Goal: Transaction & Acquisition: Purchase product/service

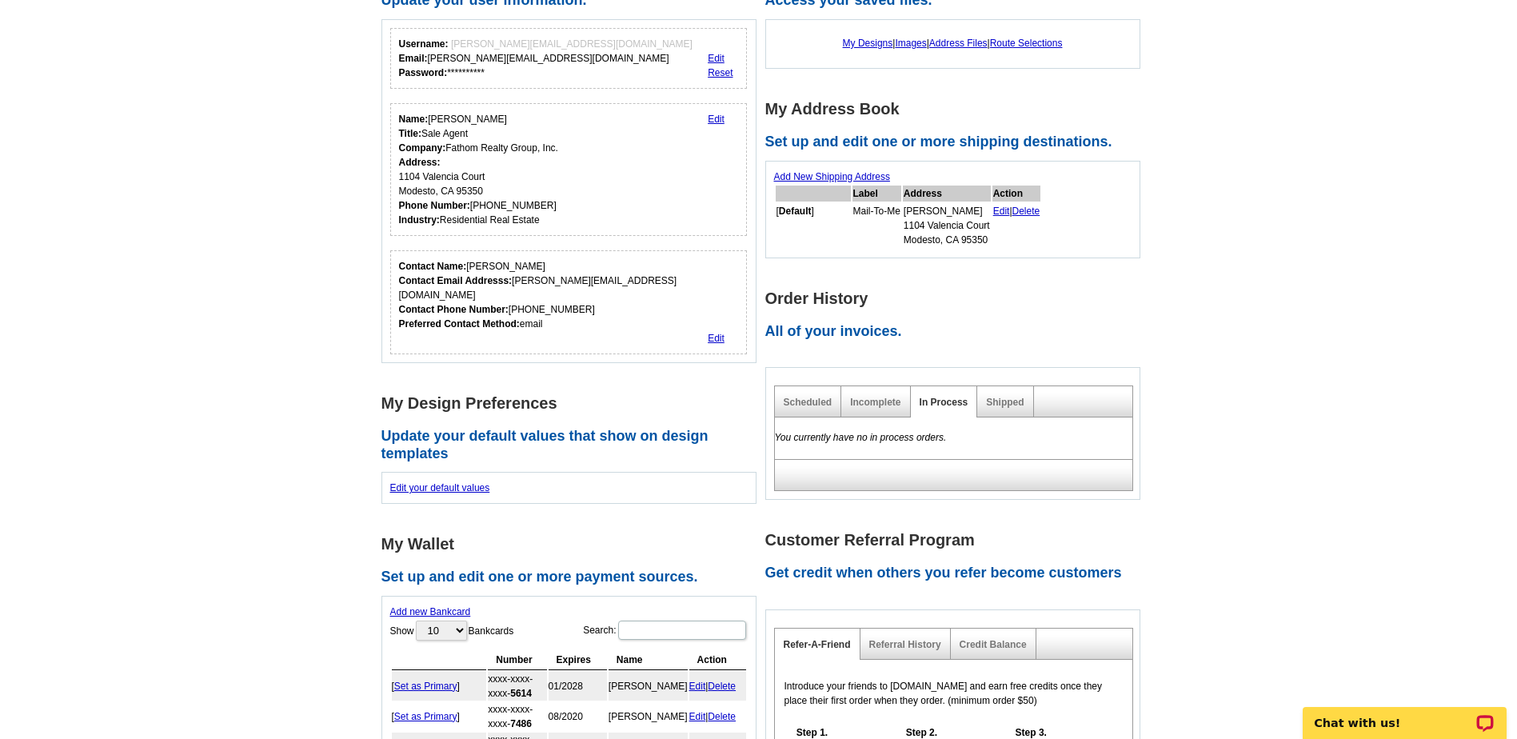
scroll to position [480, 0]
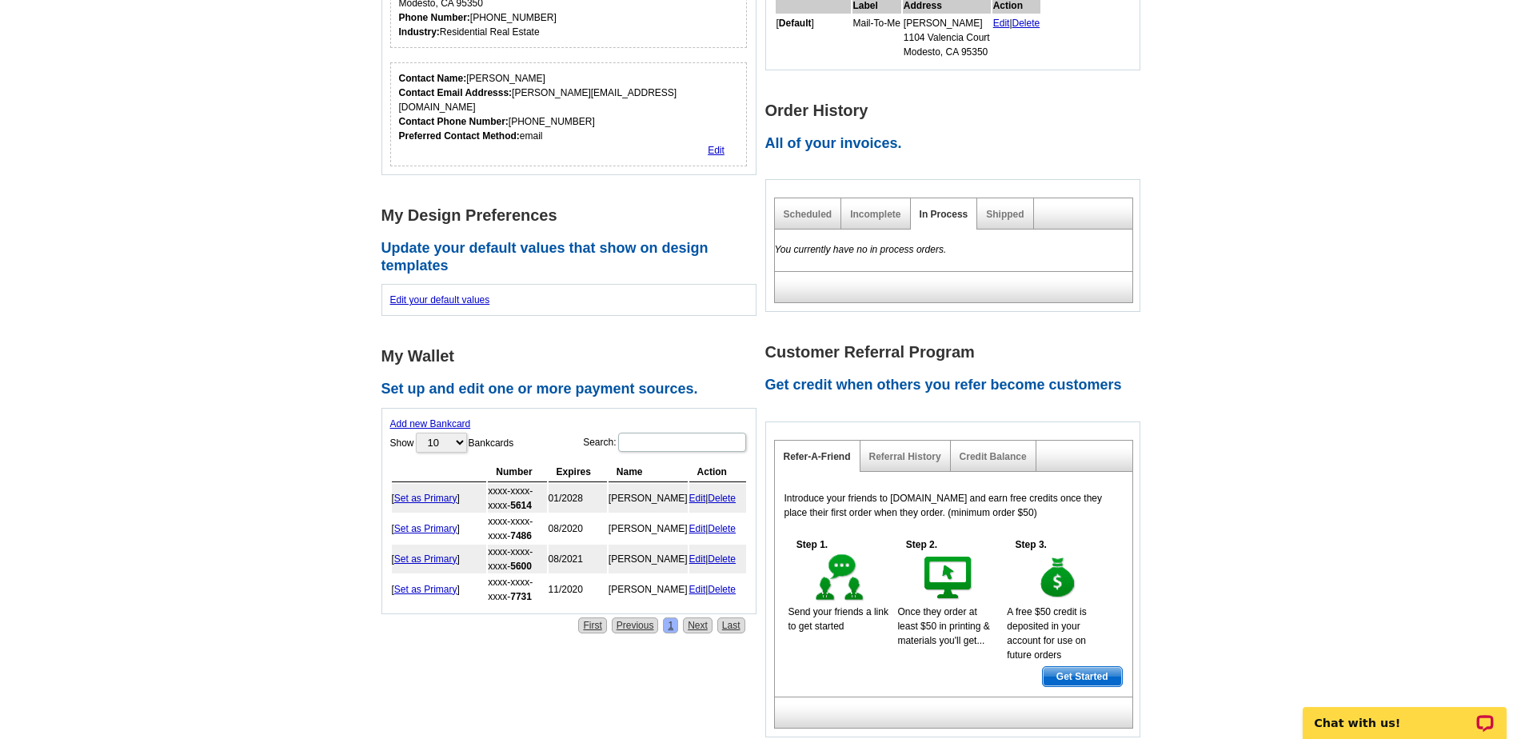
click at [873, 222] on div "Incomplete" at bounding box center [875, 213] width 69 height 31
click at [858, 214] on link "Incomplete" at bounding box center [875, 214] width 50 height 11
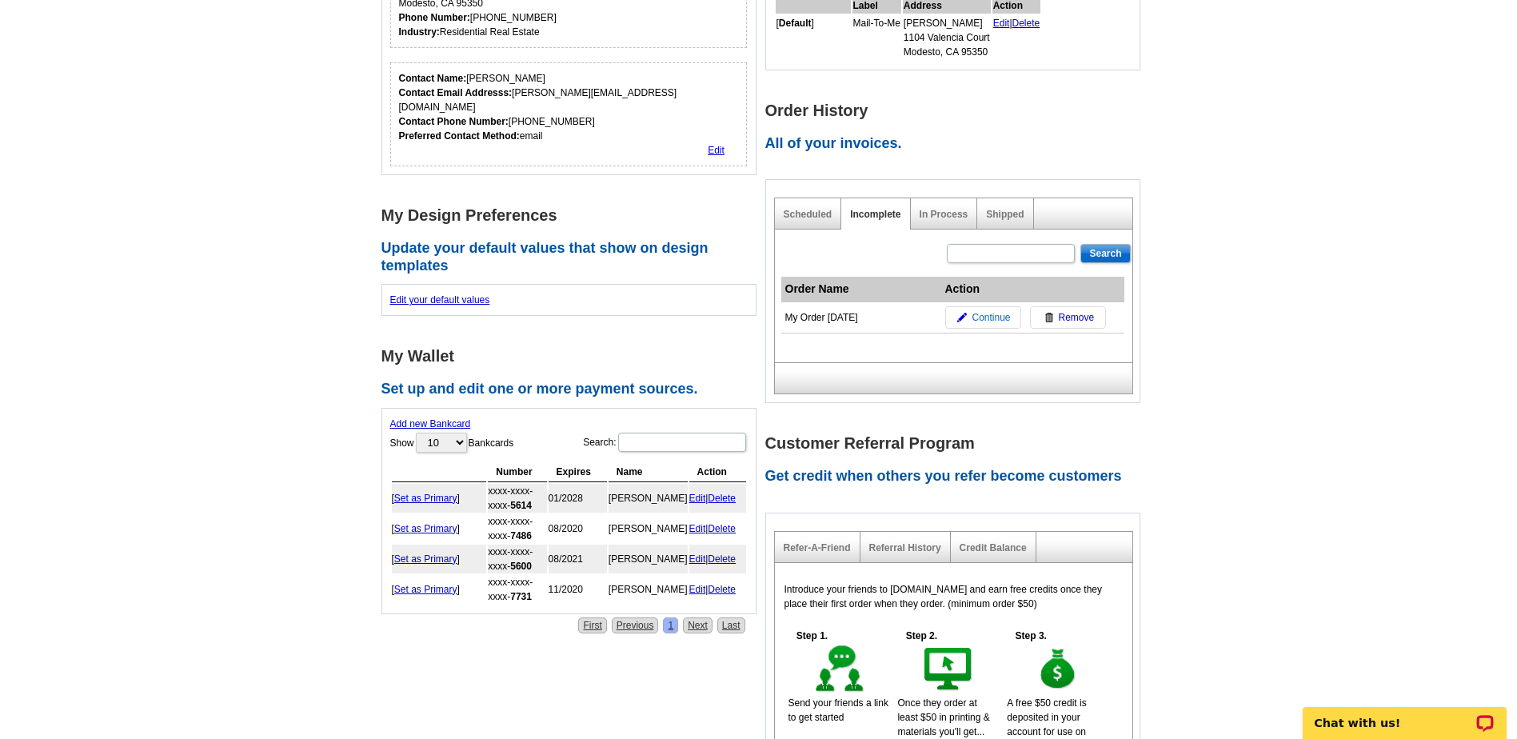
click at [998, 321] on span "Continue" at bounding box center [991, 317] width 38 height 14
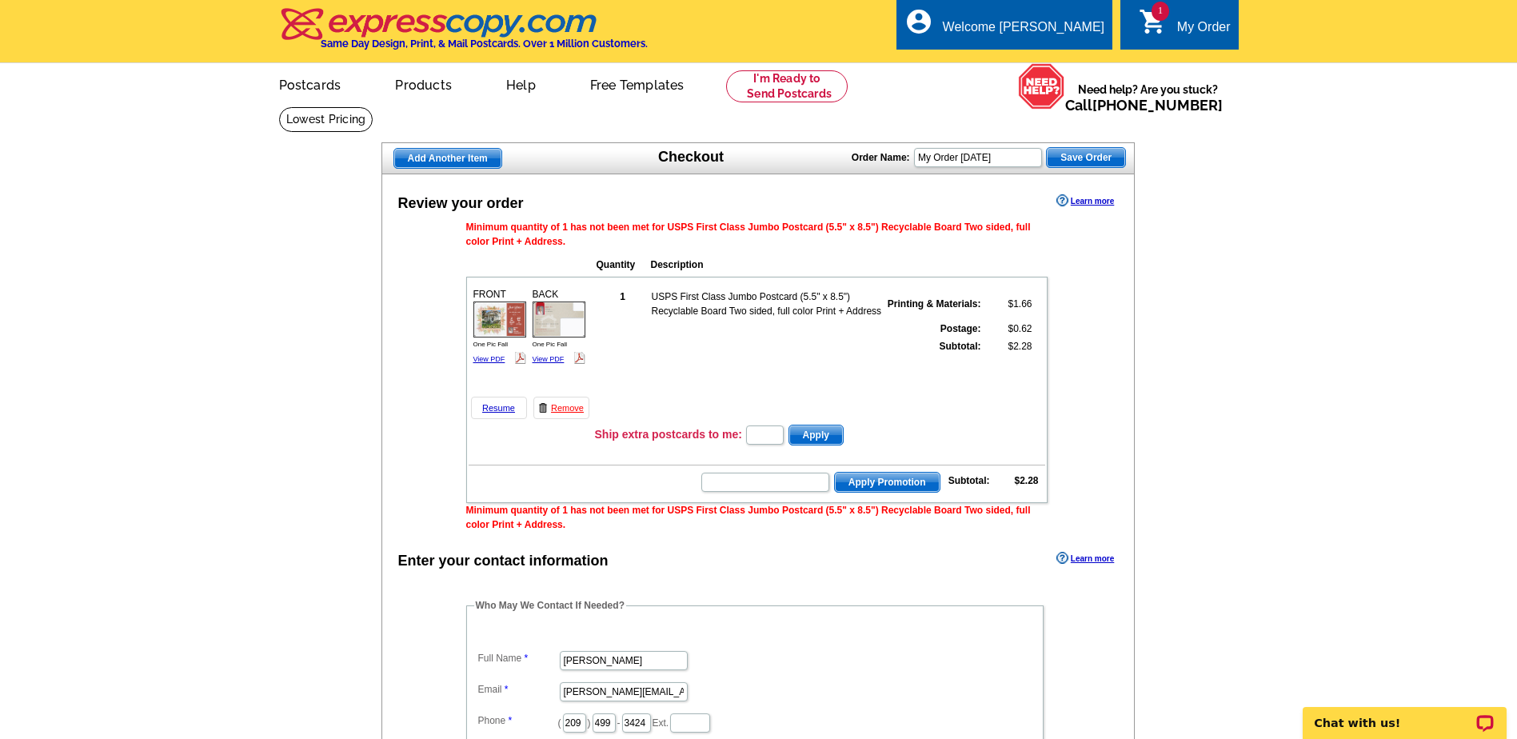
click at [497, 318] on img at bounding box center [499, 320] width 53 height 36
click at [569, 315] on img at bounding box center [559, 320] width 53 height 36
click at [560, 360] on link "View PDF" at bounding box center [549, 359] width 32 height 8
click at [505, 409] on link "Resume" at bounding box center [499, 408] width 56 height 22
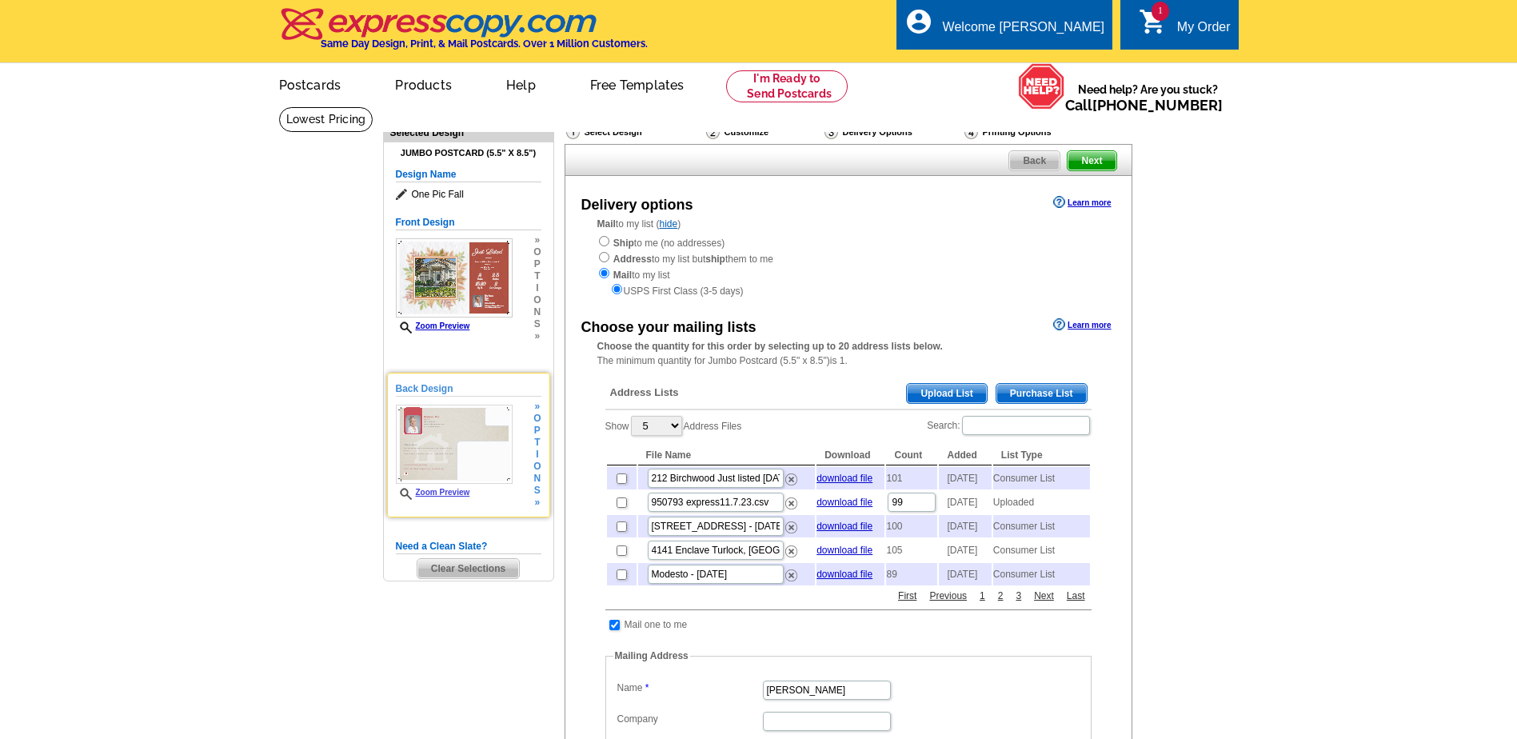
click at [442, 441] on img at bounding box center [454, 444] width 117 height 79
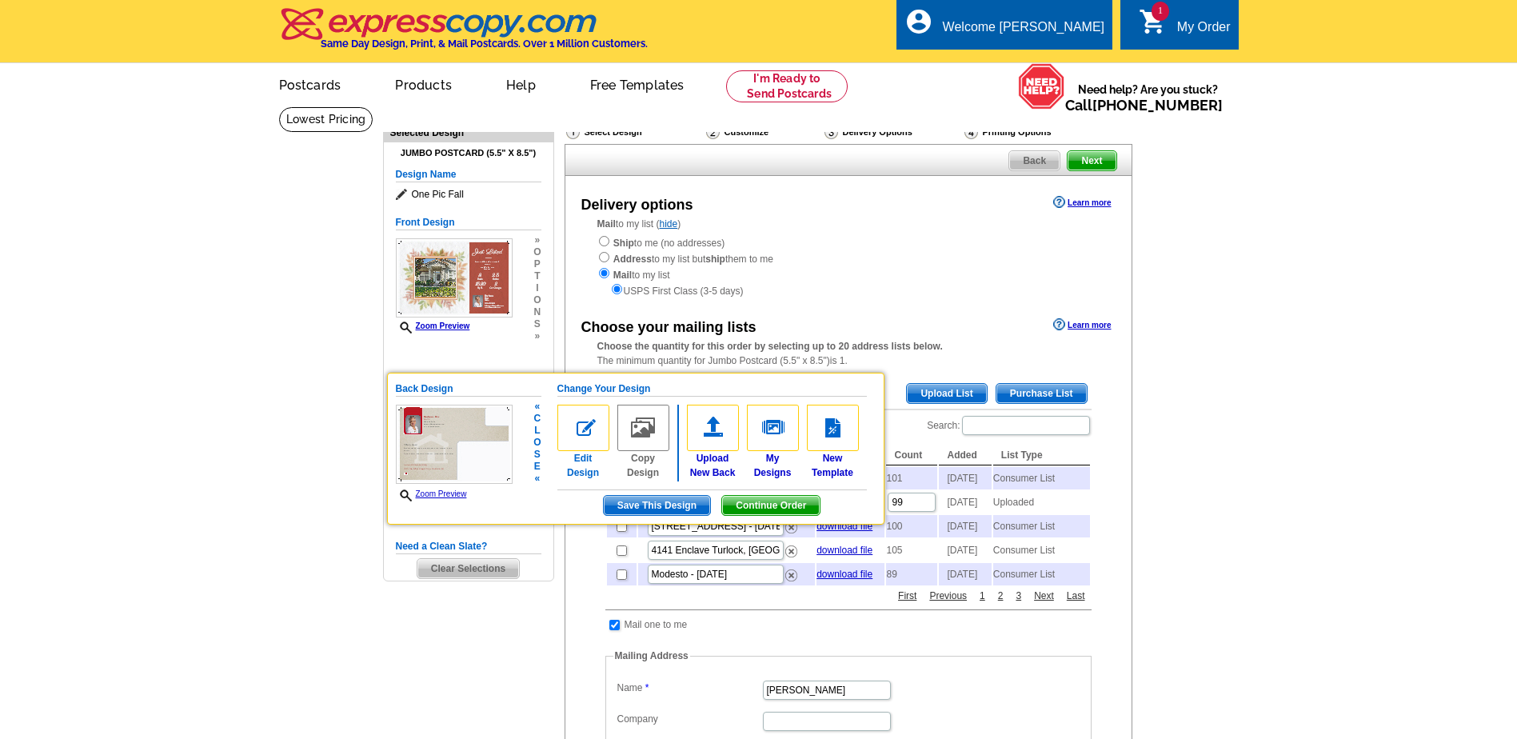
click at [577, 425] on img at bounding box center [583, 428] width 52 height 46
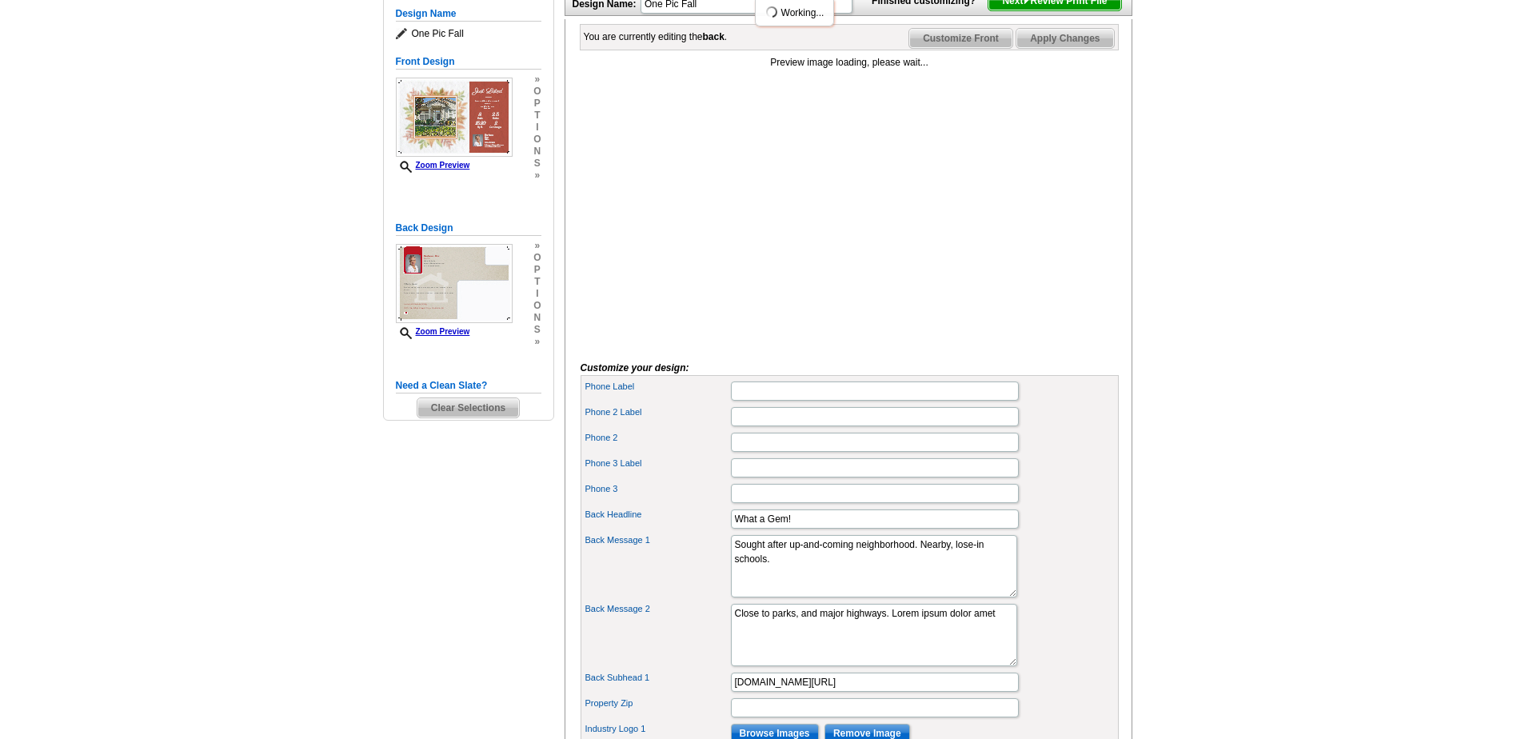
scroll to position [240, 0]
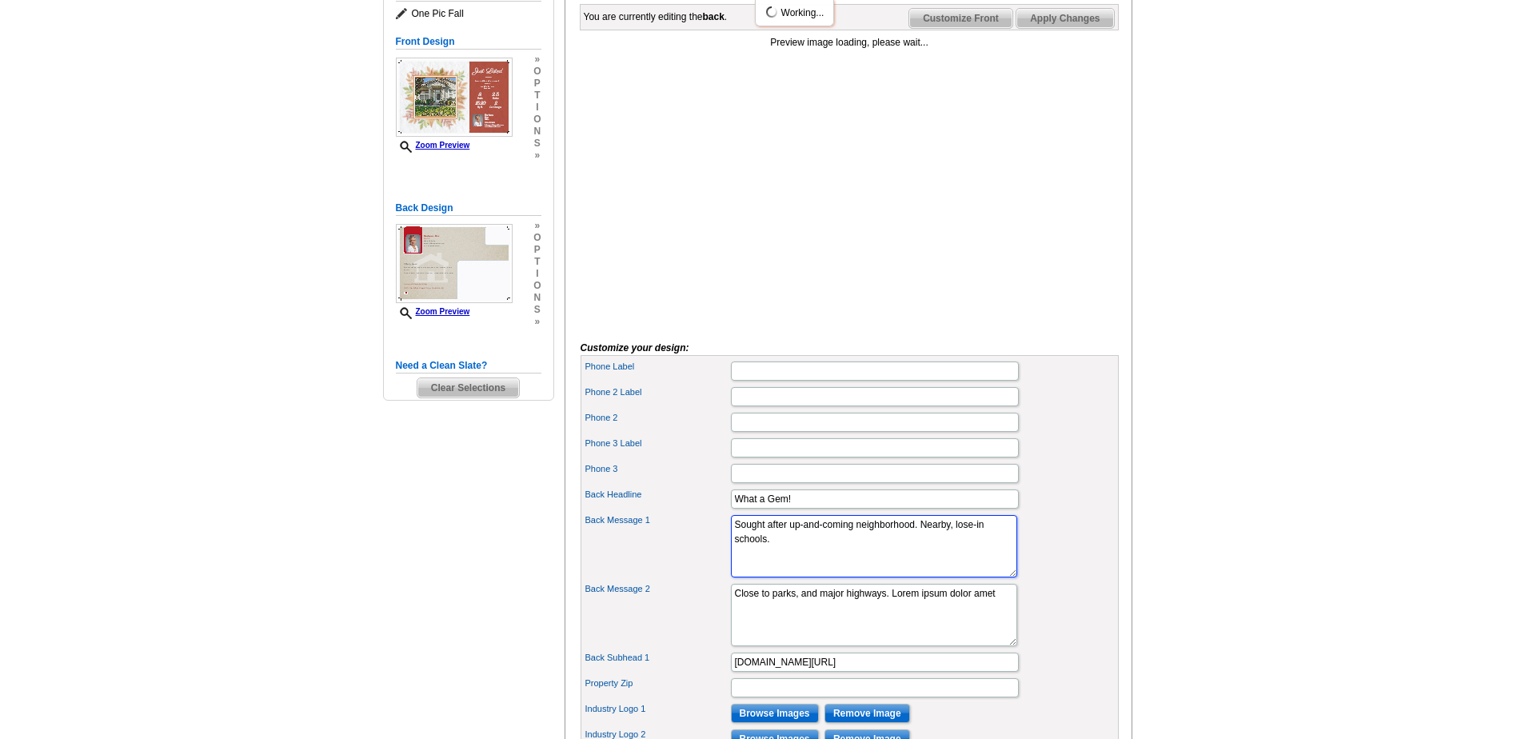
click at [733, 549] on textarea "Sought after up-and-coming neighborhood. Nearby, lose-in schools." at bounding box center [874, 546] width 286 height 62
type textarea "."
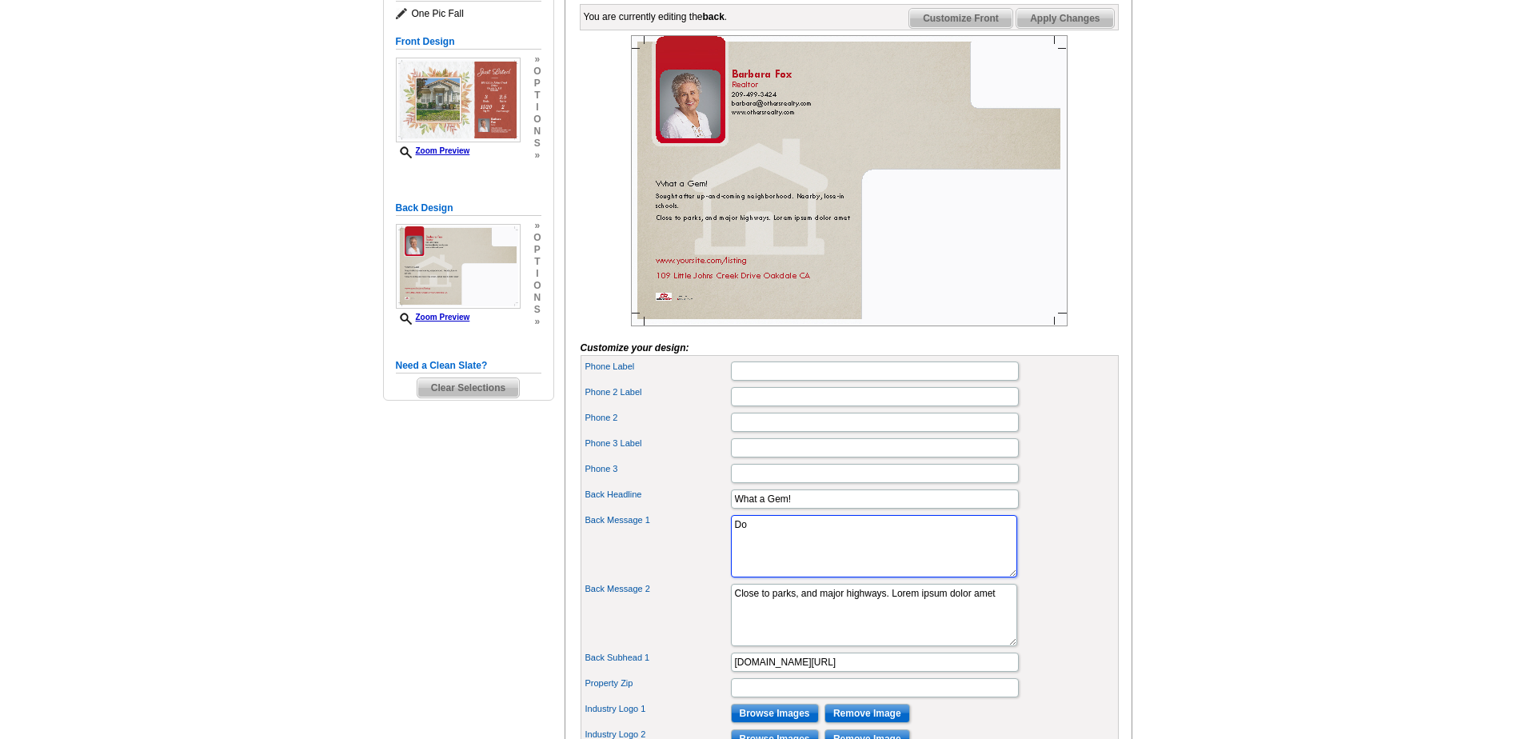
type textarea "D"
type textarea "3"
type textarea "W"
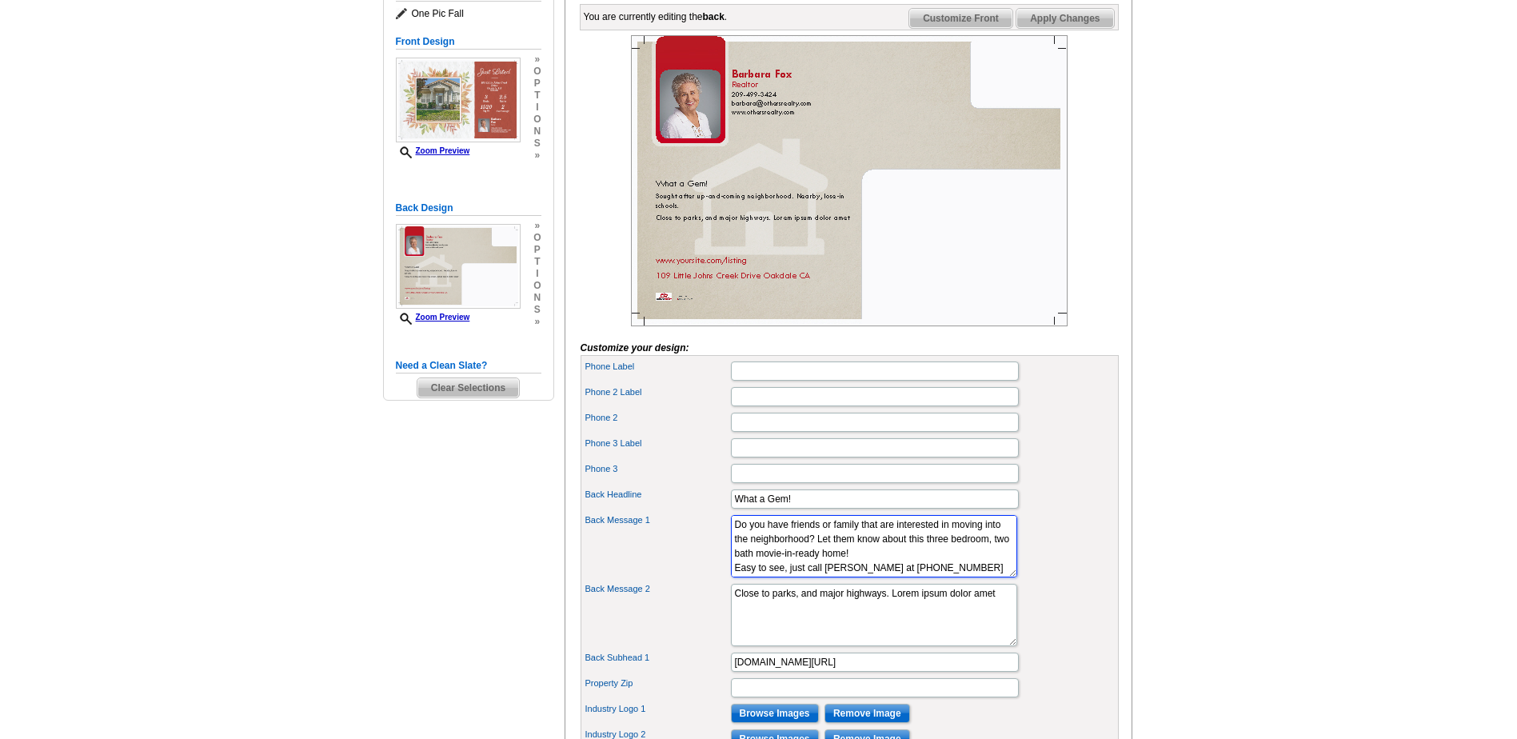
type textarea "Do you have friends or family that are interested in moving into the neighborho…"
click at [733, 624] on textarea "Close to parks, and major highways. Lorem ipsum dolor amet" at bounding box center [874, 615] width 286 height 62
type textarea "t"
type textarea "F"
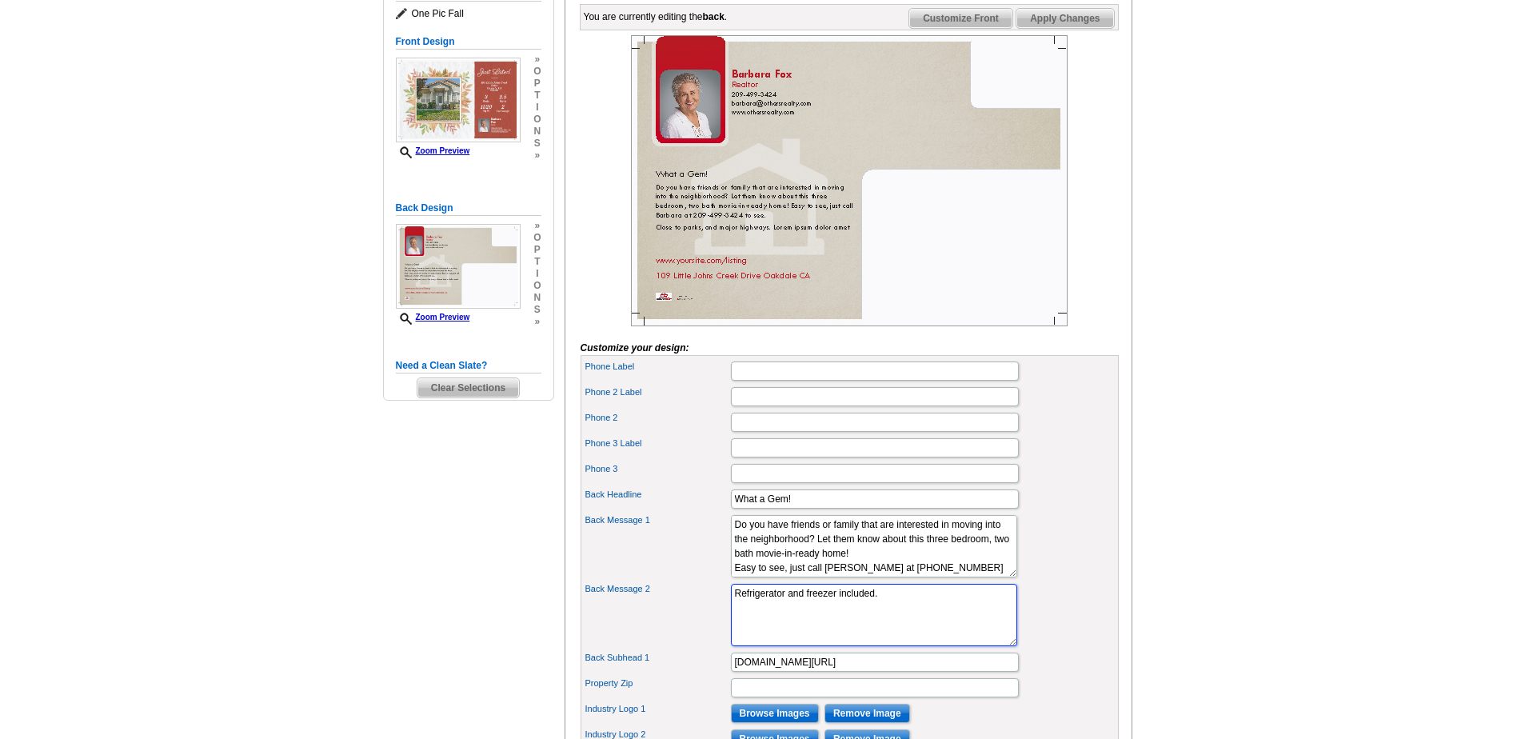
type textarea "Refrigerator and freezer included."
click at [848, 672] on input "www.yoursite.com/listing" at bounding box center [875, 662] width 288 height 19
type input "w"
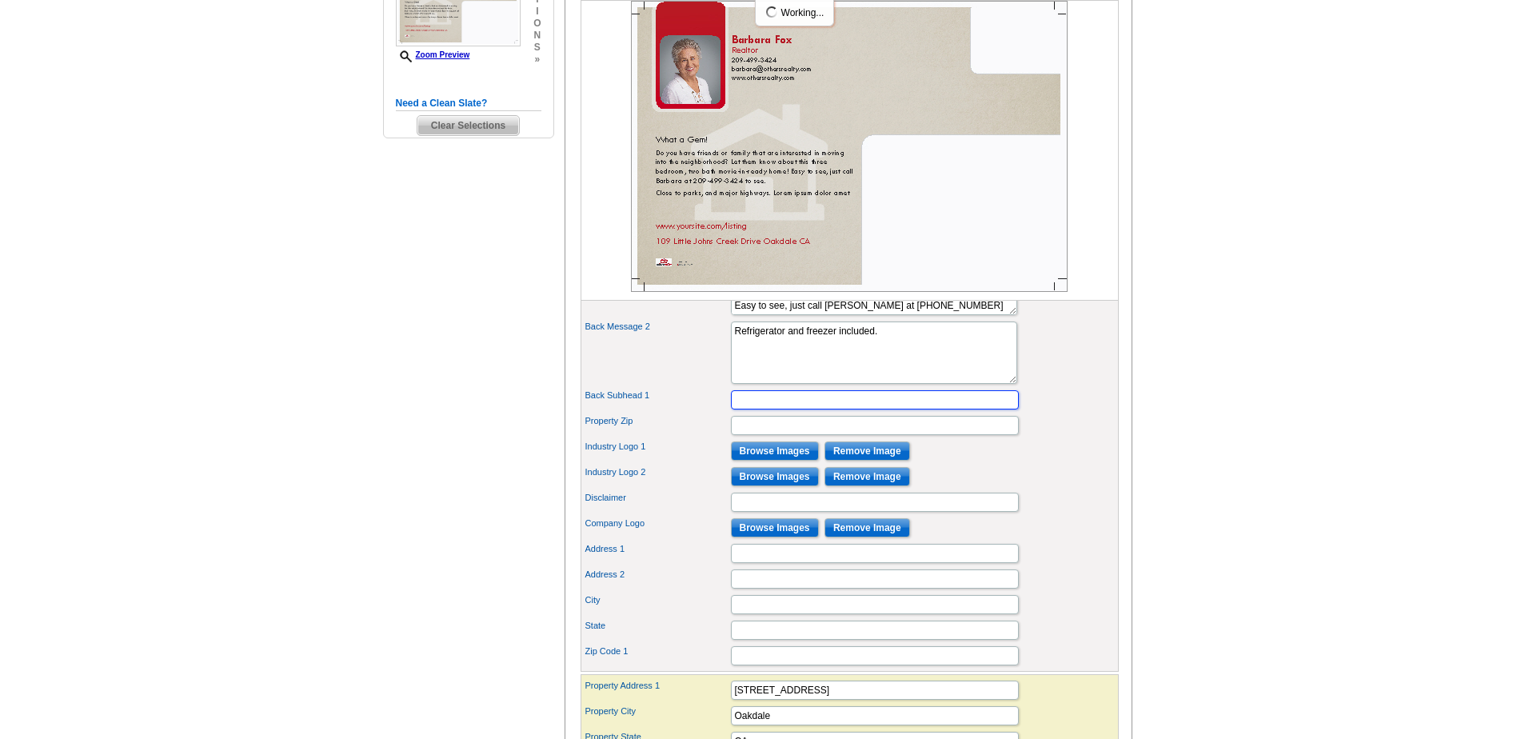
scroll to position [560, 0]
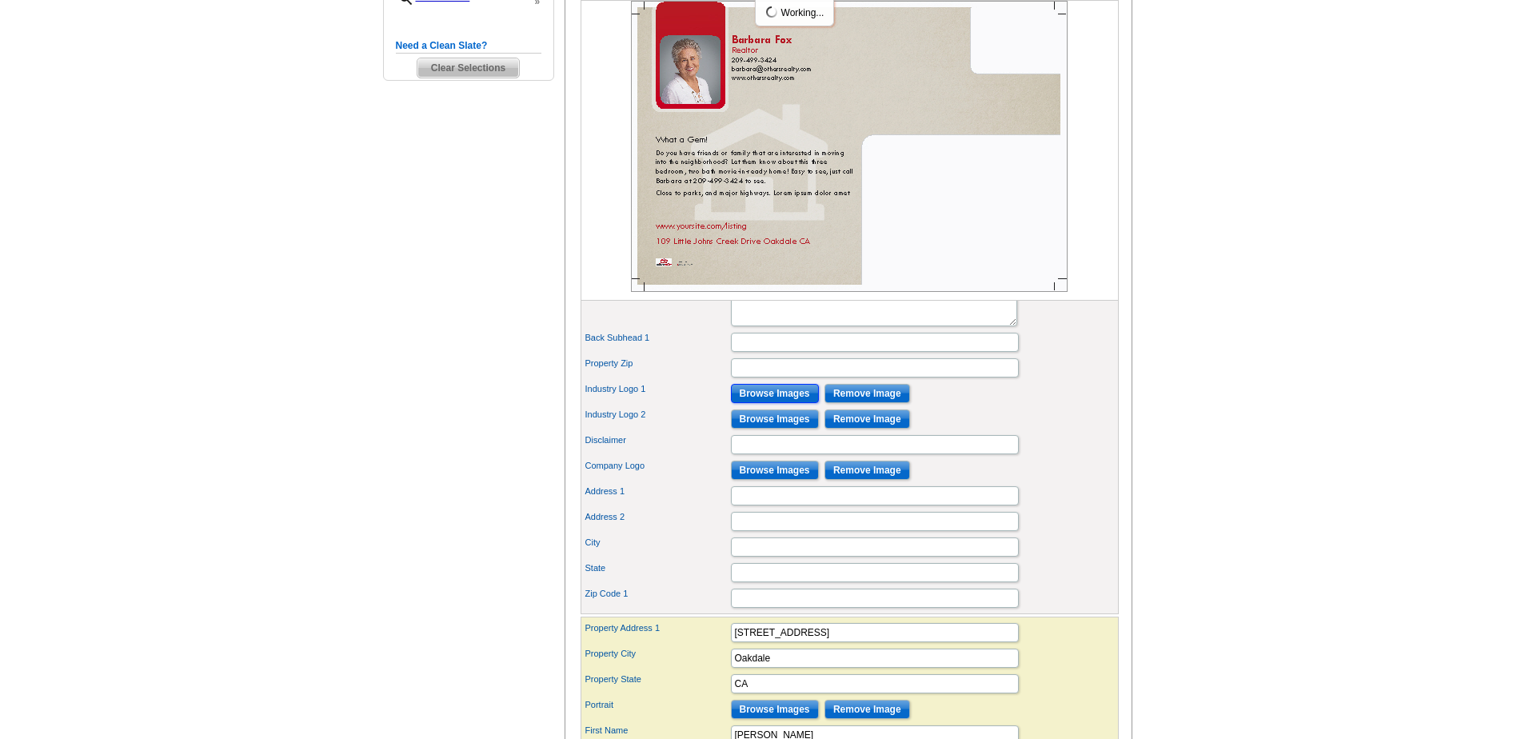
click at [774, 403] on input "Browse Images" at bounding box center [775, 393] width 88 height 19
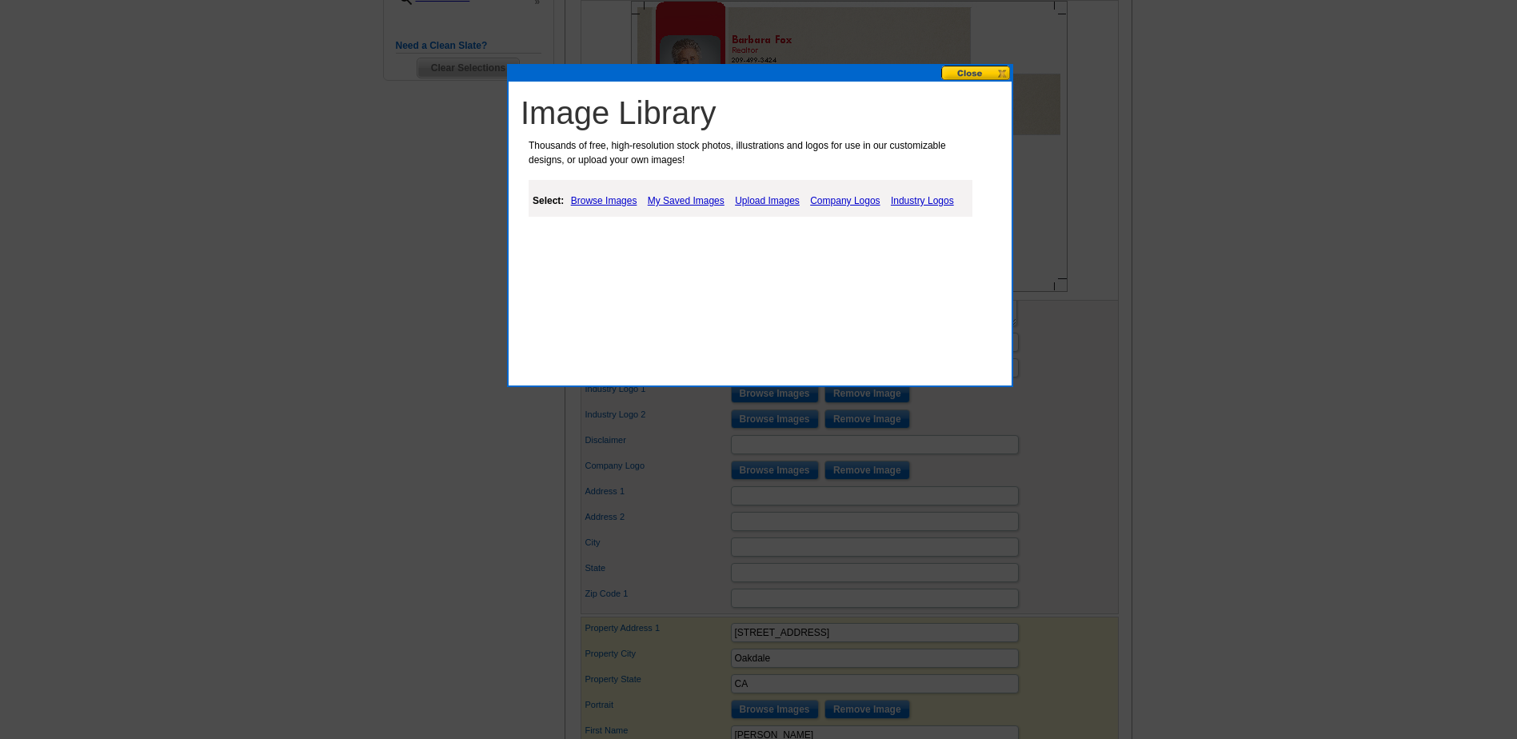
click at [677, 200] on link "My Saved Images" at bounding box center [686, 200] width 85 height 19
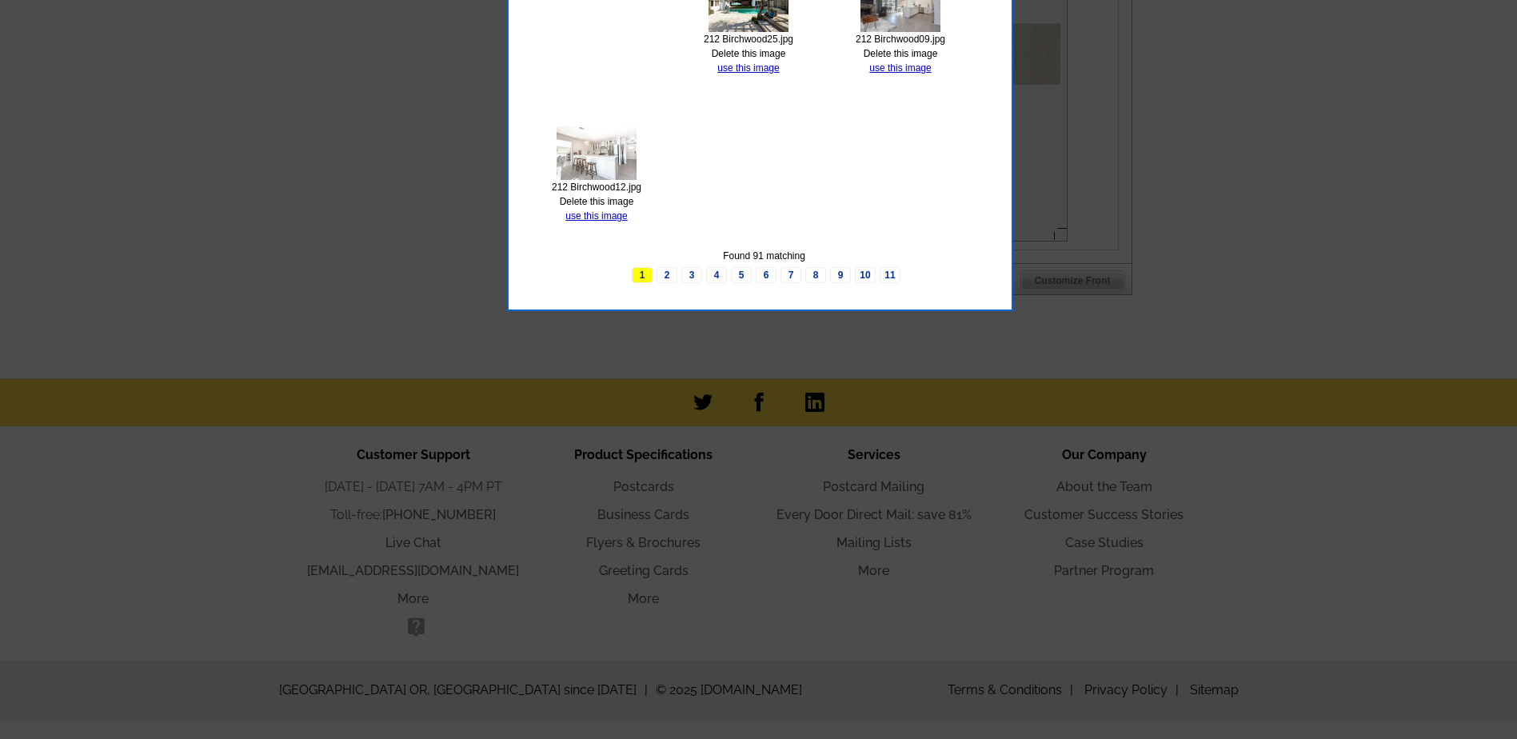
scroll to position [1199, 0]
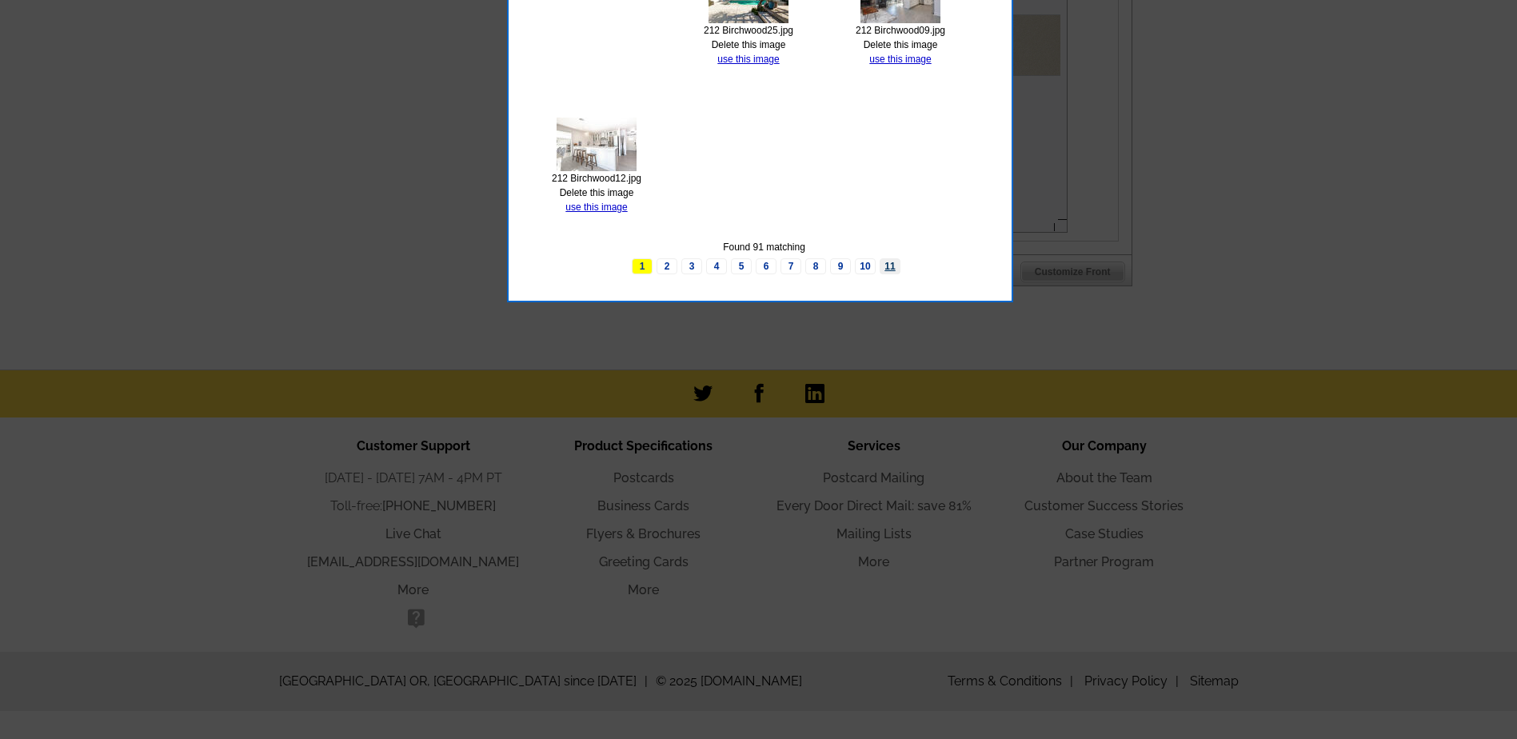
click at [889, 266] on link "11" at bounding box center [890, 266] width 21 height 16
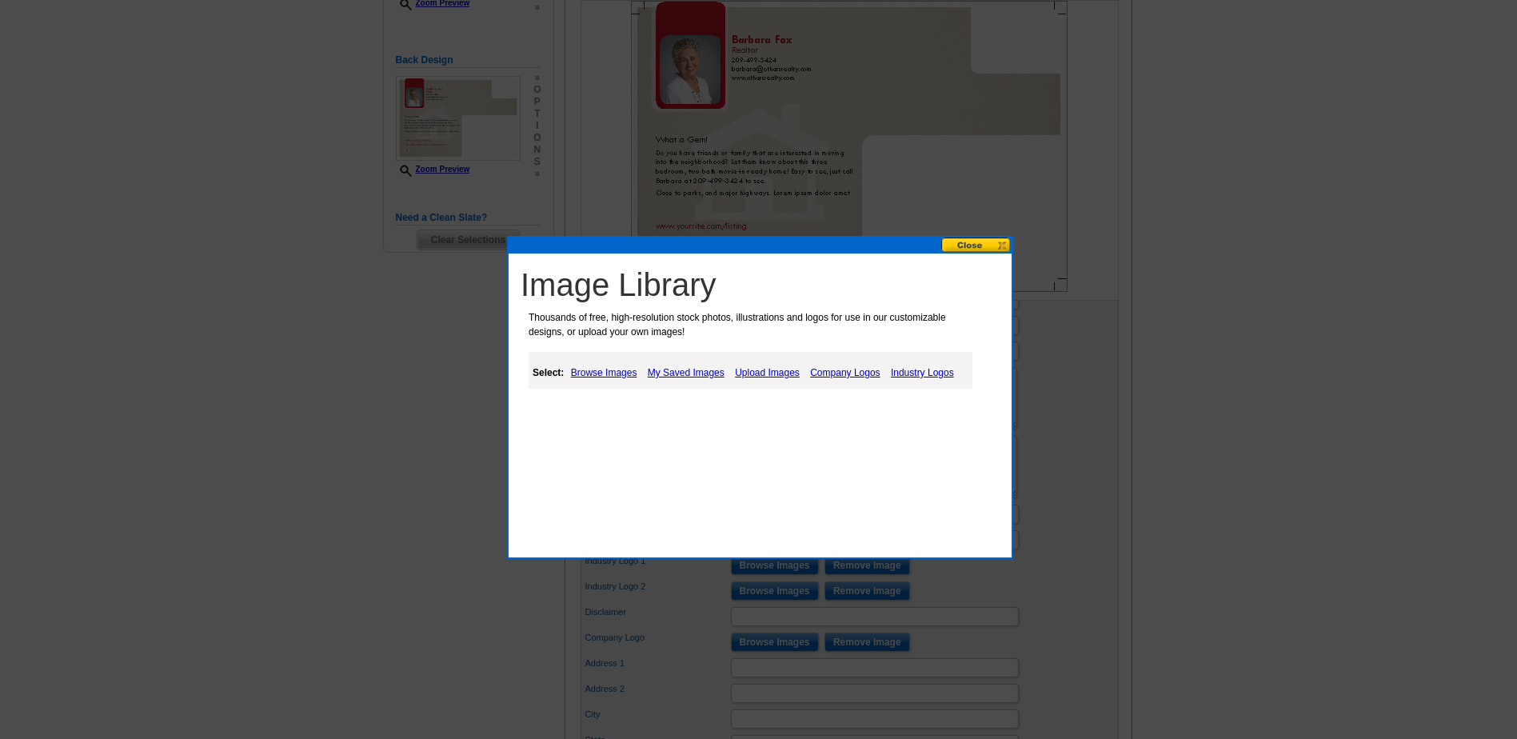
scroll to position [319, 0]
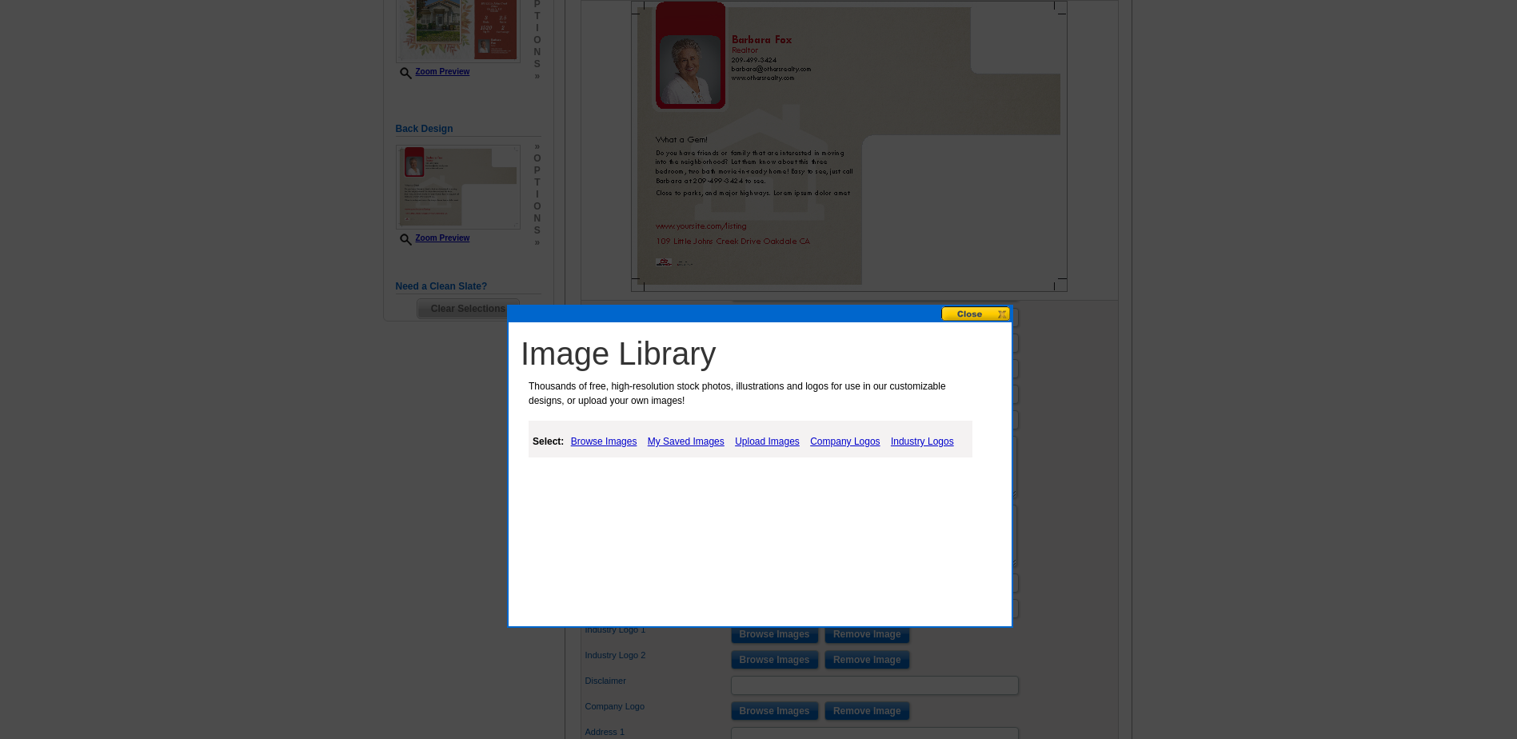
click at [923, 444] on link "Industry Logos" at bounding box center [922, 441] width 71 height 19
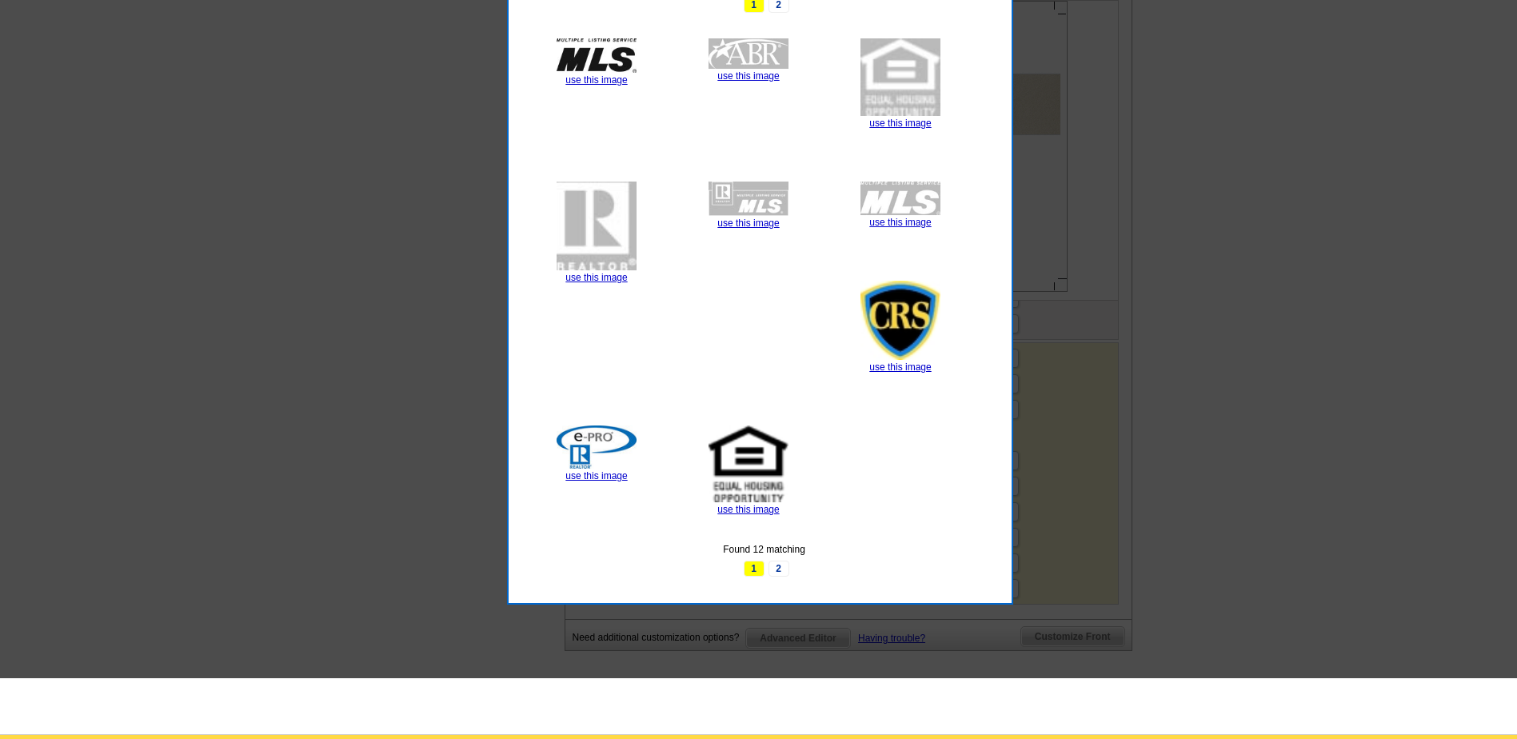
scroll to position [959, 0]
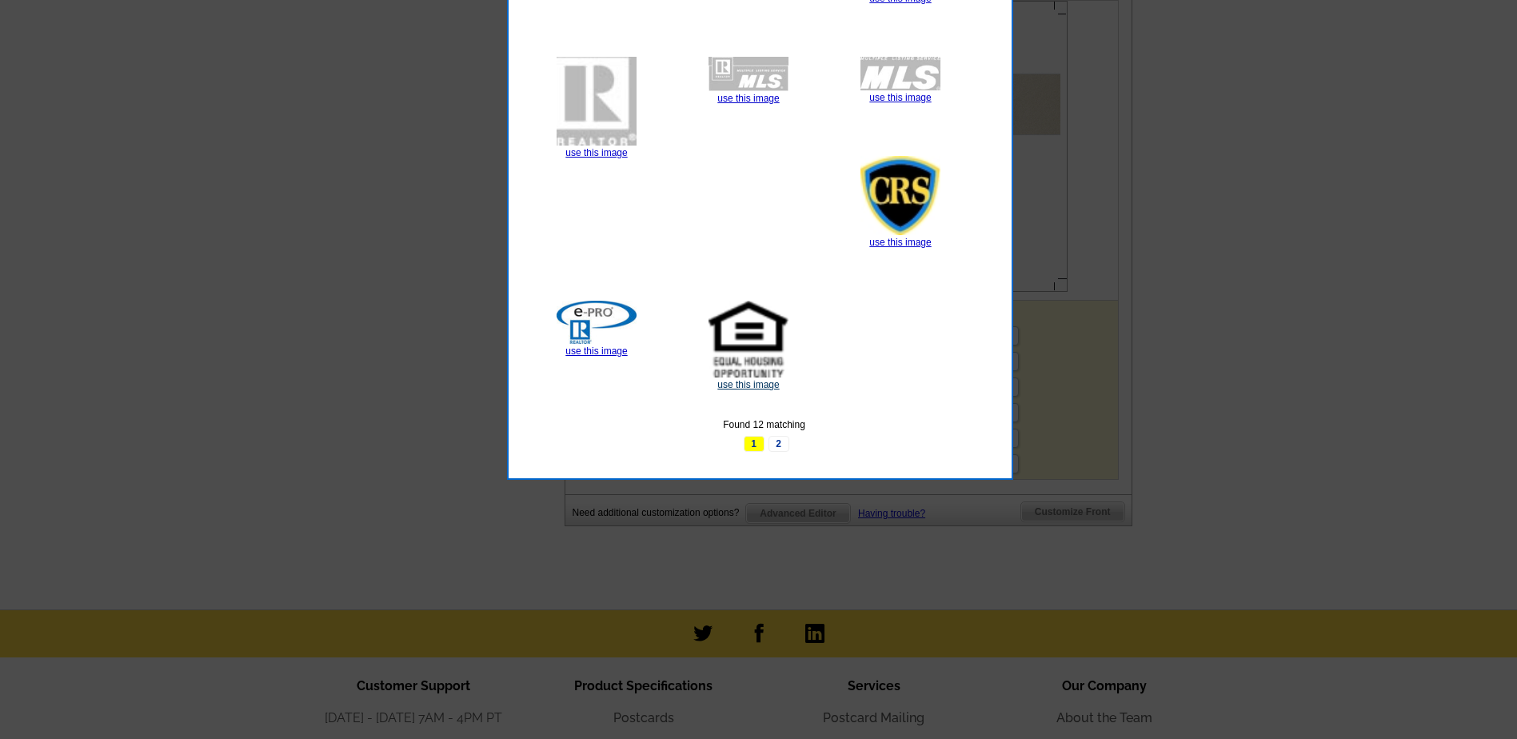
click at [743, 380] on link "use this image" at bounding box center [748, 384] width 62 height 11
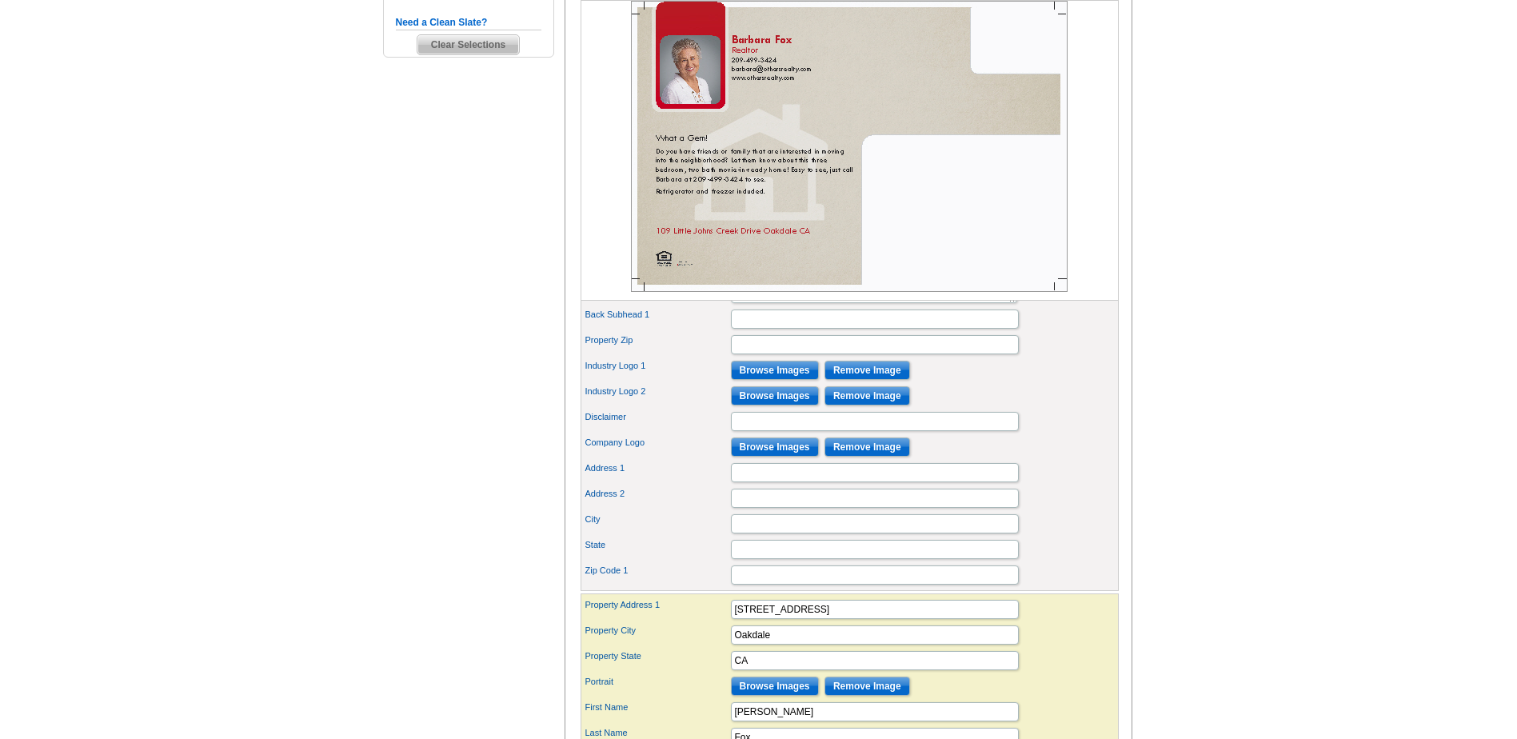
scroll to position [560, 0]
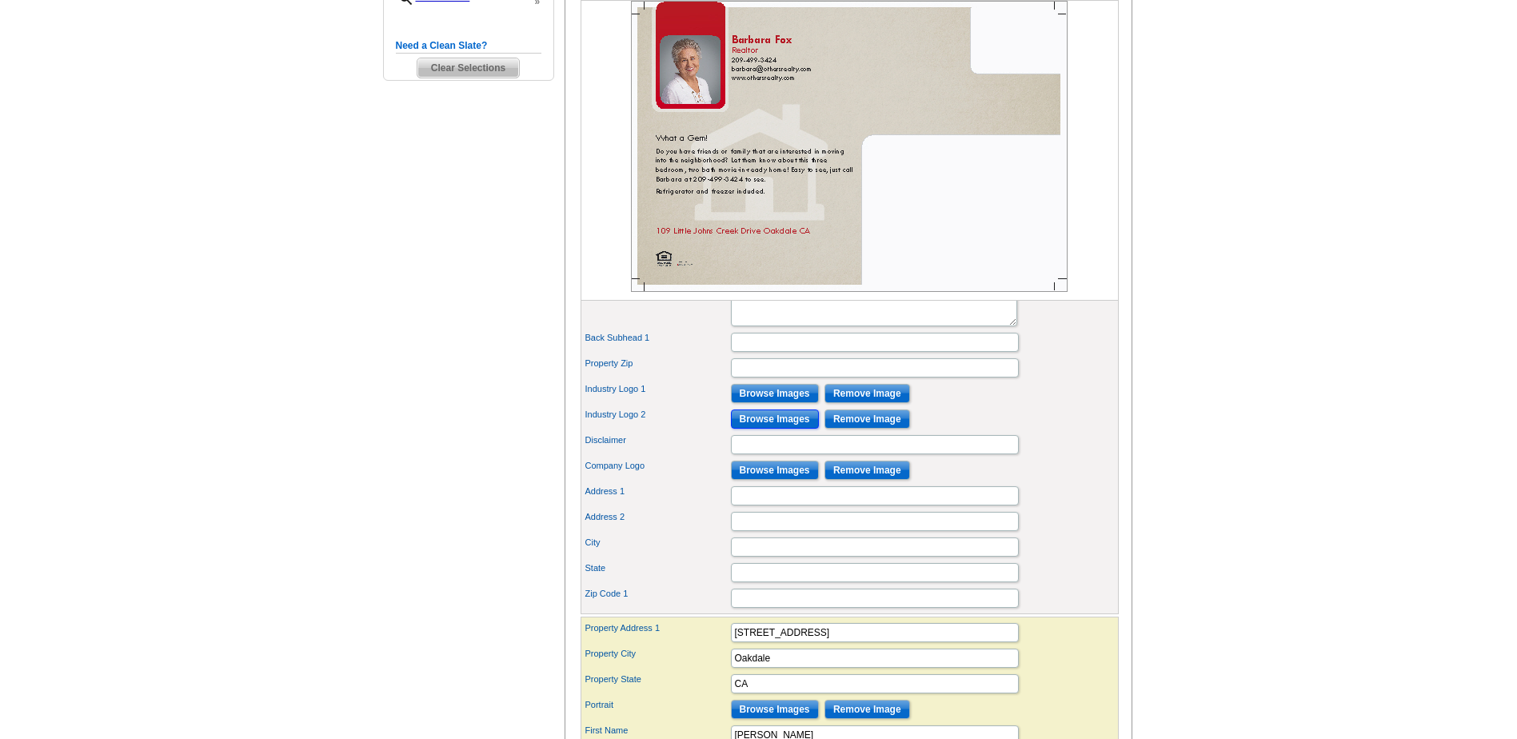
click at [790, 429] on input "Browse Images" at bounding box center [775, 418] width 88 height 19
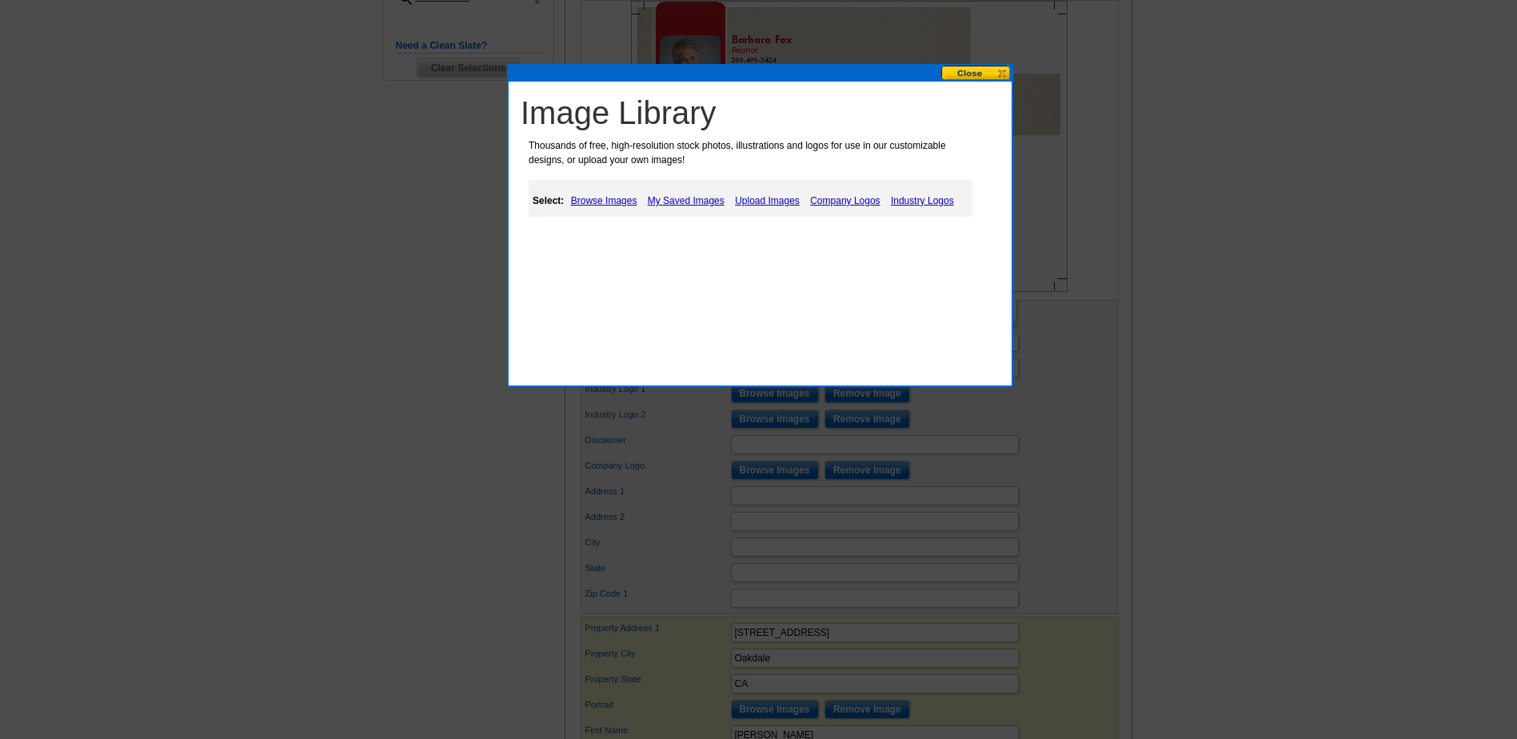
click at [919, 201] on link "Industry Logos" at bounding box center [922, 200] width 71 height 19
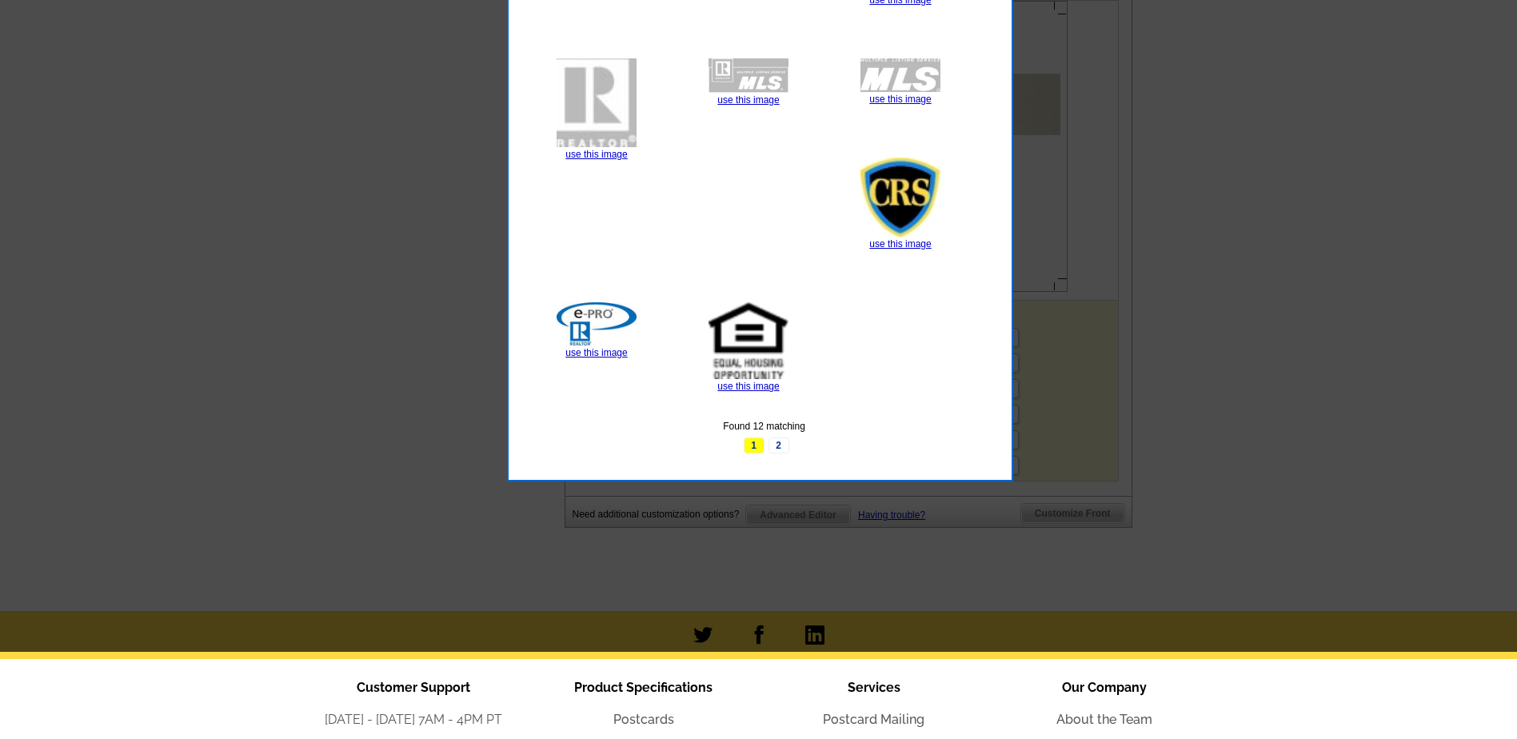
scroll to position [960, 0]
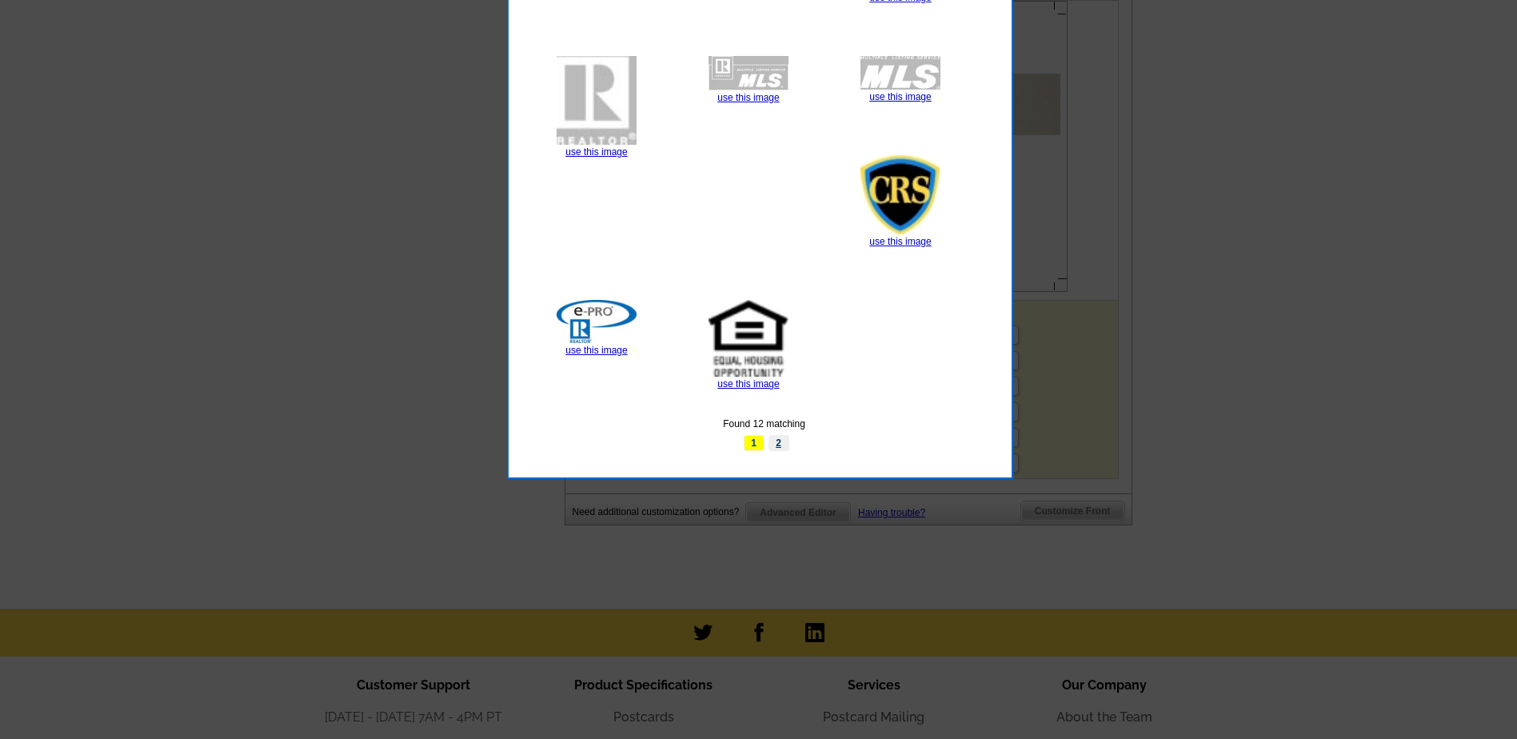
click at [780, 442] on link "2" at bounding box center [779, 443] width 21 height 16
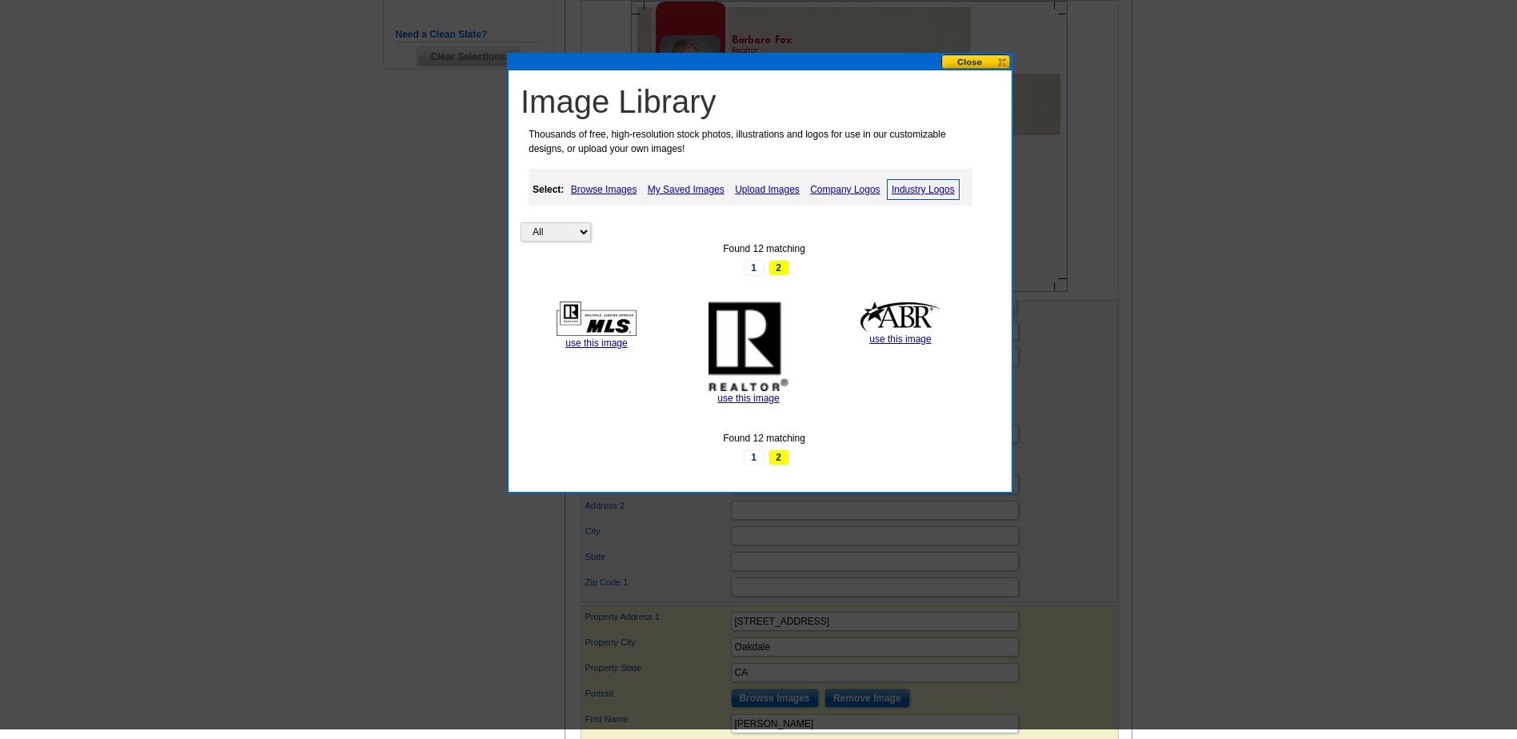
scroll to position [560, 0]
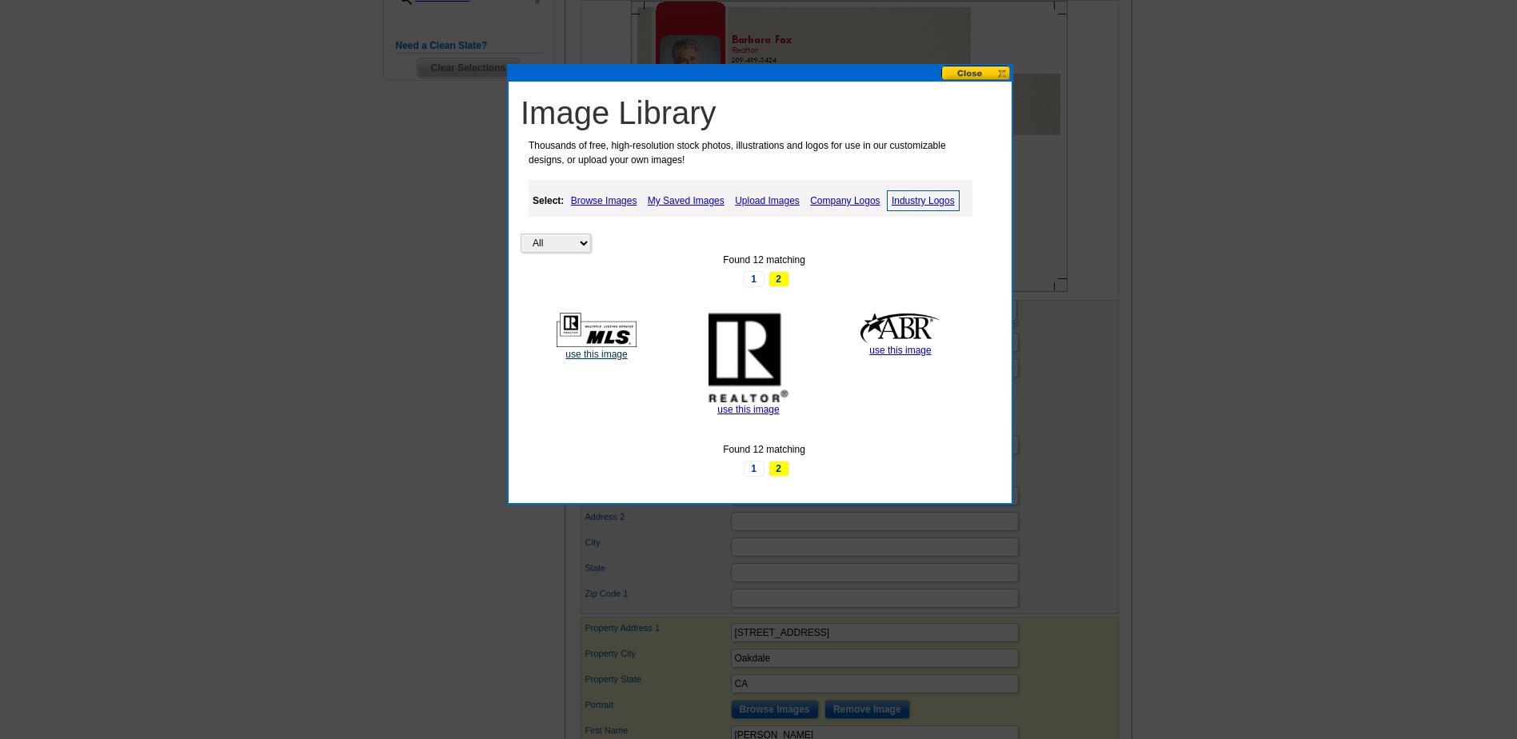
click at [590, 353] on link "use this image" at bounding box center [596, 354] width 62 height 11
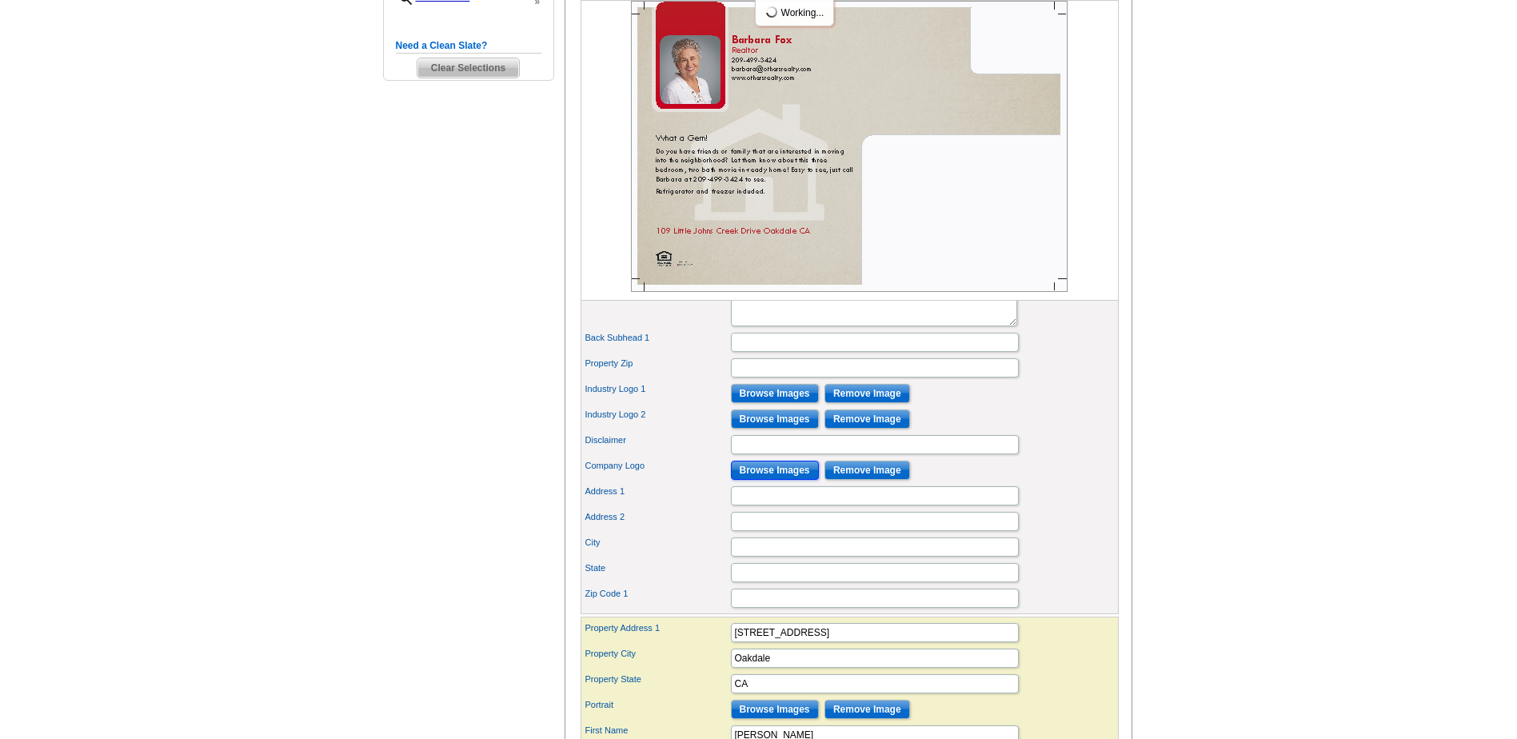
click at [774, 480] on input "Browse Images" at bounding box center [775, 470] width 88 height 19
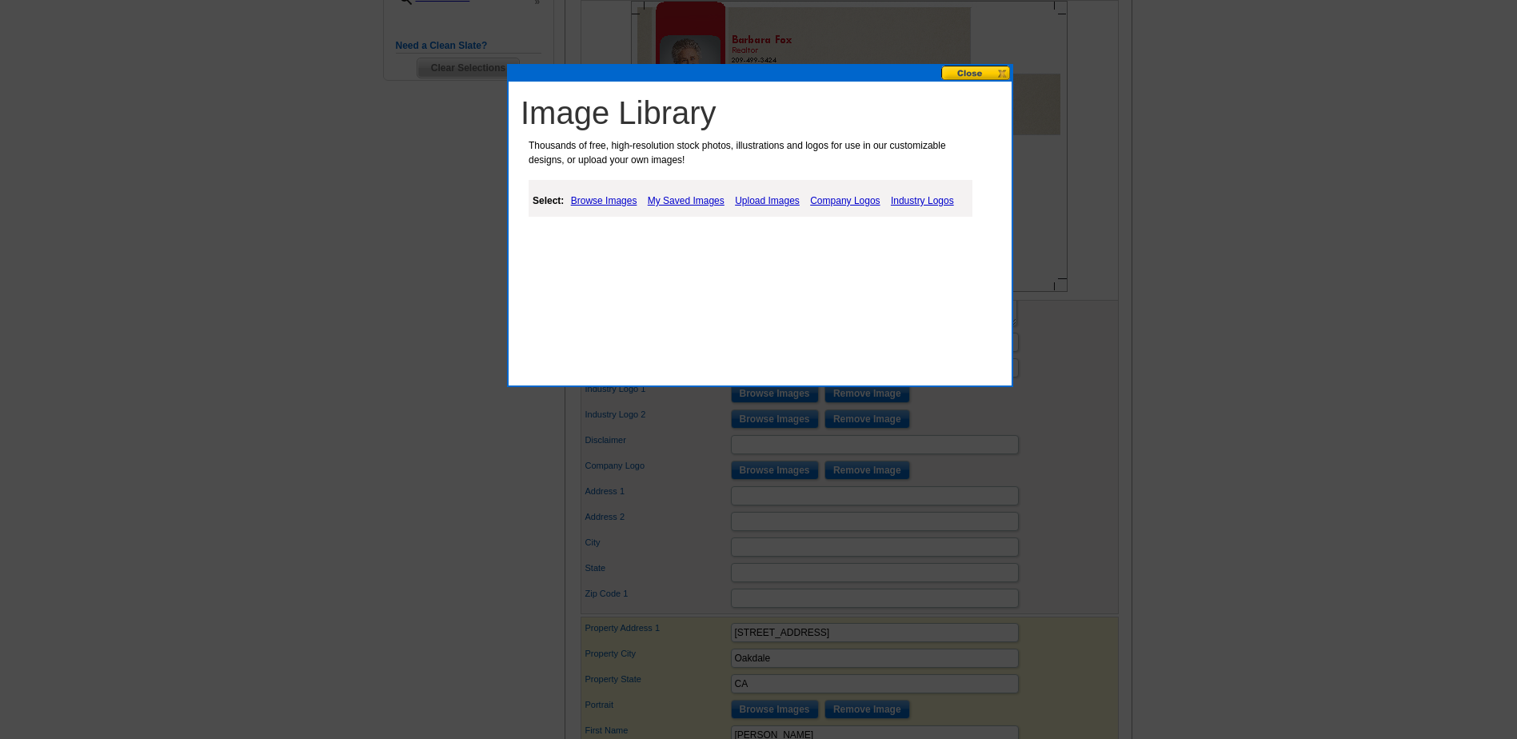
click at [665, 202] on link "My Saved Images" at bounding box center [686, 200] width 85 height 19
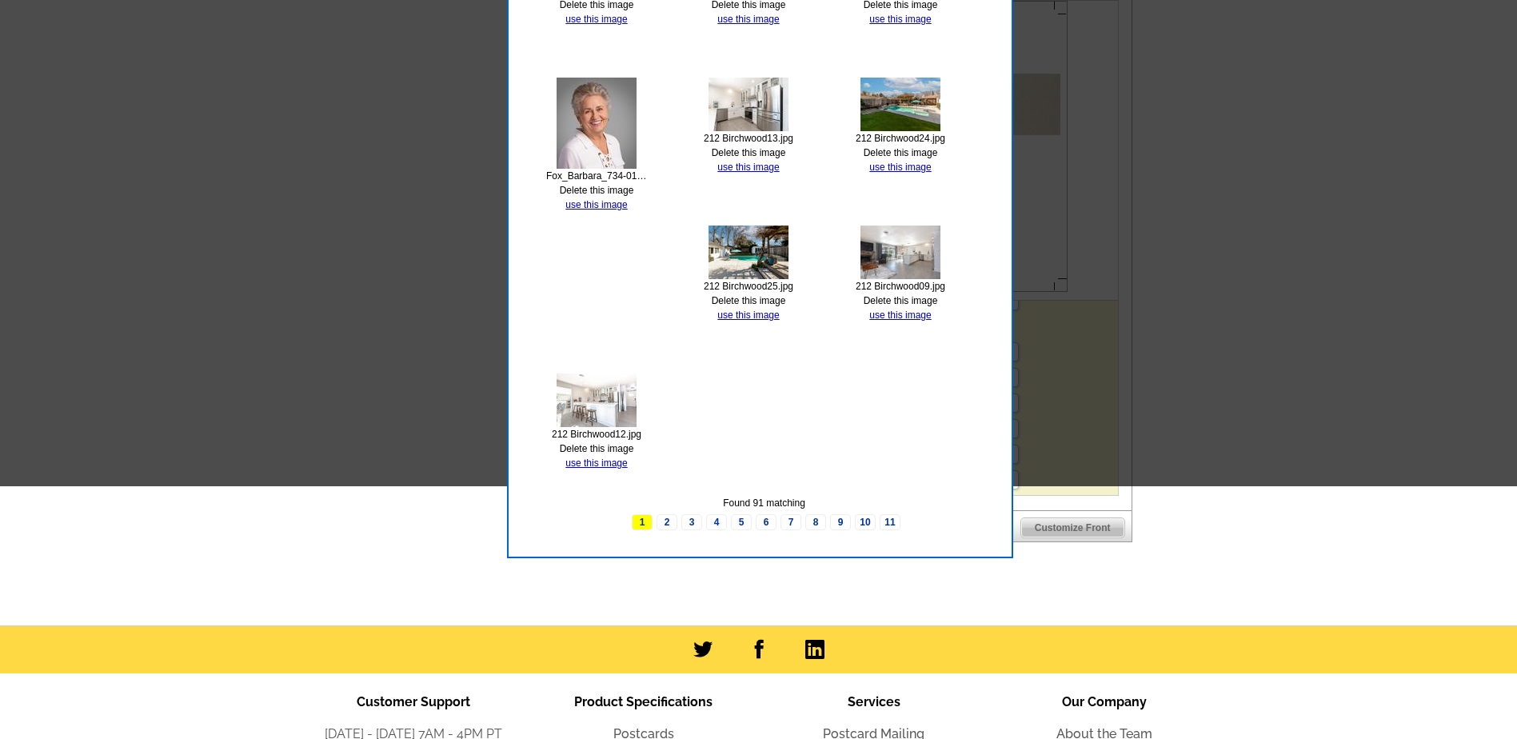
scroll to position [1040, 0]
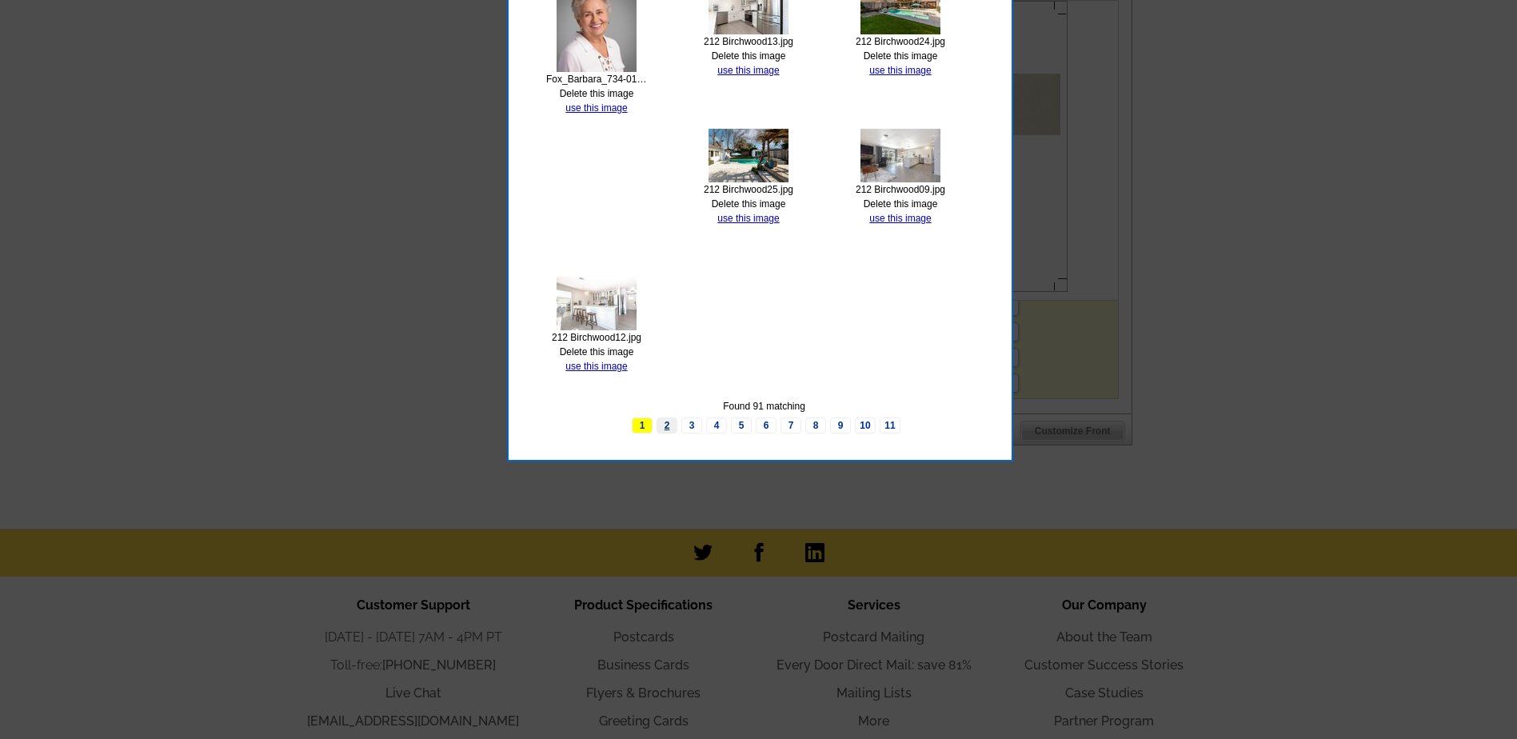
click at [669, 424] on link "2" at bounding box center [667, 425] width 21 height 16
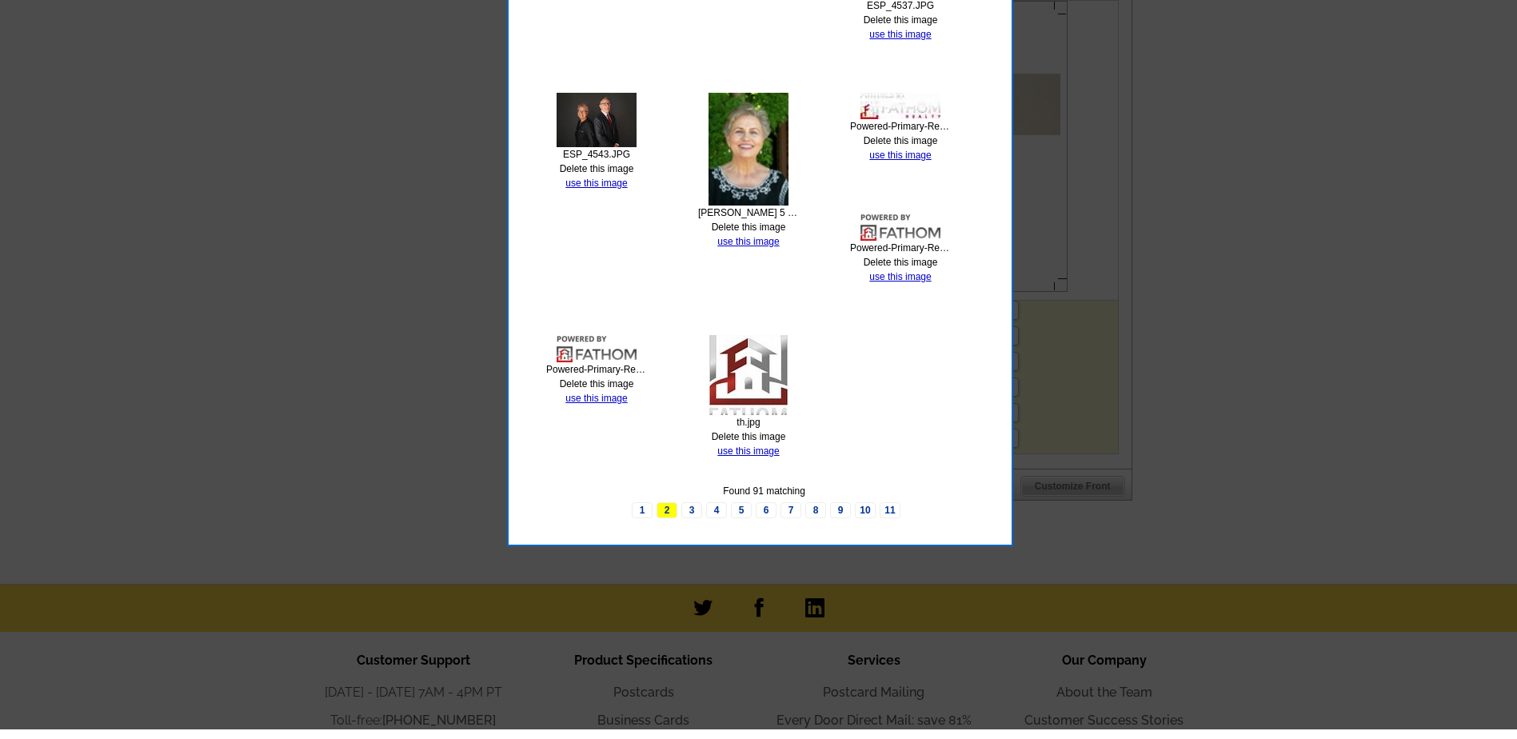
scroll to position [959, 0]
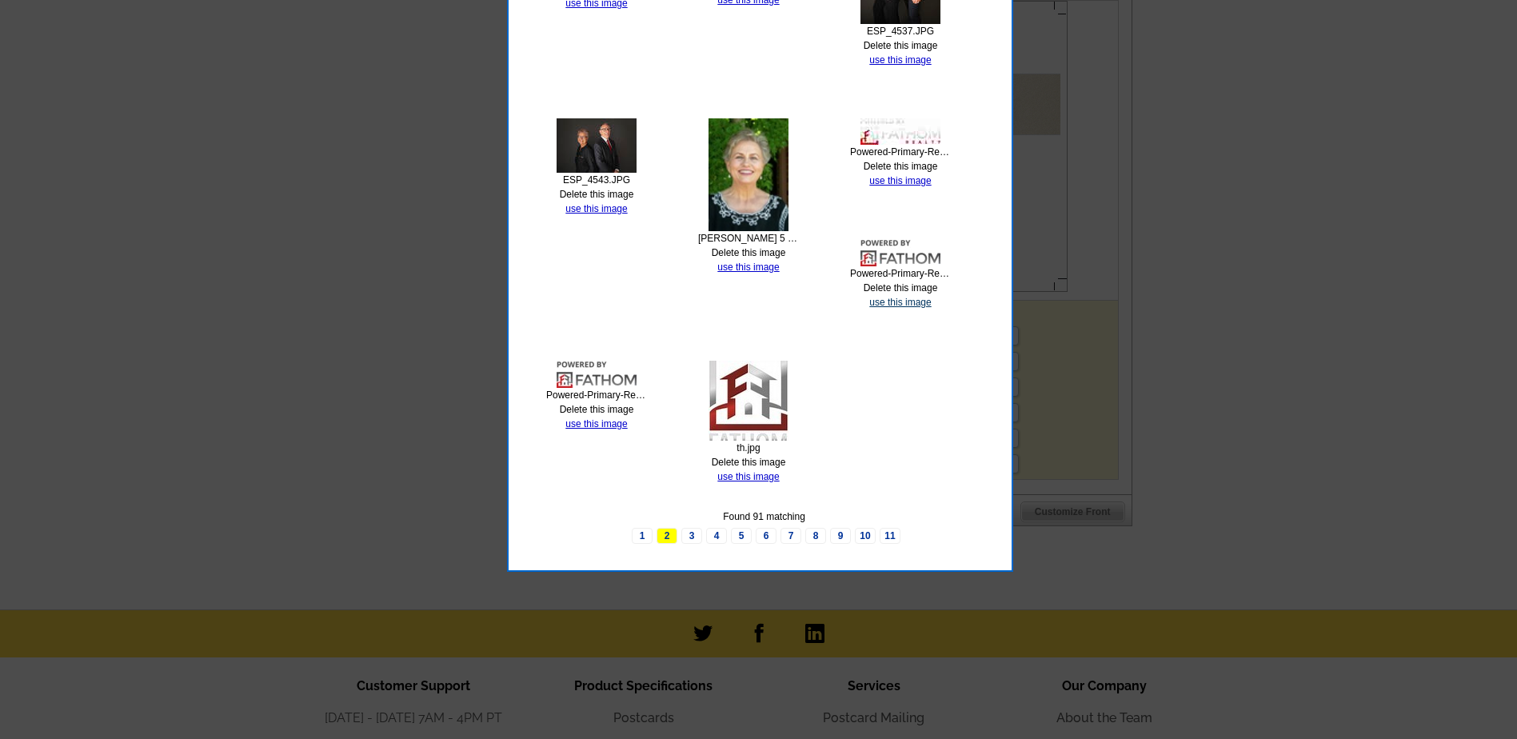
click at [901, 302] on link "use this image" at bounding box center [900, 302] width 62 height 11
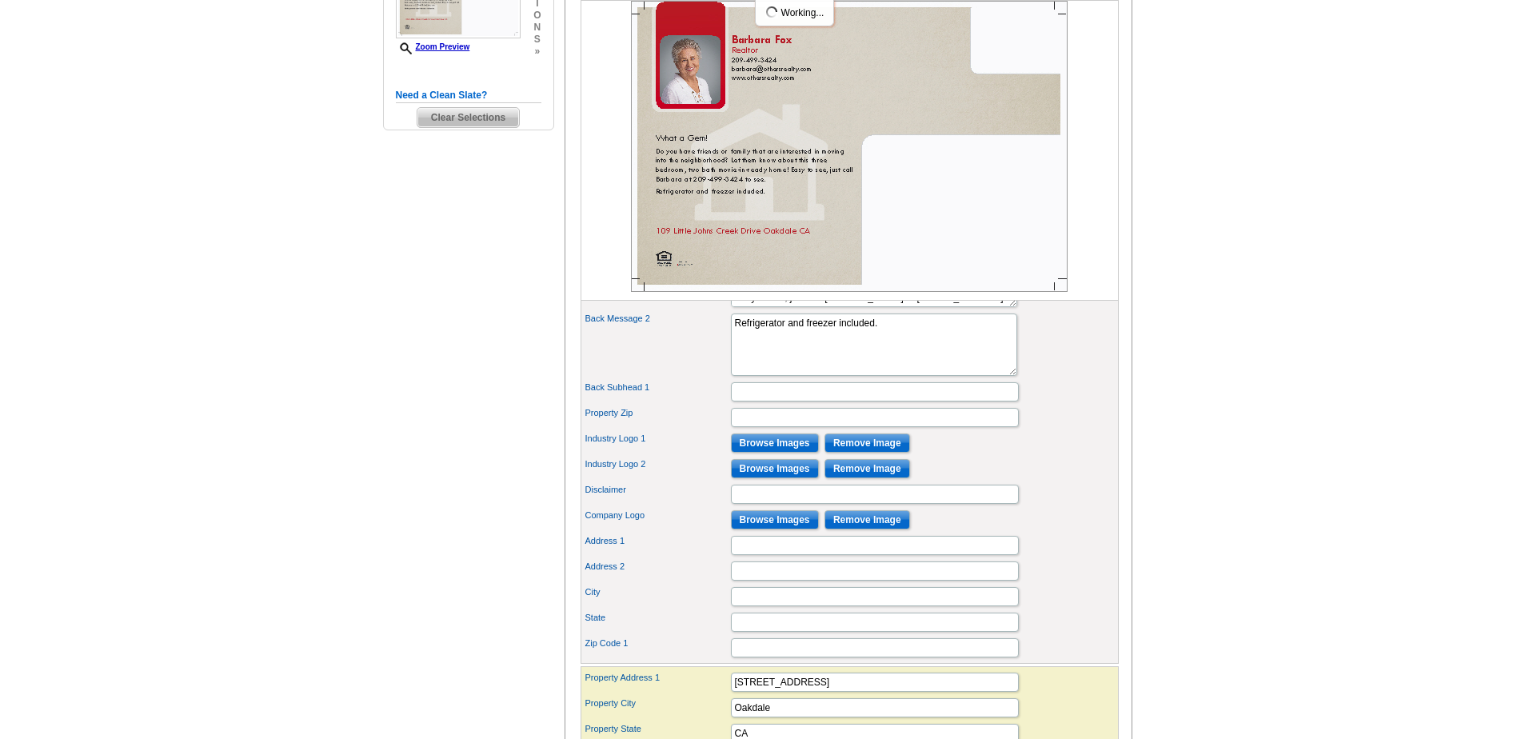
scroll to position [400, 0]
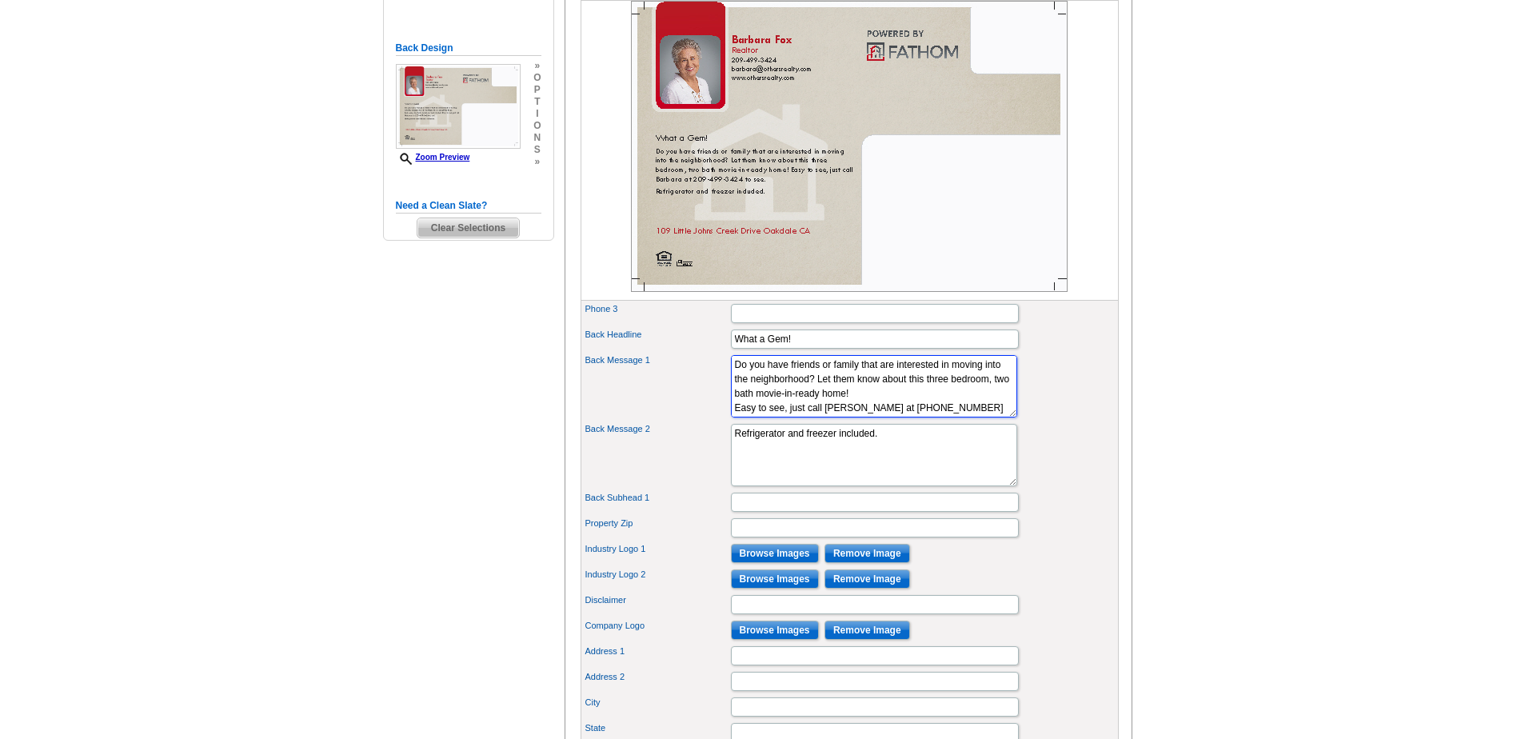
click at [933, 417] on textarea "Sought after up-and-coming neighborhood. Nearby, lose-in schools." at bounding box center [874, 386] width 286 height 62
type textarea "Do you have friends or family that are interested in moving into the neighborho…"
click at [666, 421] on div "Back Message 1 Sought after up-and-coming neighborhood. Nearby, lose-in schools." at bounding box center [850, 386] width 532 height 69
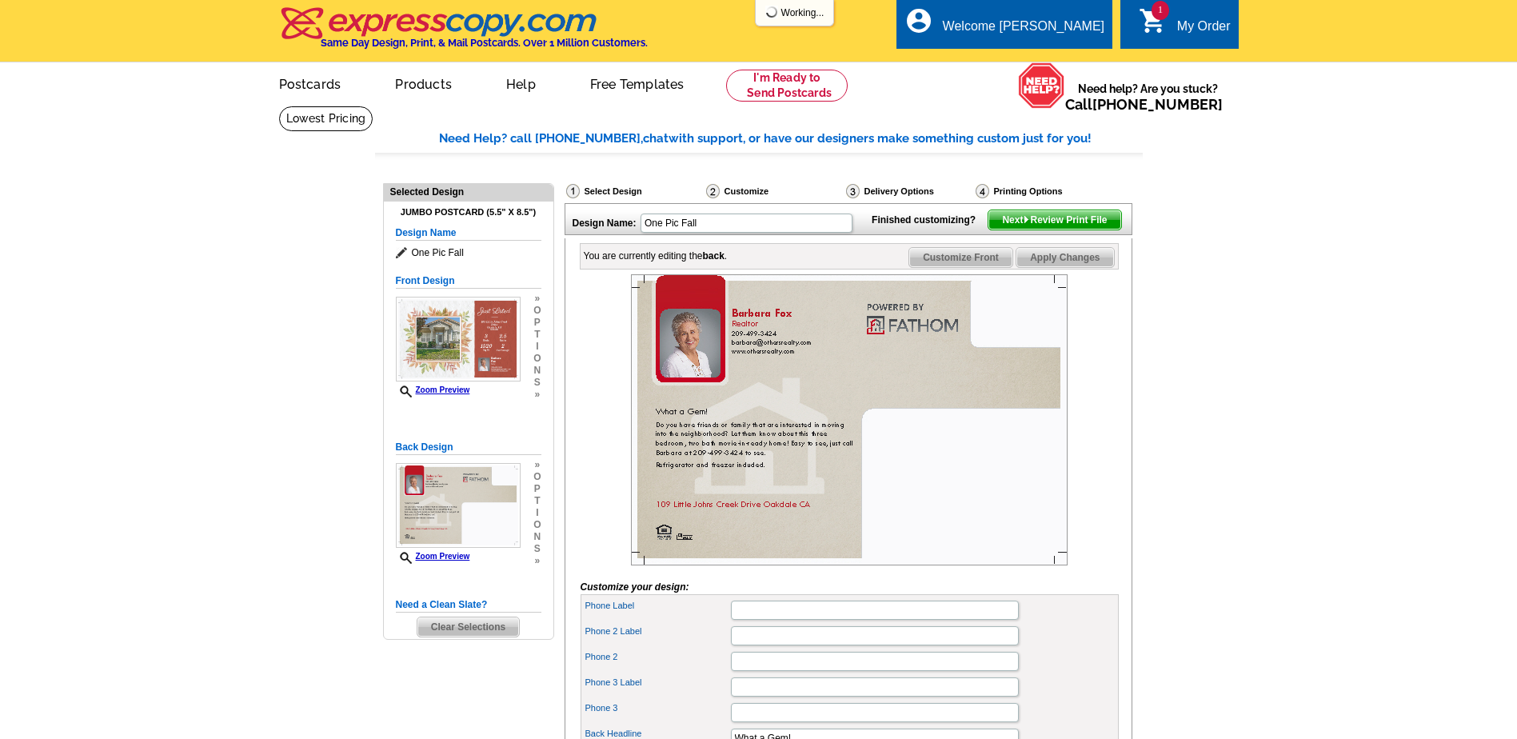
scroll to position [0, 0]
click at [437, 322] on img at bounding box center [458, 340] width 125 height 85
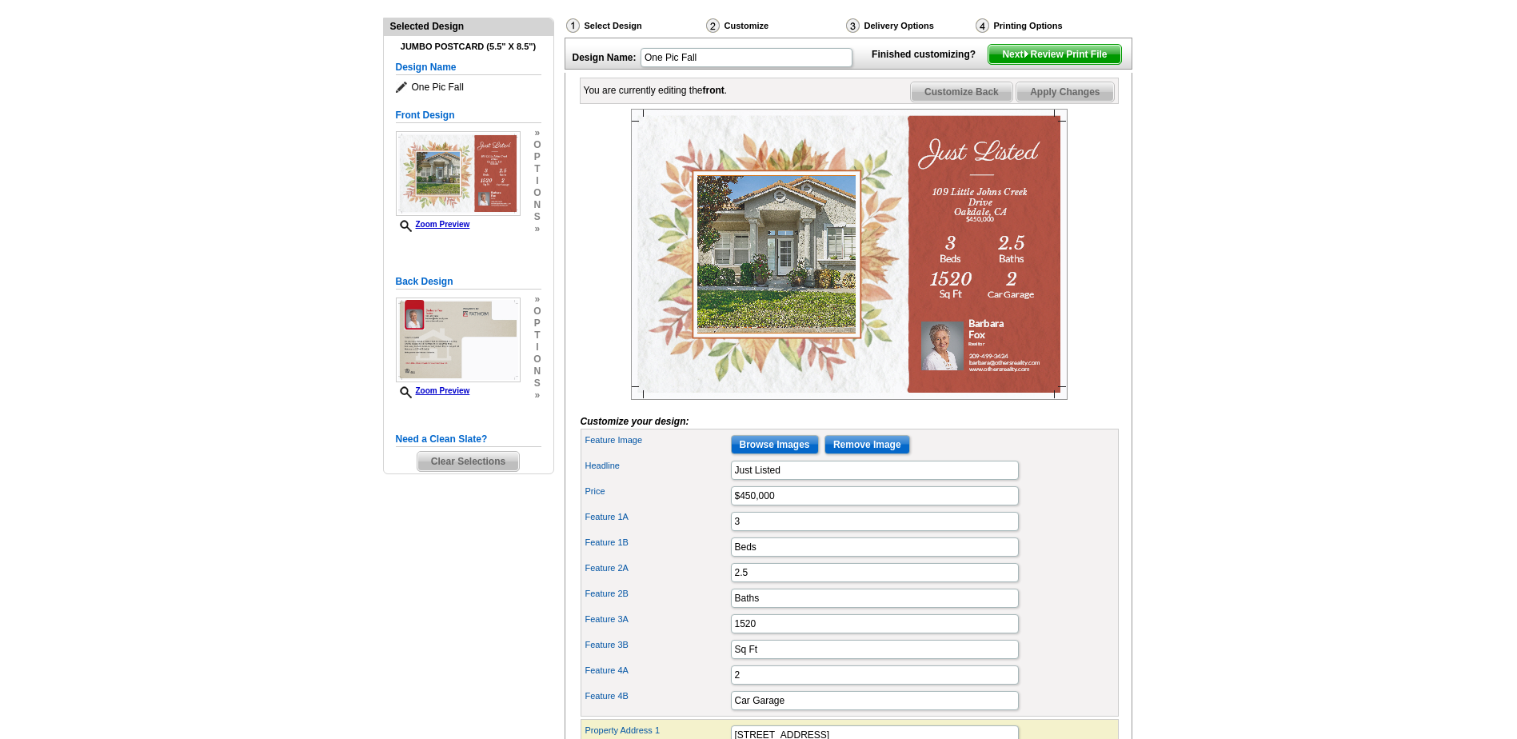
scroll to position [160, 0]
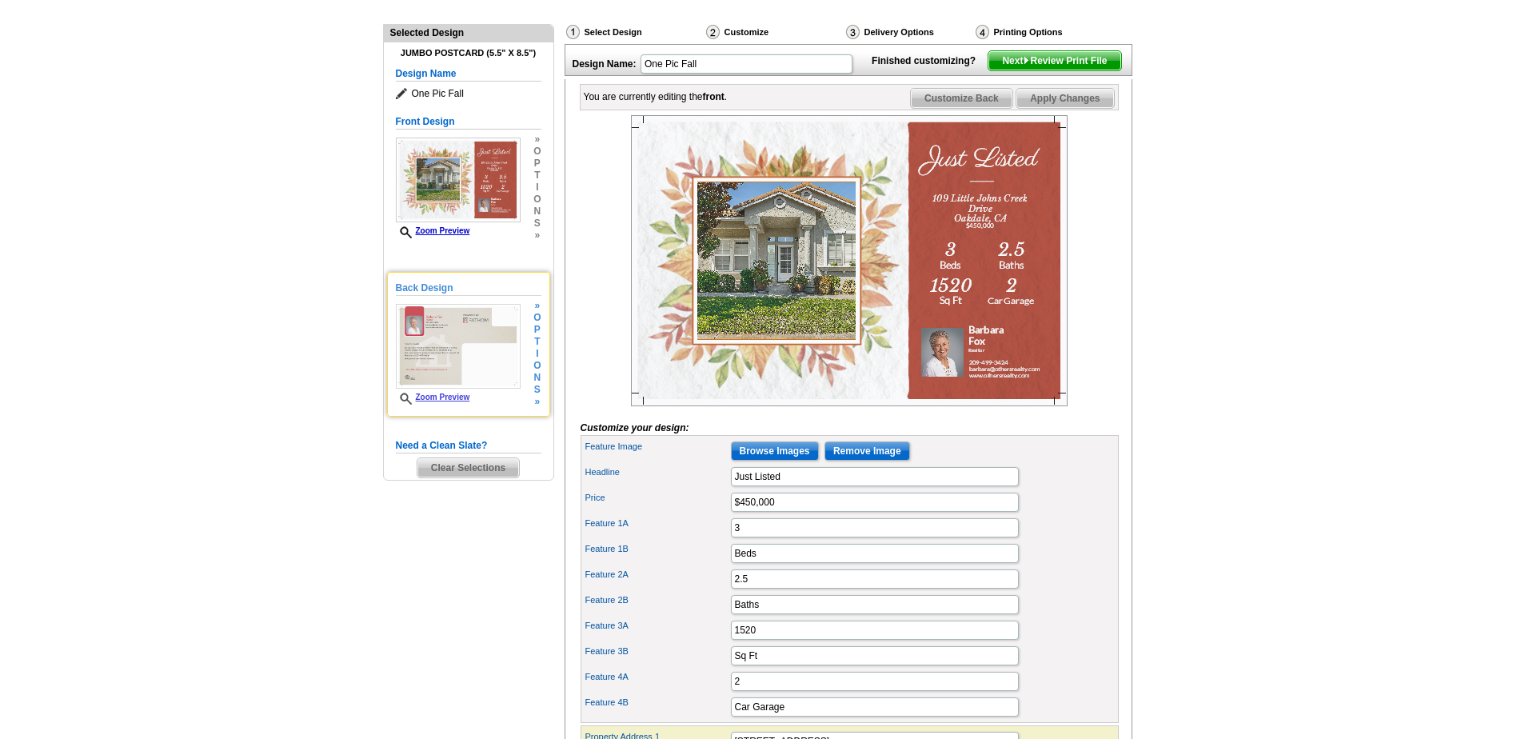
click at [439, 353] on img at bounding box center [458, 346] width 125 height 85
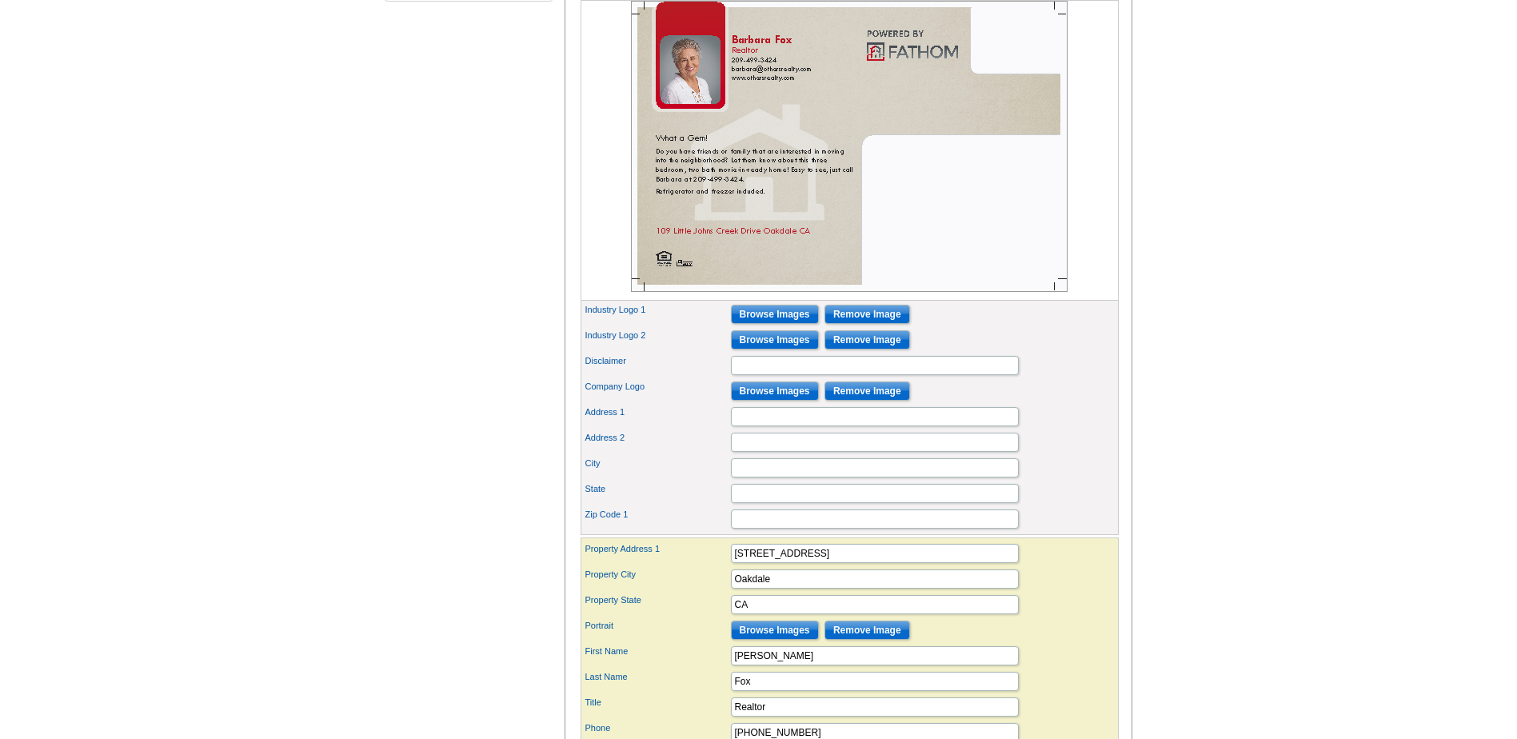
scroll to position [560, 0]
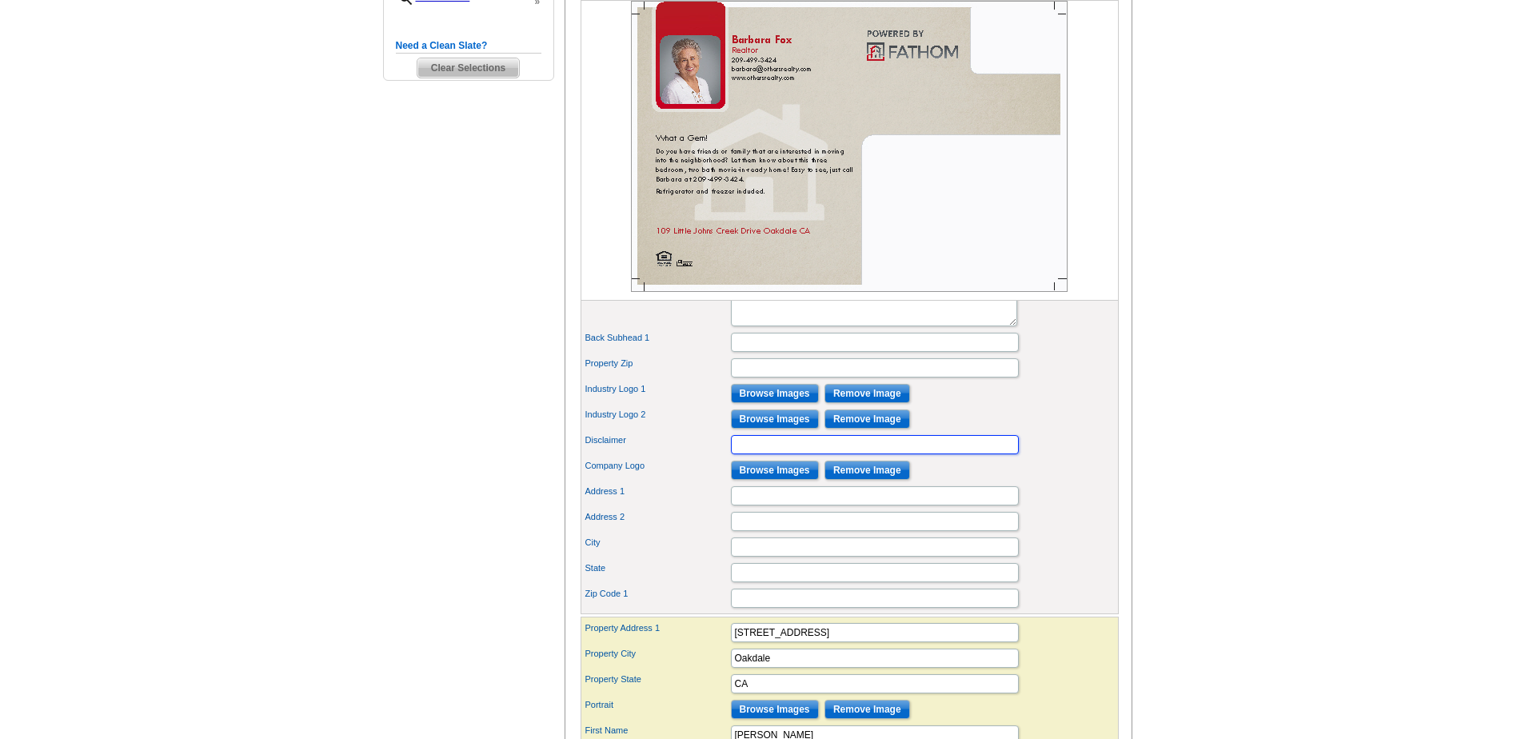
click at [737, 454] on input "Disclaimer" at bounding box center [875, 444] width 288 height 19
type input "B"
type input "License 01514815"
click at [713, 575] on label "State" at bounding box center [657, 568] width 144 height 14
click at [731, 582] on input "State" at bounding box center [875, 572] width 288 height 19
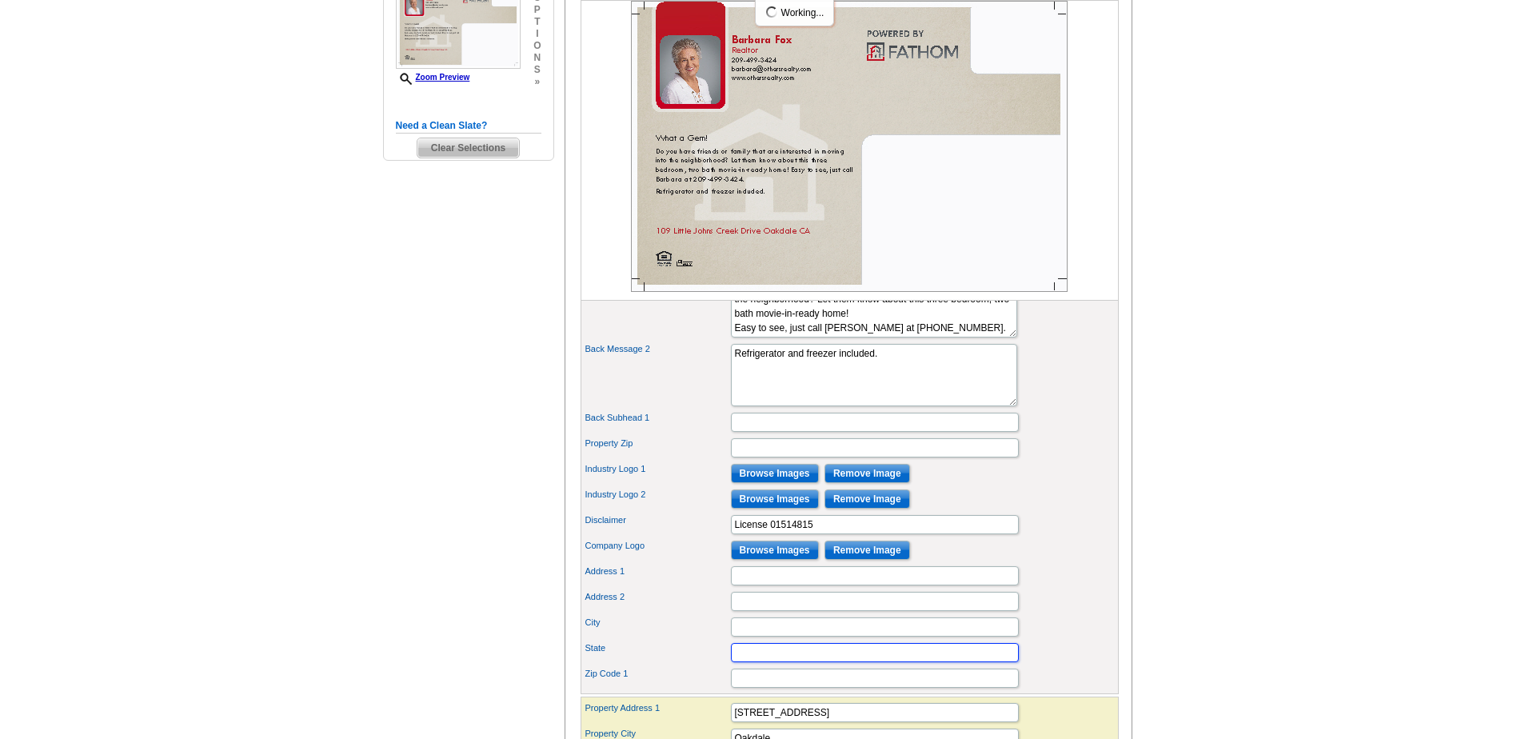
scroll to position [400, 0]
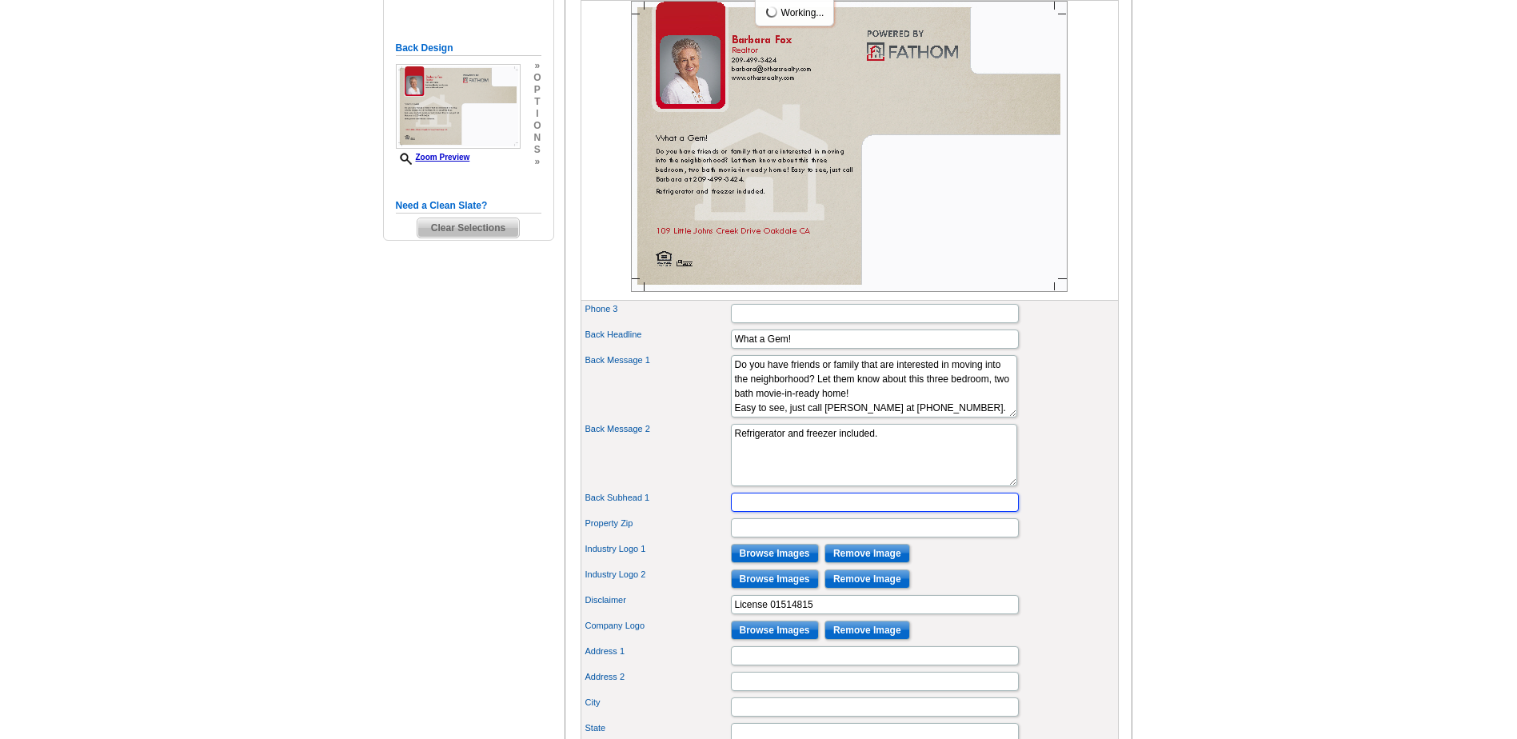
click at [741, 512] on input "Back Subhead 1" at bounding box center [875, 502] width 288 height 19
type input "Others Realty powered by Fathom"
click at [678, 465] on div "Back Message 2 Close to parks, and major highways. Lorem ipsum dolor amet" at bounding box center [850, 455] width 532 height 69
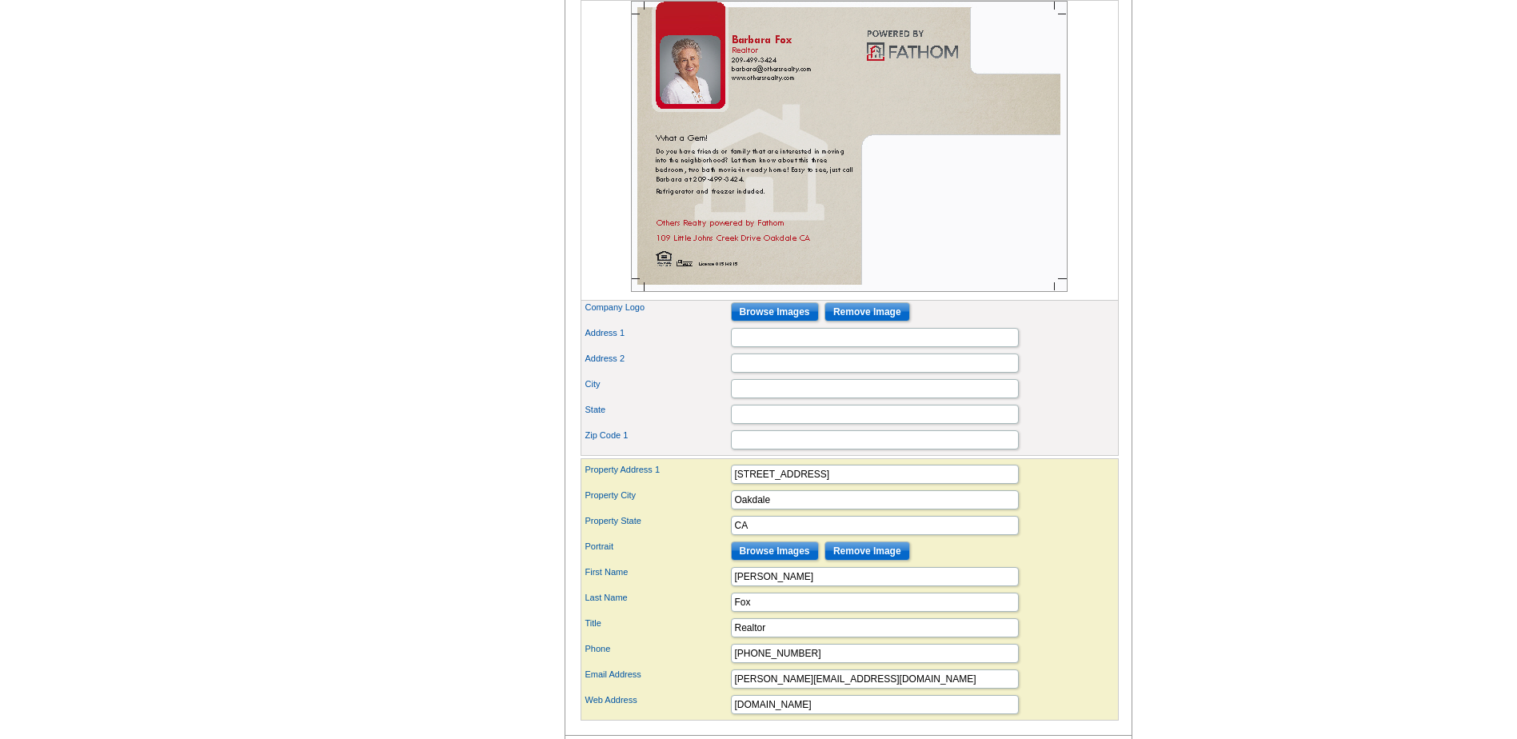
scroll to position [720, 0]
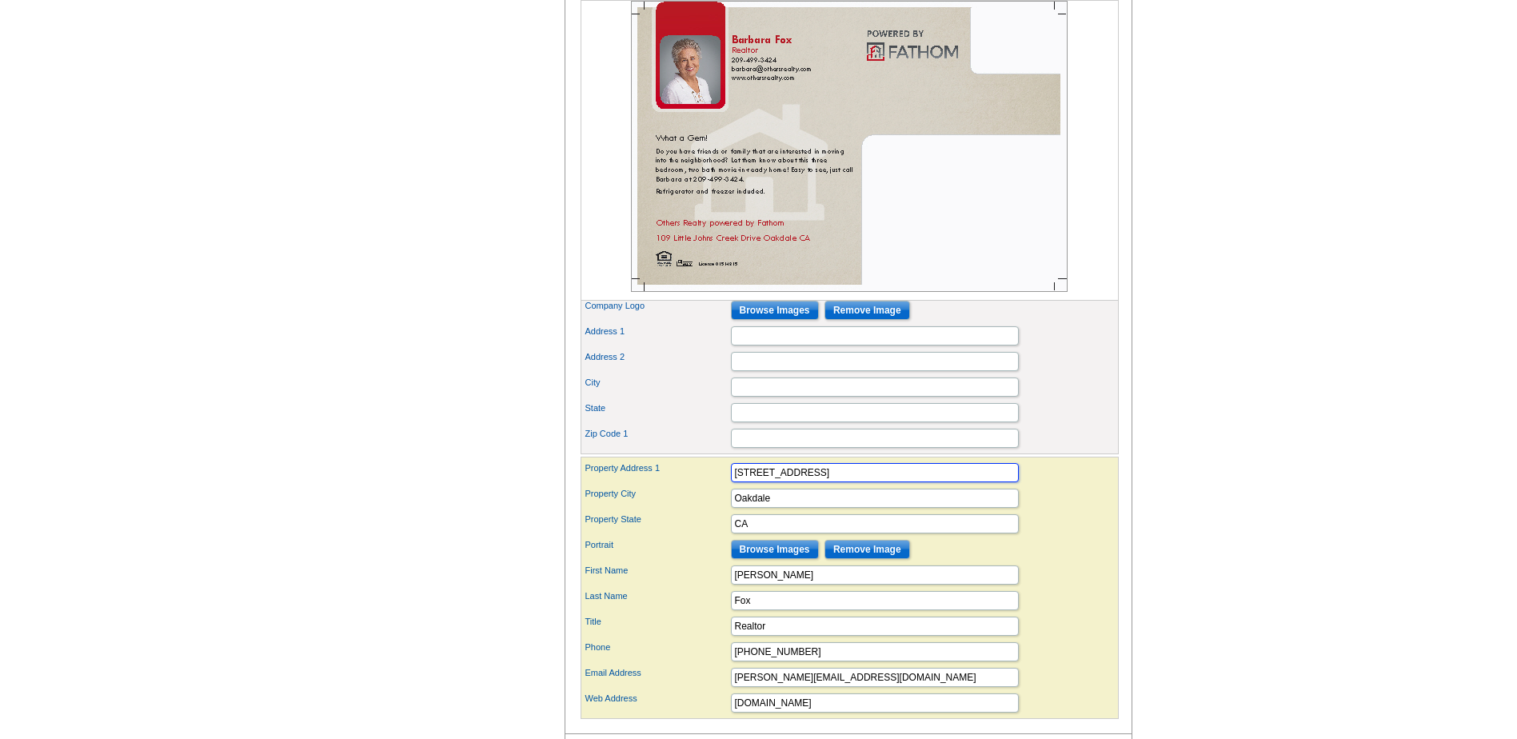
click at [875, 482] on input "109 Little Johns Creek Drive" at bounding box center [875, 472] width 288 height 19
type input "1"
click at [784, 508] on input "Oakdale" at bounding box center [875, 498] width 288 height 19
type input "O"
click at [747, 482] on input "1" at bounding box center [875, 472] width 288 height 19
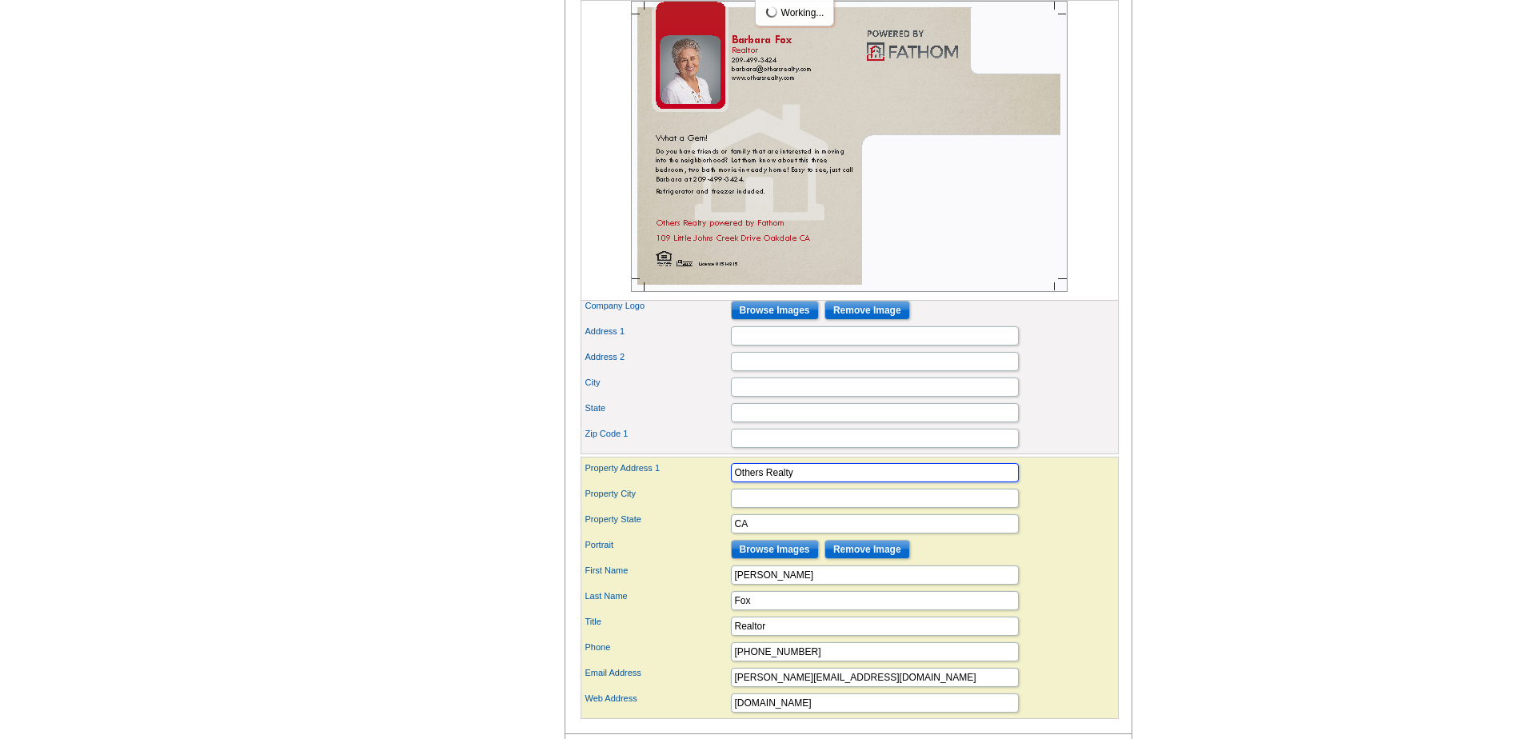
type input "Others Realty"
type input "Powered by Fathom"
click at [749, 533] on input "CA" at bounding box center [875, 523] width 288 height 19
type input "C"
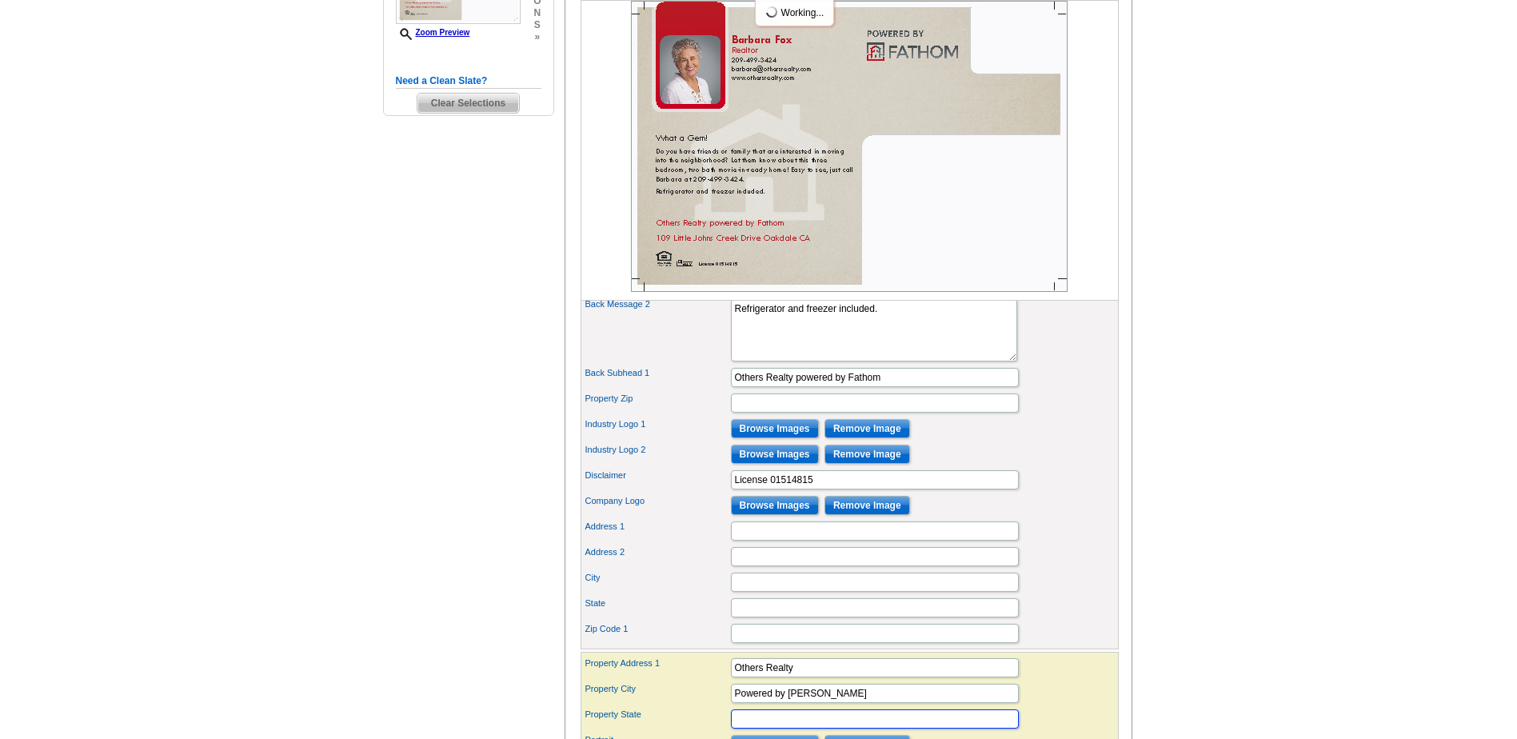
scroll to position [480, 0]
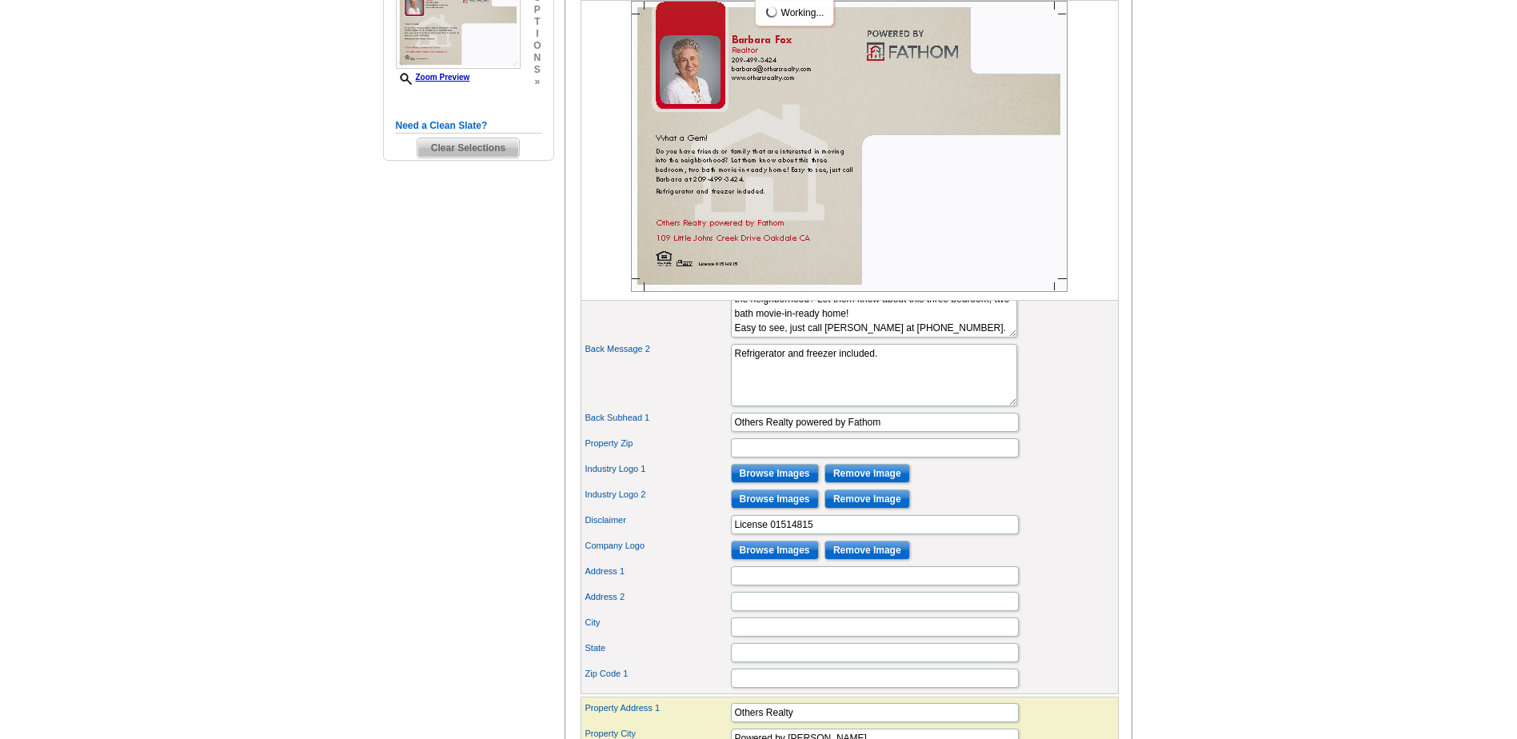
click at [889, 435] on div "Back Subhead 1 Others Realty powered by Fathom" at bounding box center [850, 422] width 532 height 26
click at [889, 432] on input "Others Realty powered by Fathom" at bounding box center [875, 422] width 288 height 19
type input "O"
type input "109 Little Johns Creek Dr, Oakdale"
click at [691, 476] on label "Industry Logo 1" at bounding box center [657, 469] width 144 height 14
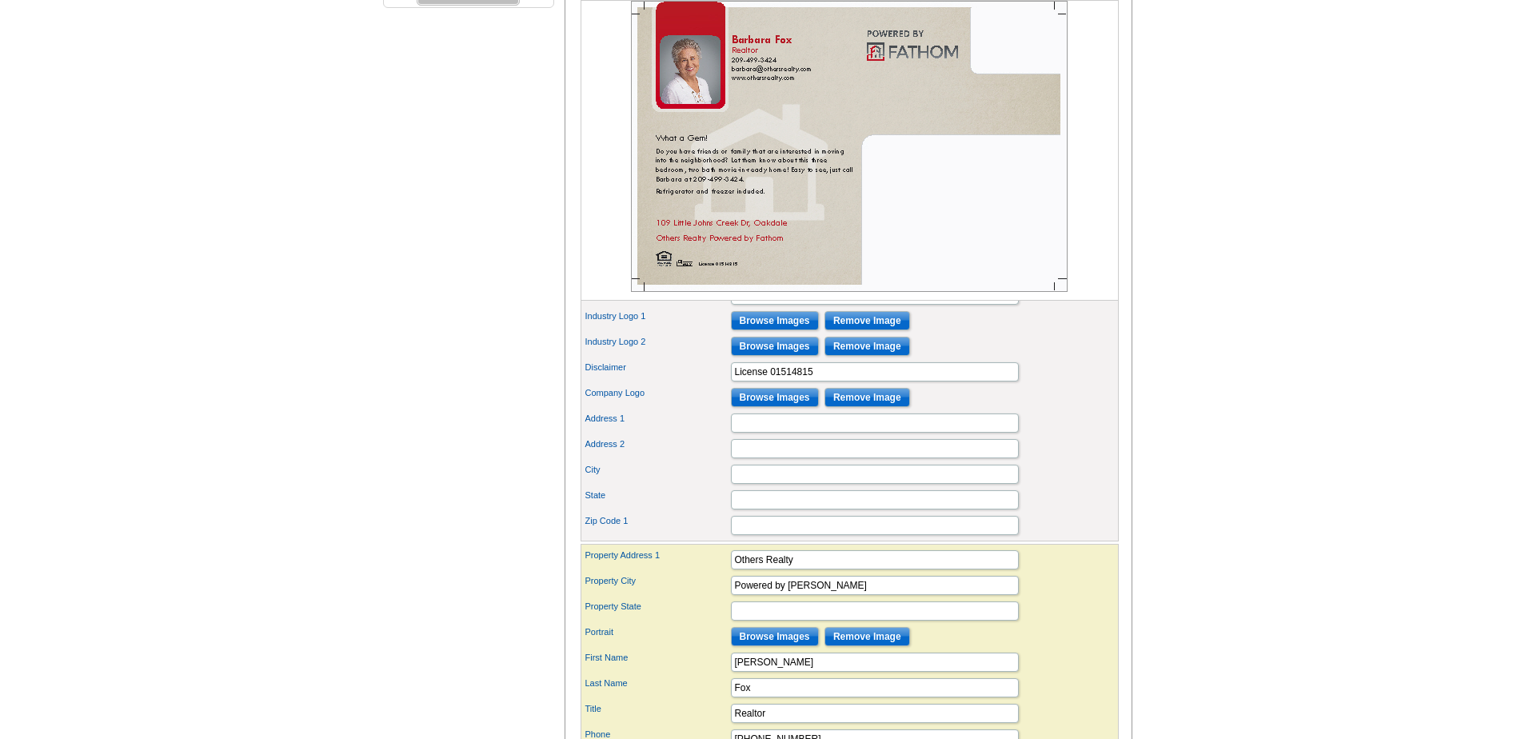
scroll to position [640, 0]
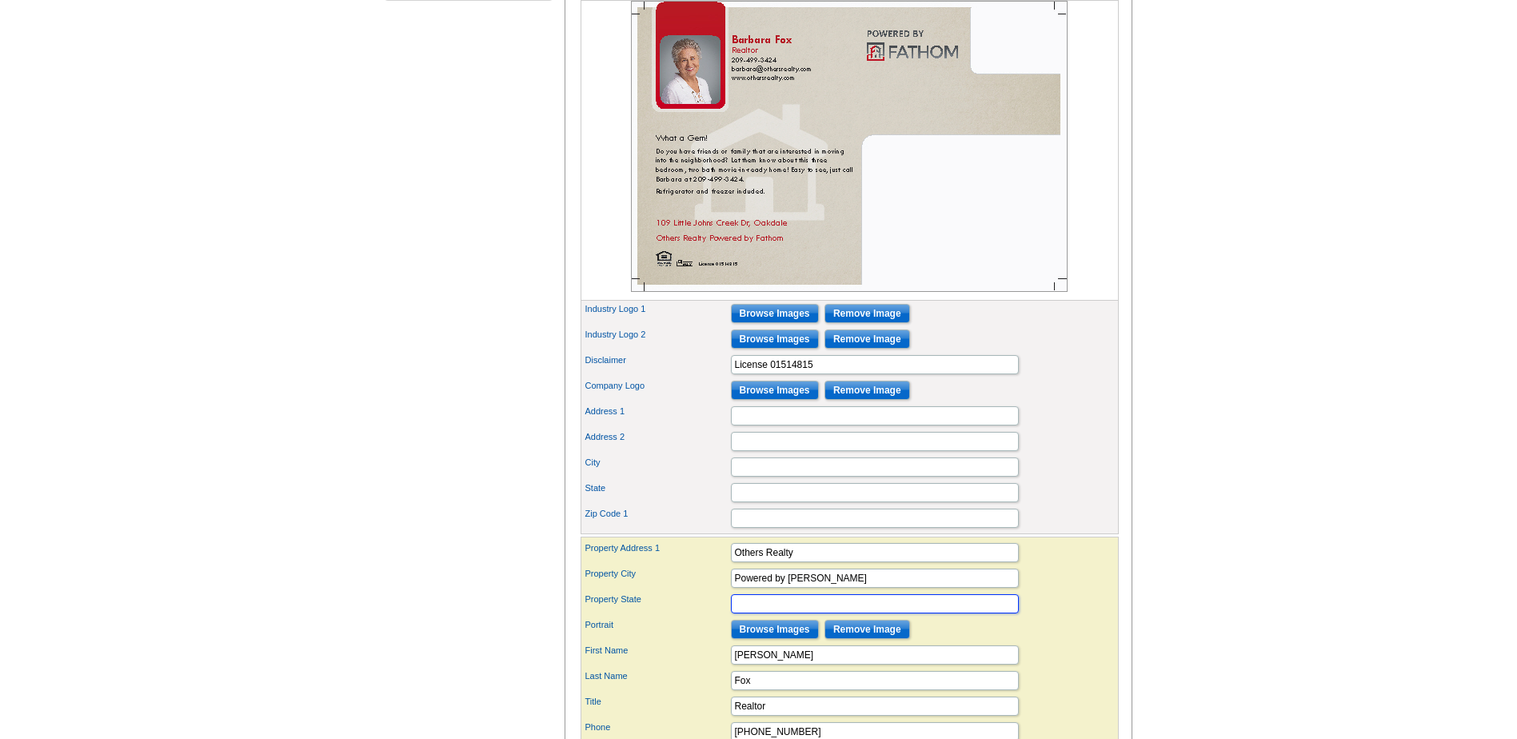
click at [734, 613] on input "Property State" at bounding box center [875, 603] width 288 height 19
type input "BRE 01514815"
click at [691, 642] on div "Portrait Browse Images Remove Image" at bounding box center [850, 630] width 532 height 26
click at [824, 374] on input "License 01514815" at bounding box center [875, 364] width 288 height 19
type input "L"
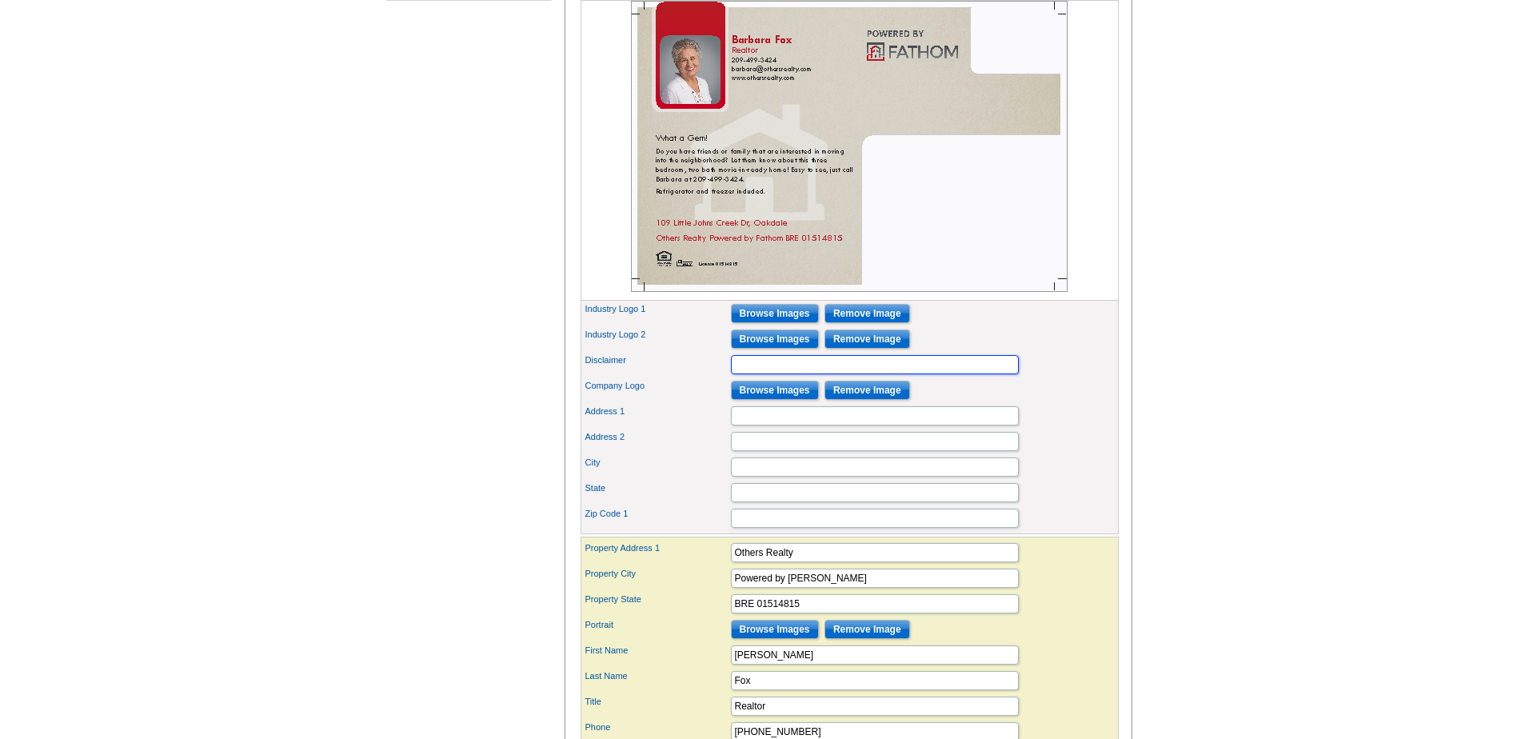
click at [737, 374] on input "Disclaimer" at bounding box center [875, 364] width 288 height 19
type input "Not intended to solicit clients that have representation."
click at [694, 429] on div "Address 1" at bounding box center [850, 416] width 532 height 26
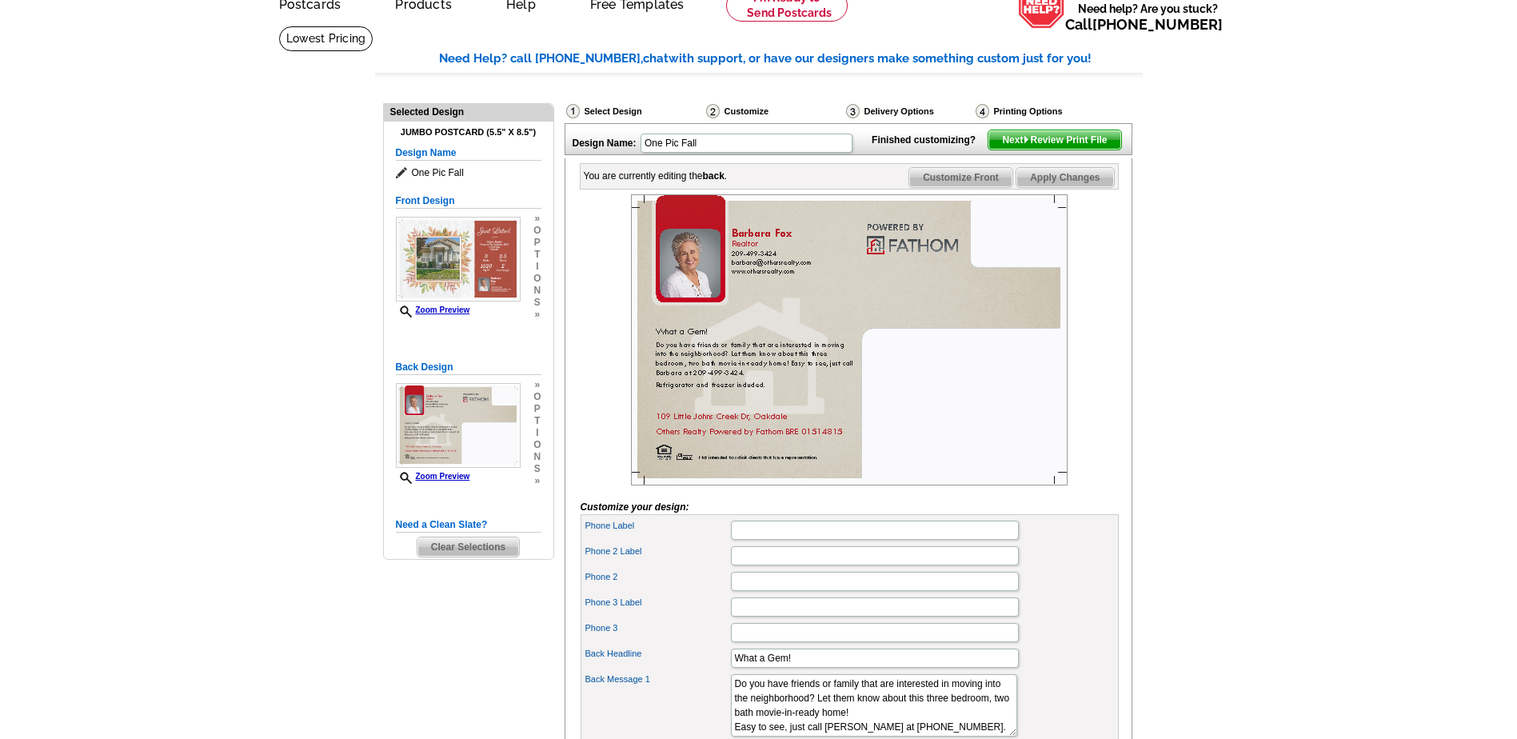
scroll to position [80, 0]
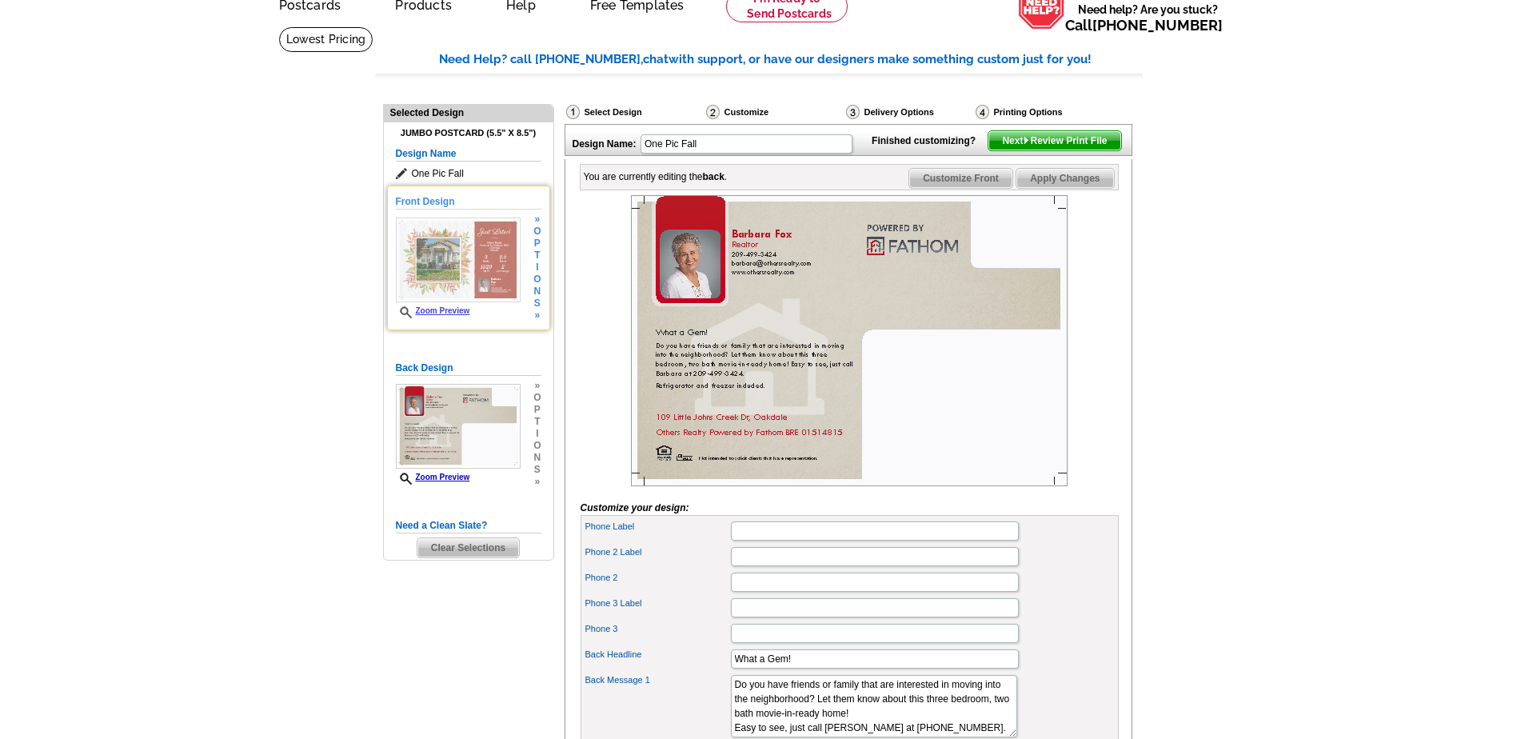
click at [458, 266] on img at bounding box center [458, 260] width 125 height 85
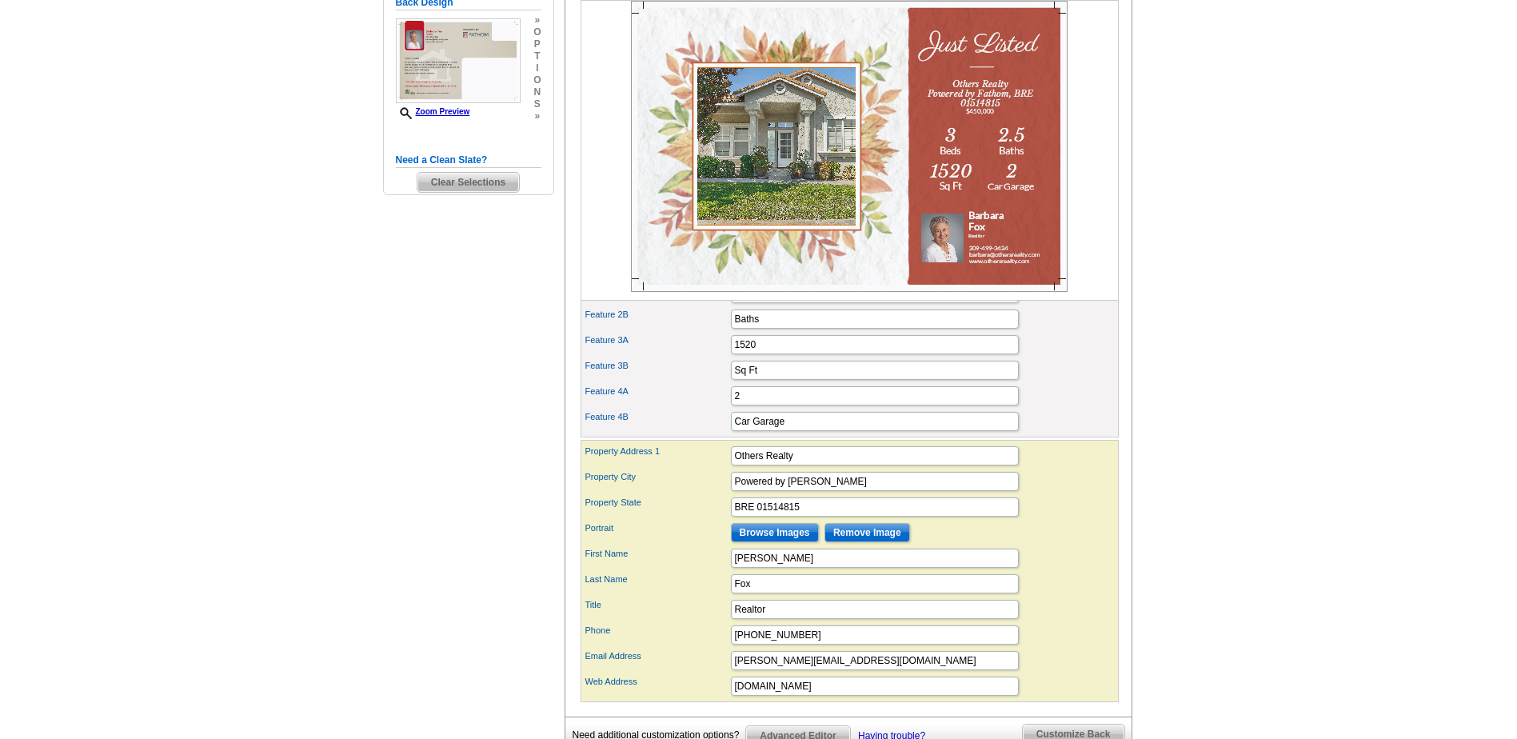
scroll to position [480, 0]
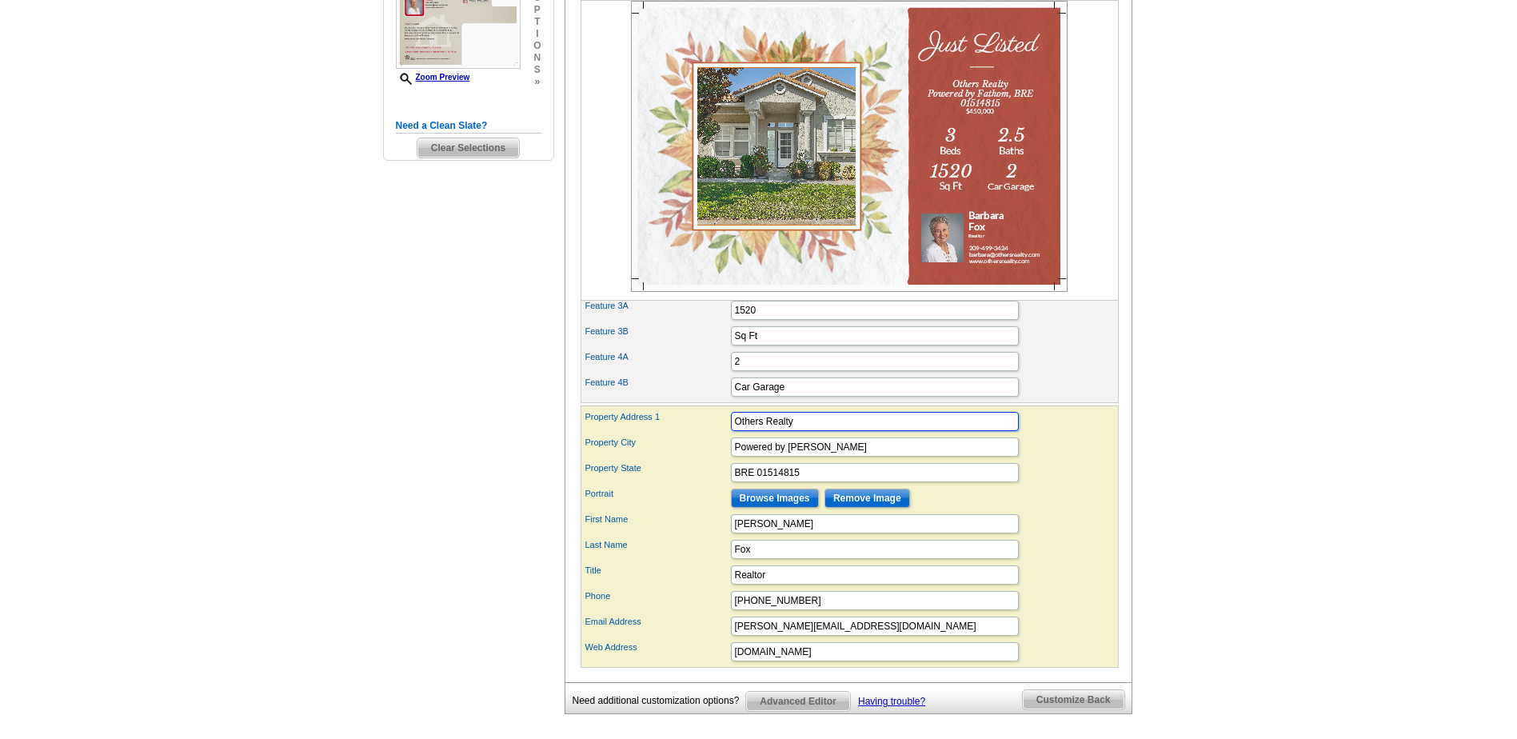
click at [810, 431] on input "Others Realty" at bounding box center [875, 421] width 288 height 19
type input "O"
type input "109 Little Johns Creek Drive"
type input "Oakdale"
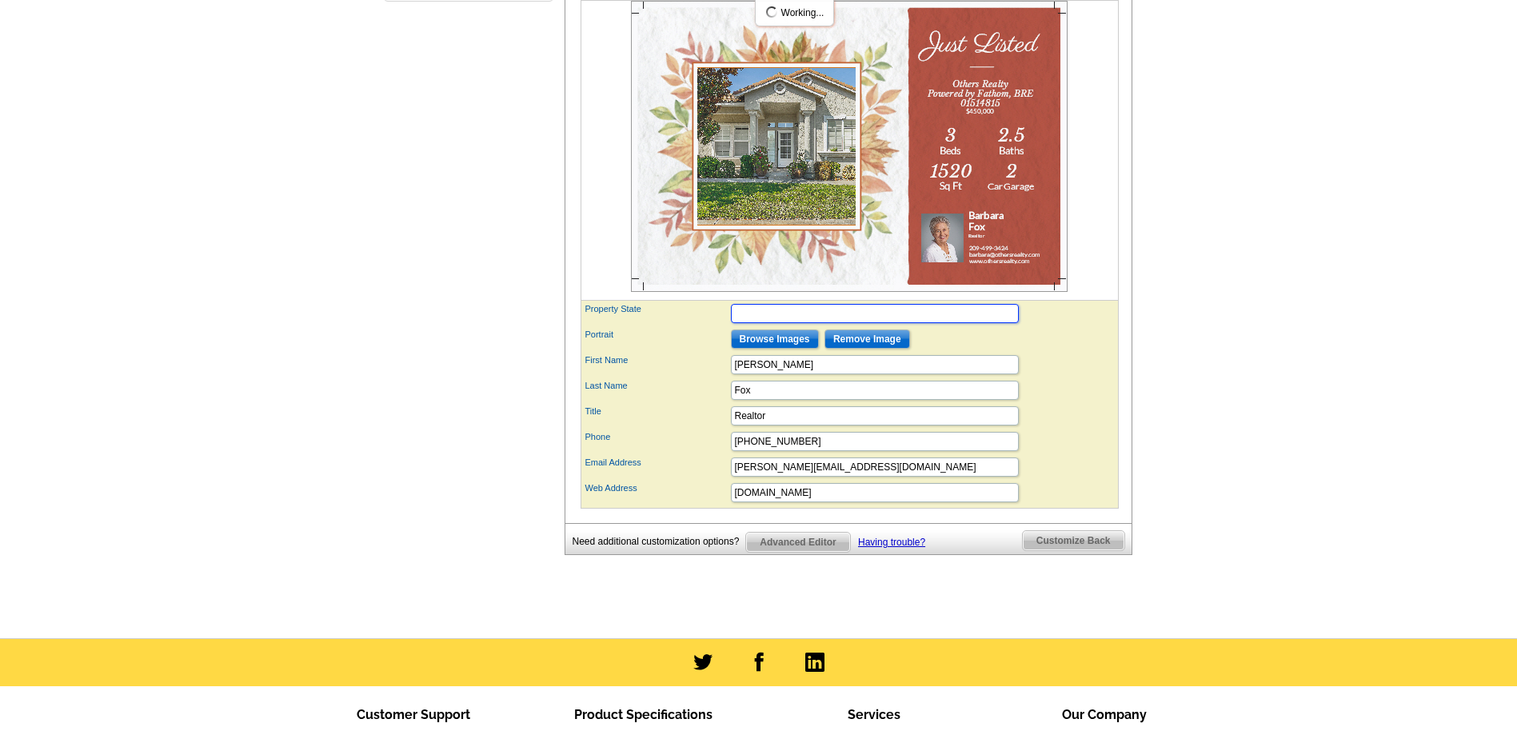
scroll to position [640, 0]
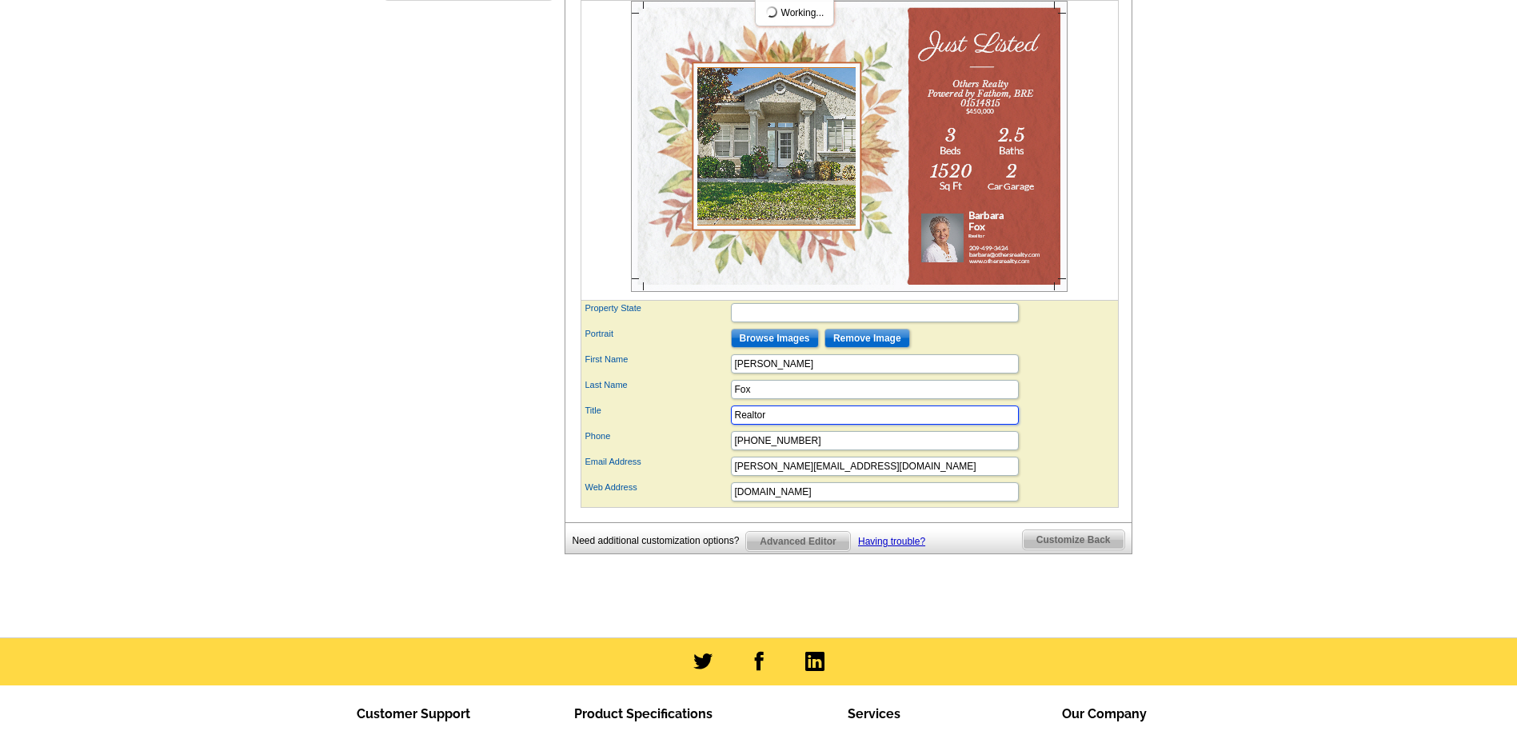
click at [784, 425] on input "Realtor" at bounding box center [875, 414] width 288 height 19
type input "R"
type input "Others Realty powered by Fathom"
click at [657, 392] on label "Last Name" at bounding box center [657, 385] width 144 height 14
click at [731, 399] on input "Fox" at bounding box center [875, 389] width 288 height 19
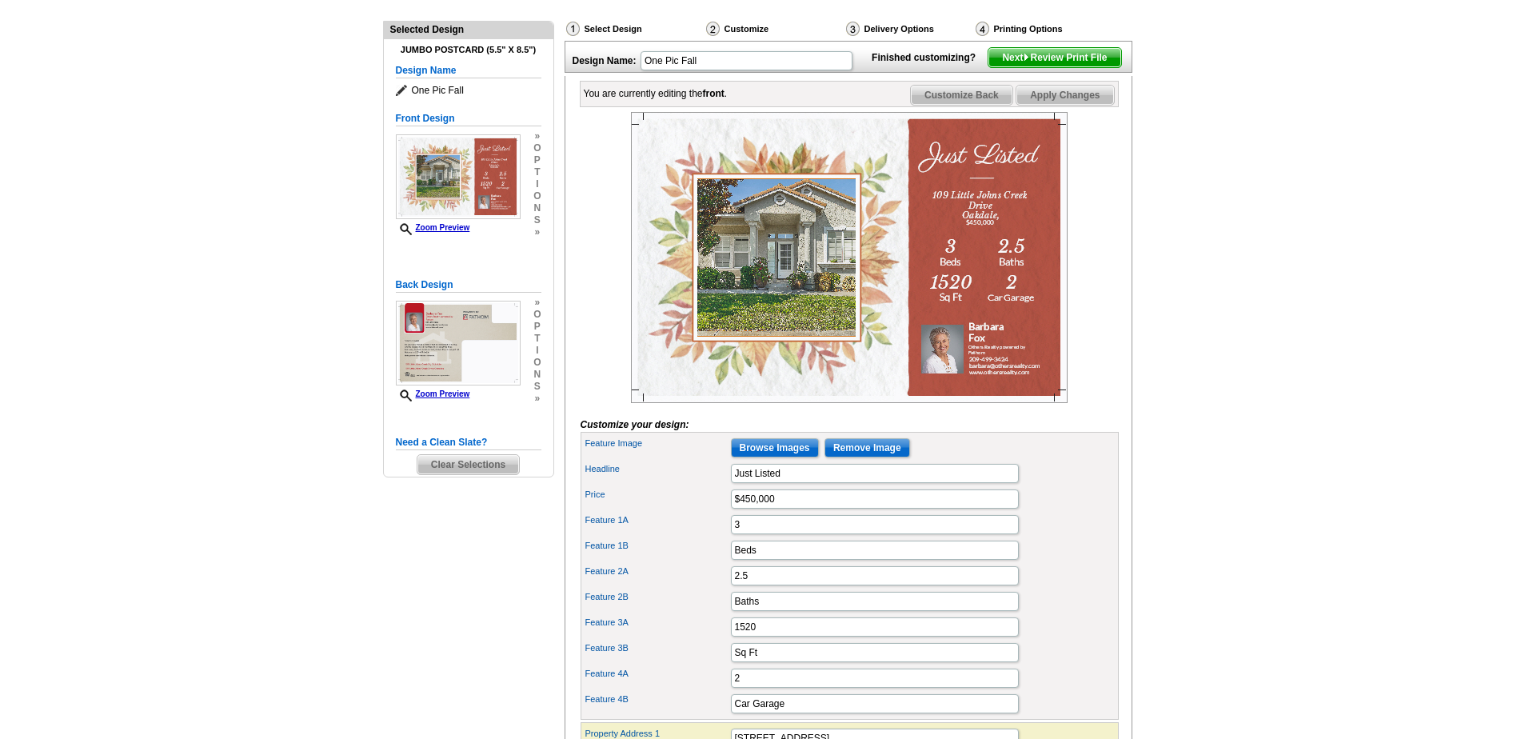
scroll to position [160, 0]
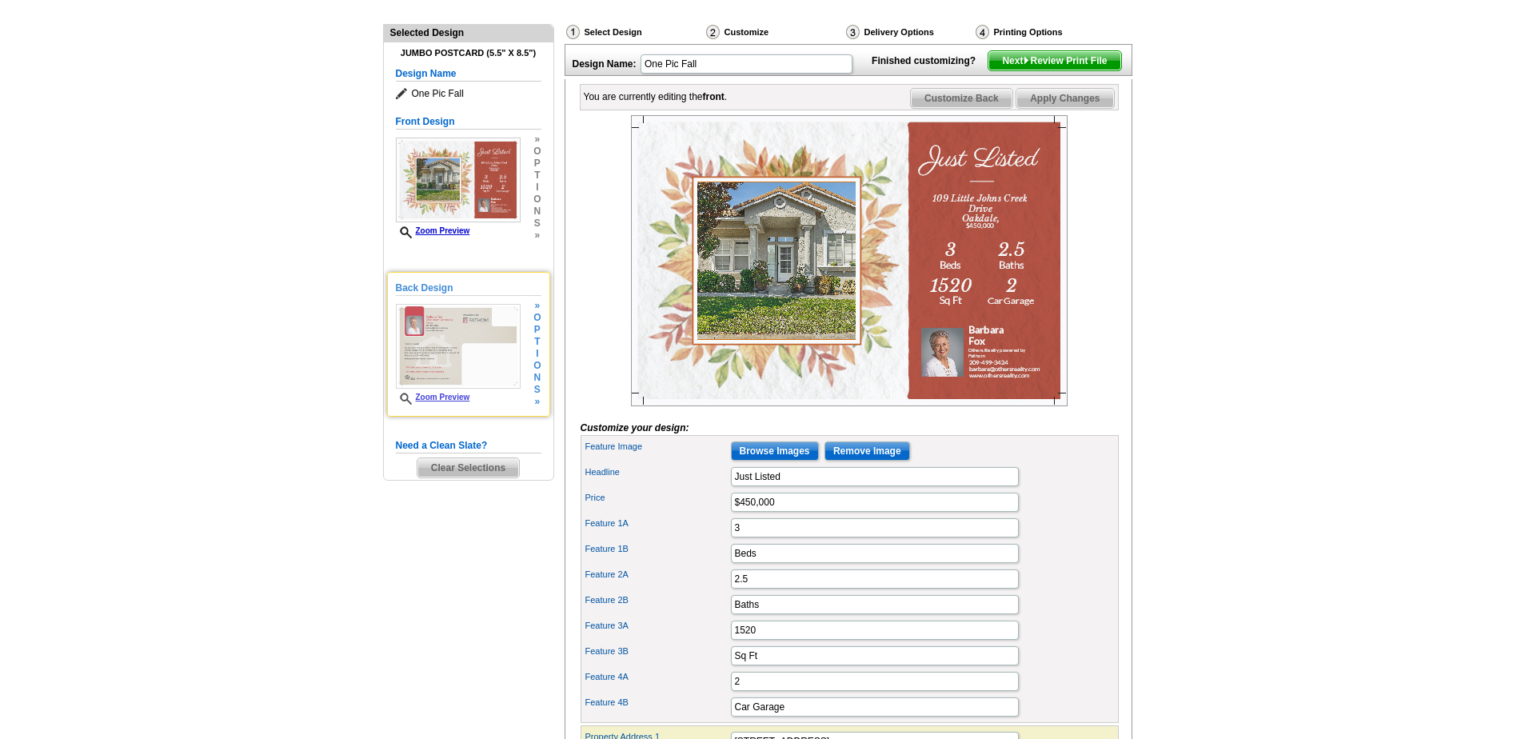
click at [451, 341] on img at bounding box center [458, 346] width 125 height 85
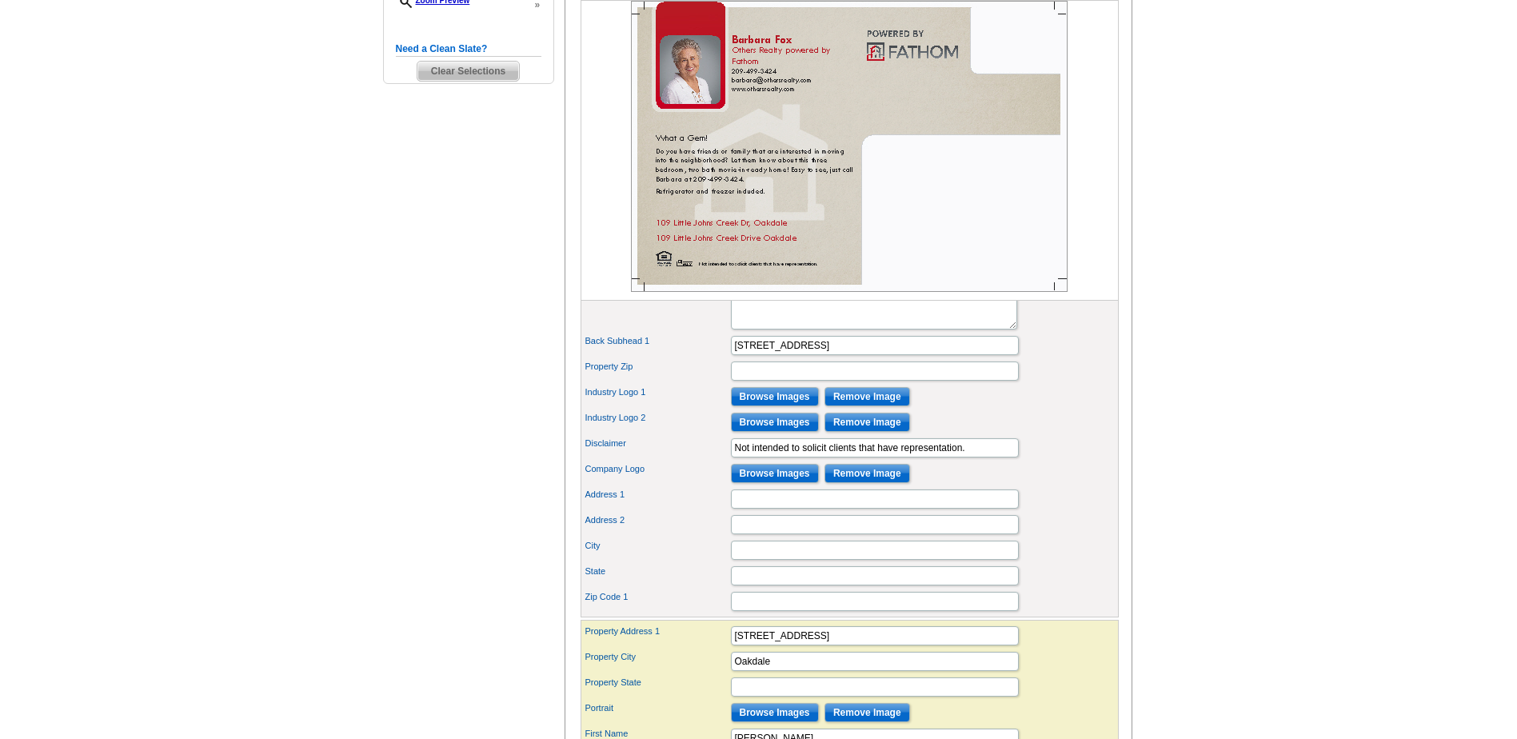
scroll to position [480, 0]
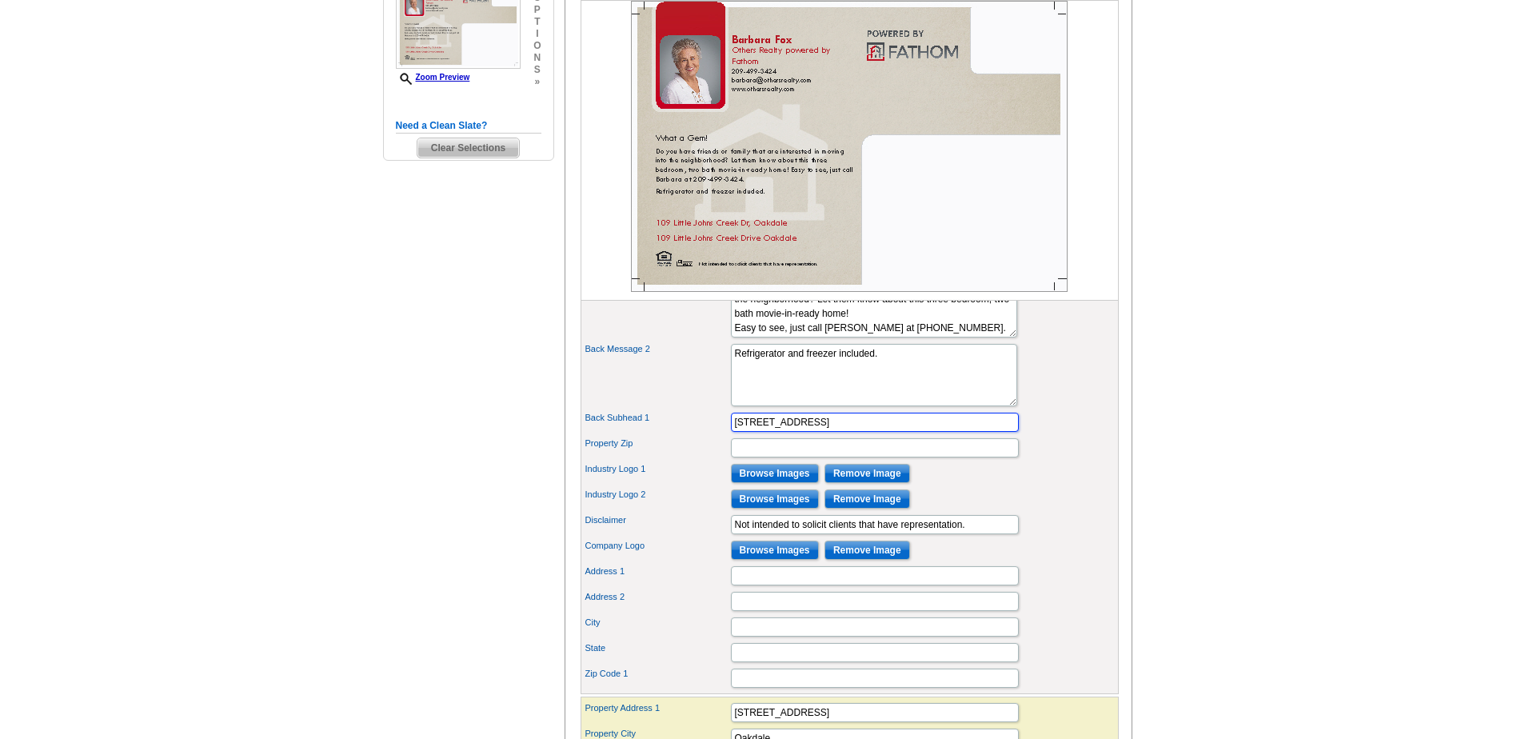
click at [889, 432] on input "109 Little Johns Creek Dr, Oakdale" at bounding box center [875, 422] width 288 height 19
type input "1"
click at [686, 409] on div "Back Message 2 Close to parks, and major highways. Lorem ipsum dolor amet" at bounding box center [850, 375] width 532 height 69
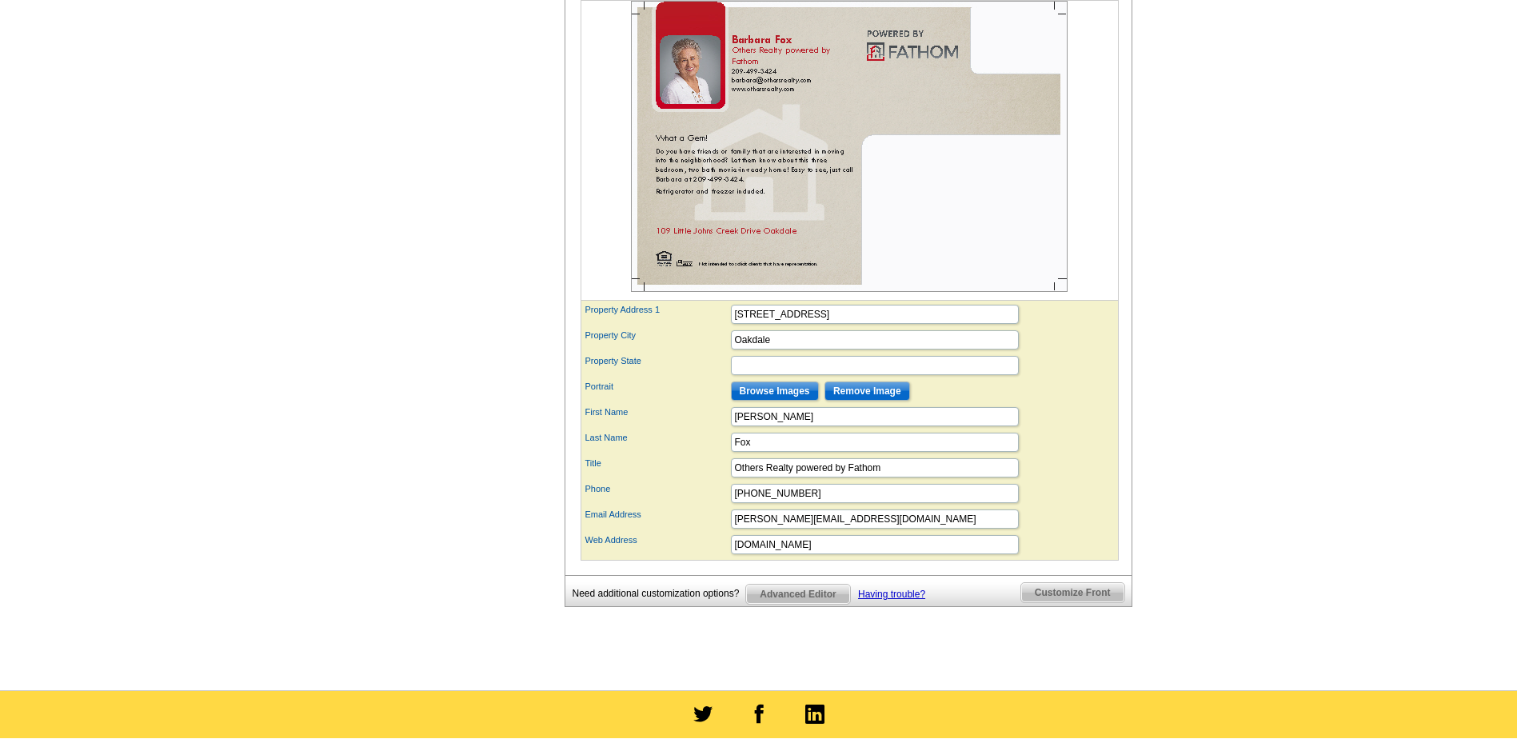
scroll to position [880, 0]
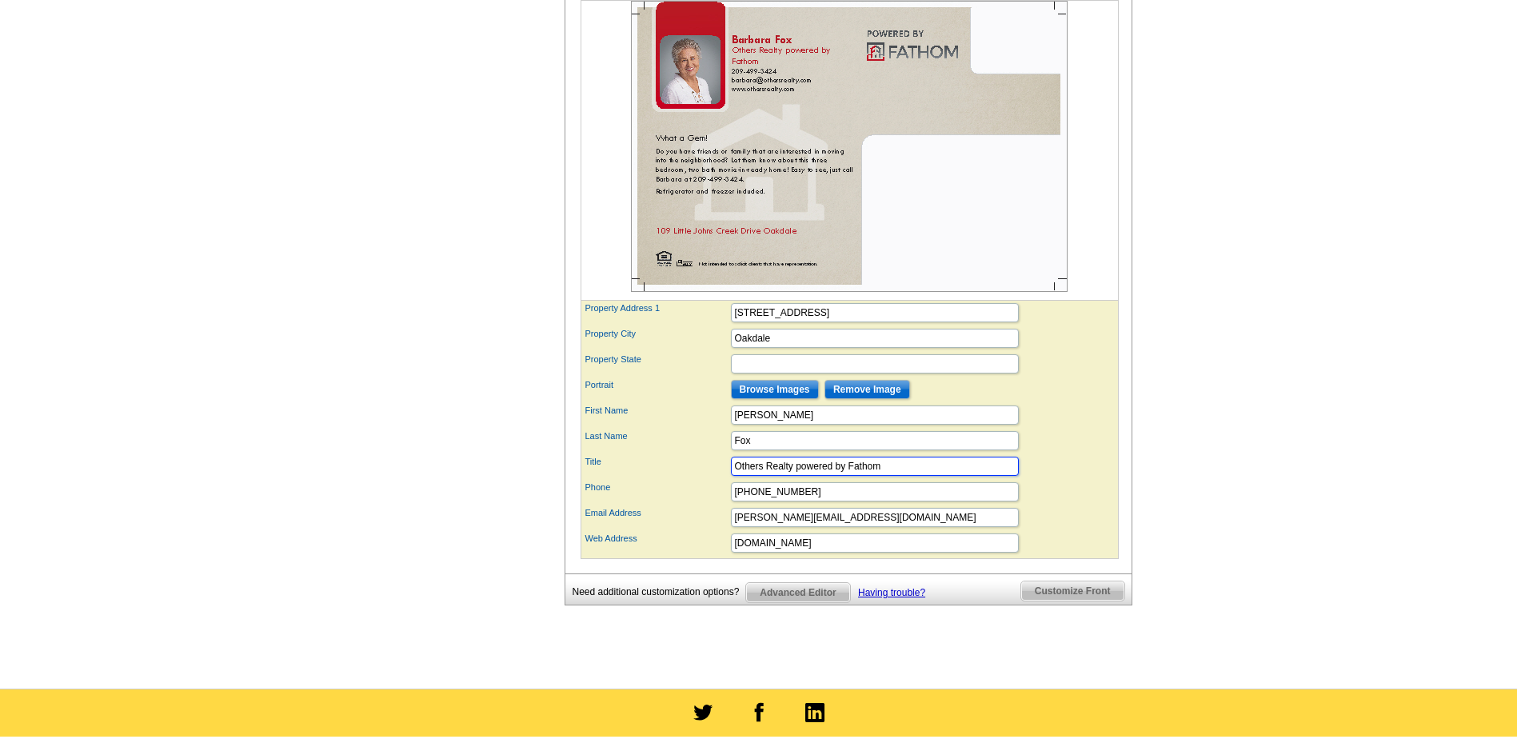
click at [892, 476] on input "Others Realty powered by Fathom" at bounding box center [875, 466] width 288 height 19
type input "Others Realty powered by Fathom BRE 01514815"
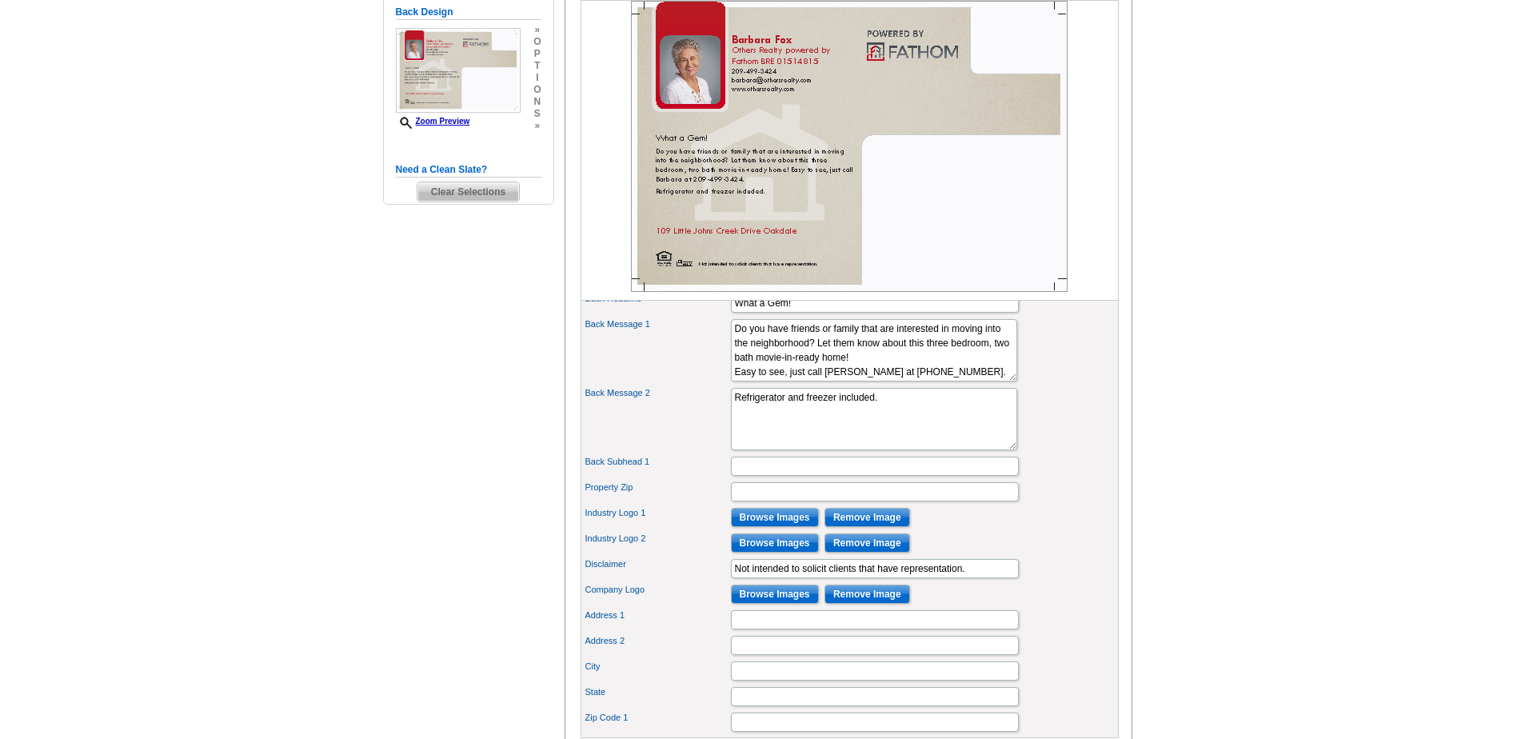
scroll to position [320, 0]
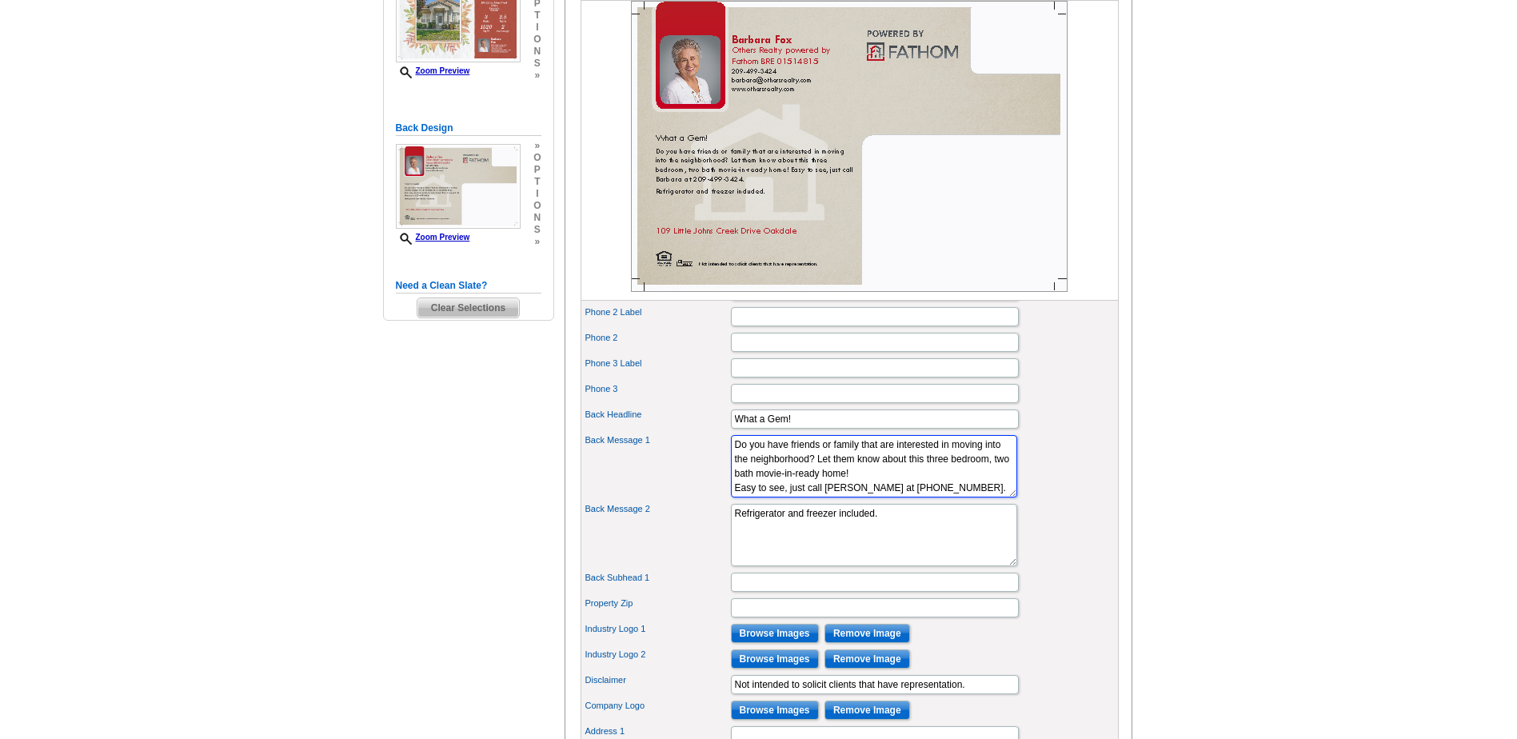
click at [732, 497] on textarea "Sought after up-and-coming neighborhood. Nearby, lose-in schools." at bounding box center [874, 466] width 286 height 62
type textarea "Do you have friends or family that are interested in moving into the neighborho…"
click at [879, 541] on textarea "Close to parks, and major highways. Lorem ipsum dolor amet" at bounding box center [874, 535] width 286 height 62
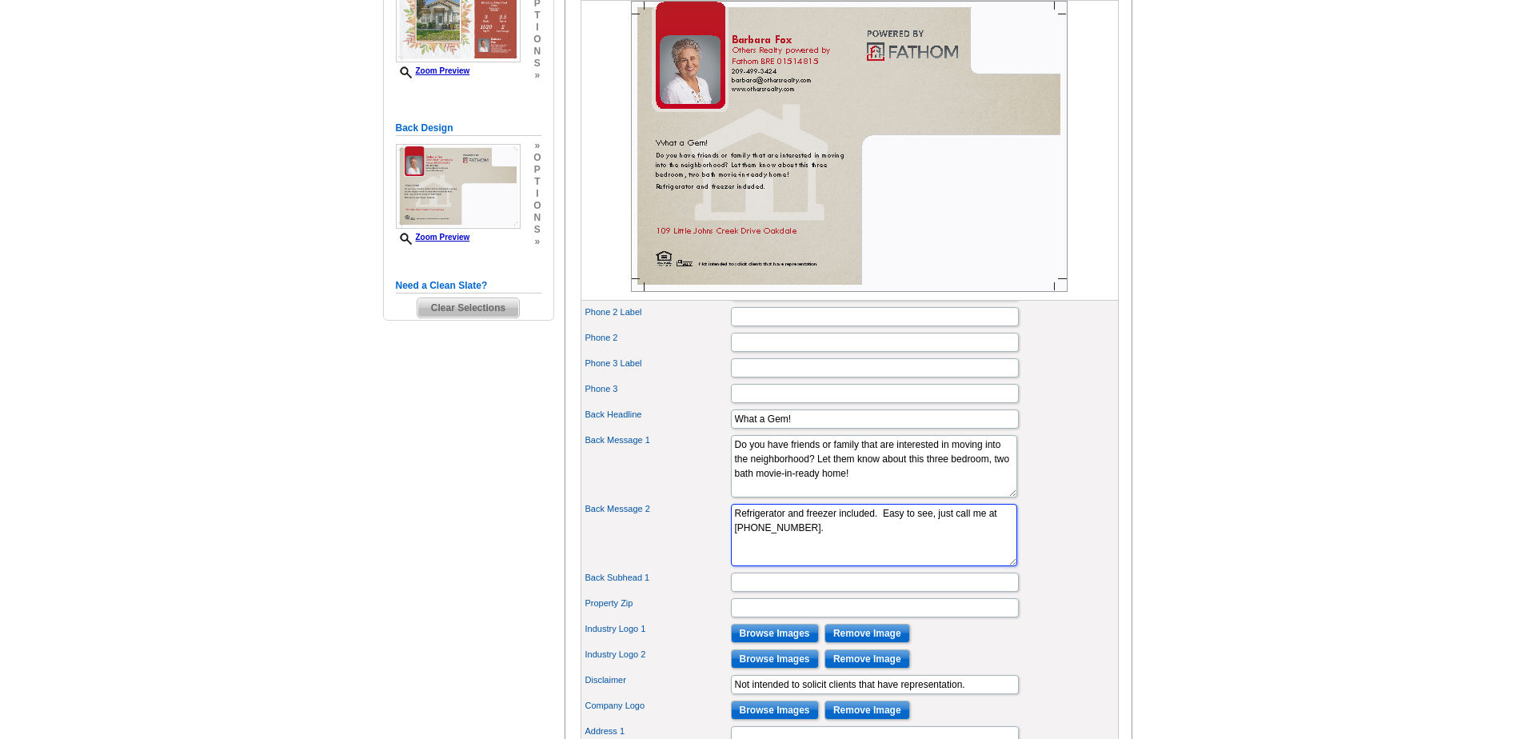
click at [883, 563] on textarea "Close to parks, and major highways. Lorem ipsum dolor amet" at bounding box center [874, 535] width 286 height 62
type textarea "Refrigerator and freezer included. Easy to see, just call me at 209-499-3424."
click at [655, 345] on label "Phone 2" at bounding box center [657, 338] width 144 height 14
click at [731, 352] on input "Phone 2" at bounding box center [875, 342] width 288 height 19
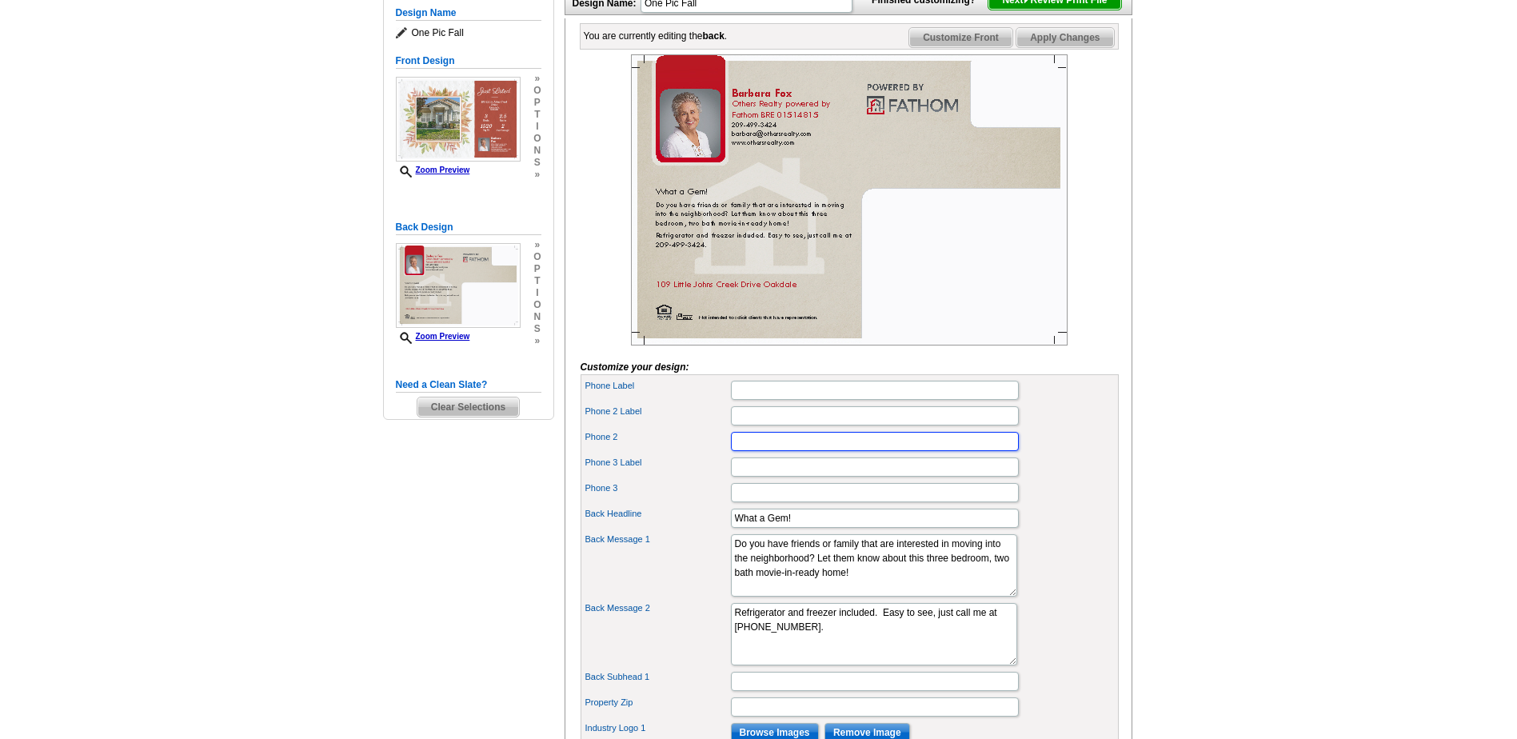
scroll to position [0, 0]
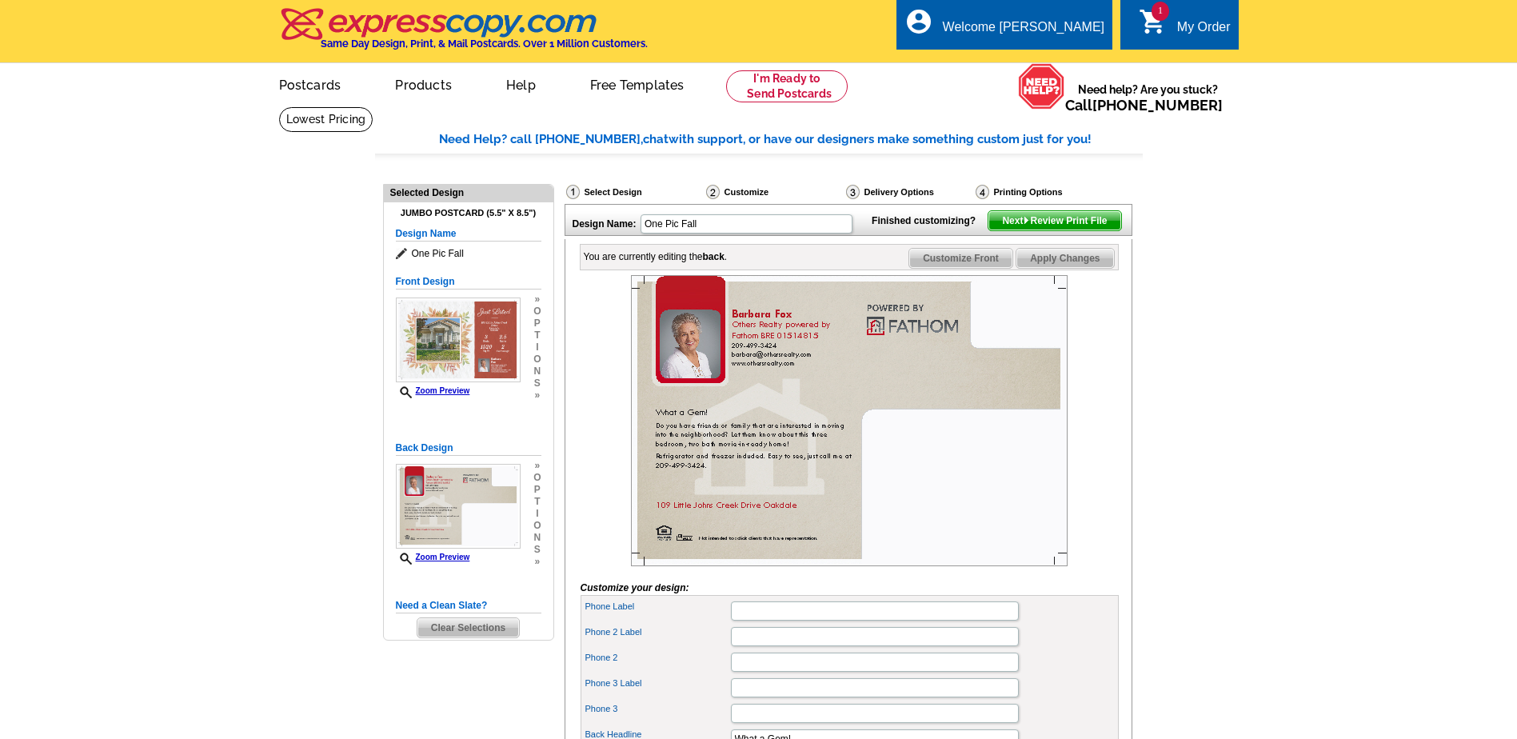
click at [1068, 230] on span "Next Review Print File" at bounding box center [1055, 220] width 132 height 19
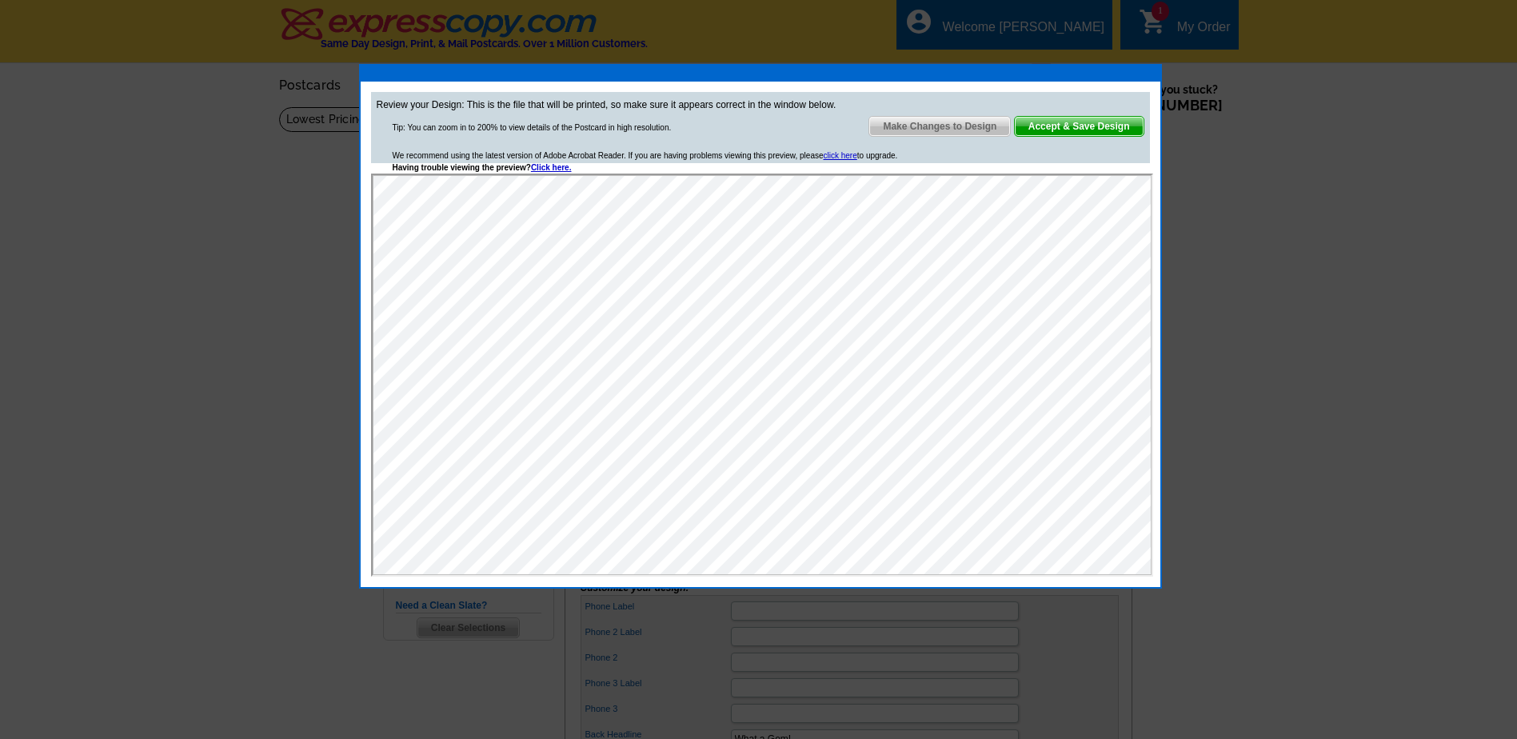
click at [923, 128] on span "Make Changes to Design" at bounding box center [939, 126] width 141 height 19
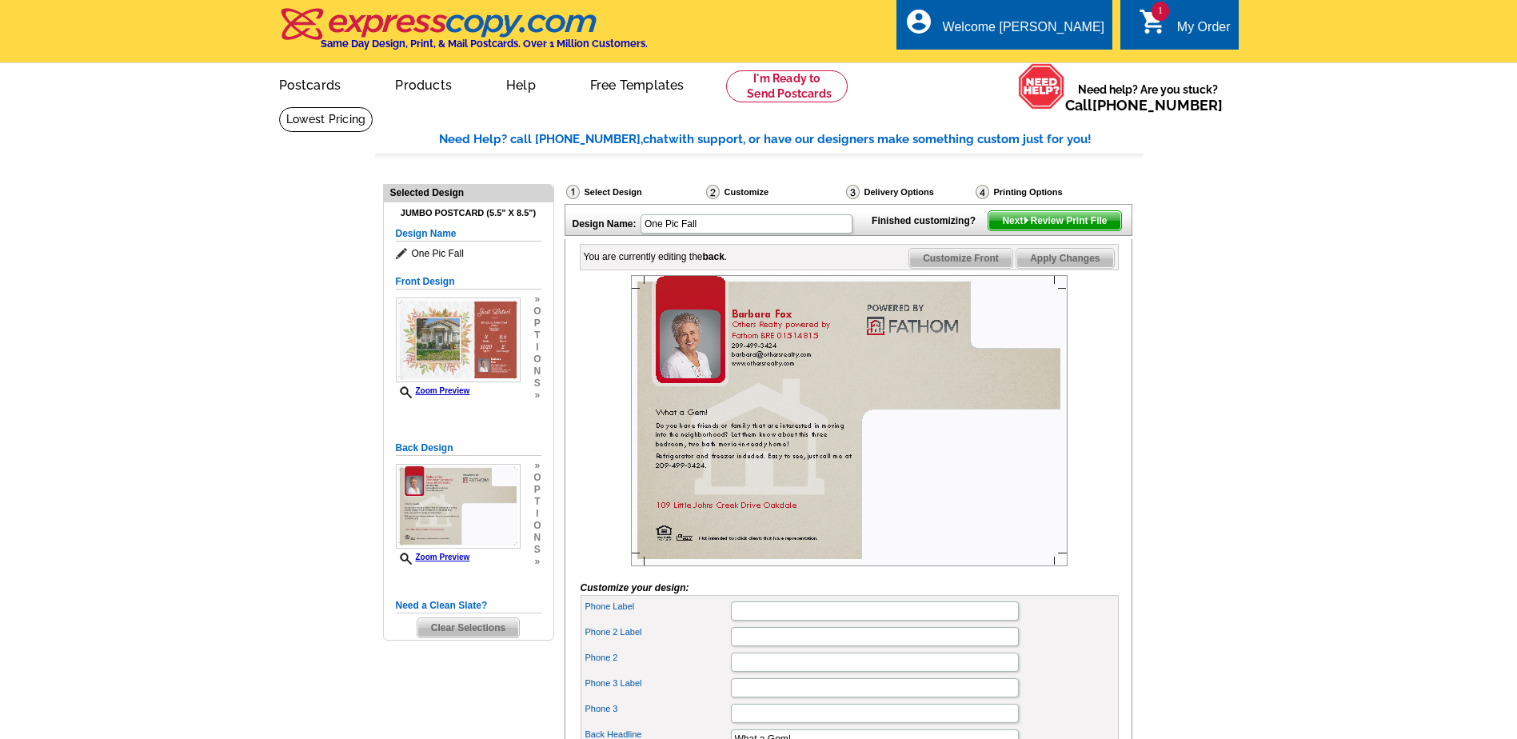
click at [1053, 230] on span "Next Review Print File" at bounding box center [1055, 220] width 132 height 19
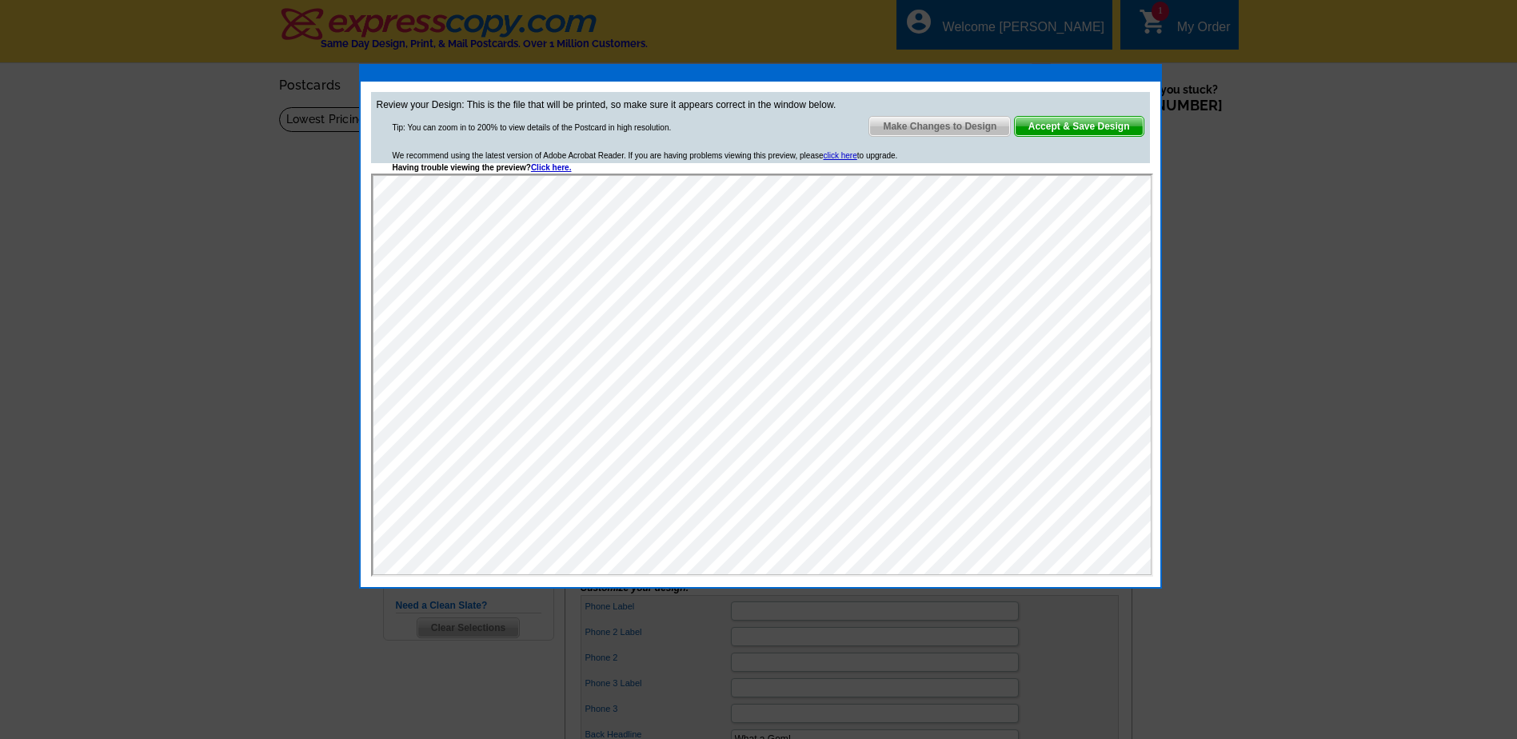
click at [1082, 125] on span "Accept & Save Design" at bounding box center [1079, 126] width 129 height 19
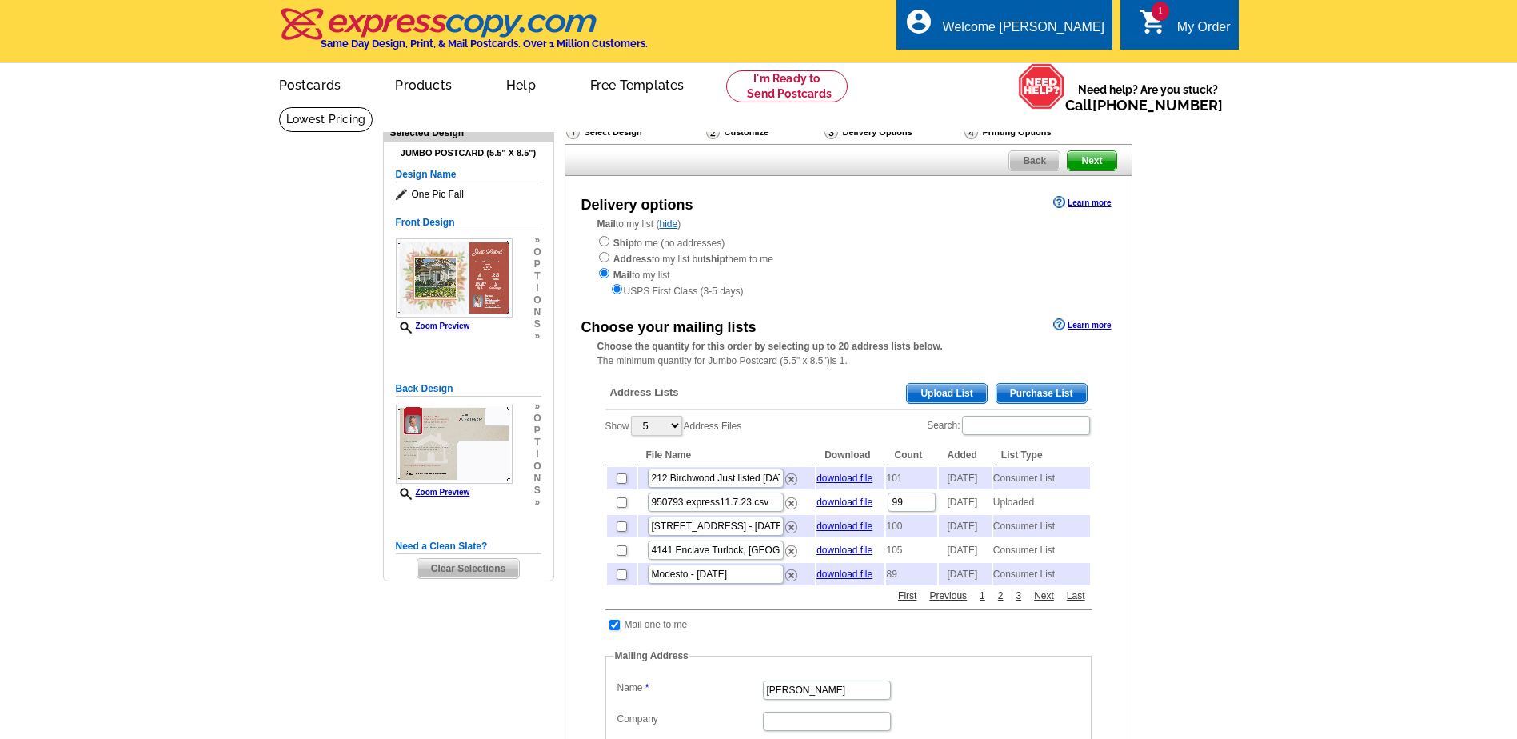
click at [1043, 394] on span "Purchase List" at bounding box center [1042, 393] width 90 height 19
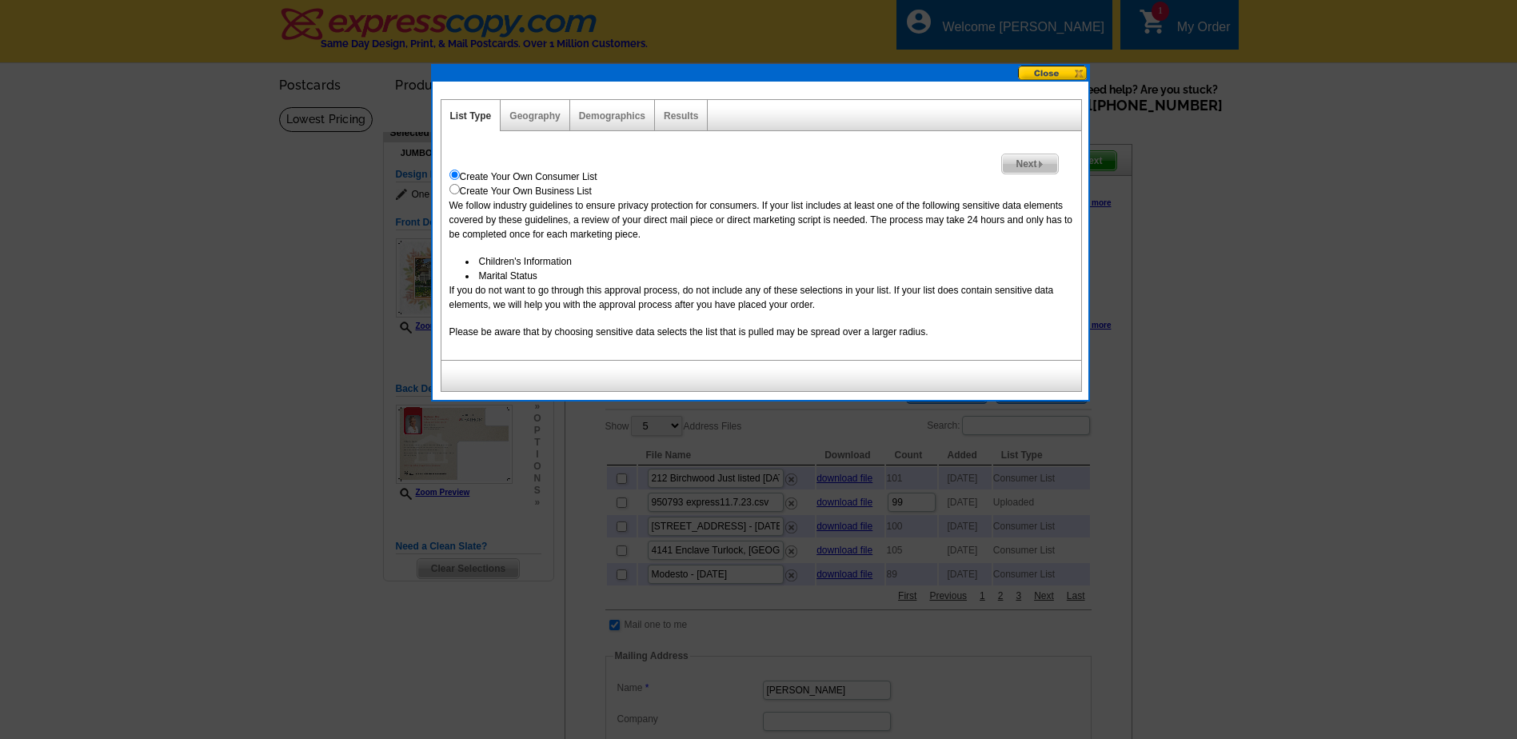
click at [529, 122] on div "Geography" at bounding box center [535, 115] width 69 height 31
click at [1036, 163] on span "Next" at bounding box center [1029, 163] width 55 height 19
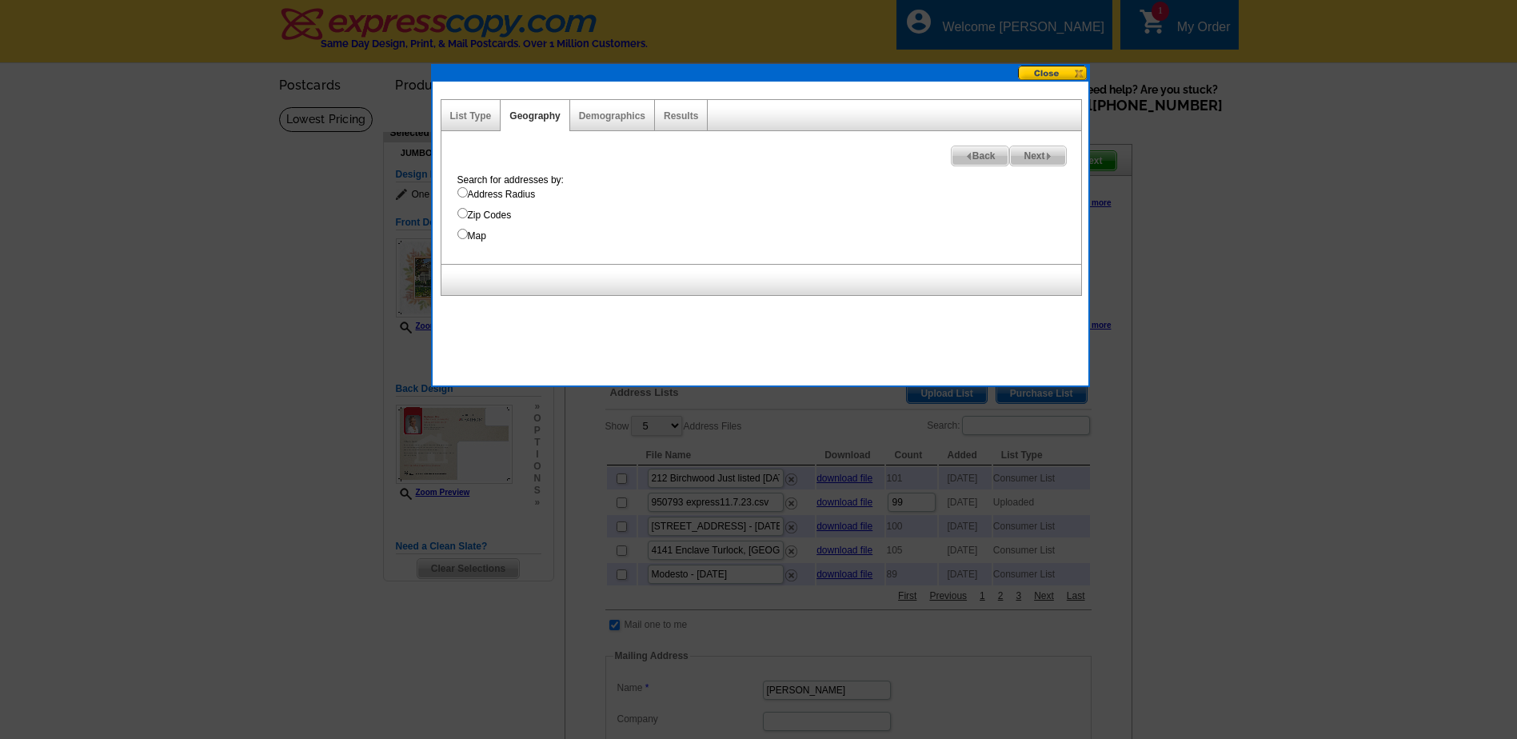
click at [461, 237] on input "Map" at bounding box center [462, 234] width 10 height 10
radio input "true"
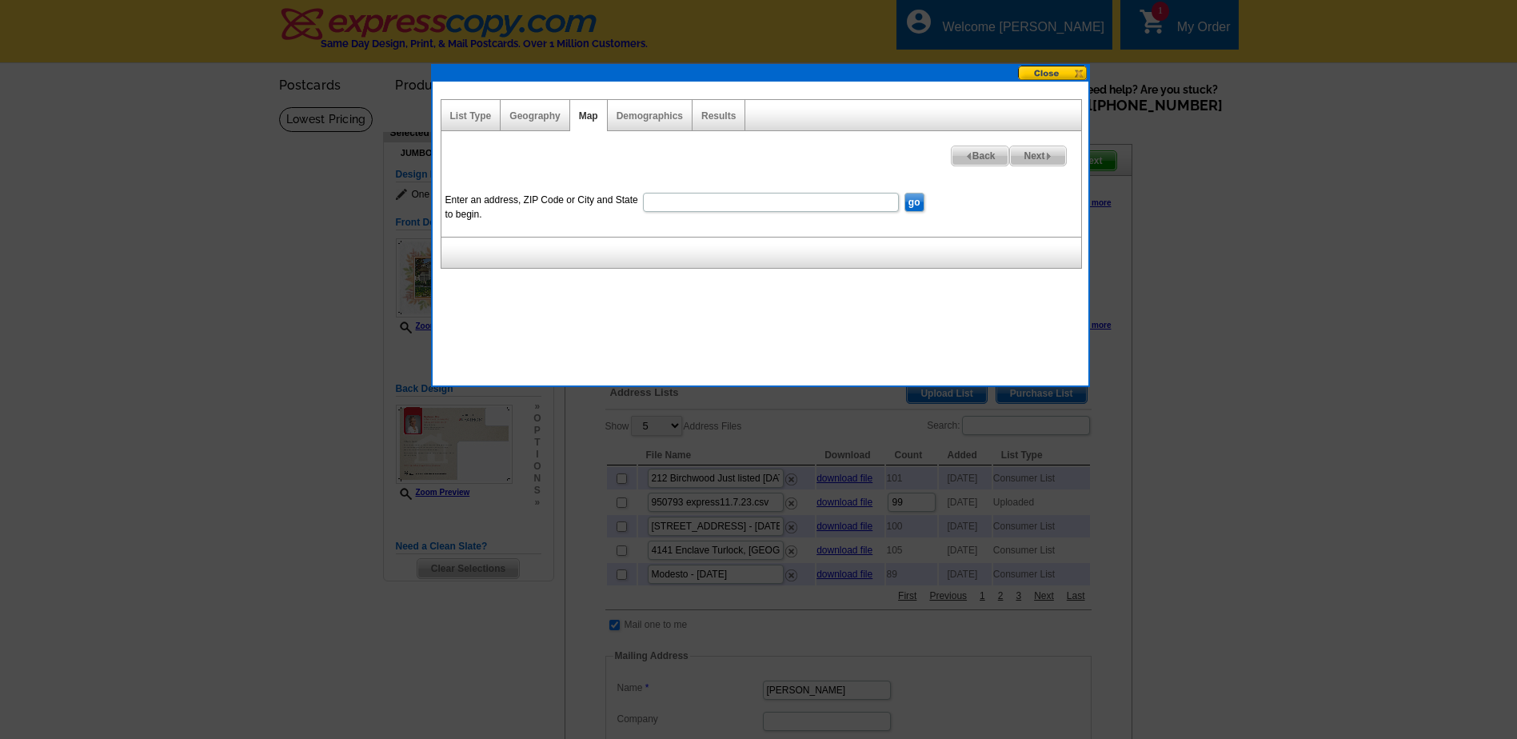
click at [1035, 153] on span "Next" at bounding box center [1037, 155] width 55 height 19
select select
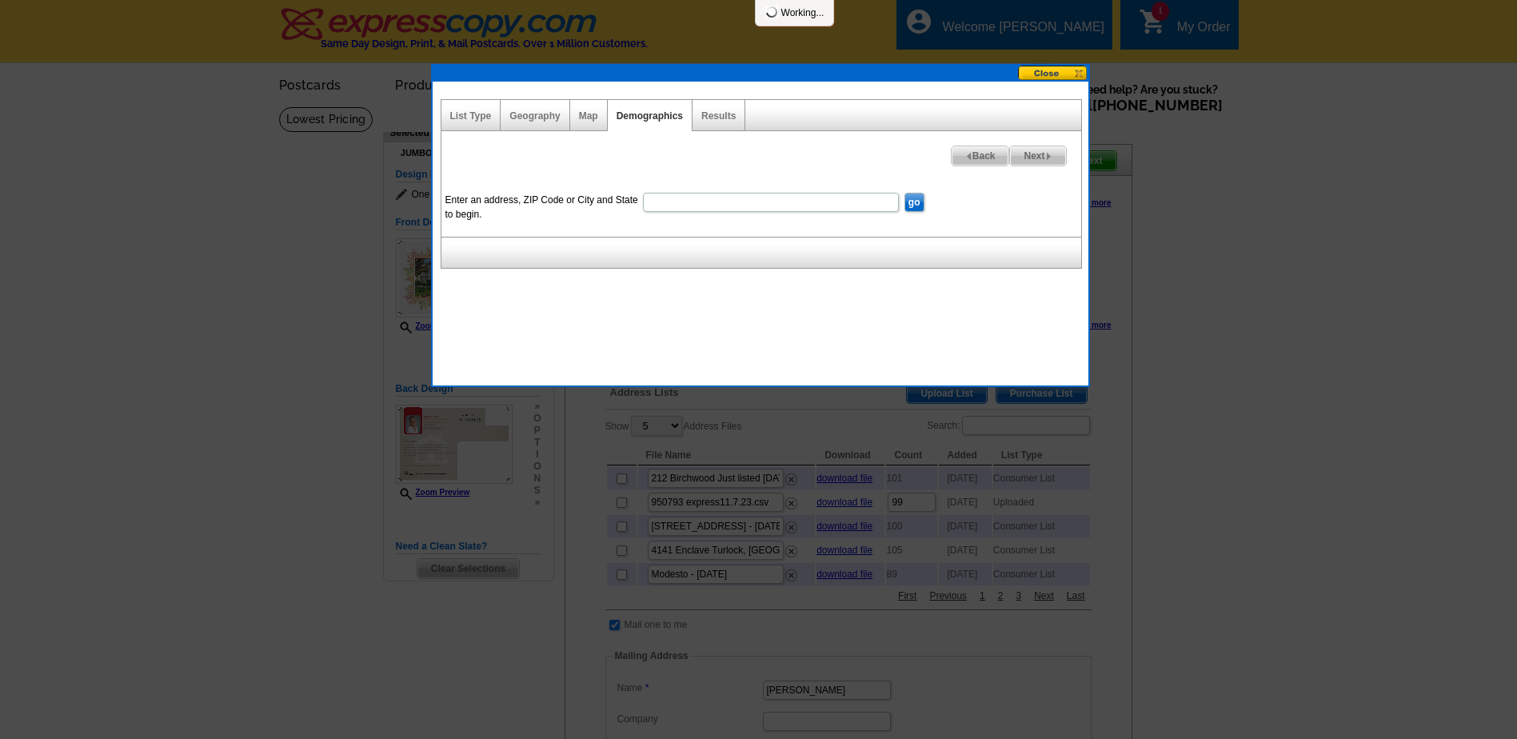
select select
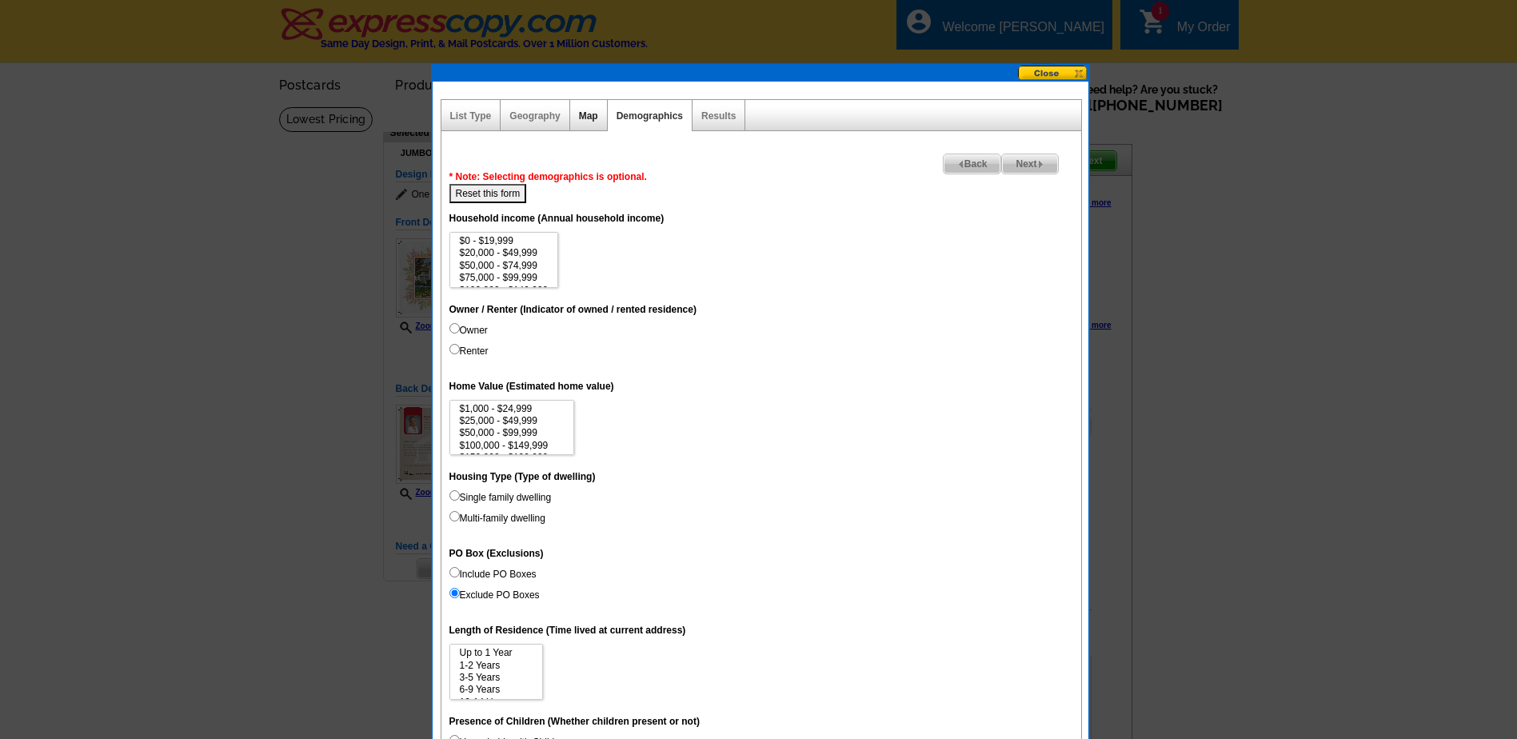
click at [588, 118] on link "Map" at bounding box center [588, 115] width 19 height 11
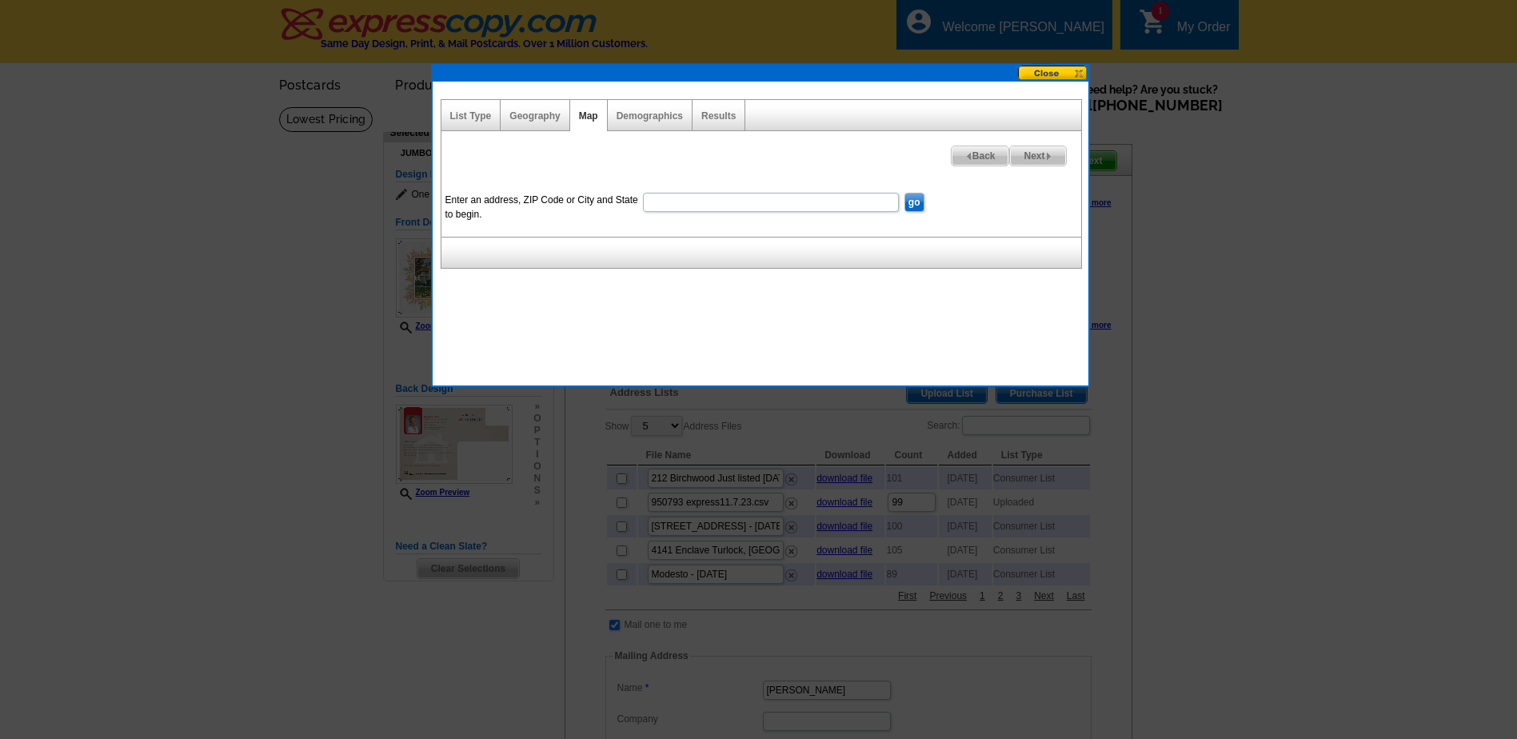
click at [662, 203] on input "Enter an address, ZIP Code or City and State to begin." at bounding box center [771, 202] width 256 height 19
type input "109 Little Johns Creek Drive, Oakdale"
click at [917, 202] on input "go" at bounding box center [915, 202] width 20 height 19
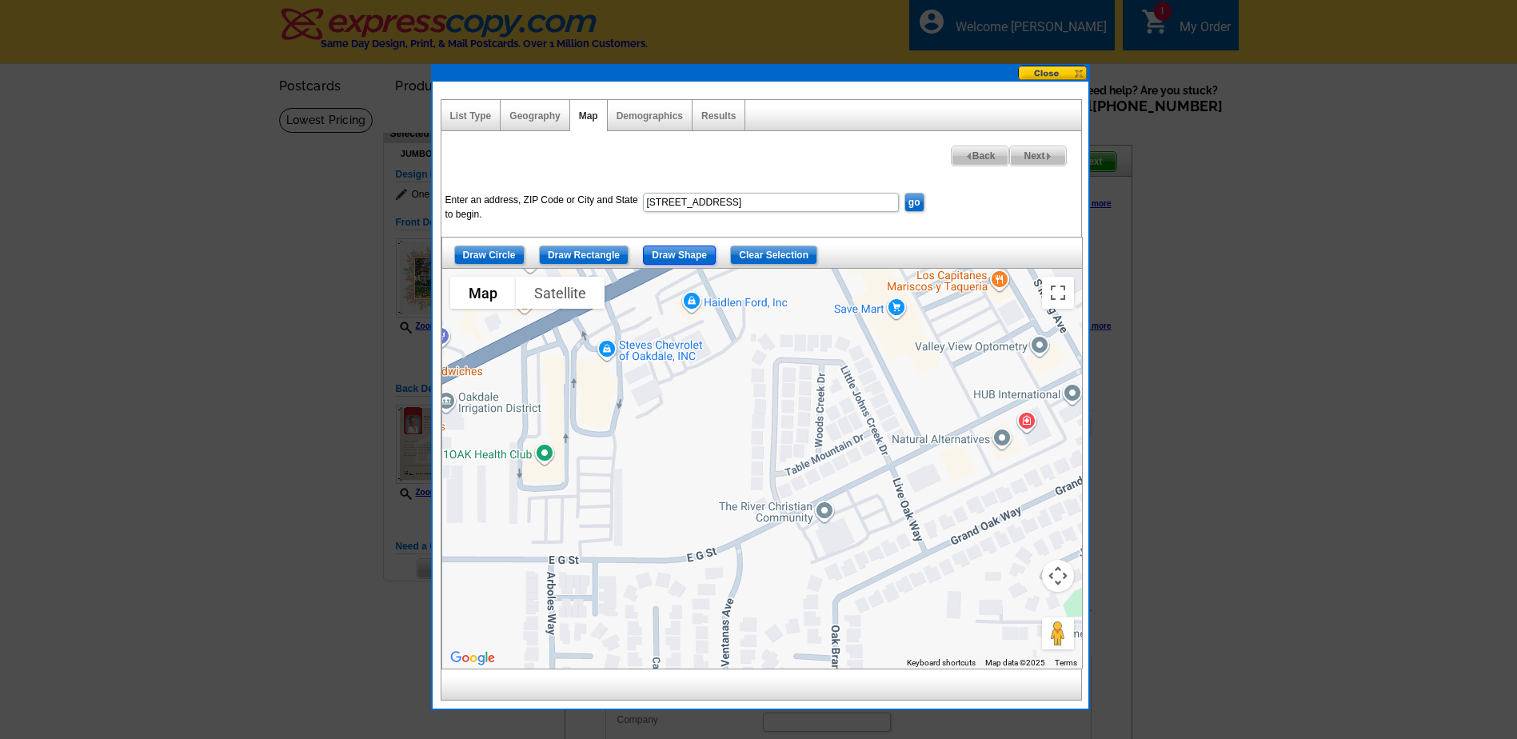
click at [678, 253] on input "Draw Shape" at bounding box center [679, 255] width 73 height 19
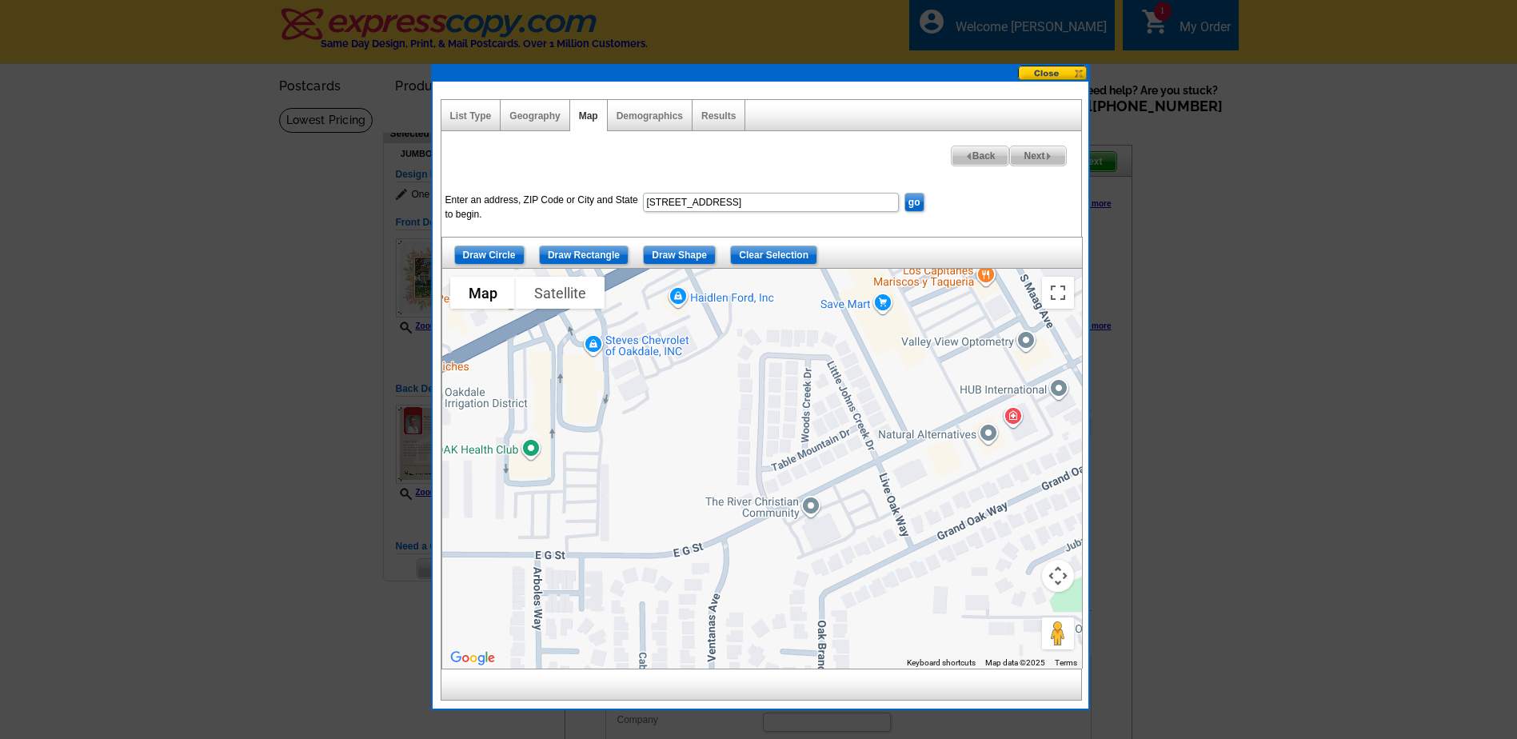
drag, startPoint x: 913, startPoint y: 440, endPoint x: 898, endPoint y: 432, distance: 16.5
click at [898, 432] on div at bounding box center [762, 469] width 640 height 400
click at [680, 253] on input "Draw Shape" at bounding box center [679, 255] width 73 height 19
click at [690, 253] on input "Draw Shape" at bounding box center [679, 255] width 73 height 19
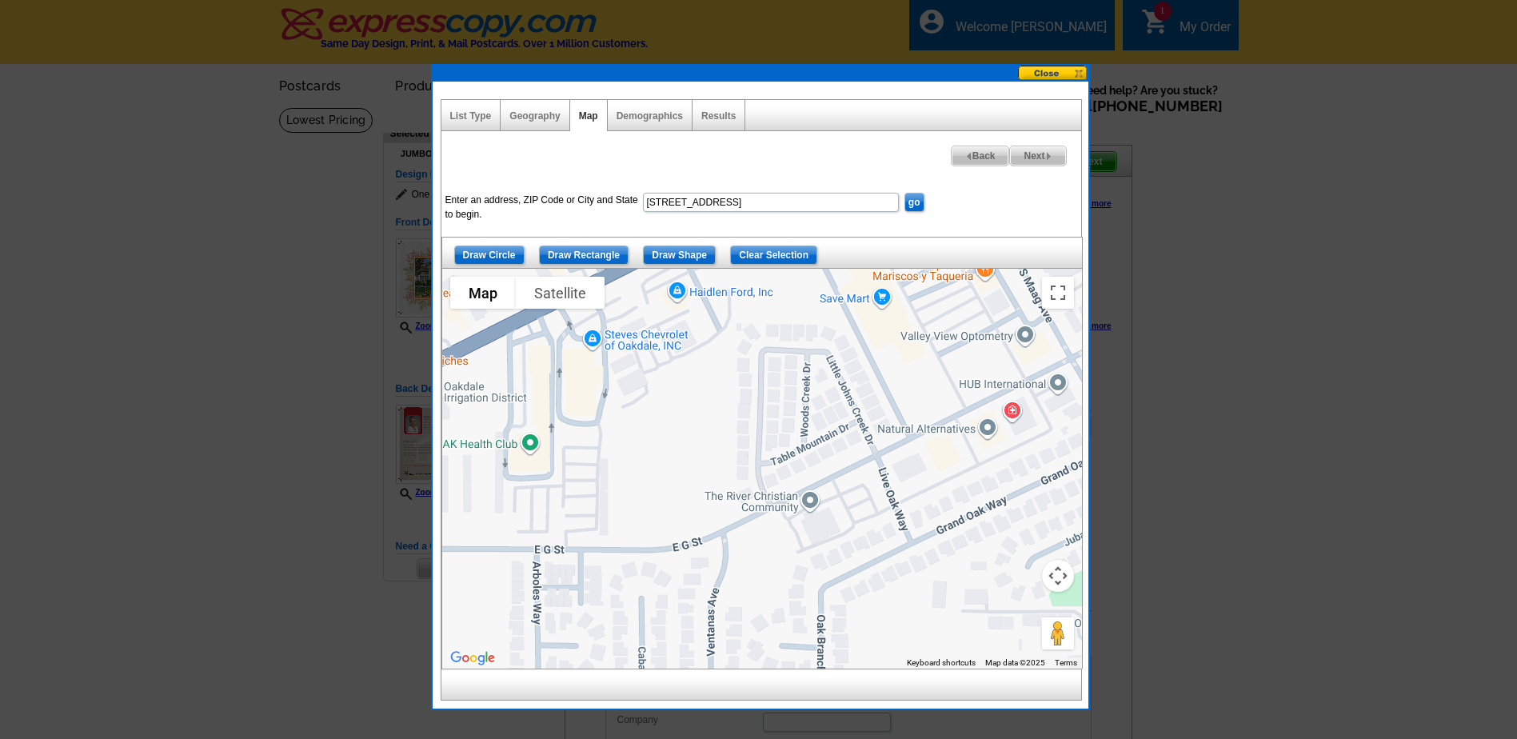
click at [729, 512] on div at bounding box center [762, 469] width 640 height 400
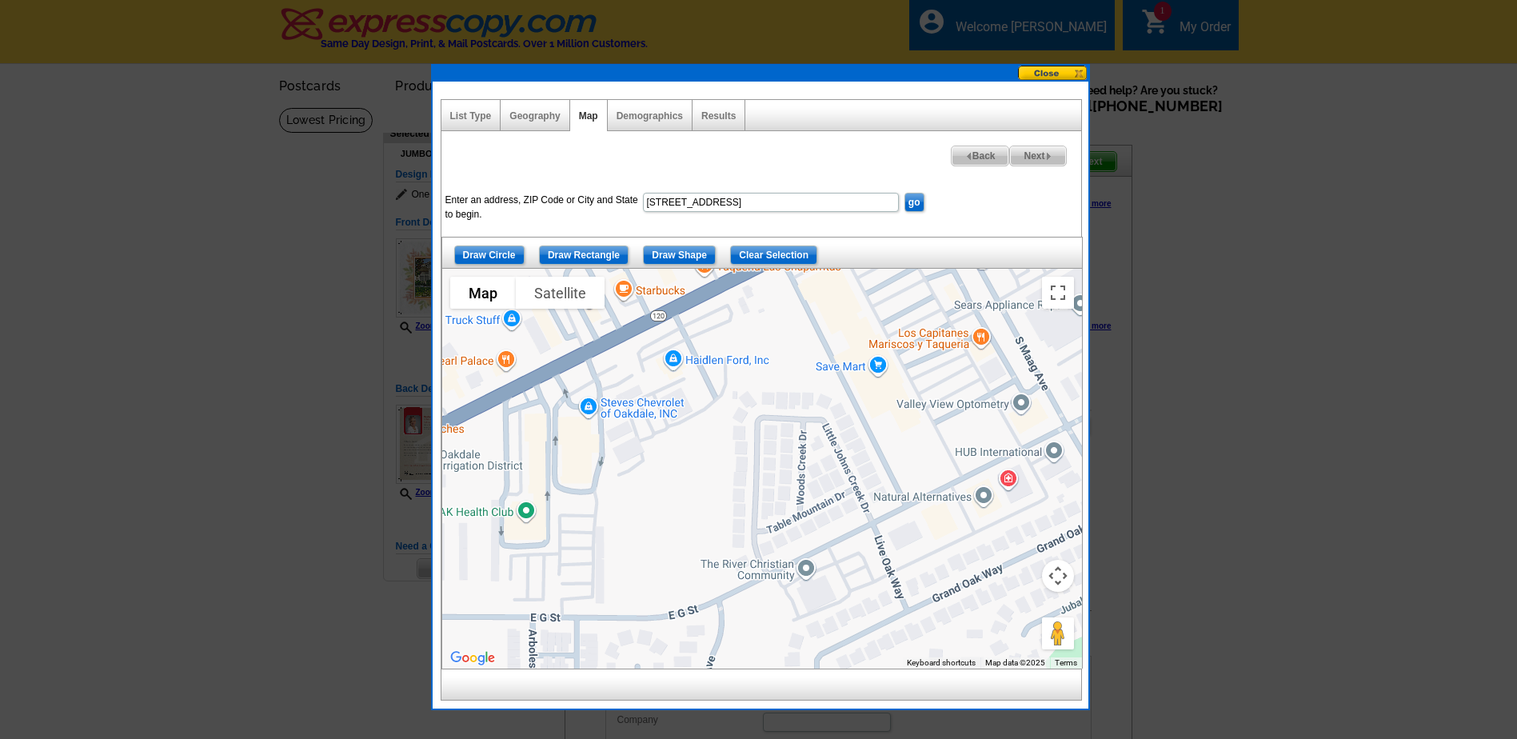
drag, startPoint x: 887, startPoint y: 453, endPoint x: 883, endPoint y: 512, distance: 59.3
click at [883, 512] on div at bounding box center [762, 469] width 640 height 400
drag, startPoint x: 682, startPoint y: 252, endPoint x: 727, endPoint y: 398, distance: 153.1
click at [727, 398] on div "Draw Circle Draw Rectangle Draw Shape Clear Selection To navigate the map with …" at bounding box center [761, 453] width 640 height 432
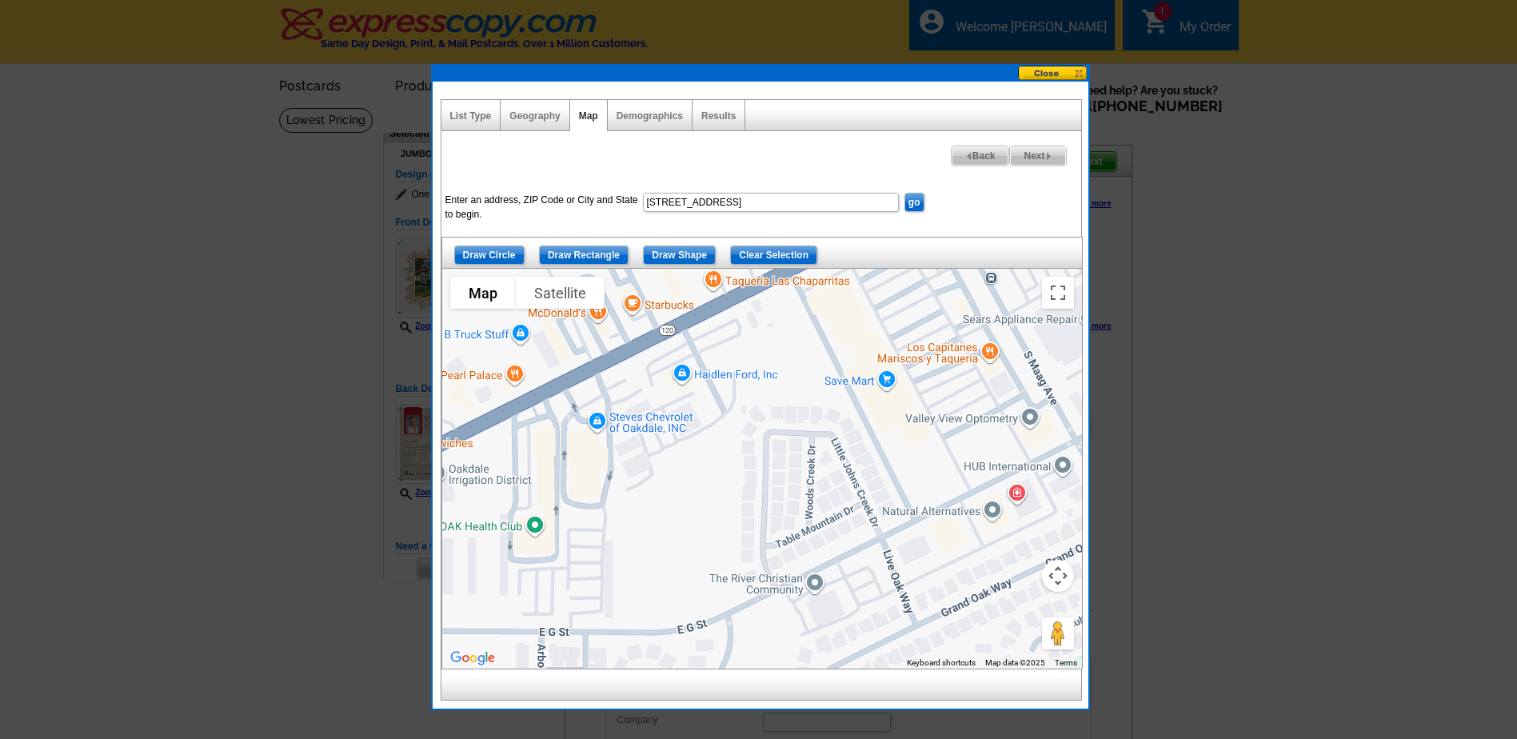
drag, startPoint x: 727, startPoint y: 398, endPoint x: 738, endPoint y: 409, distance: 15.8
click at [738, 409] on div at bounding box center [762, 469] width 640 height 400
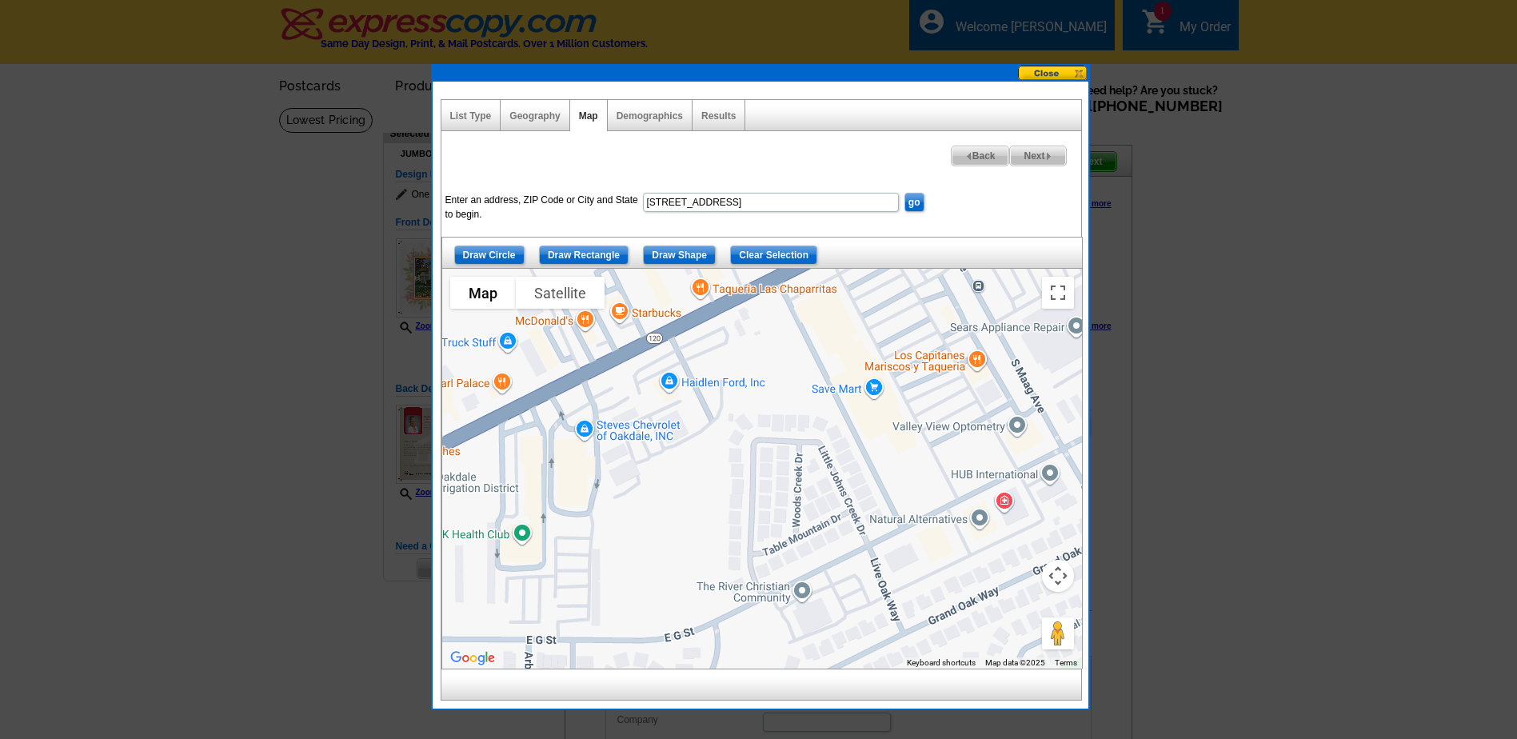
drag, startPoint x: 738, startPoint y: 409, endPoint x: 725, endPoint y: 417, distance: 14.7
click at [725, 417] on div at bounding box center [762, 469] width 640 height 400
click at [895, 522] on div at bounding box center [762, 469] width 640 height 400
click at [673, 250] on input "Draw Shape" at bounding box center [679, 255] width 73 height 19
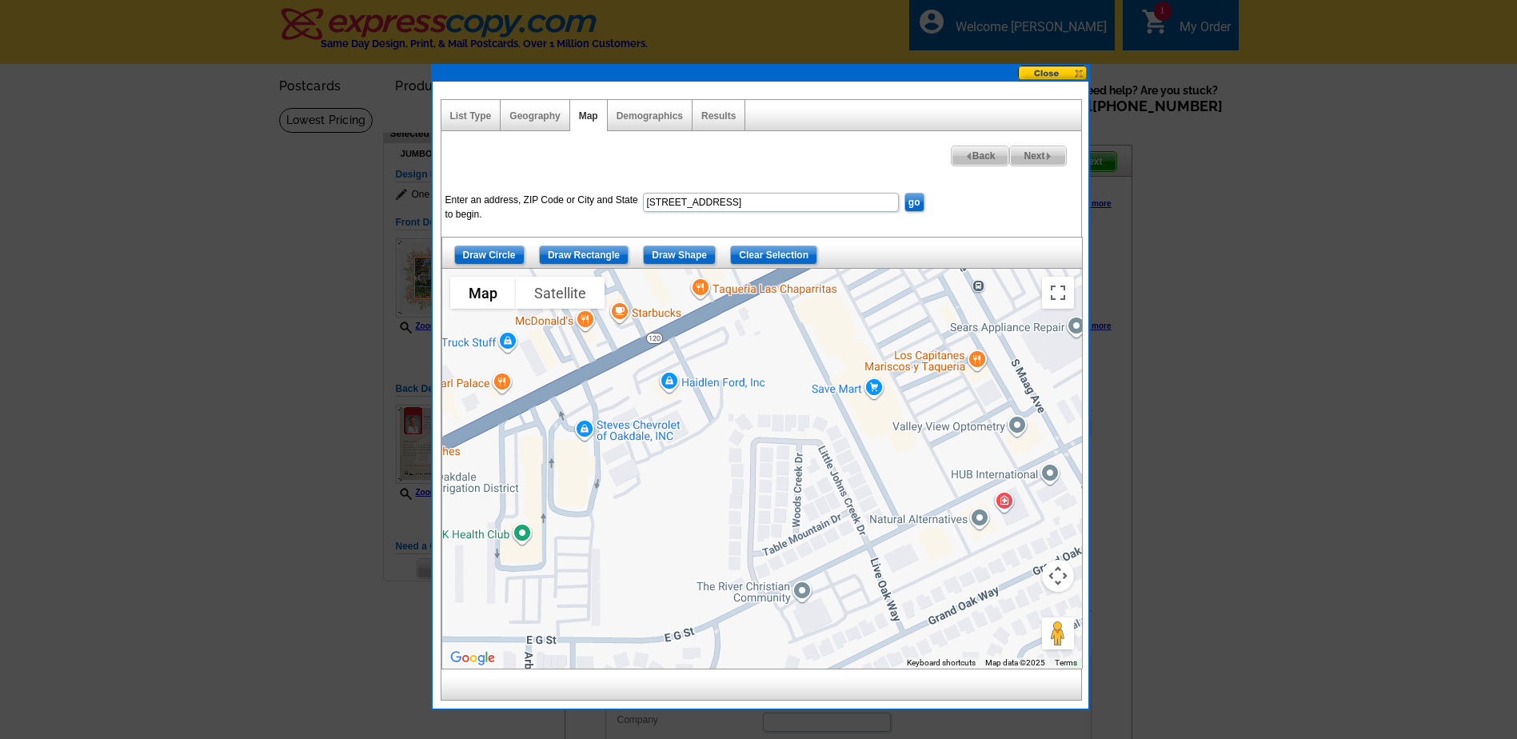
click at [893, 523] on div at bounding box center [762, 469] width 640 height 400
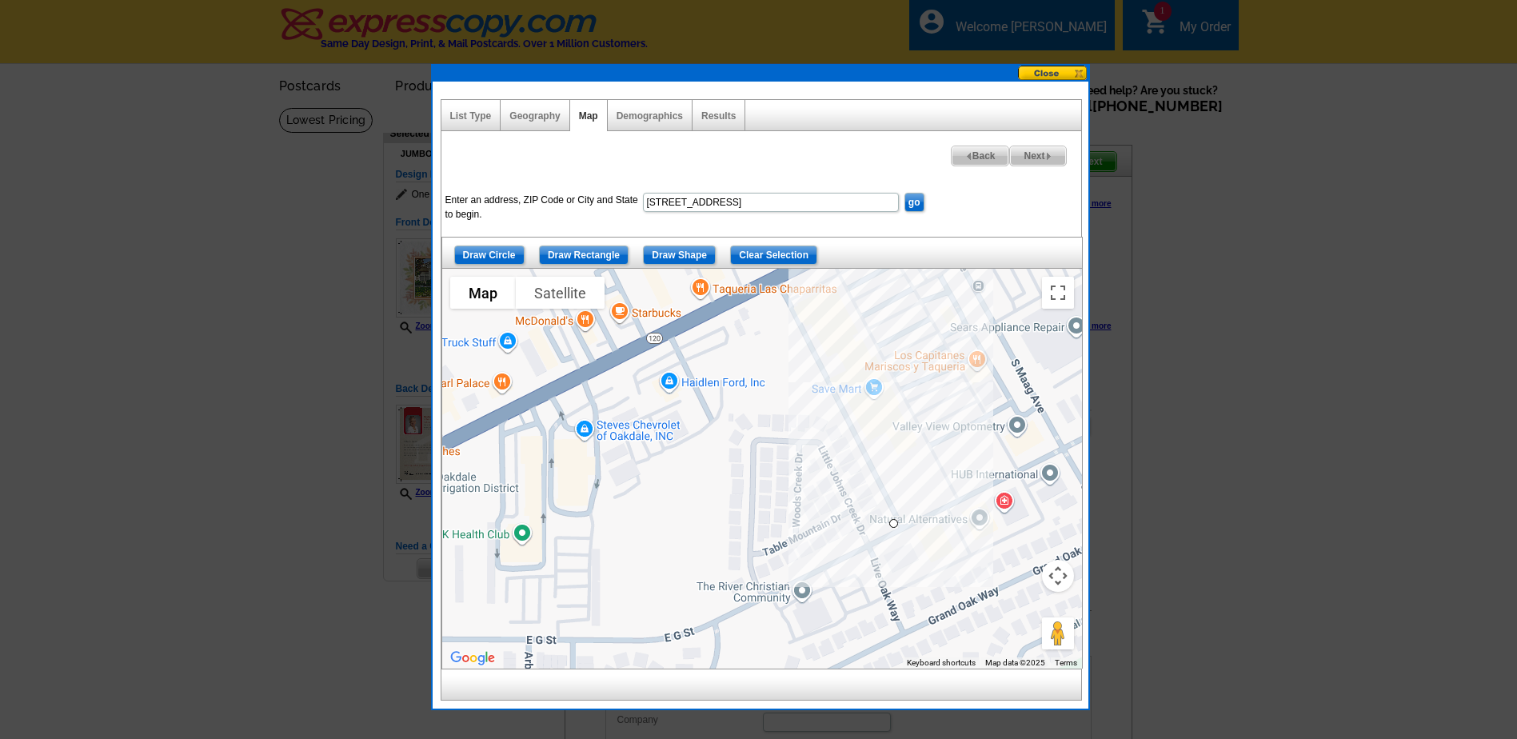
click at [816, 378] on div at bounding box center [762, 469] width 640 height 400
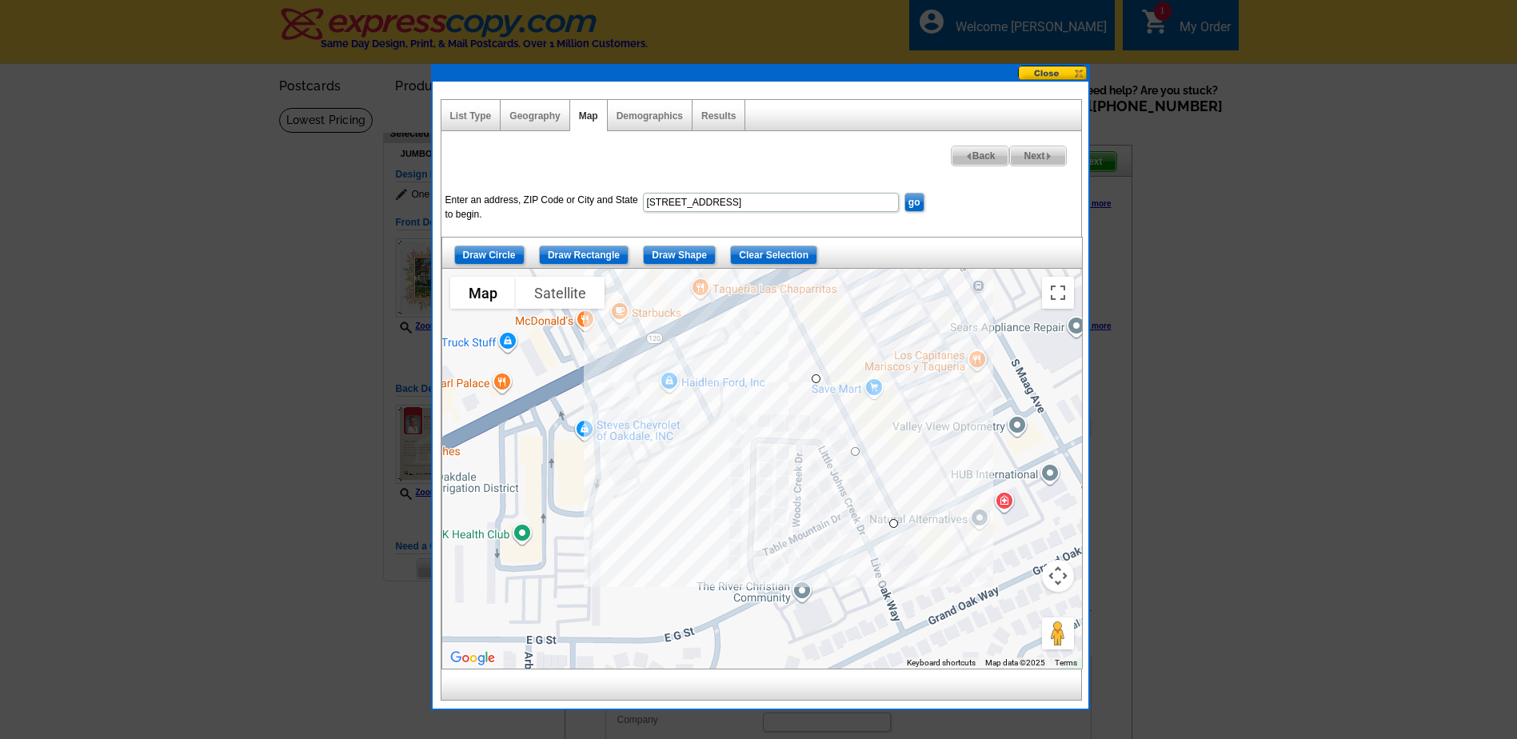
click at [673, 456] on div at bounding box center [762, 469] width 640 height 400
click at [729, 613] on div at bounding box center [762, 469] width 640 height 400
click at [897, 526] on div at bounding box center [762, 469] width 640 height 400
drag, startPoint x: 741, startPoint y: 415, endPoint x: 741, endPoint y: 405, distance: 9.6
drag, startPoint x: 819, startPoint y: 377, endPoint x: 833, endPoint y: 374, distance: 13.8
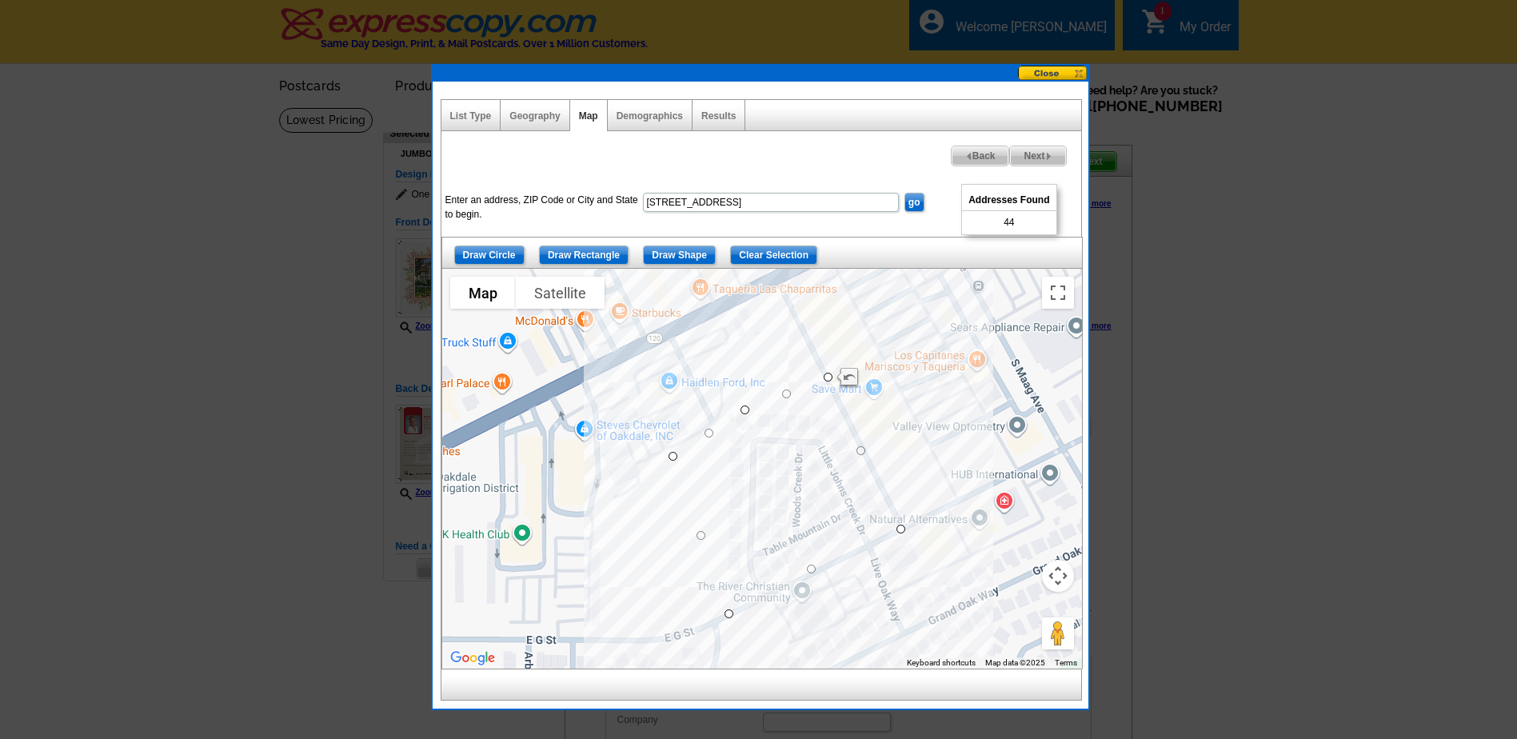
drag, startPoint x: 895, startPoint y: 522, endPoint x: 903, endPoint y: 529, distance: 10.8
drag, startPoint x: 669, startPoint y: 458, endPoint x: 705, endPoint y: 465, distance: 37.5
click at [1040, 153] on span "Next" at bounding box center [1037, 155] width 55 height 19
select select
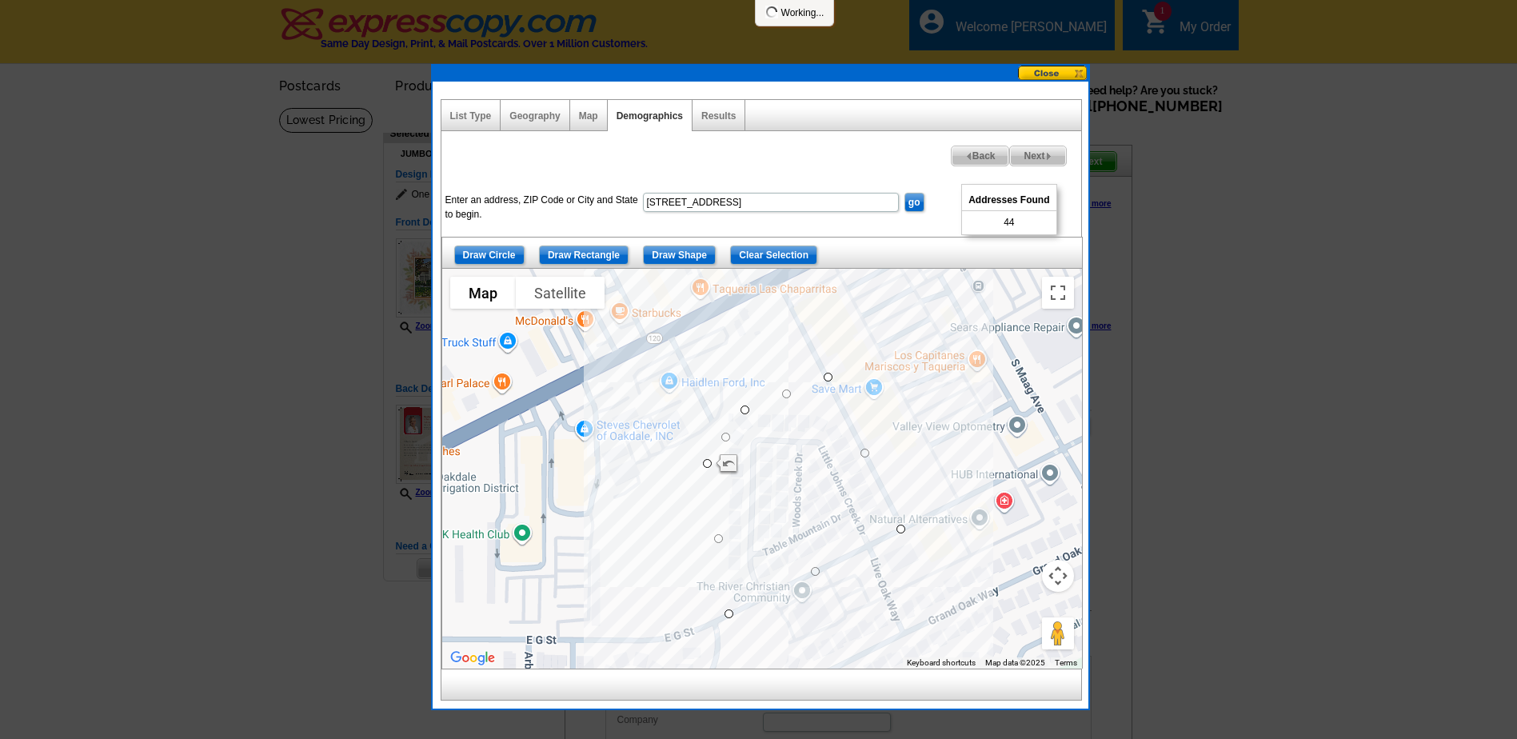
select select
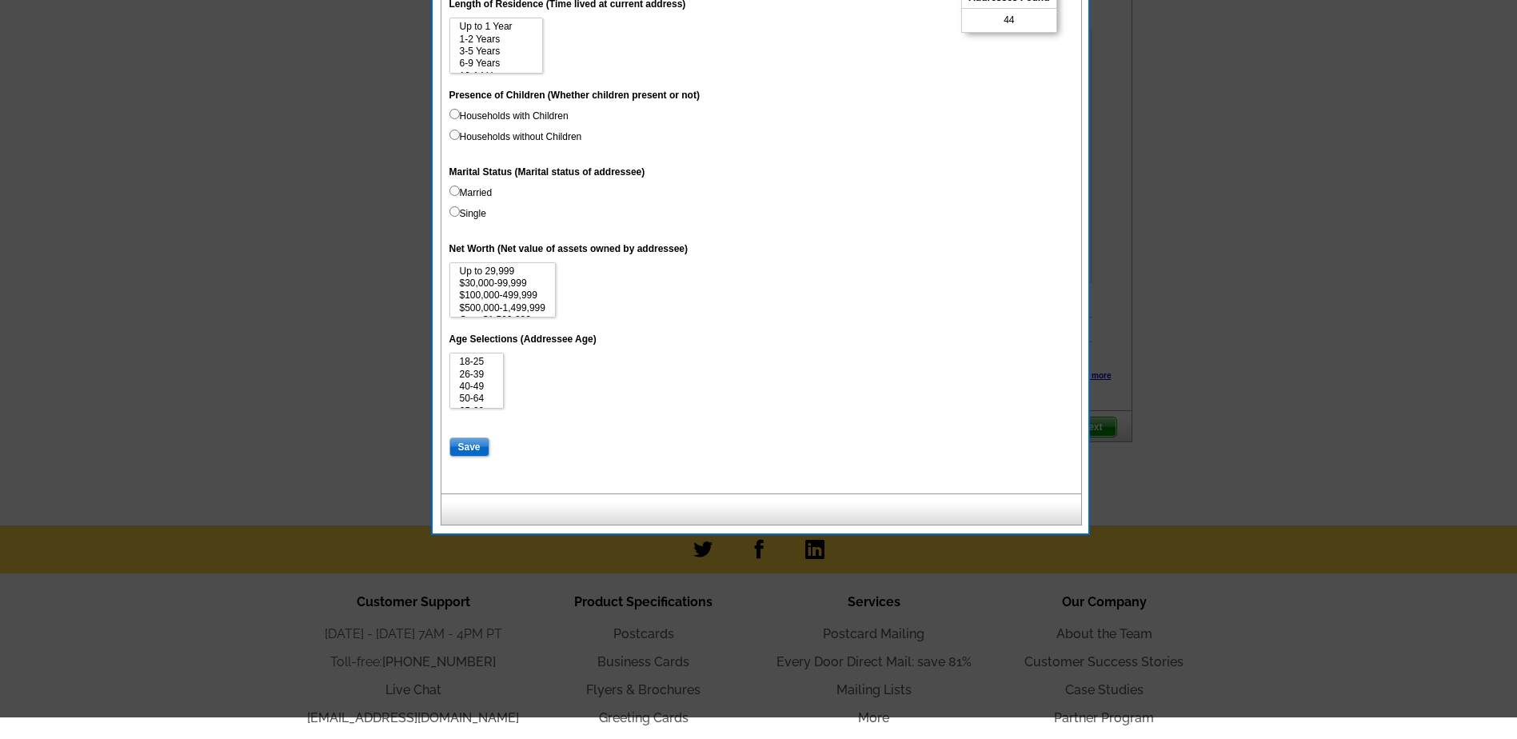
scroll to position [640, 0]
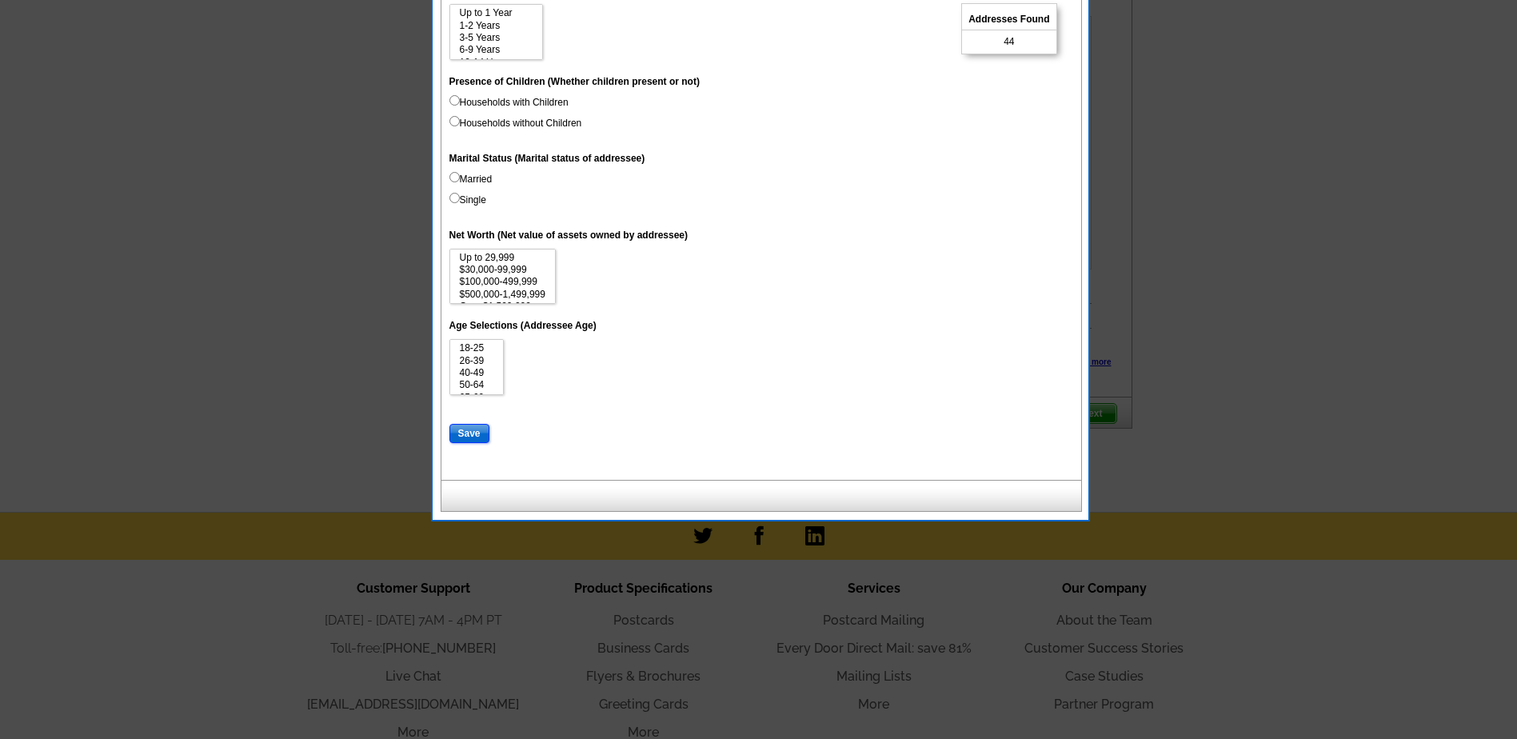
click at [470, 433] on input "Save" at bounding box center [469, 433] width 40 height 19
select select
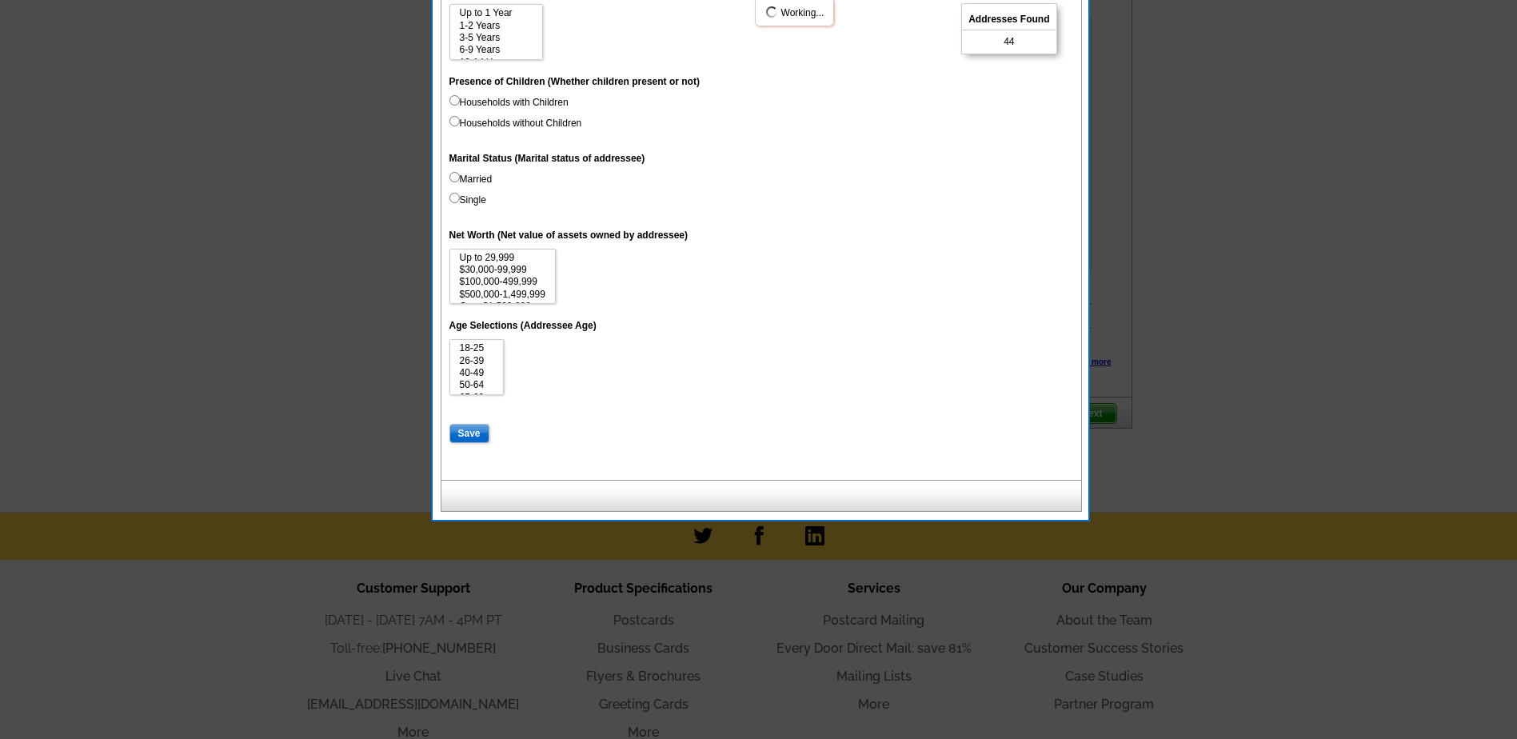
select select
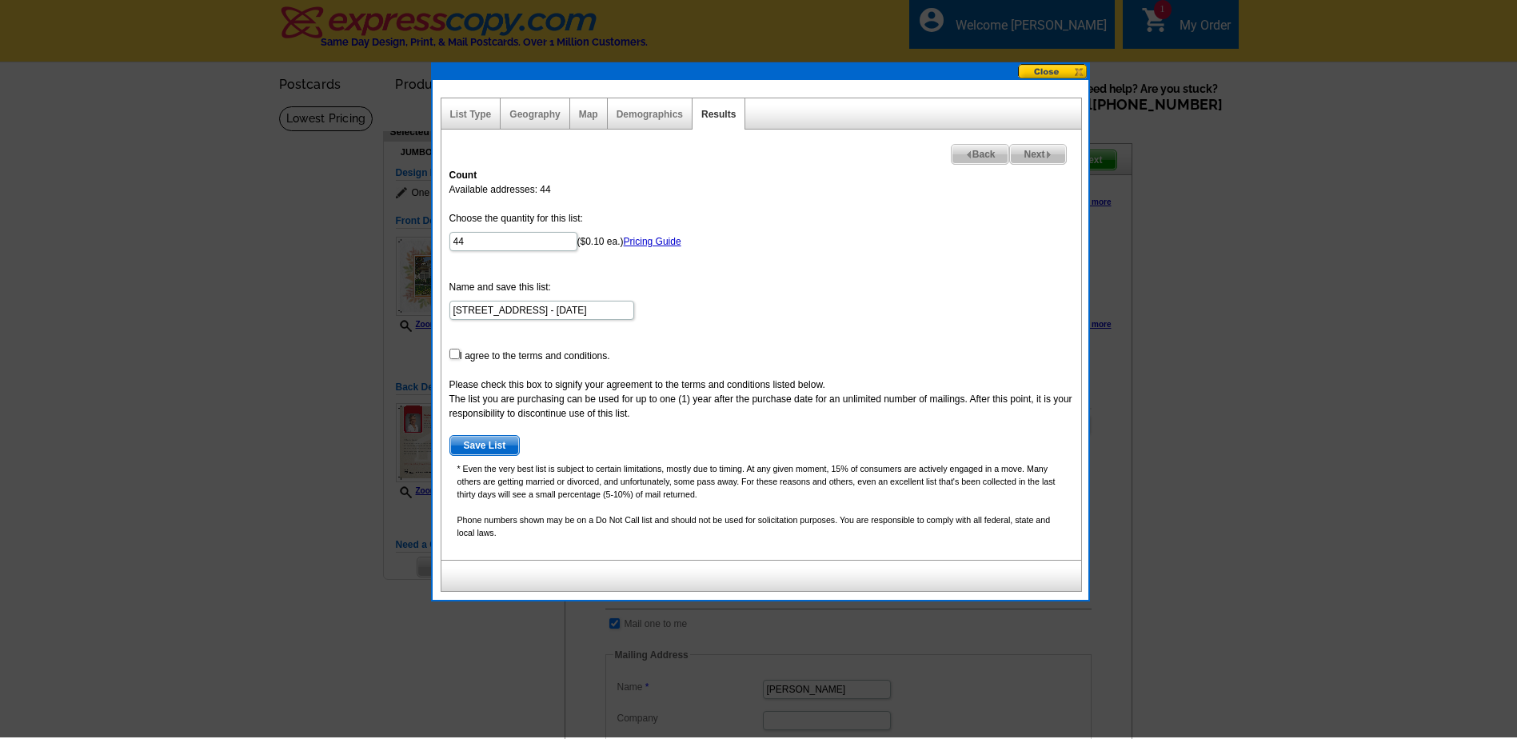
scroll to position [0, 0]
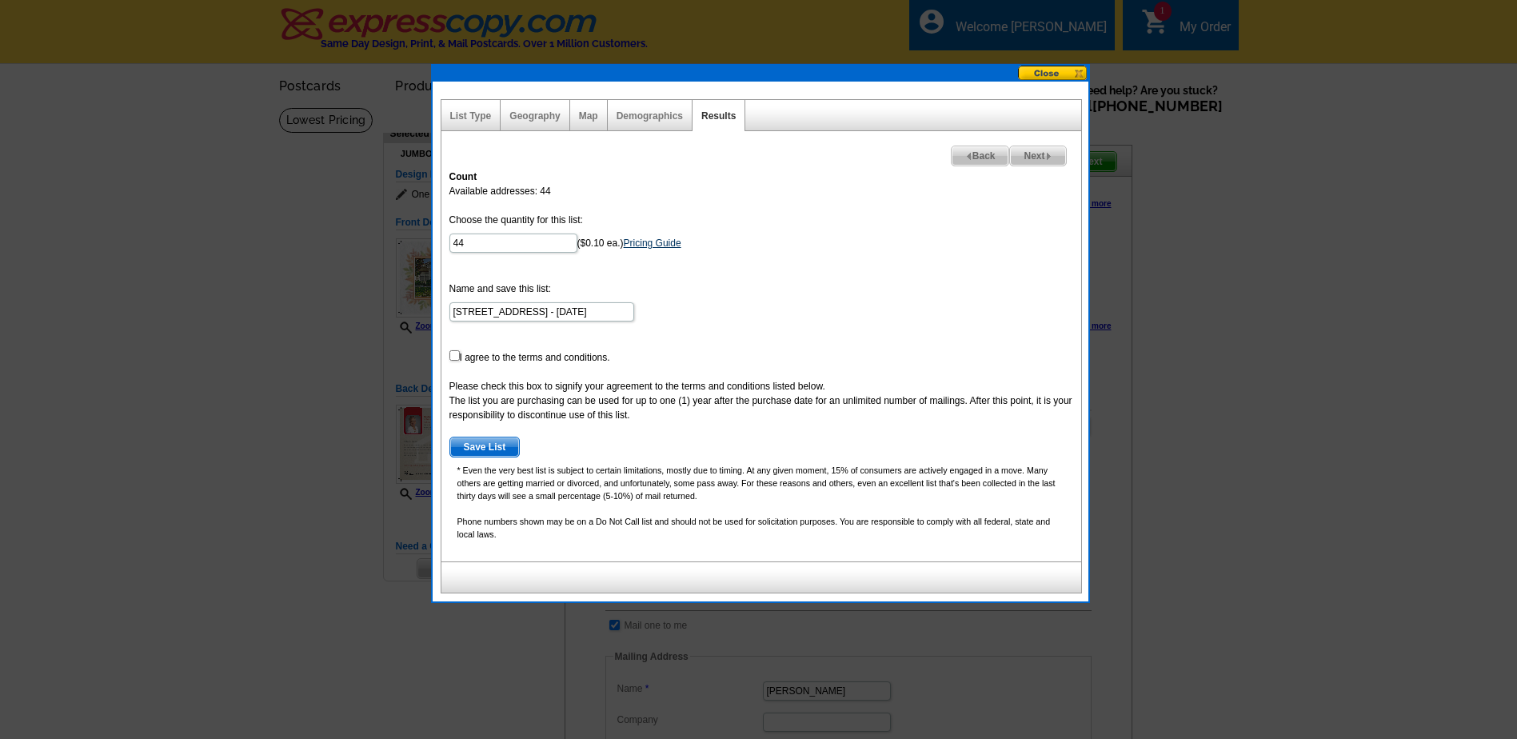
click at [665, 242] on link "Pricing Guide" at bounding box center [653, 243] width 58 height 11
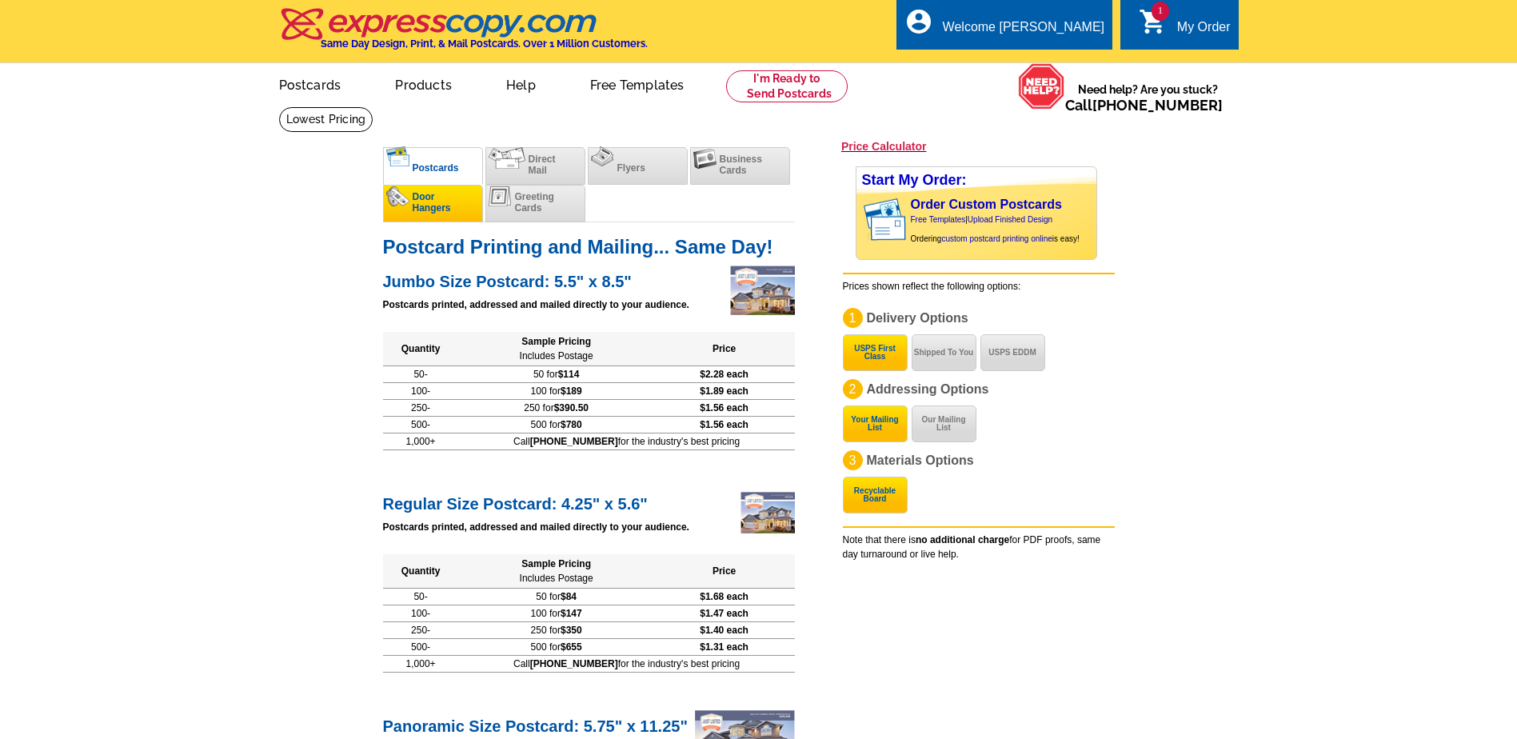
click at [428, 204] on span "Door Hangers" at bounding box center [432, 202] width 38 height 22
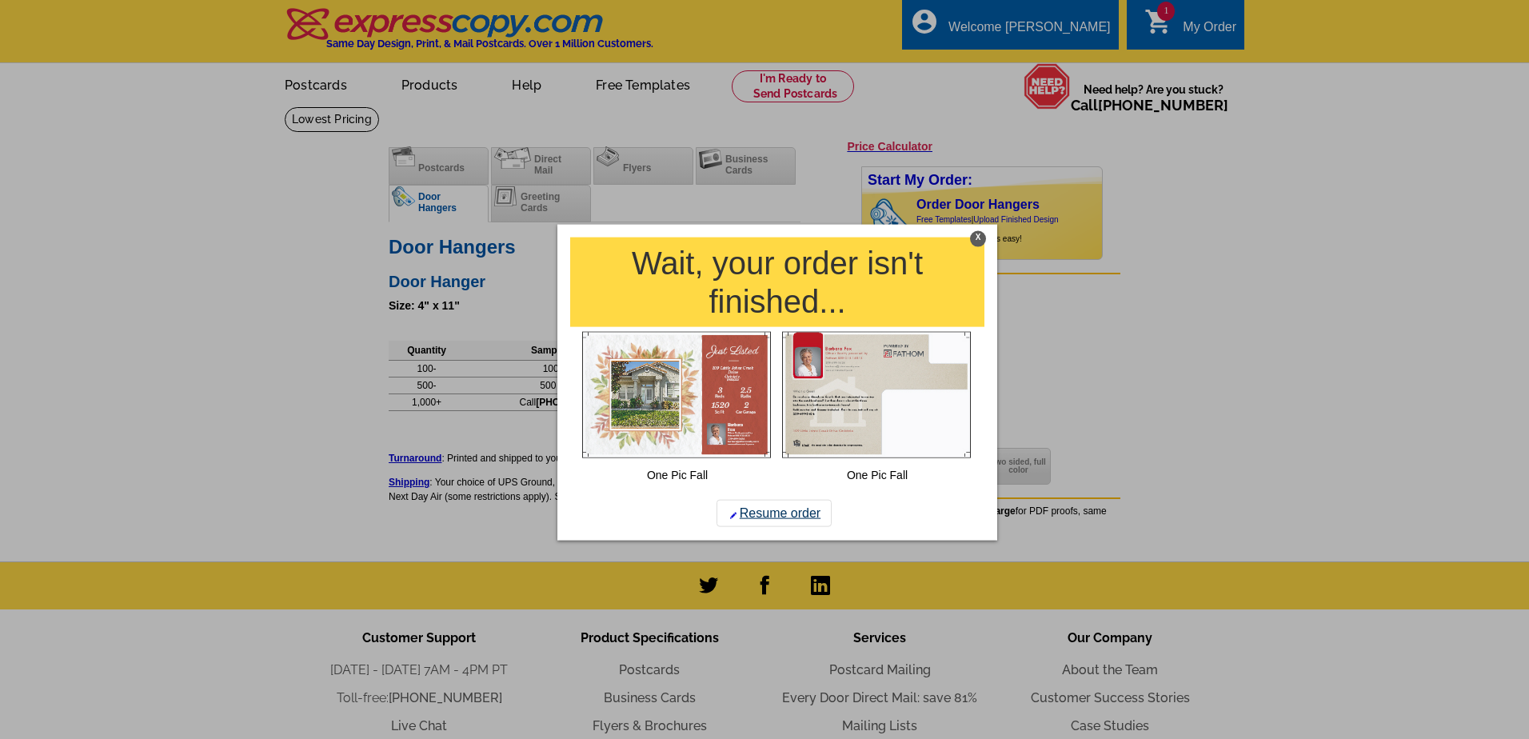
click at [782, 513] on link "Resume order" at bounding box center [774, 512] width 115 height 27
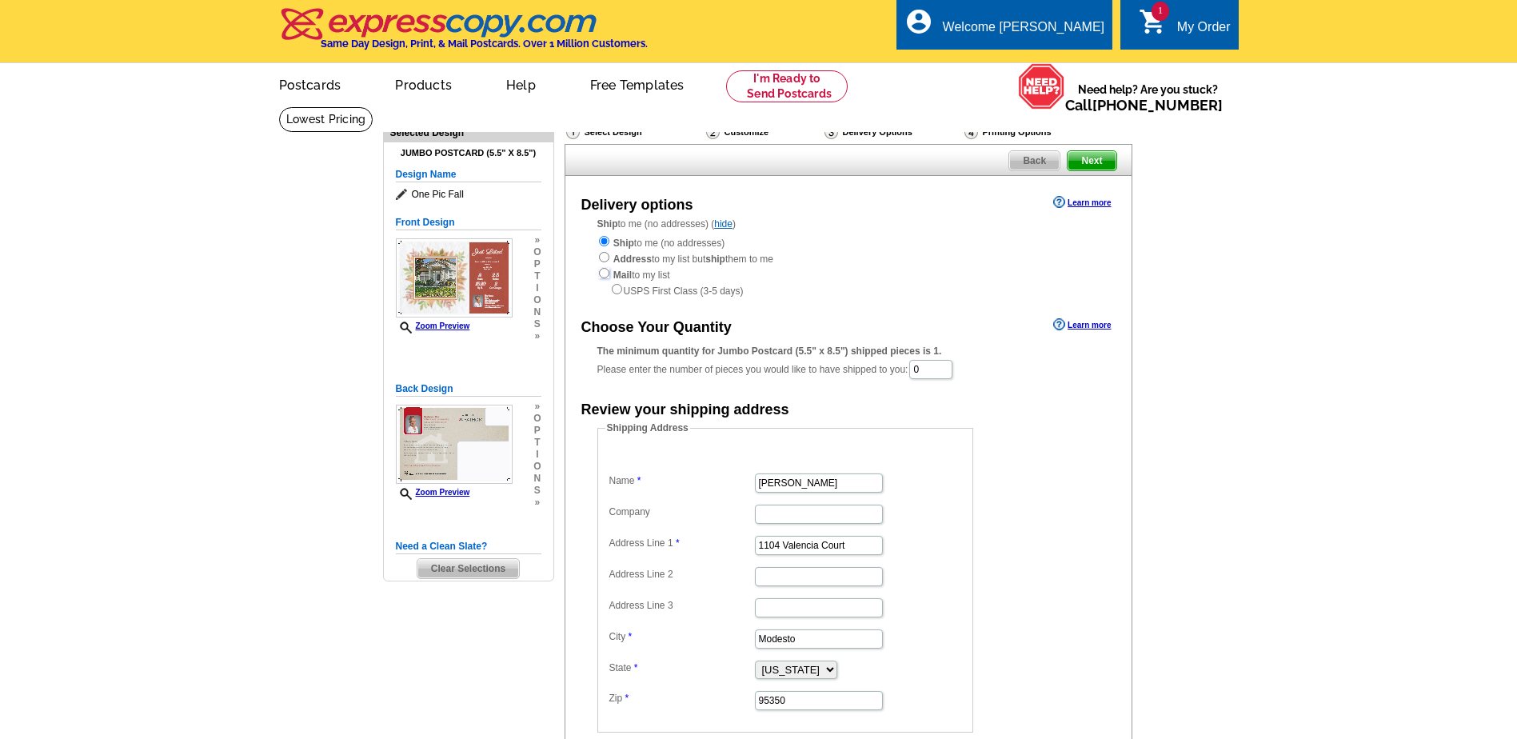
click at [605, 275] on input "radio" at bounding box center [604, 273] width 10 height 10
radio input "true"
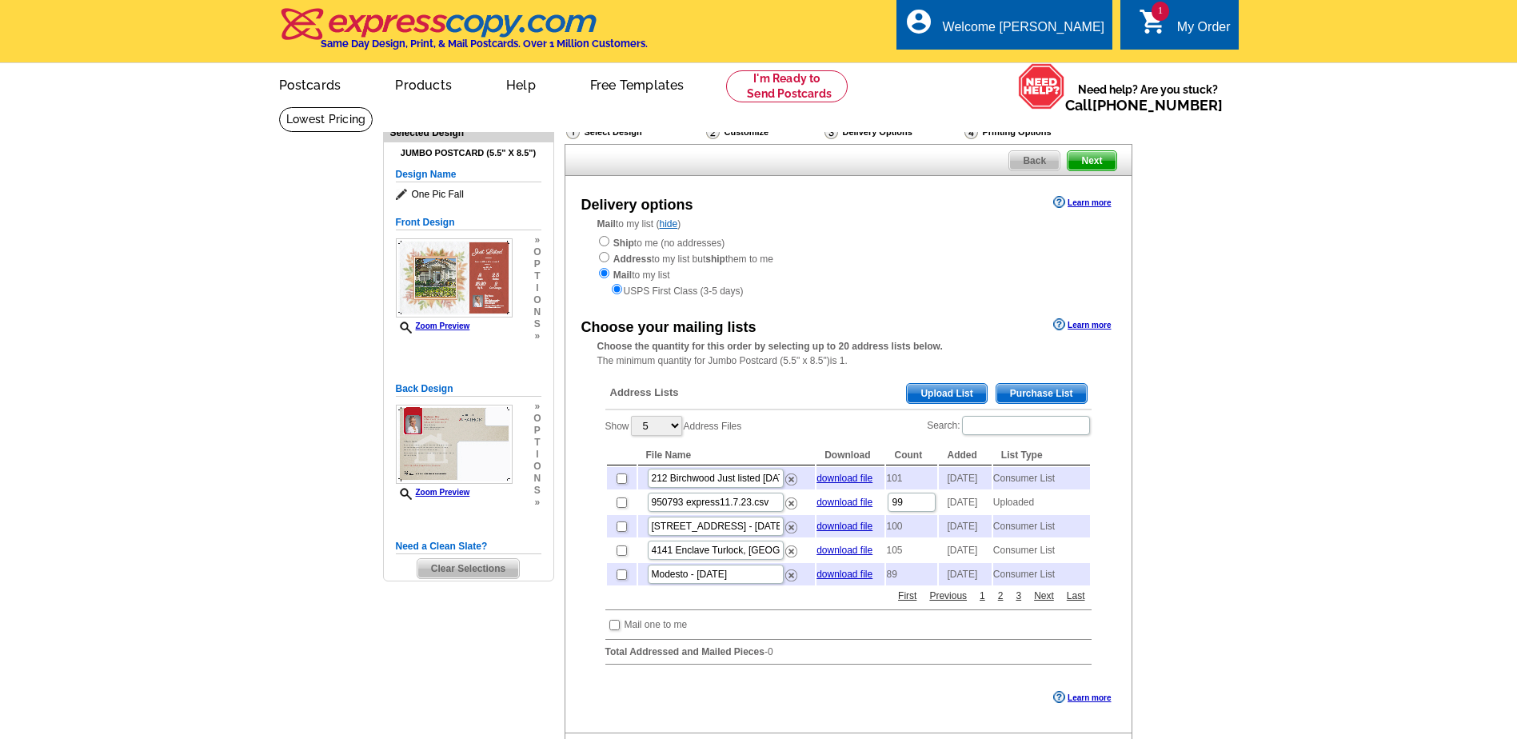
click at [1041, 394] on span "Purchase List" at bounding box center [1042, 393] width 90 height 19
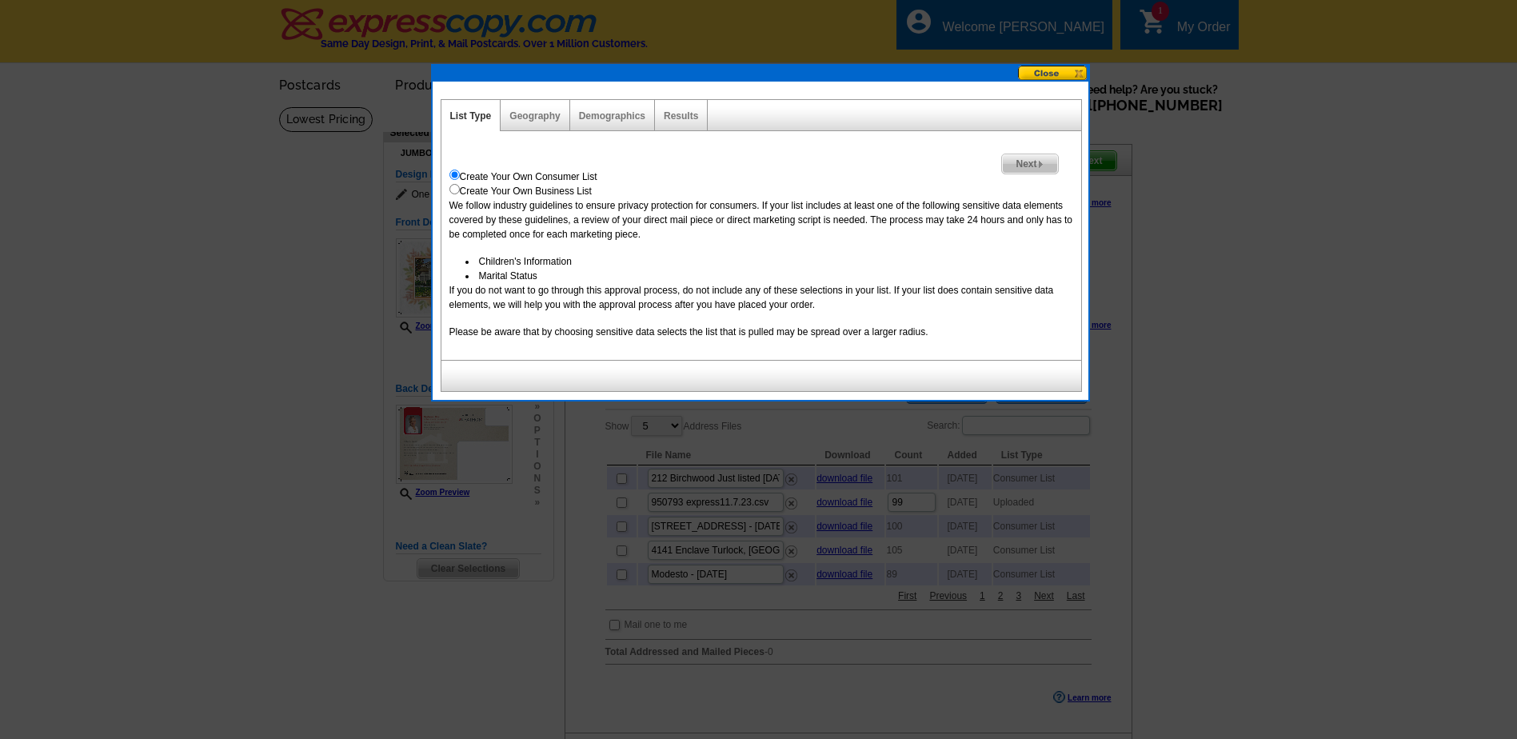
click at [1029, 163] on span "Next" at bounding box center [1029, 163] width 55 height 19
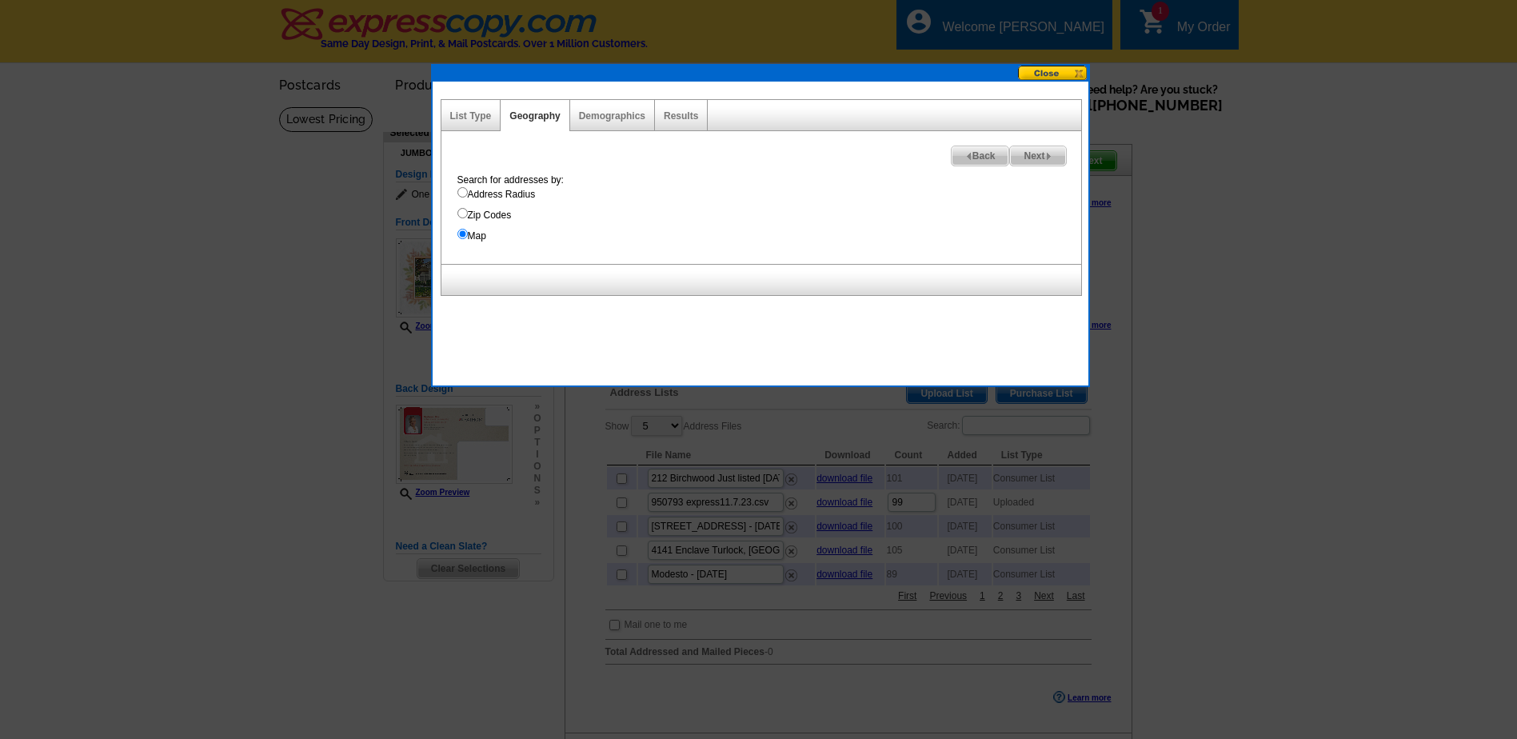
click at [1022, 151] on span "Next" at bounding box center [1037, 155] width 55 height 19
select select
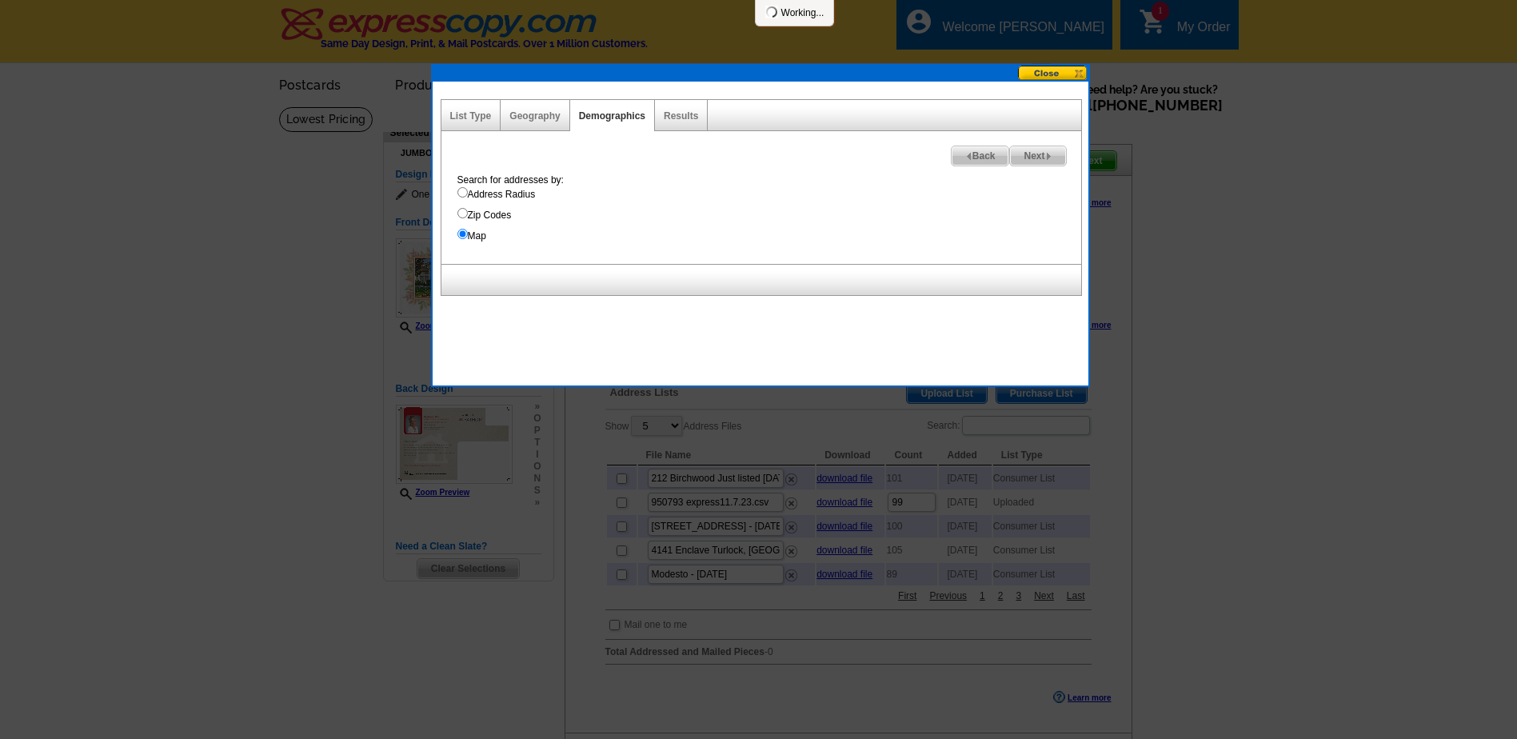
select select
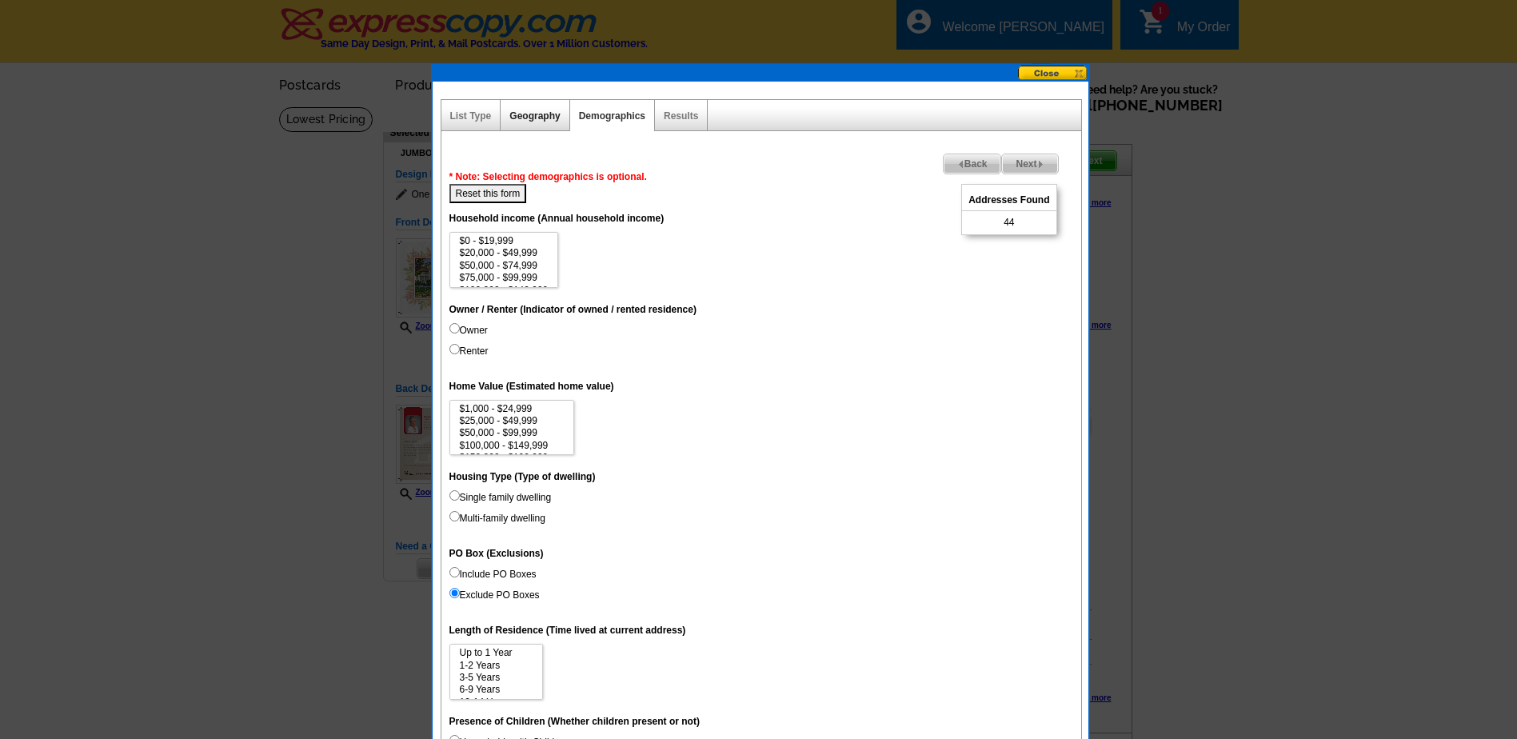
click at [530, 117] on link "Geography" at bounding box center [534, 115] width 50 height 11
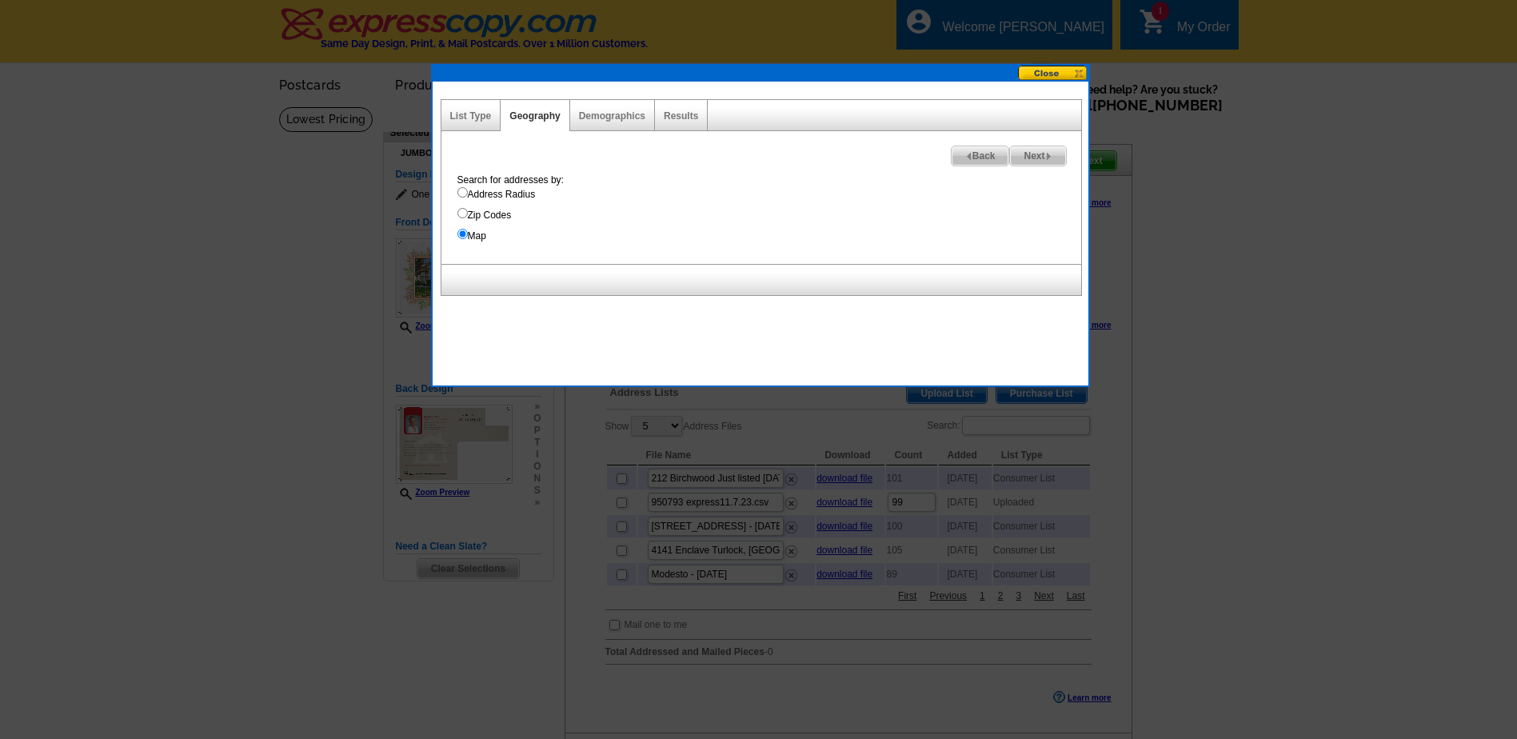
click at [1032, 150] on span "Next" at bounding box center [1037, 155] width 55 height 19
select select
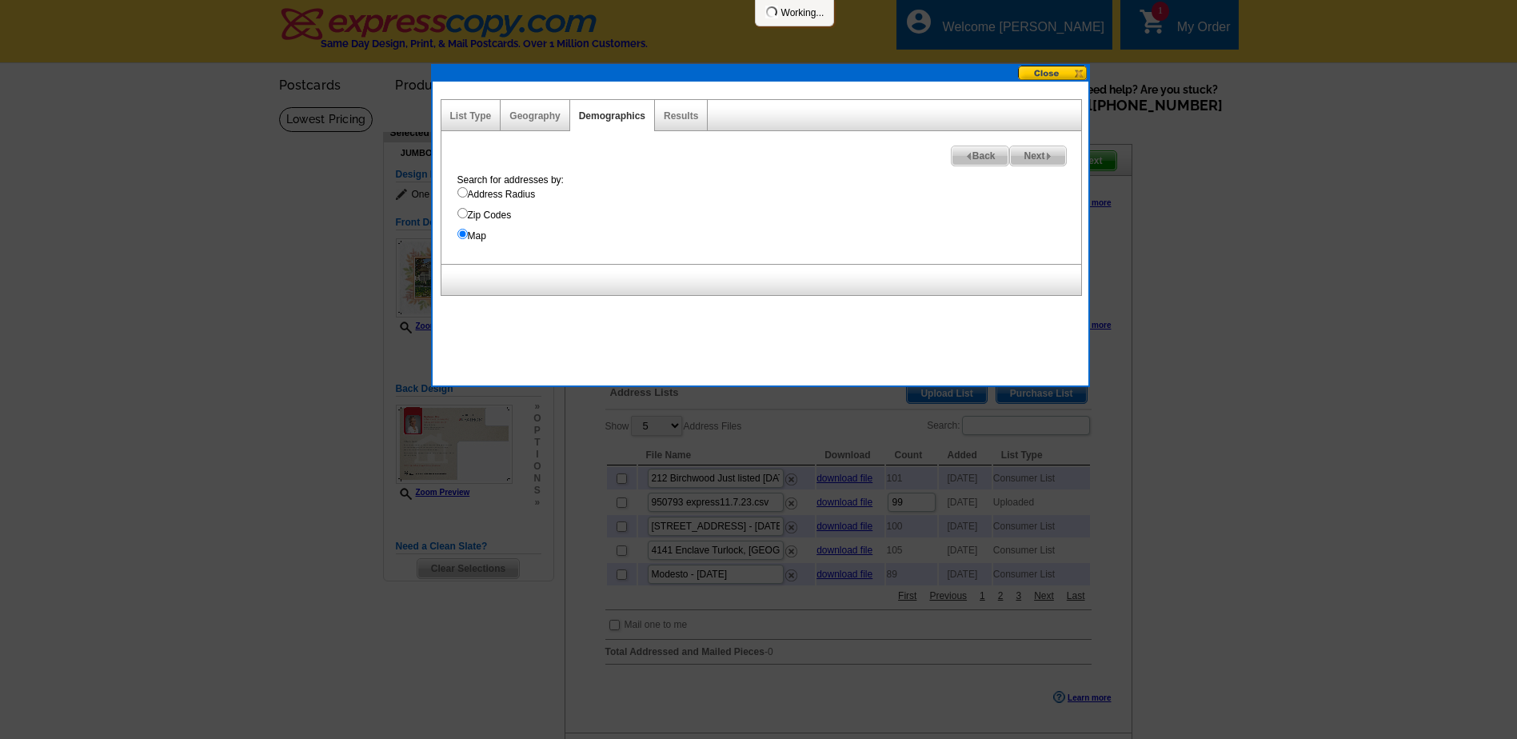
select select
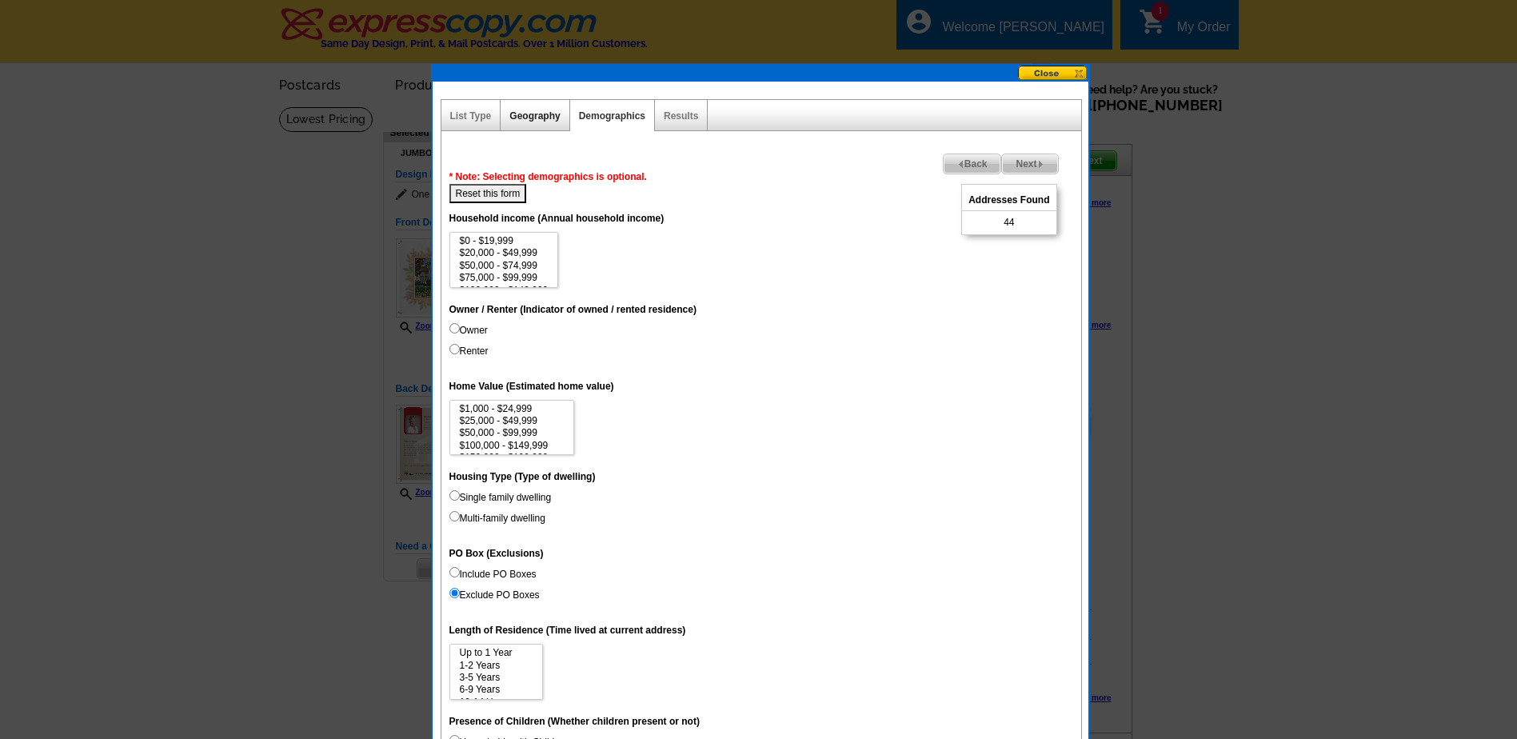
click at [523, 118] on link "Geography" at bounding box center [534, 115] width 50 height 11
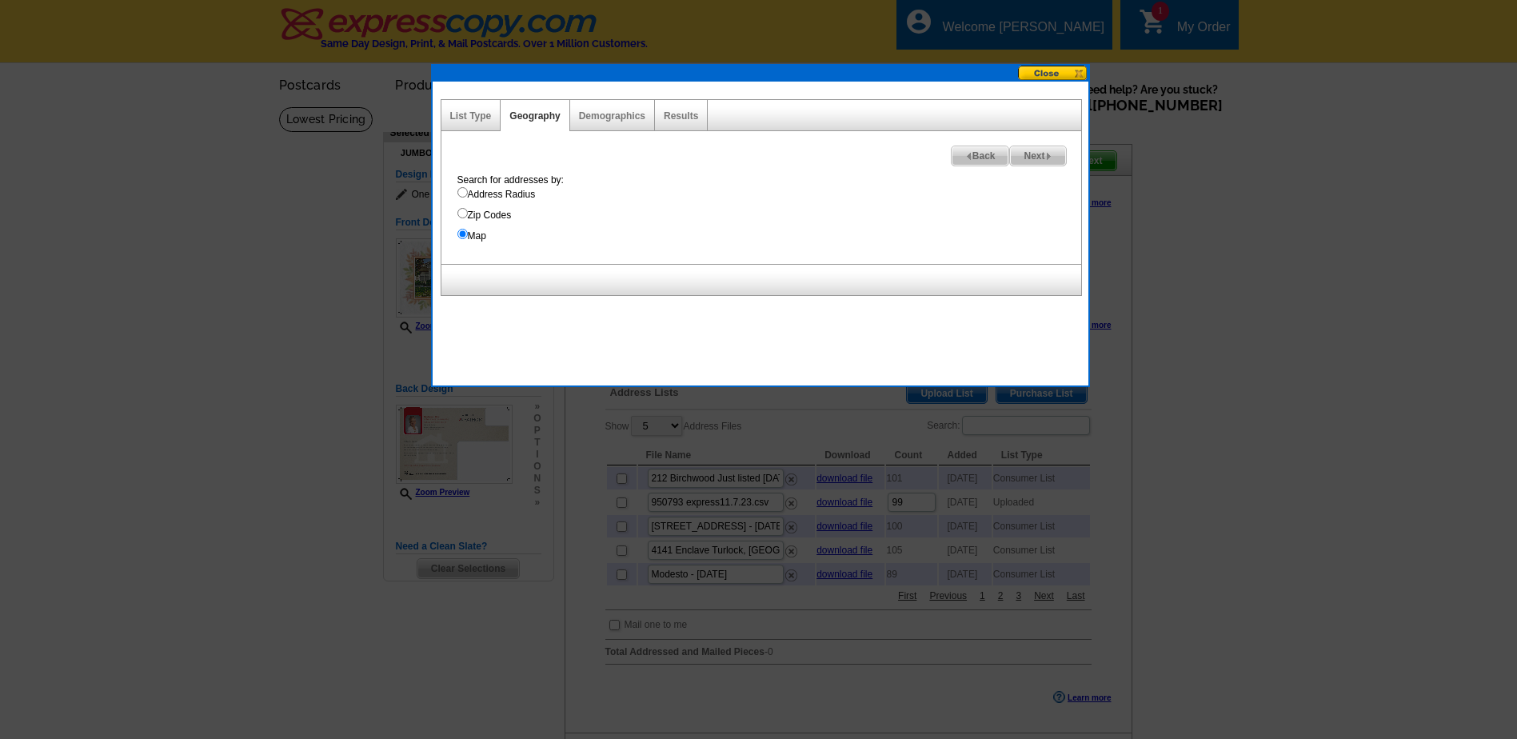
click at [1038, 157] on span "Next" at bounding box center [1037, 155] width 55 height 19
select select
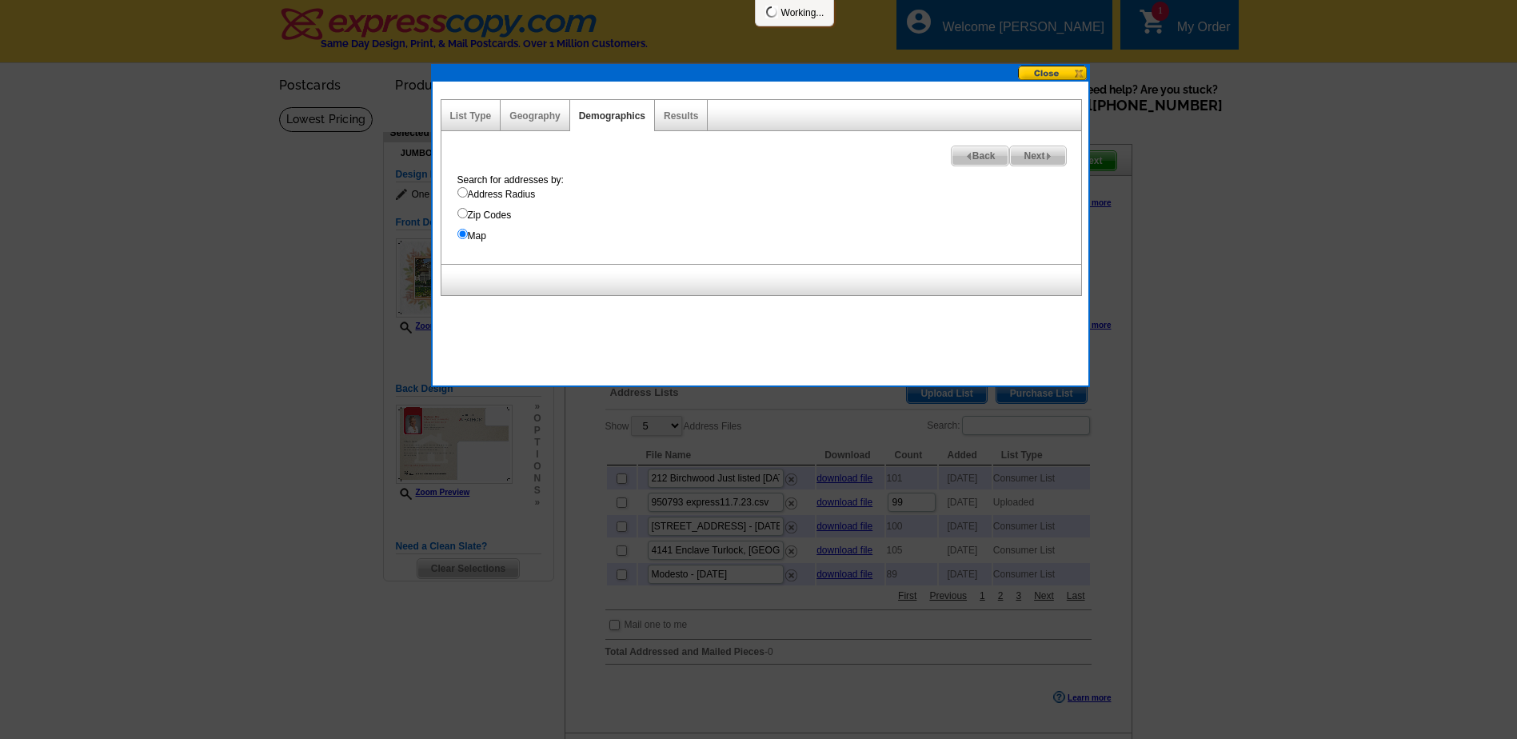
select select
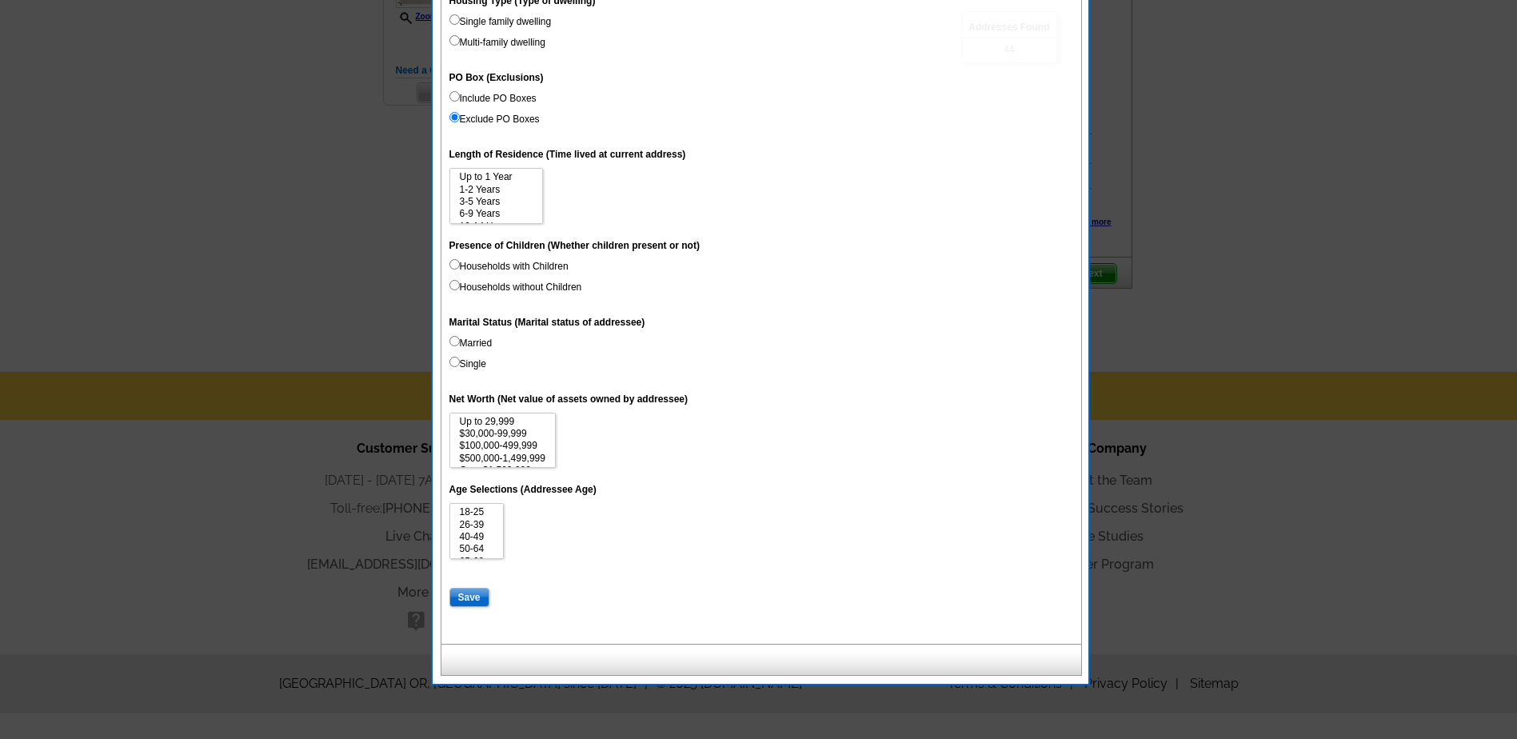
scroll to position [484, 0]
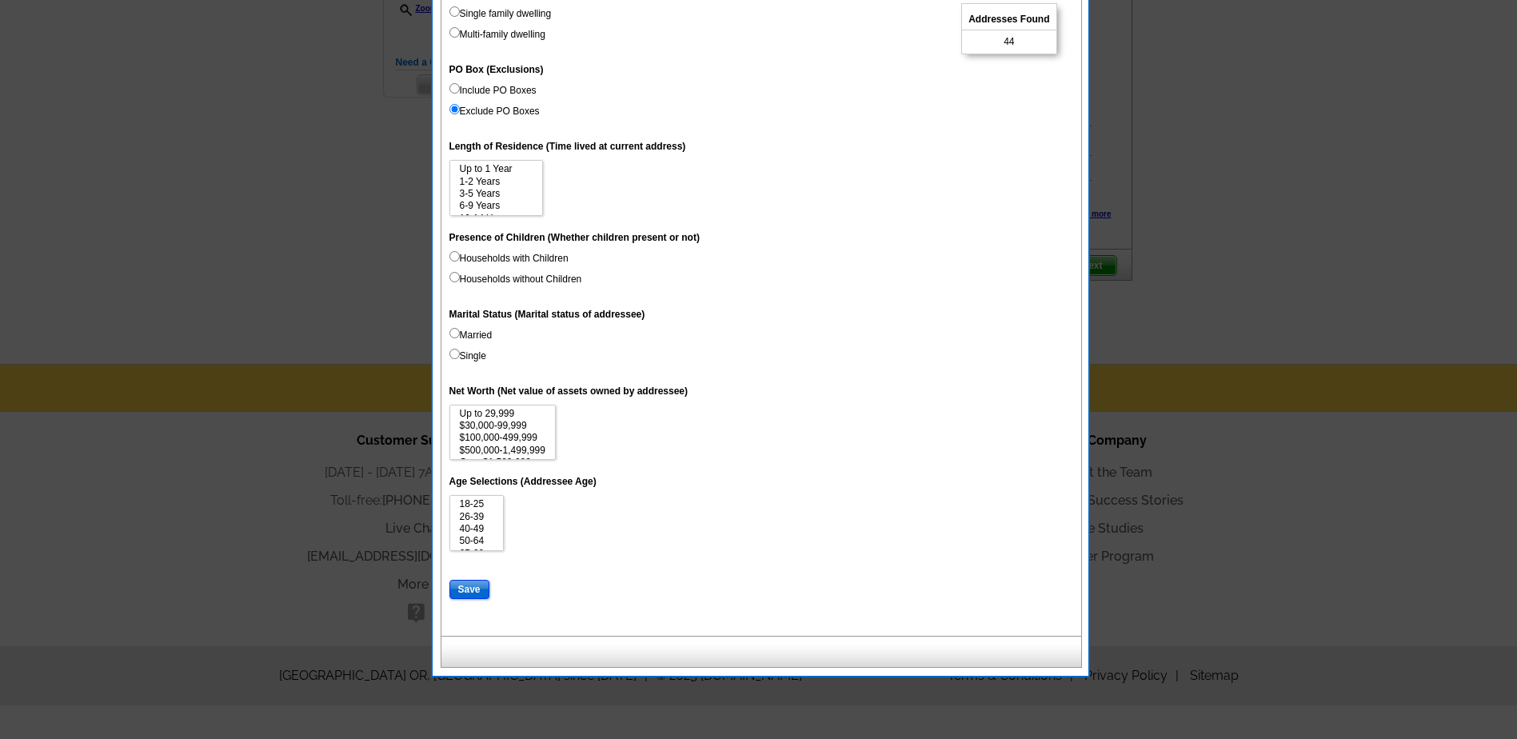
click at [472, 590] on input "Save" at bounding box center [469, 589] width 40 height 19
select select
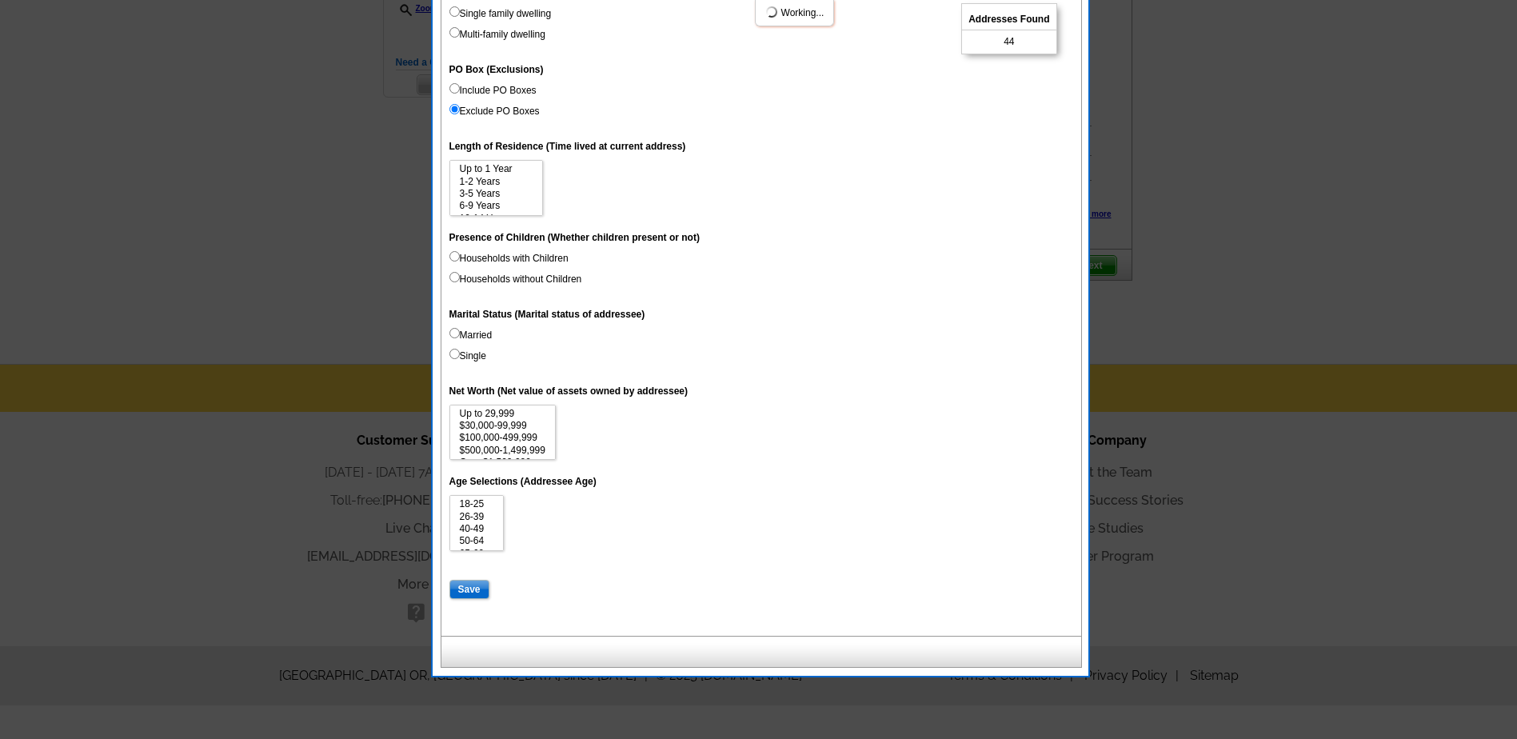
select select
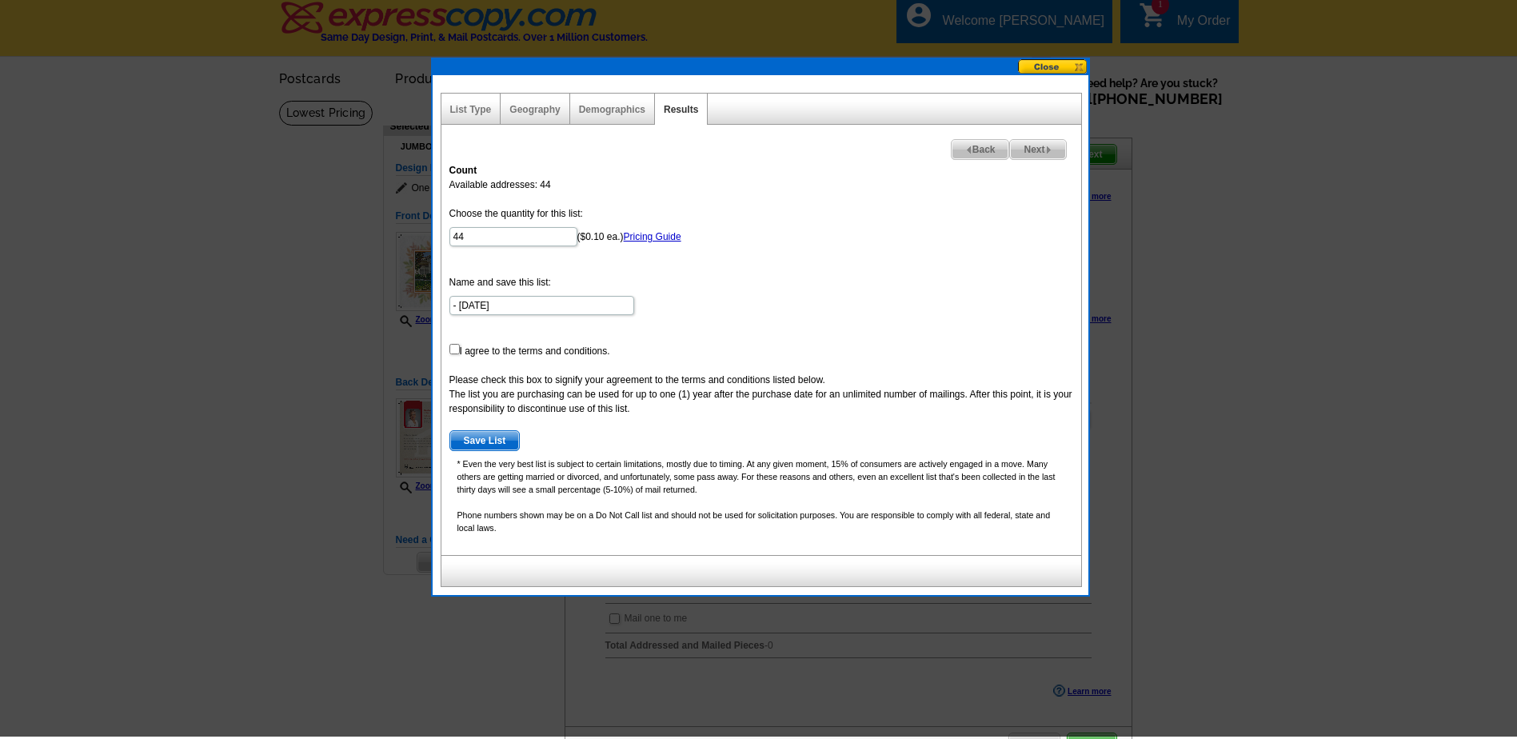
scroll to position [4, 0]
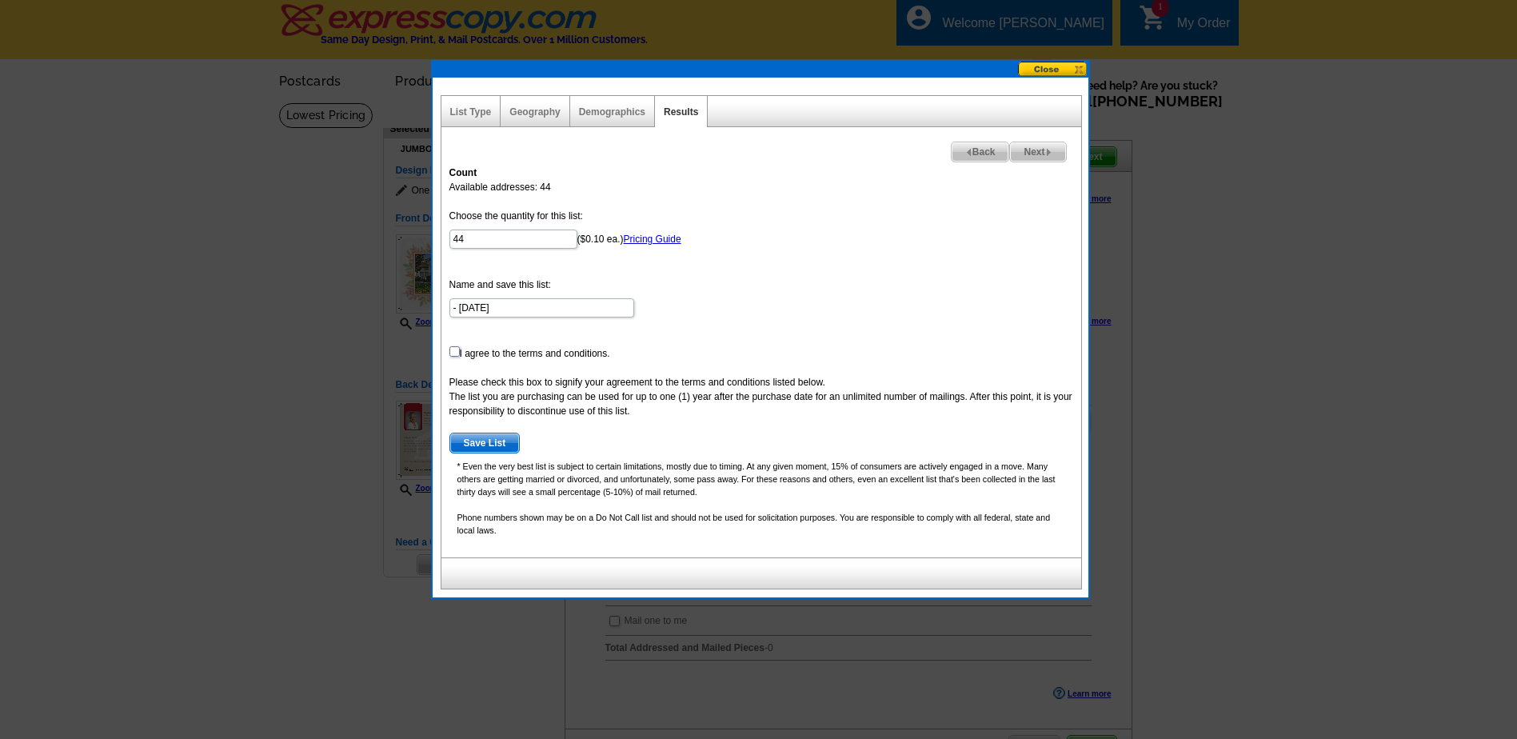
click at [453, 352] on input "checkbox" at bounding box center [454, 351] width 10 height 10
checkbox input "true"
click at [504, 443] on span "Save List" at bounding box center [485, 442] width 70 height 19
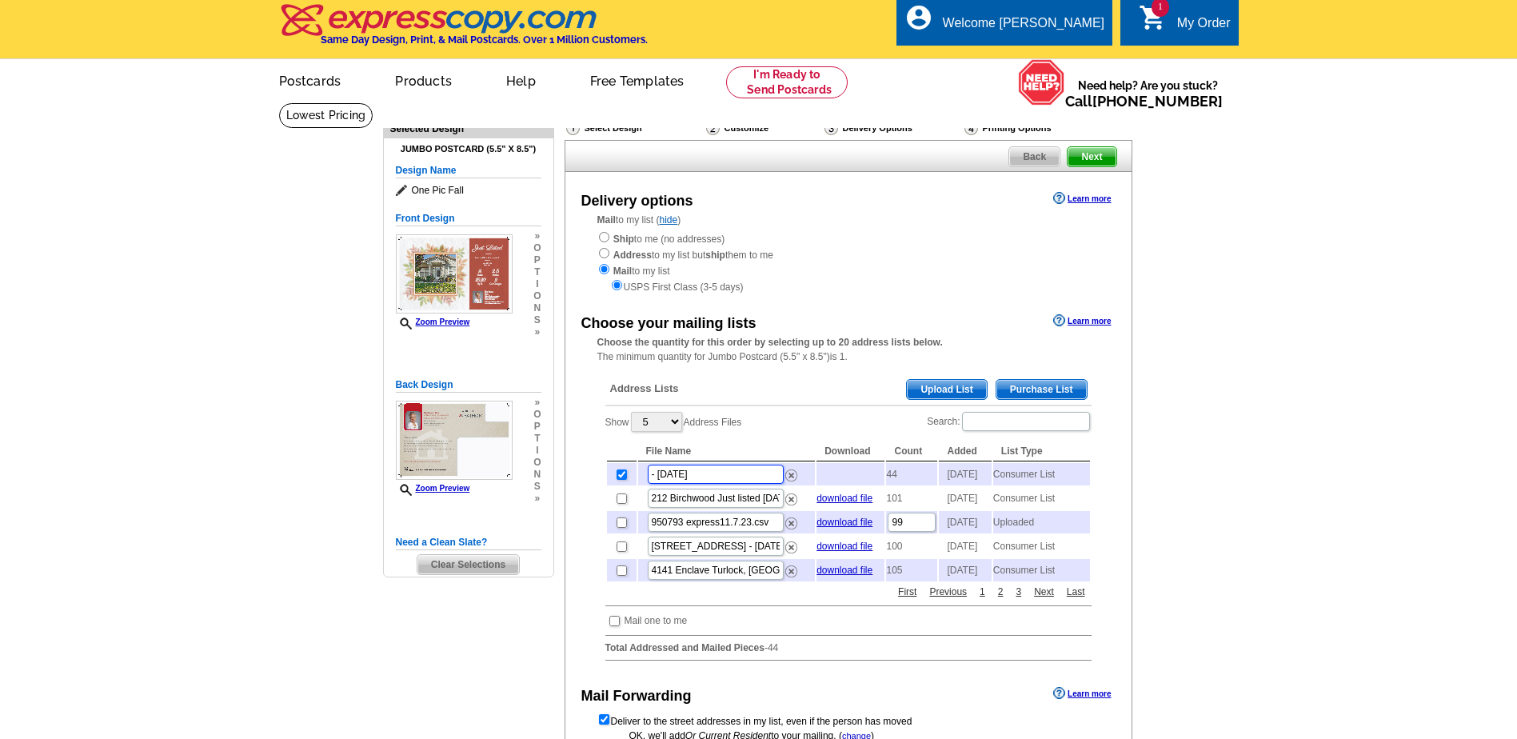
click at [725, 479] on input "- [DATE]" at bounding box center [716, 474] width 136 height 19
type input "-"
type input "Foothill-[GEOGRAPHIC_DATA] [DATE]"
click at [1050, 390] on span "Purchase List" at bounding box center [1042, 389] width 90 height 19
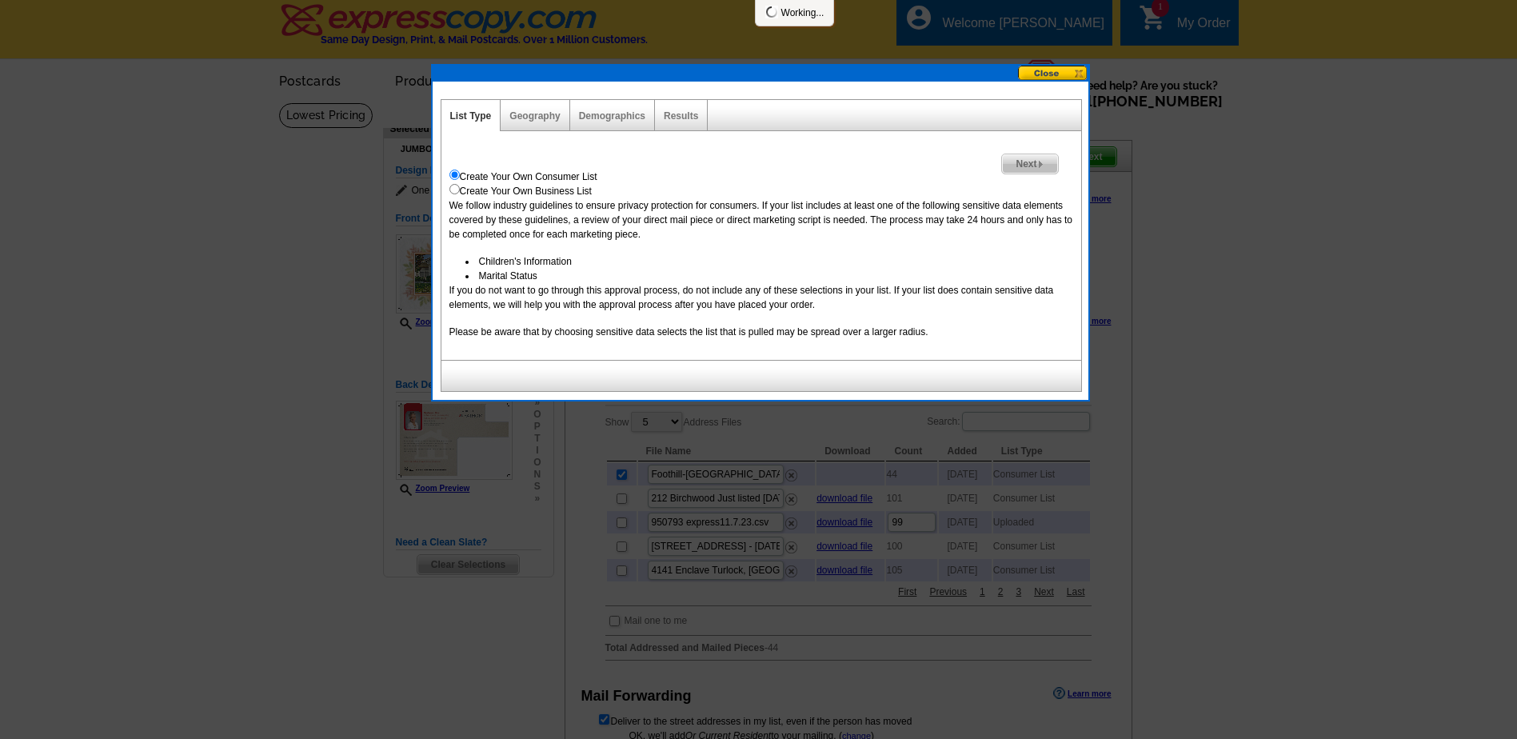
click at [1061, 71] on button at bounding box center [1053, 73] width 70 height 15
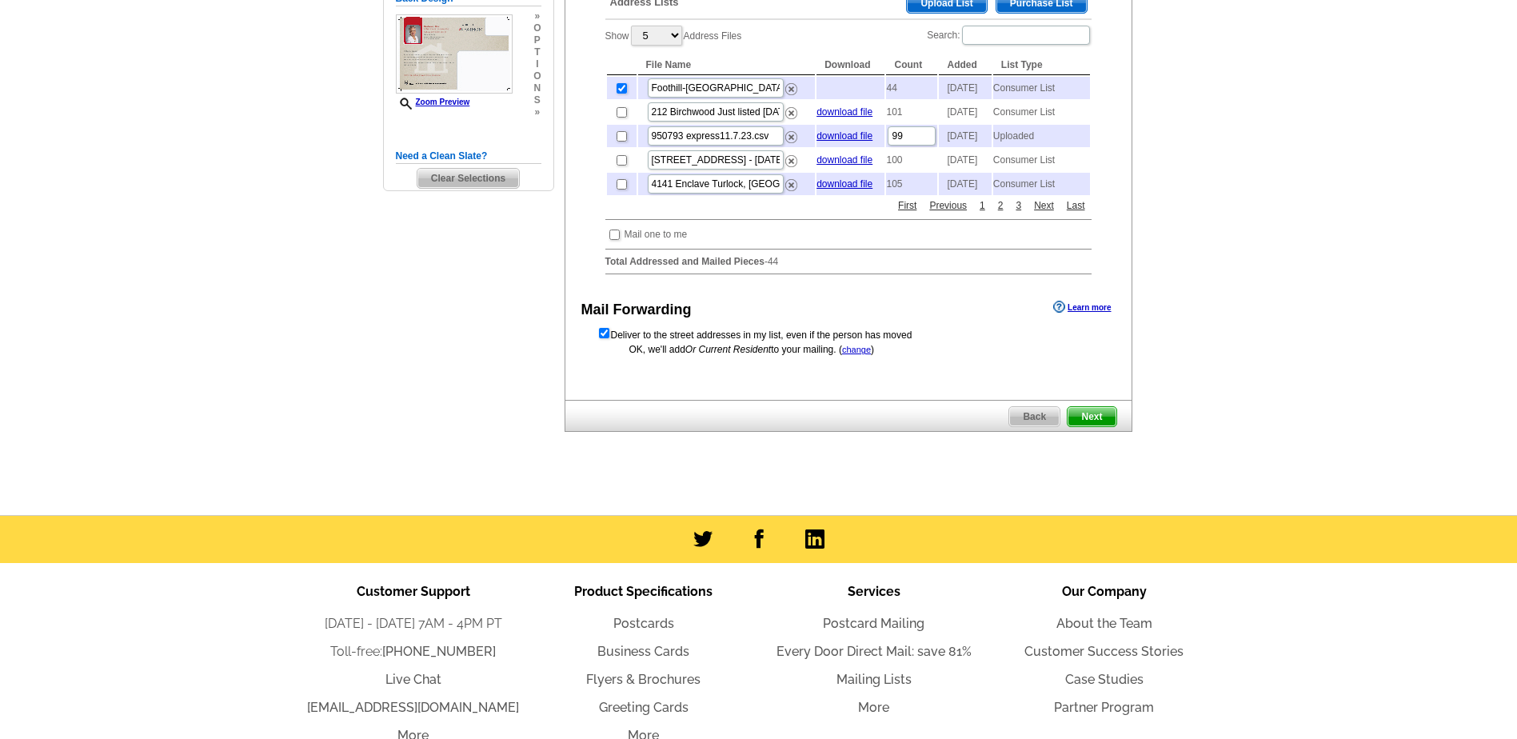
scroll to position [404, 0]
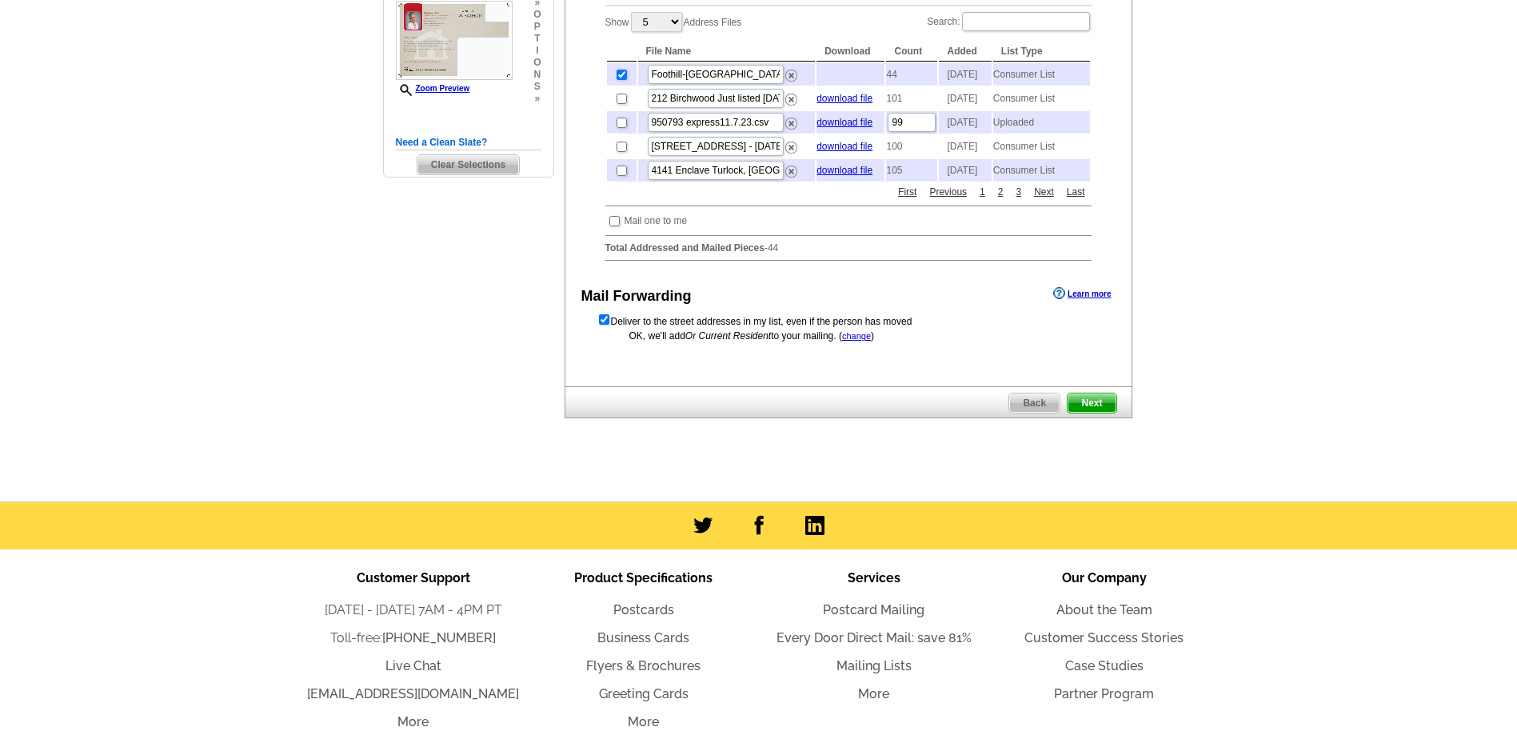
click at [1086, 413] on span "Next" at bounding box center [1092, 403] width 48 height 19
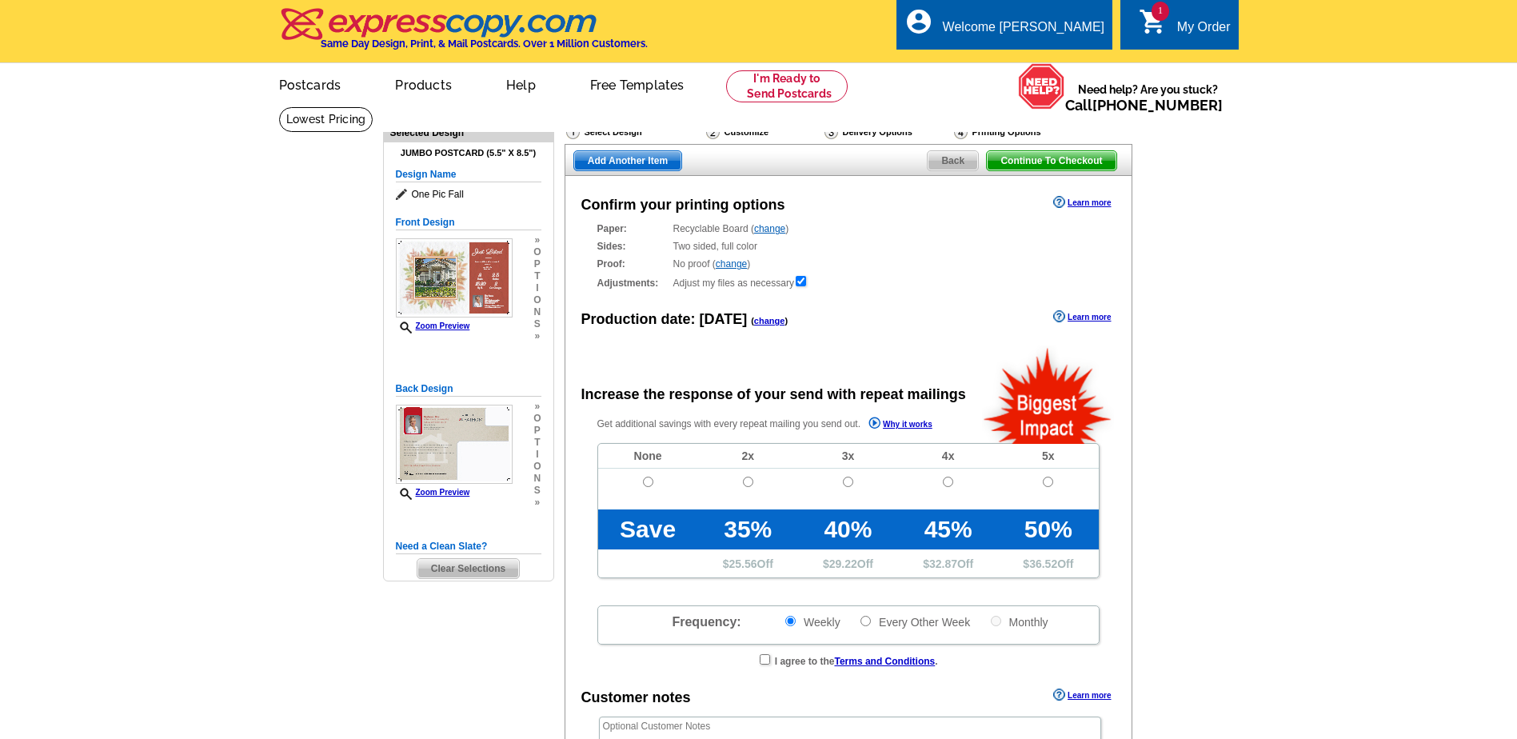
radio input "false"
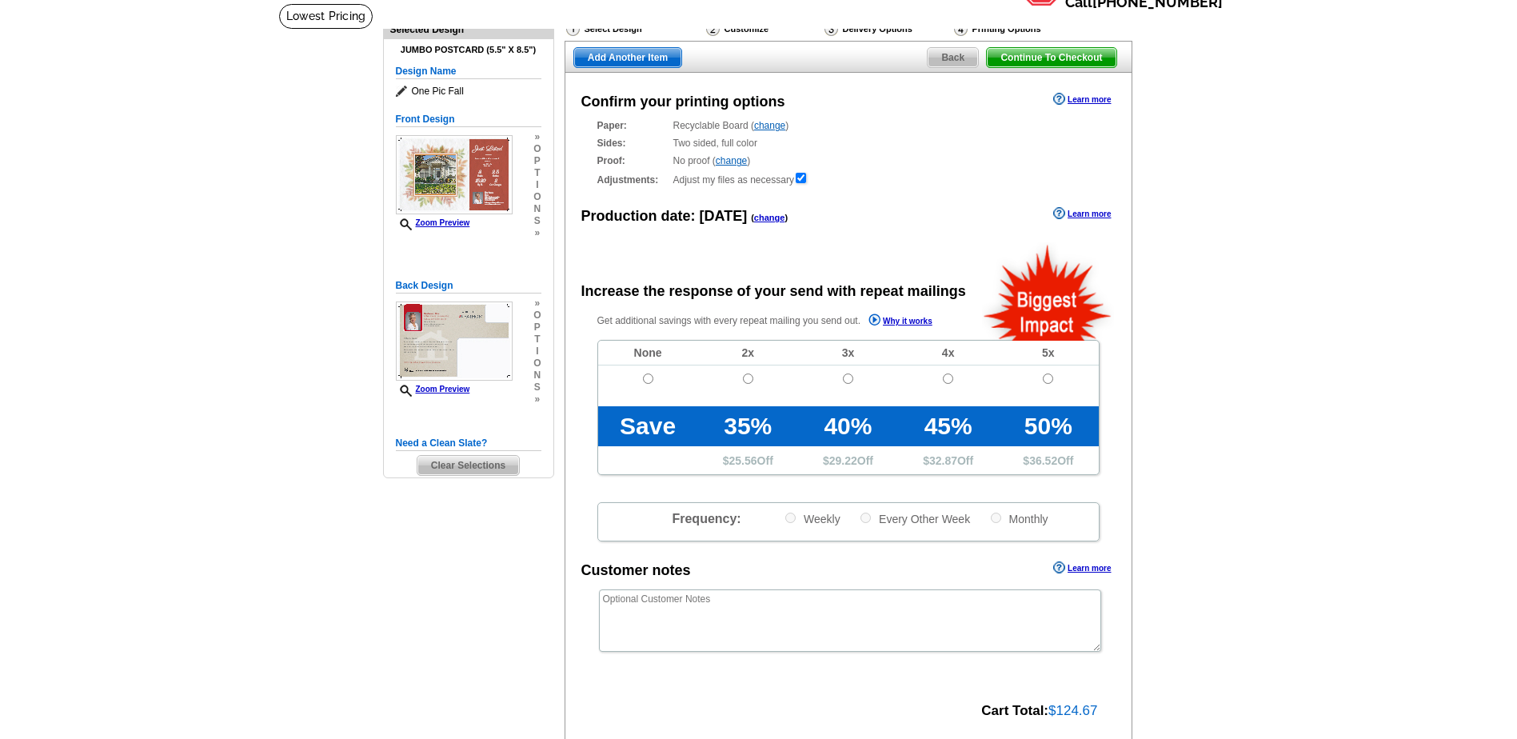
scroll to position [80, 0]
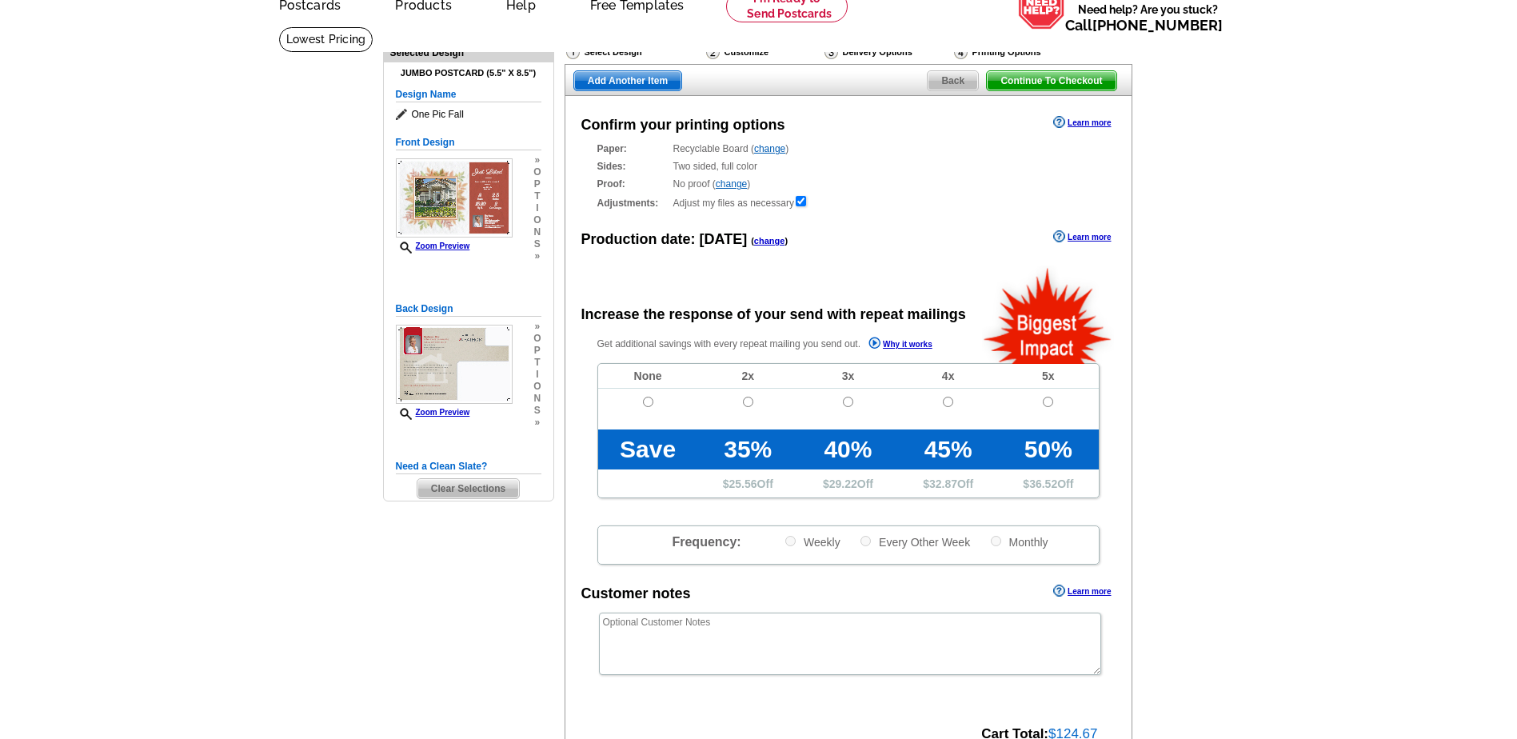
click at [765, 150] on link "change" at bounding box center [769, 148] width 31 height 11
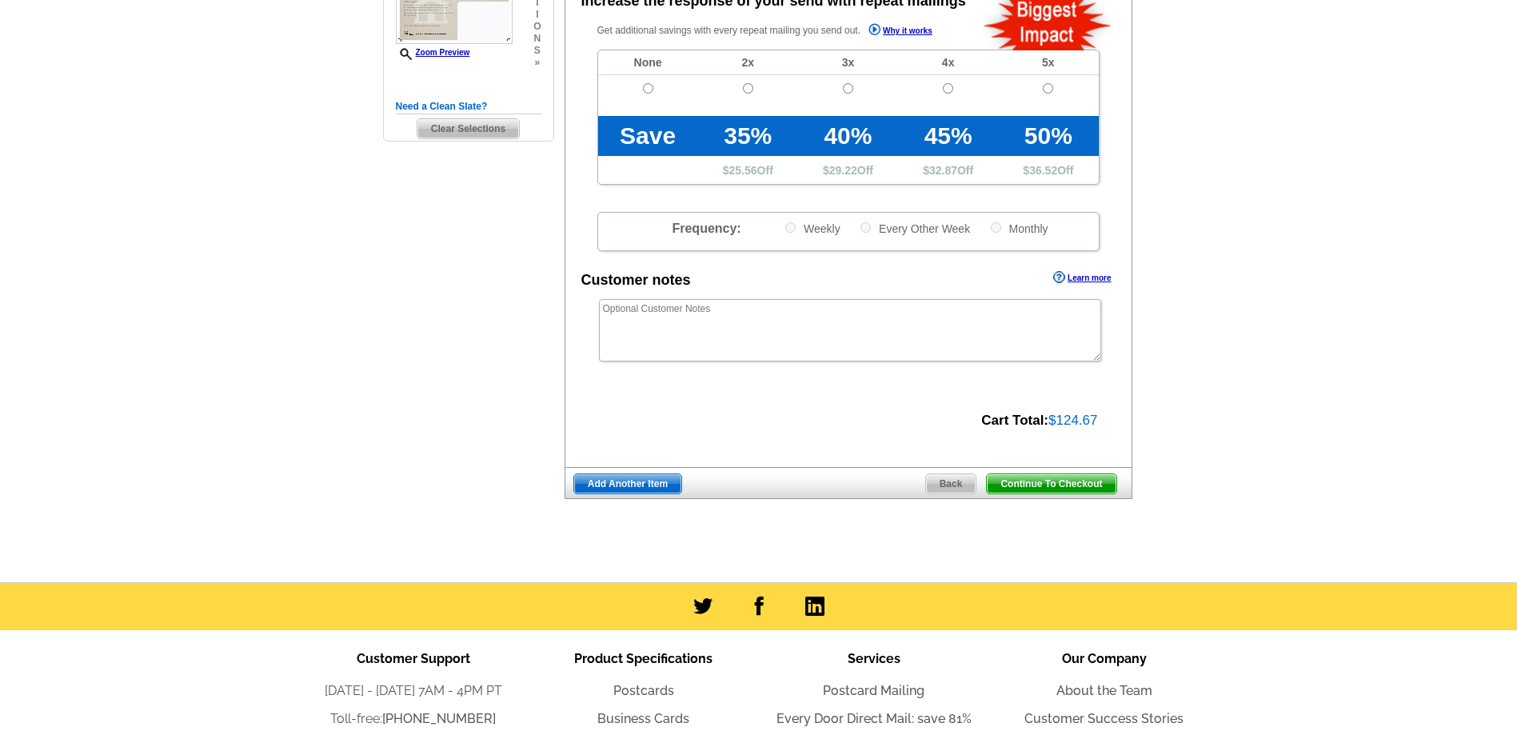
scroll to position [480, 0]
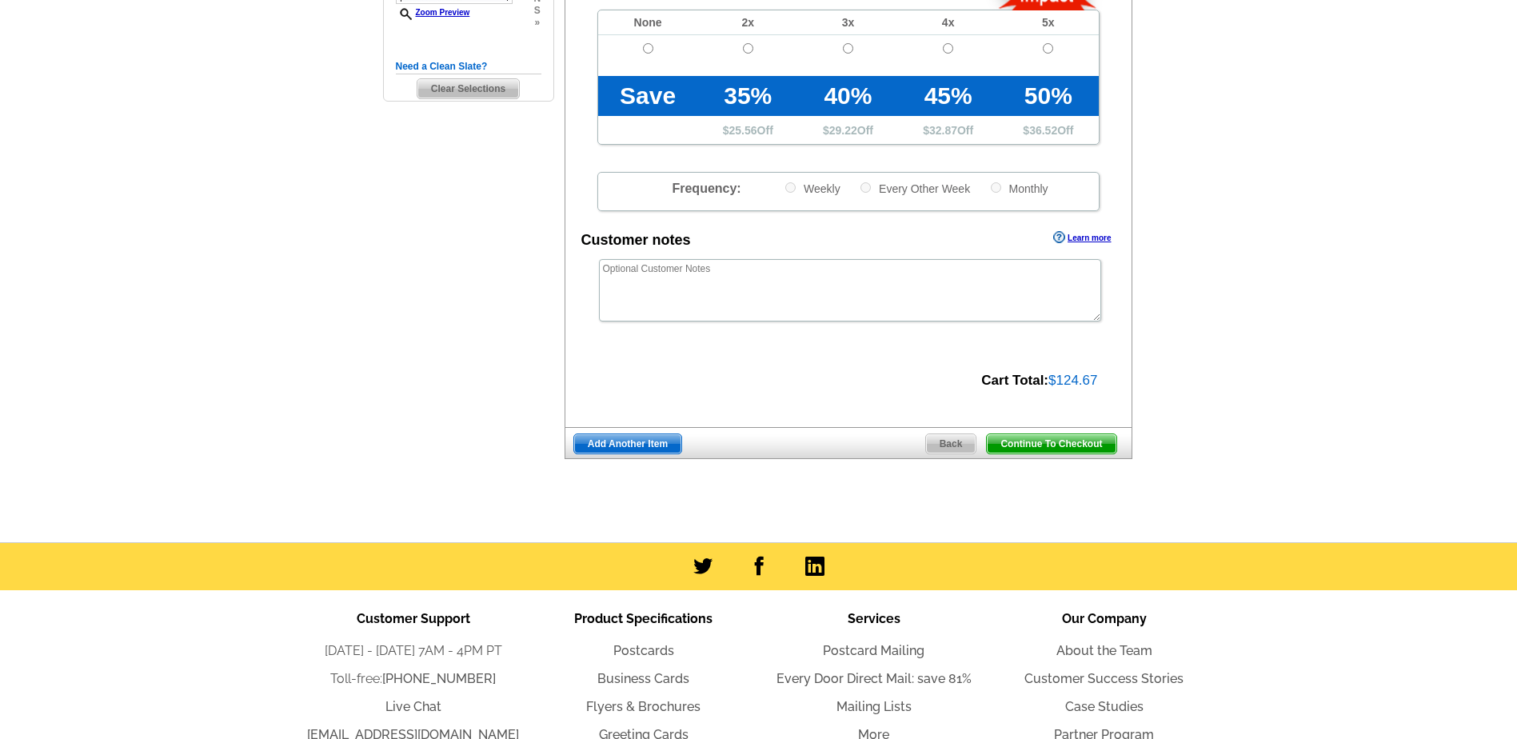
click at [1057, 445] on span "Continue To Checkout" at bounding box center [1051, 443] width 129 height 19
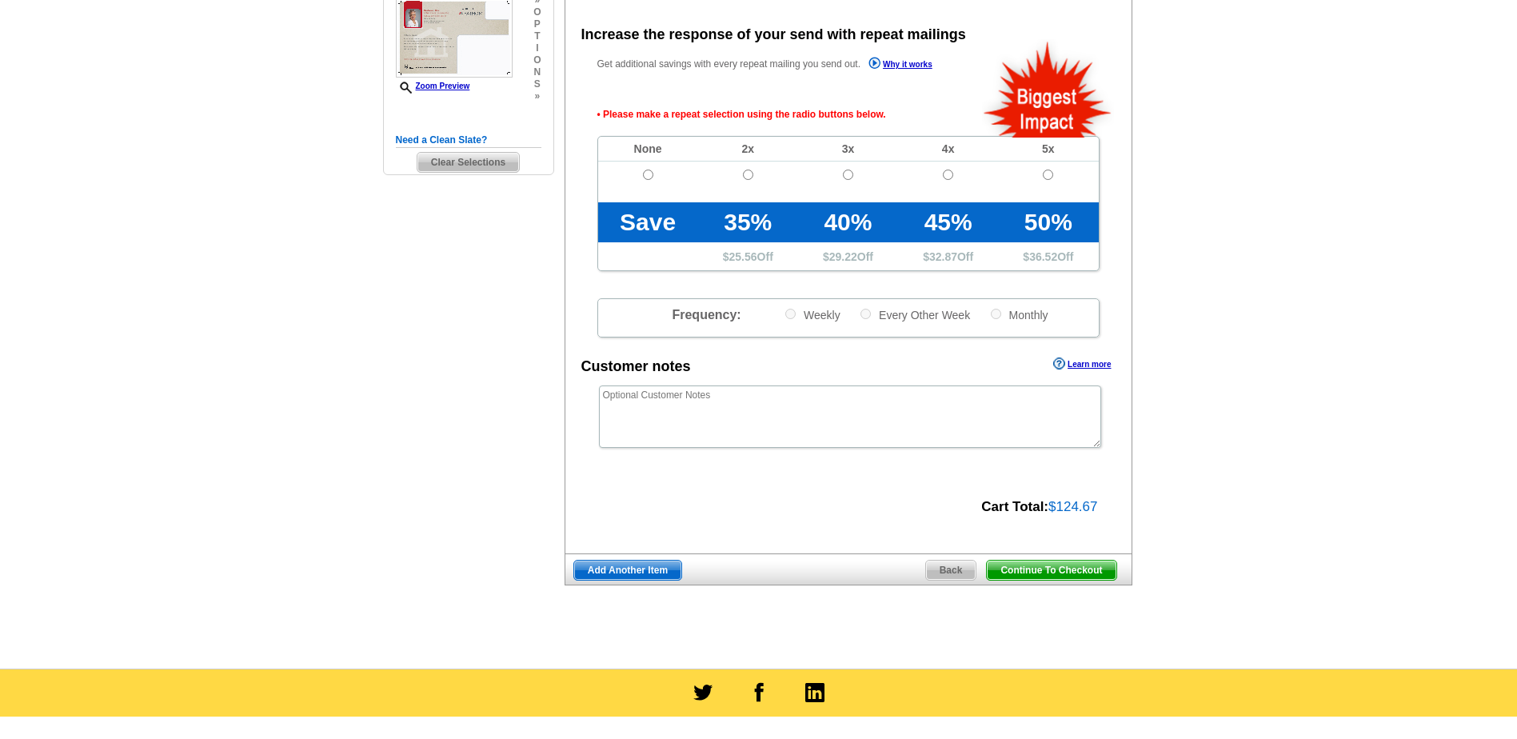
scroll to position [405, 0]
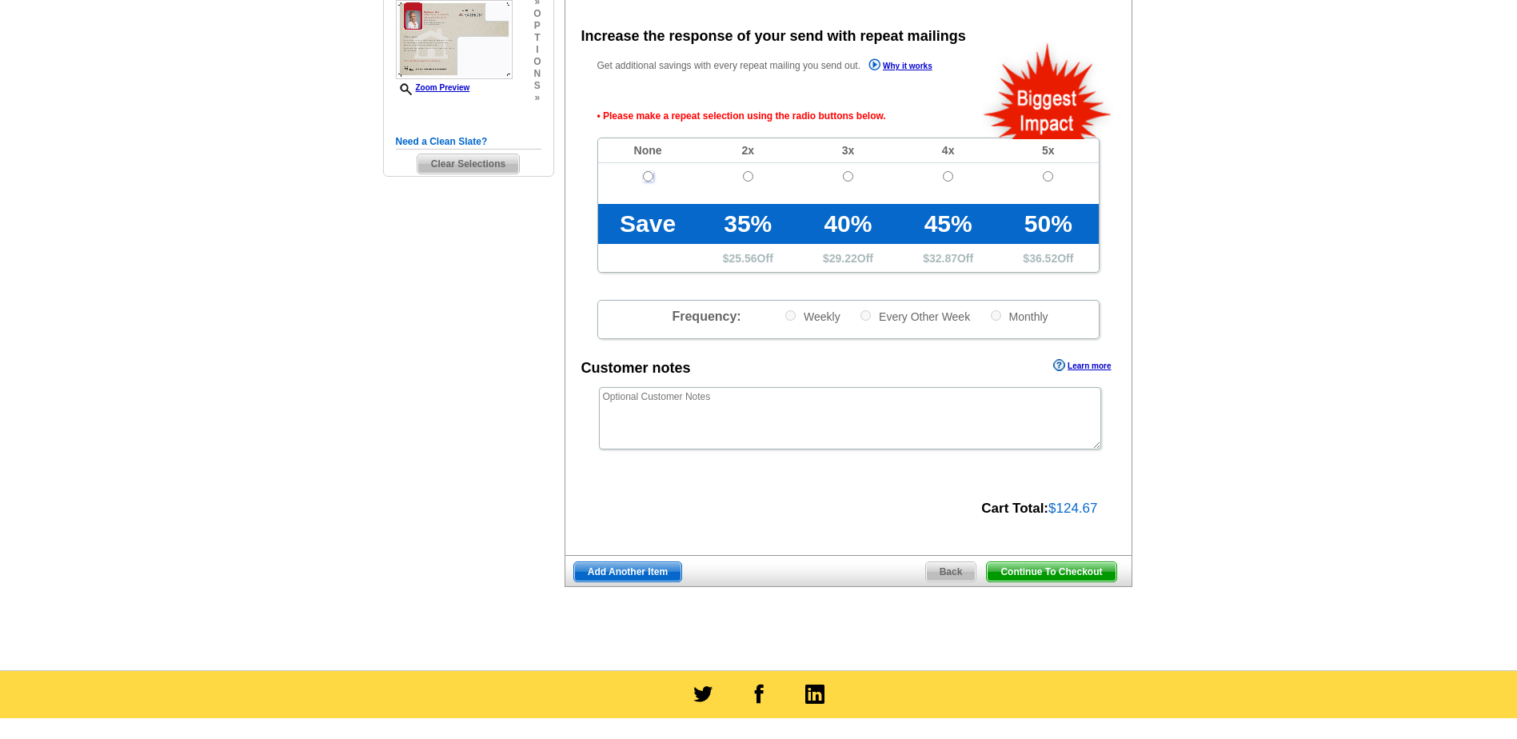
click at [647, 175] on input "radio" at bounding box center [648, 176] width 10 height 10
radio input "true"
click at [1053, 573] on span "Continue To Checkout" at bounding box center [1051, 571] width 129 height 19
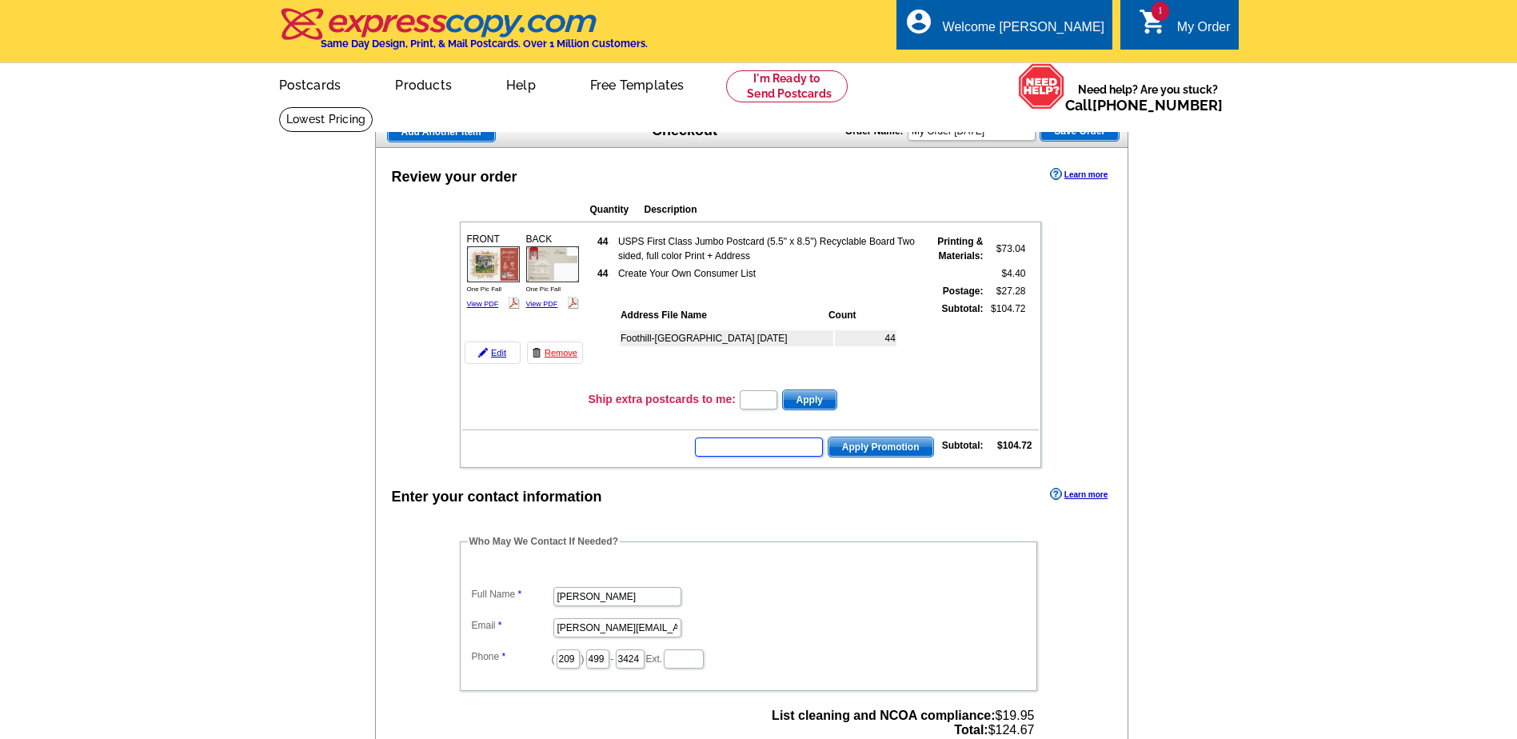
click at [714, 449] on input "text" at bounding box center [759, 446] width 128 height 19
click at [717, 445] on input "text" at bounding box center [759, 446] width 128 height 19
type input "Hurry40"
click at [873, 446] on span "Apply Promotion" at bounding box center [881, 446] width 105 height 19
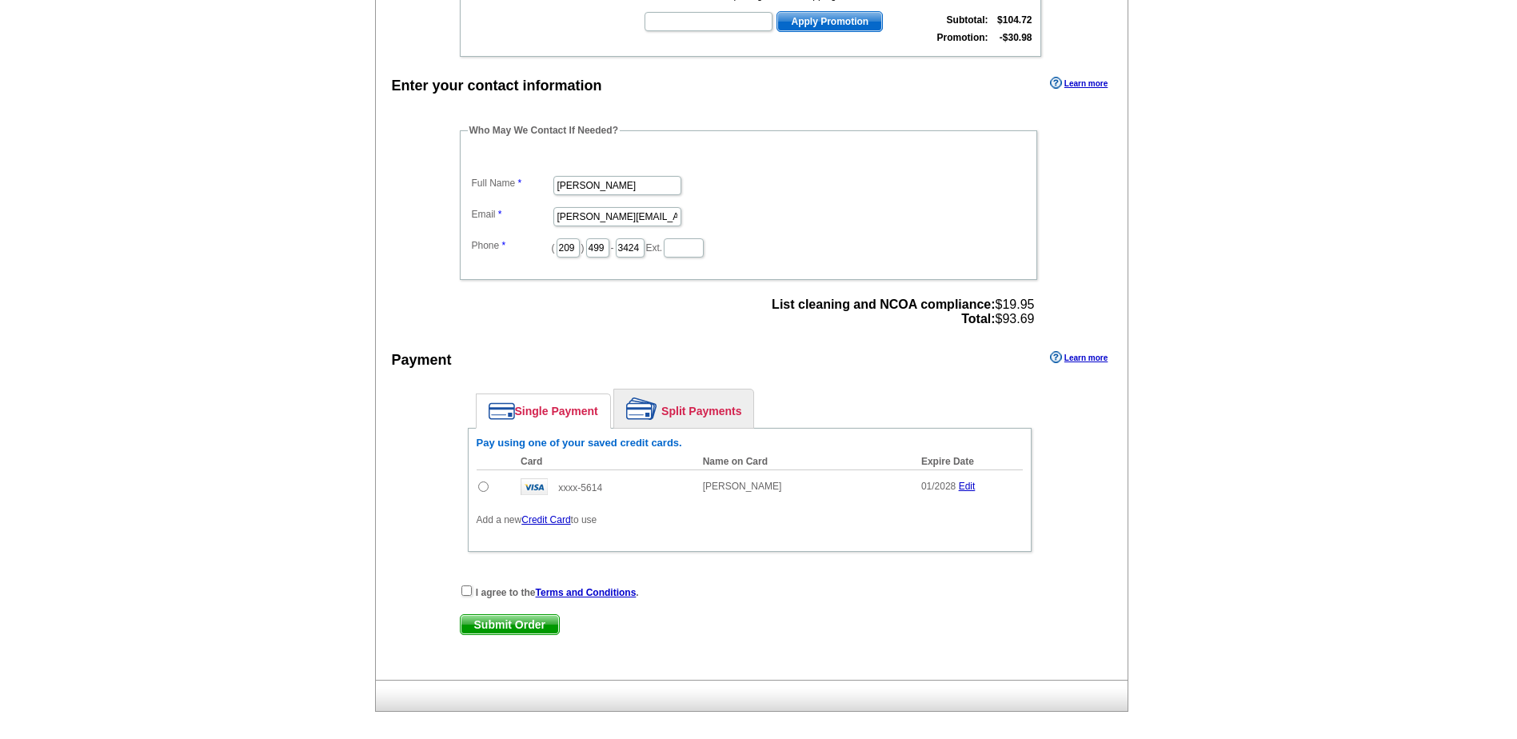
scroll to position [480, 0]
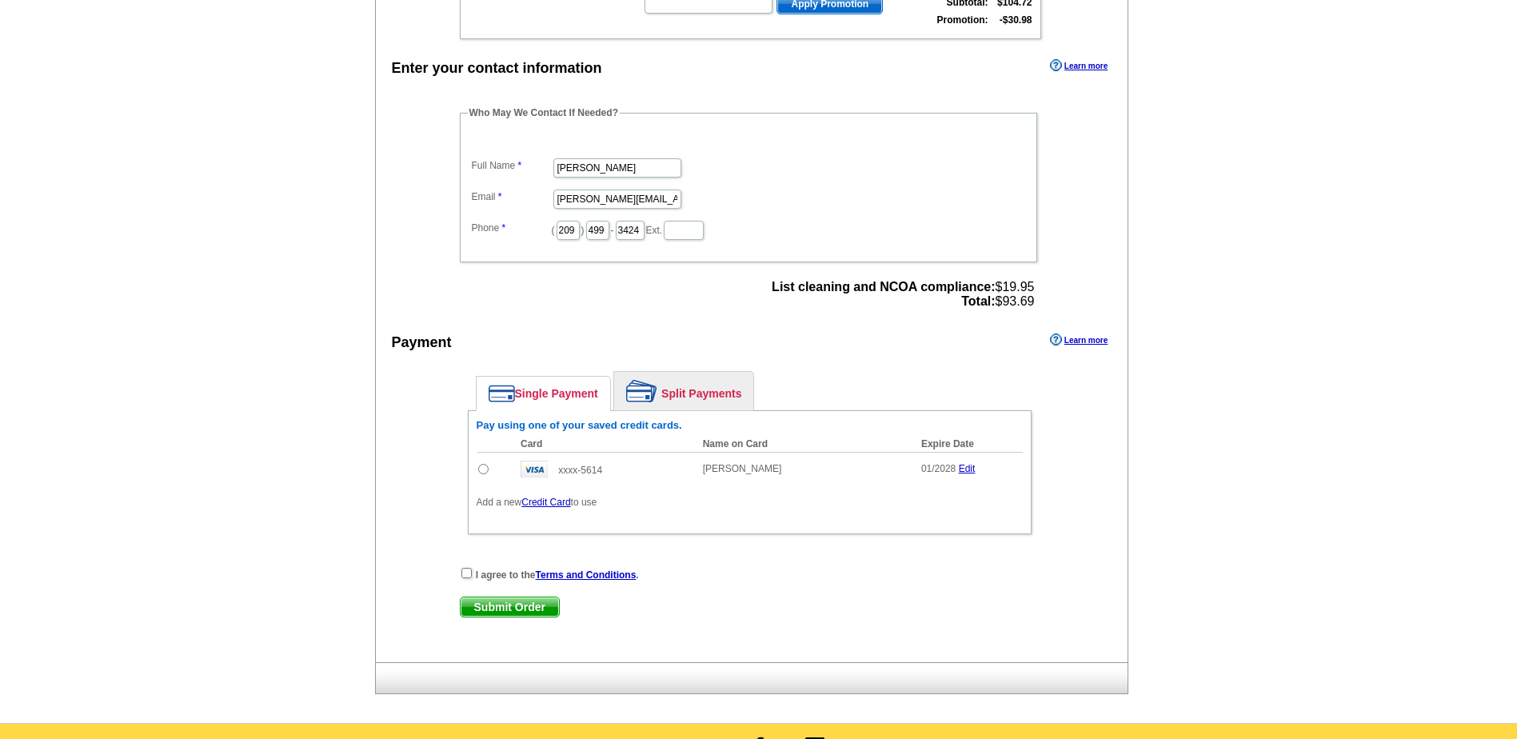
click at [481, 470] on input "radio" at bounding box center [483, 469] width 10 height 10
radio input "true"
click at [466, 574] on input "checkbox" at bounding box center [466, 573] width 10 height 10
checkbox input "true"
click at [502, 609] on span "Submit Order" at bounding box center [510, 606] width 98 height 19
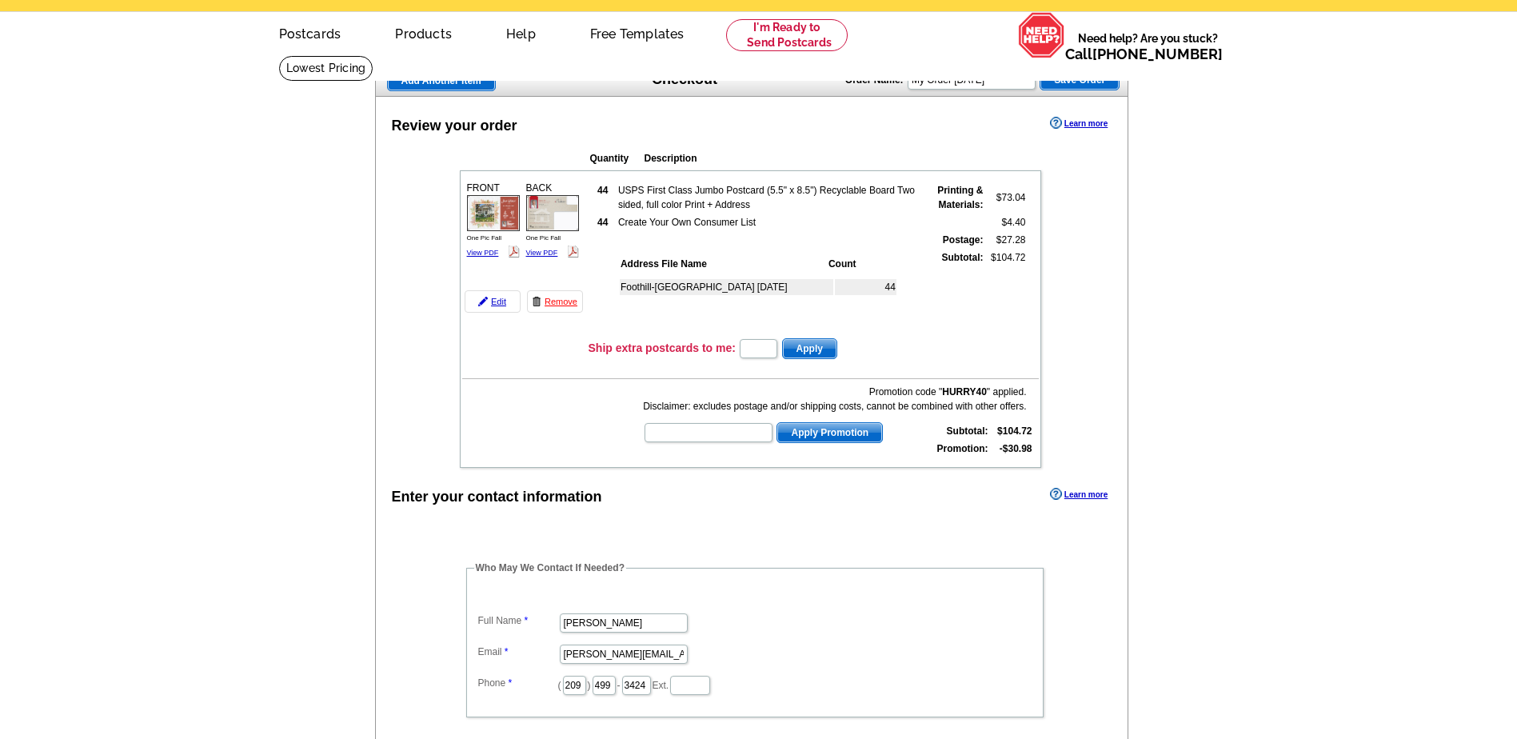
scroll to position [80, 0]
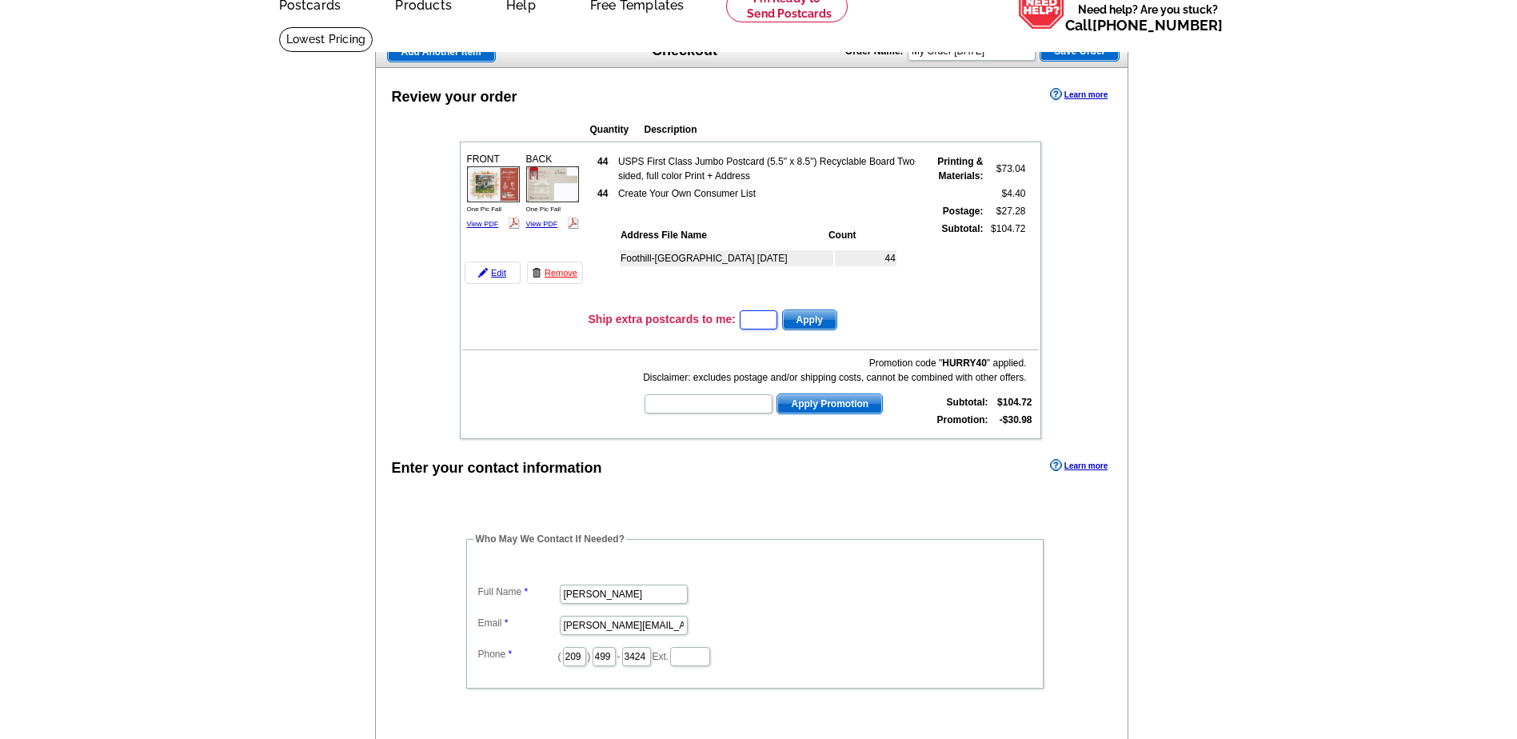
click at [760, 326] on input "text" at bounding box center [759, 319] width 38 height 19
type input "6"
click at [831, 324] on span "Apply" at bounding box center [810, 319] width 54 height 19
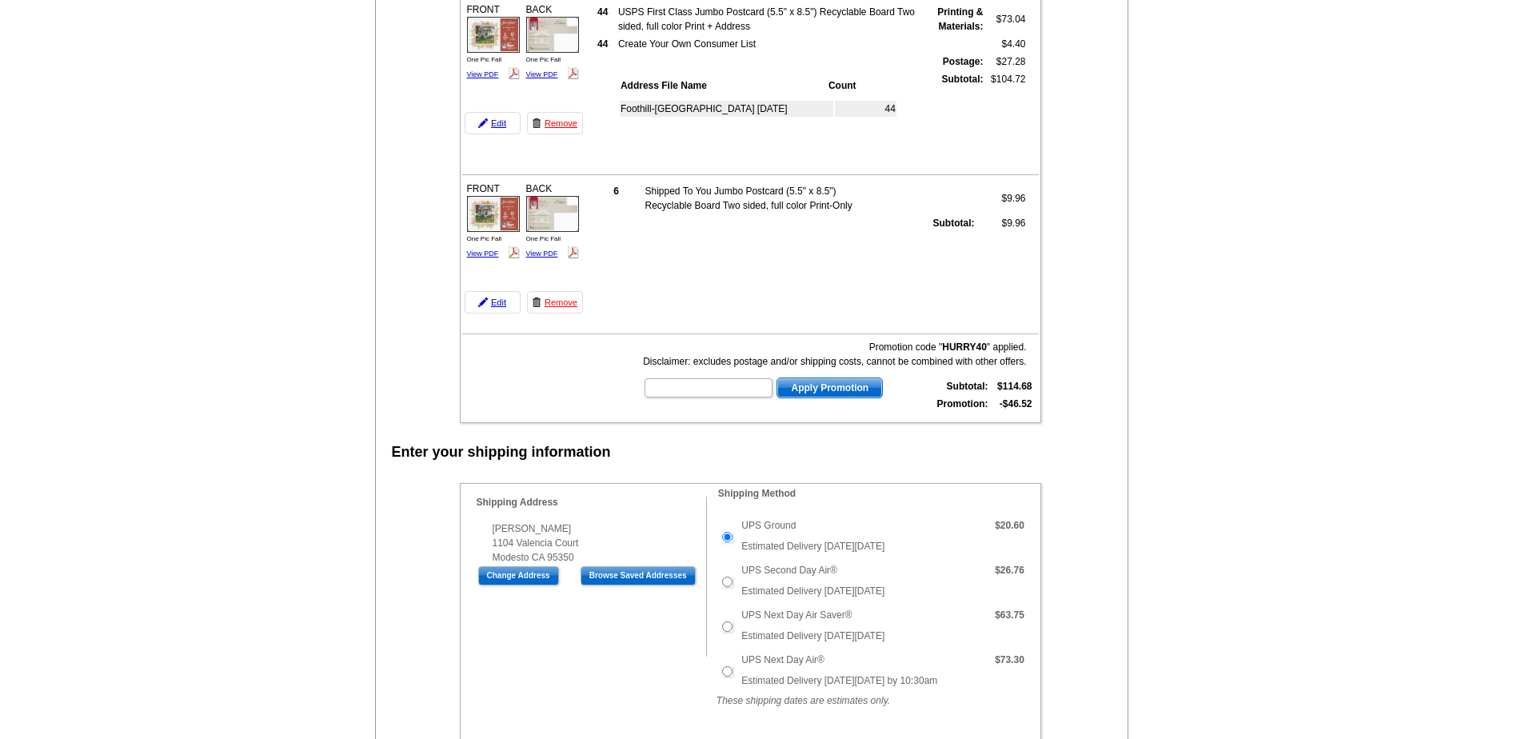
scroll to position [240, 0]
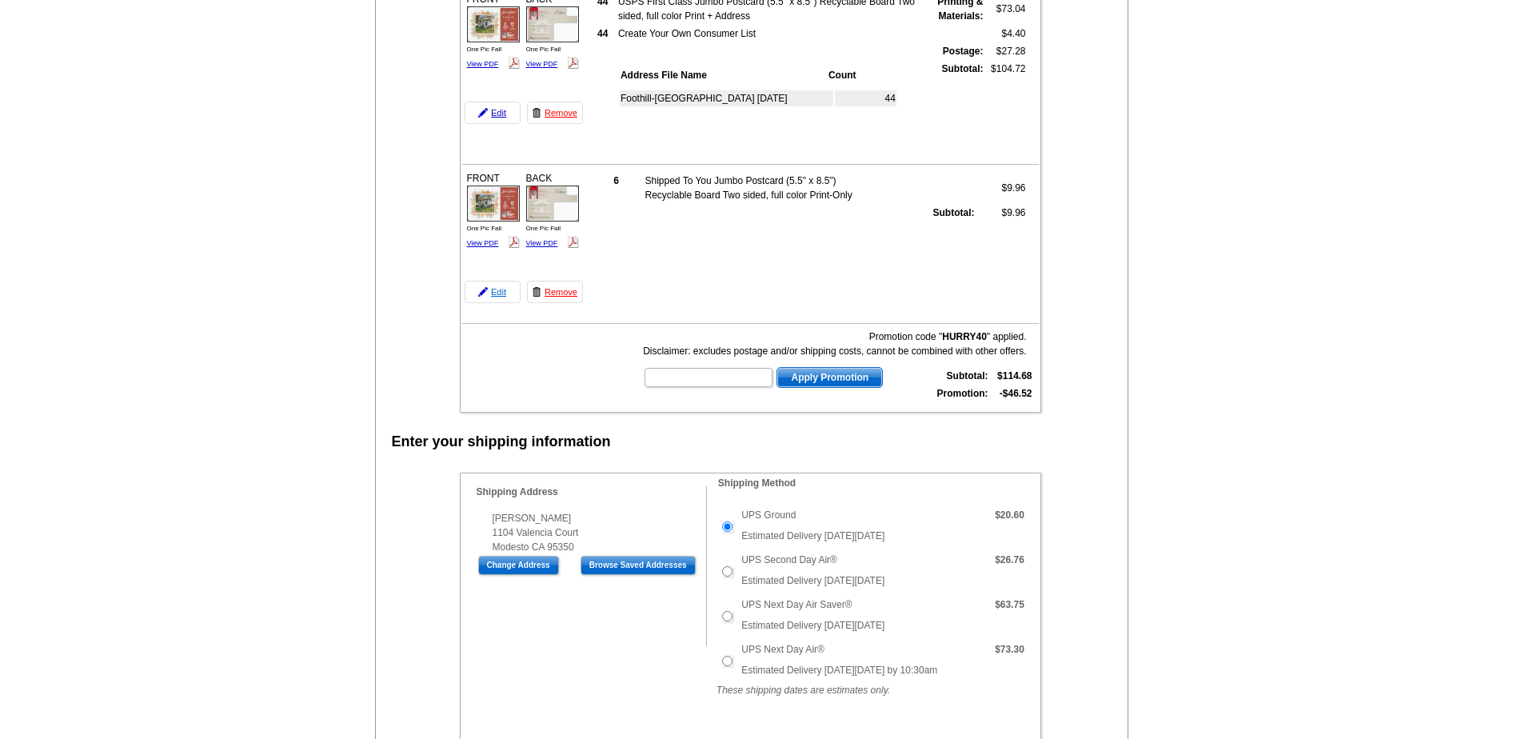
click at [501, 291] on link "Edit" at bounding box center [493, 292] width 56 height 22
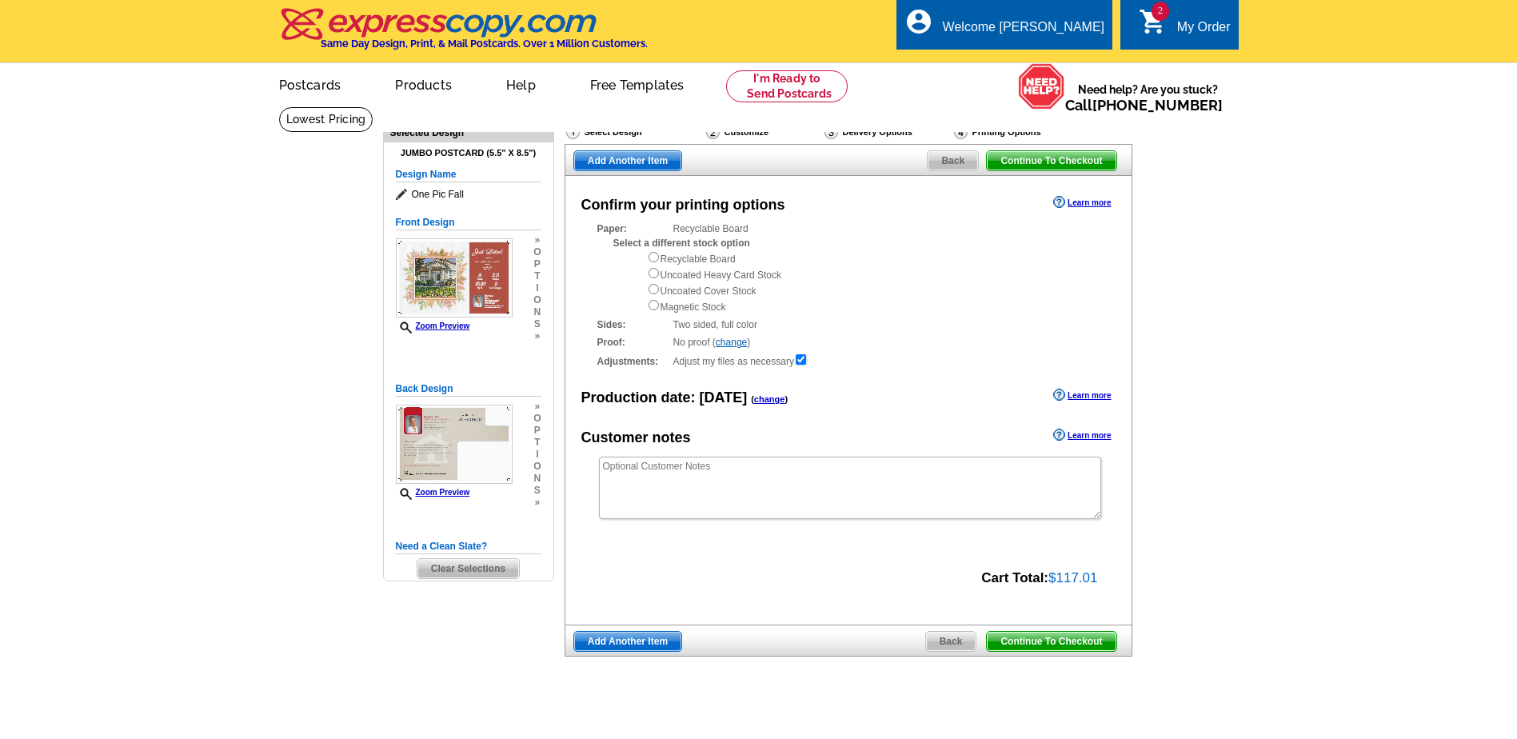
click at [945, 641] on span "Back" at bounding box center [951, 641] width 50 height 19
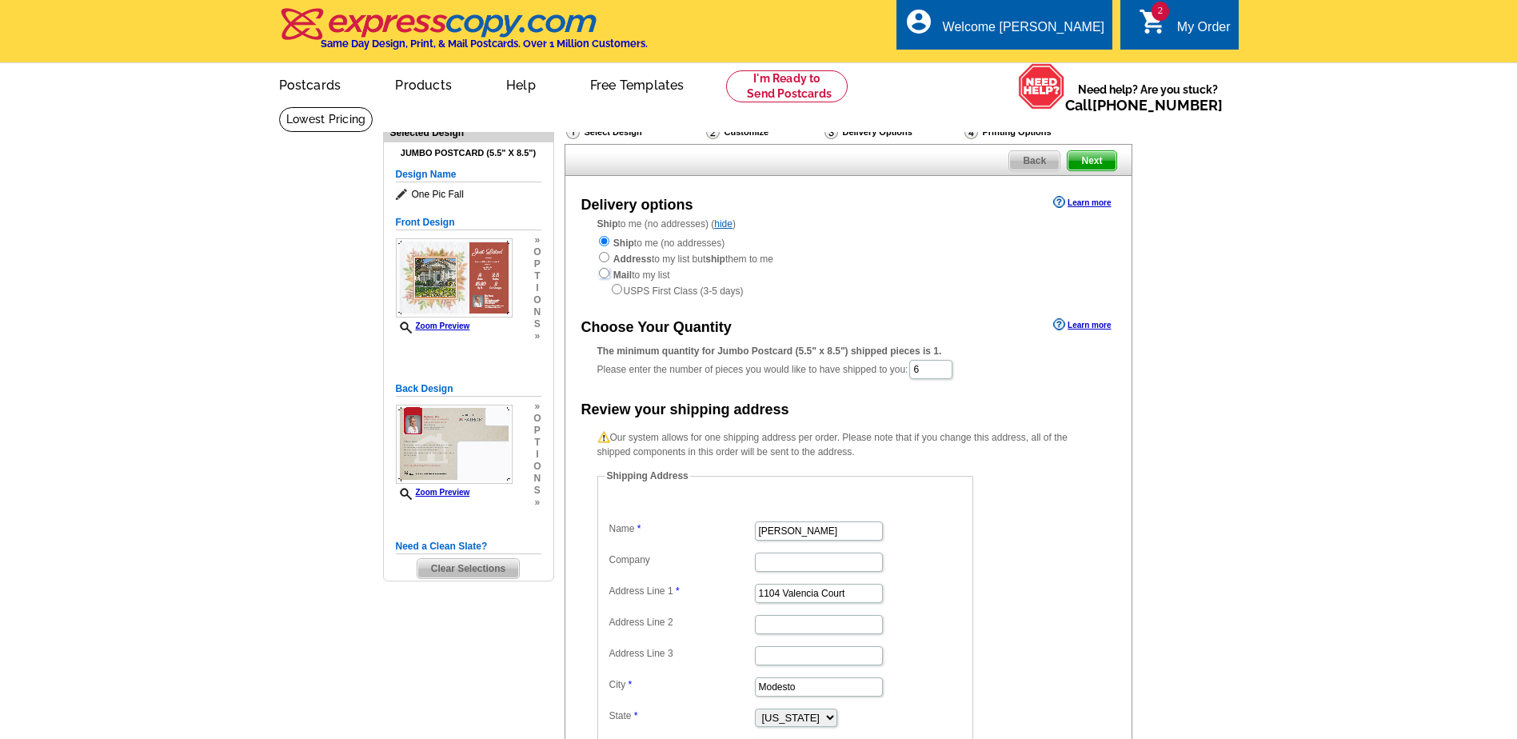
click at [607, 274] on input "radio" at bounding box center [604, 273] width 10 height 10
radio input "true"
click at [1096, 160] on span "Next" at bounding box center [1092, 160] width 48 height 19
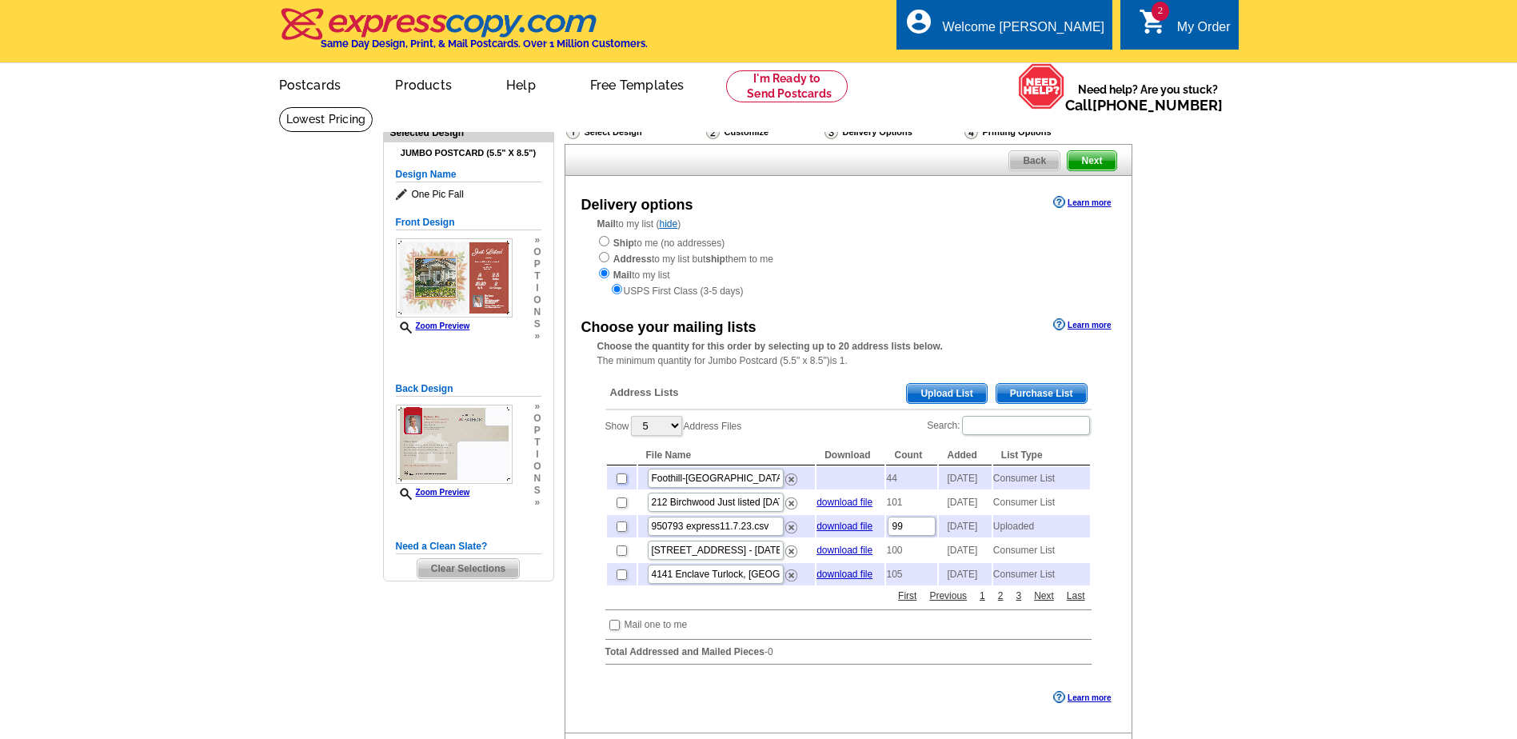
click at [621, 484] on input "checkbox" at bounding box center [622, 478] width 10 height 10
checkbox input "true"
click at [1157, 14] on span "2" at bounding box center [1161, 11] width 18 height 19
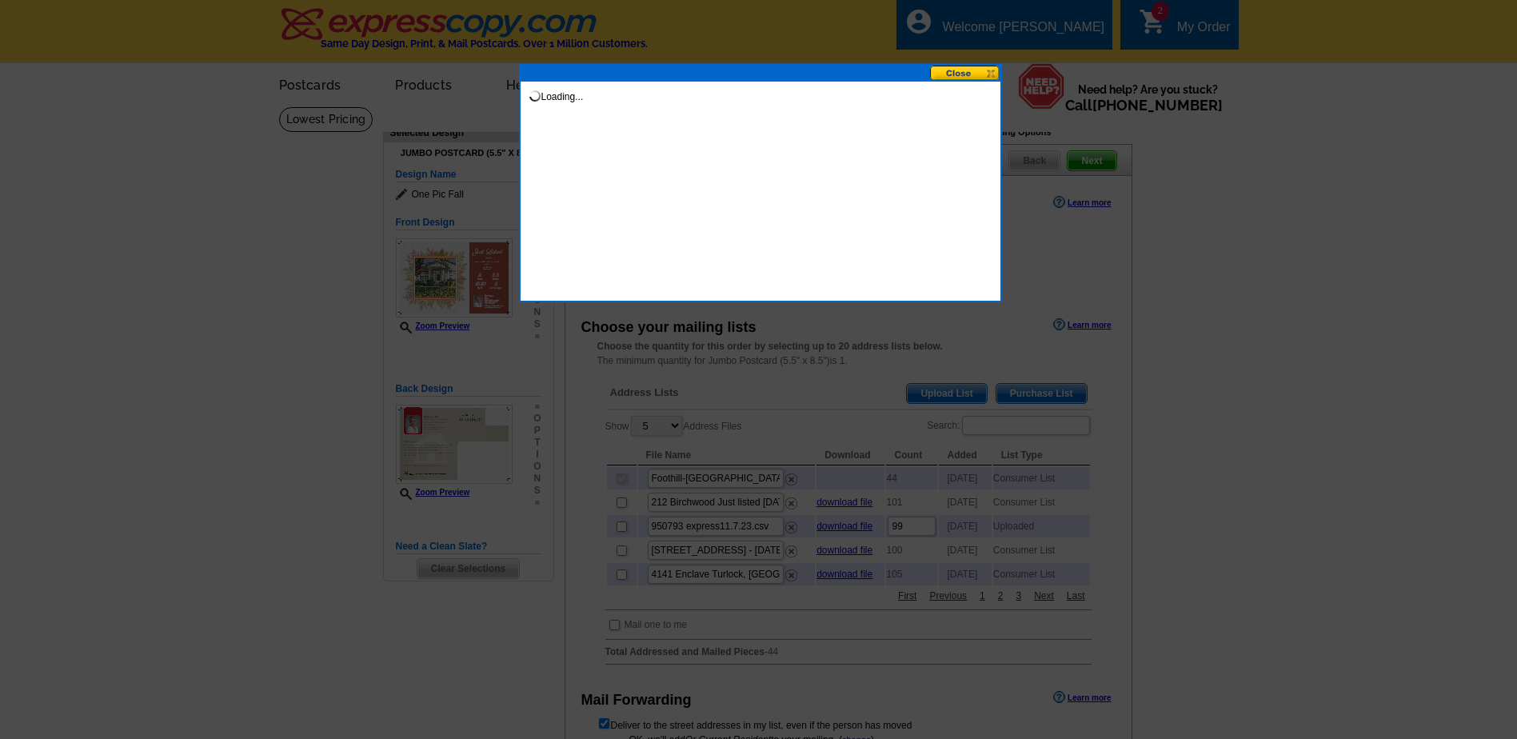
click at [610, 661] on div at bounding box center [758, 369] width 1517 height 739
click at [957, 73] on button at bounding box center [965, 73] width 70 height 15
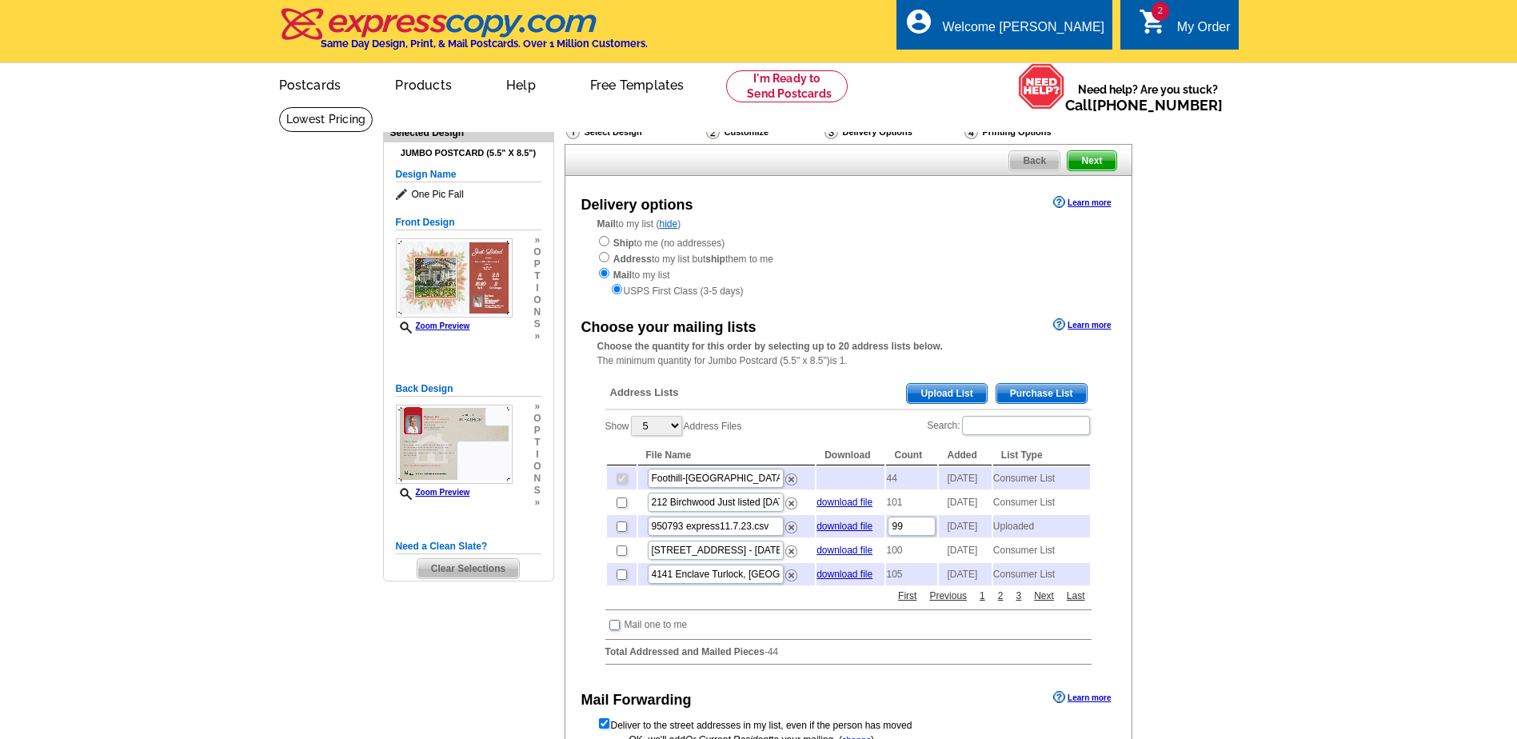
click at [613, 630] on input "checkbox" at bounding box center [614, 625] width 10 height 10
checkbox input "true"
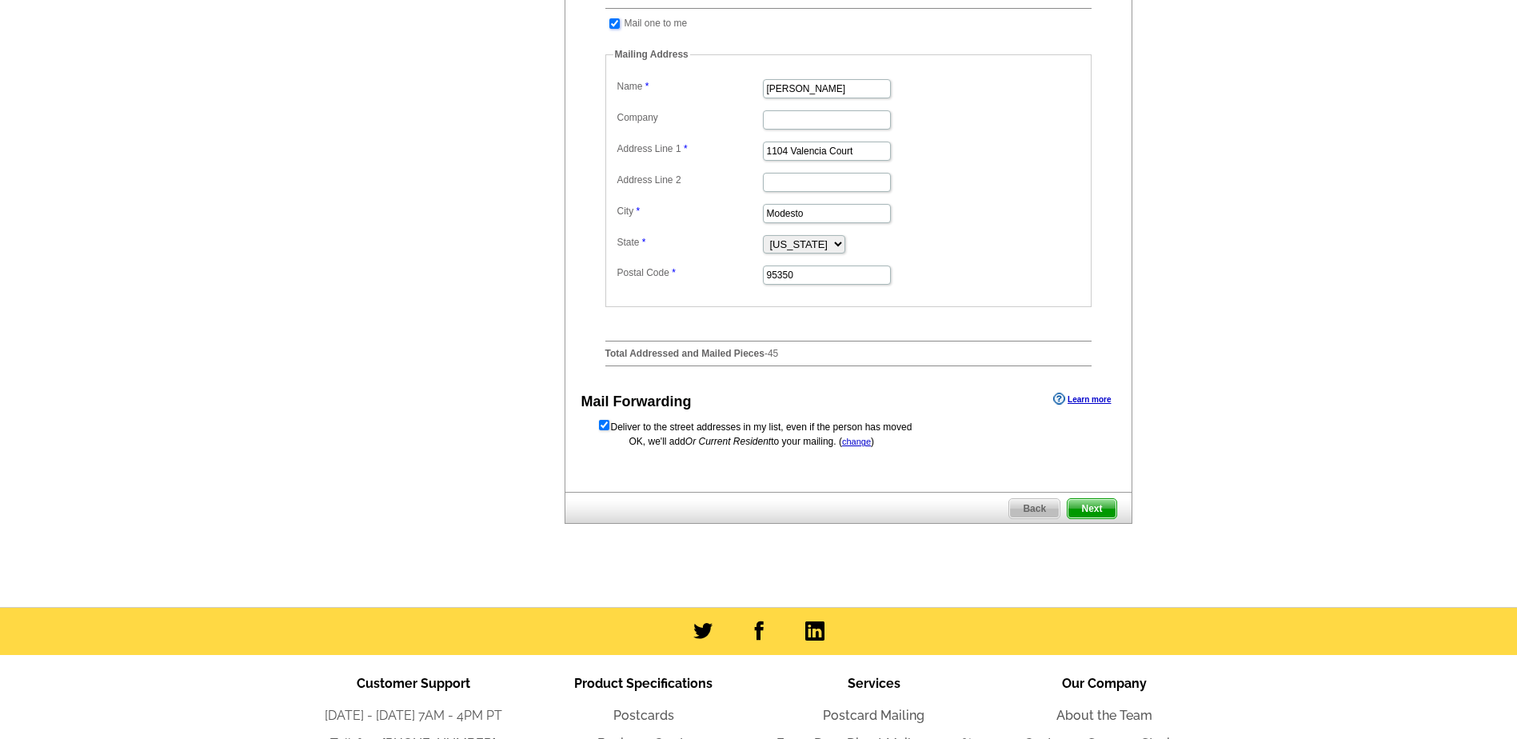
scroll to position [640, 0]
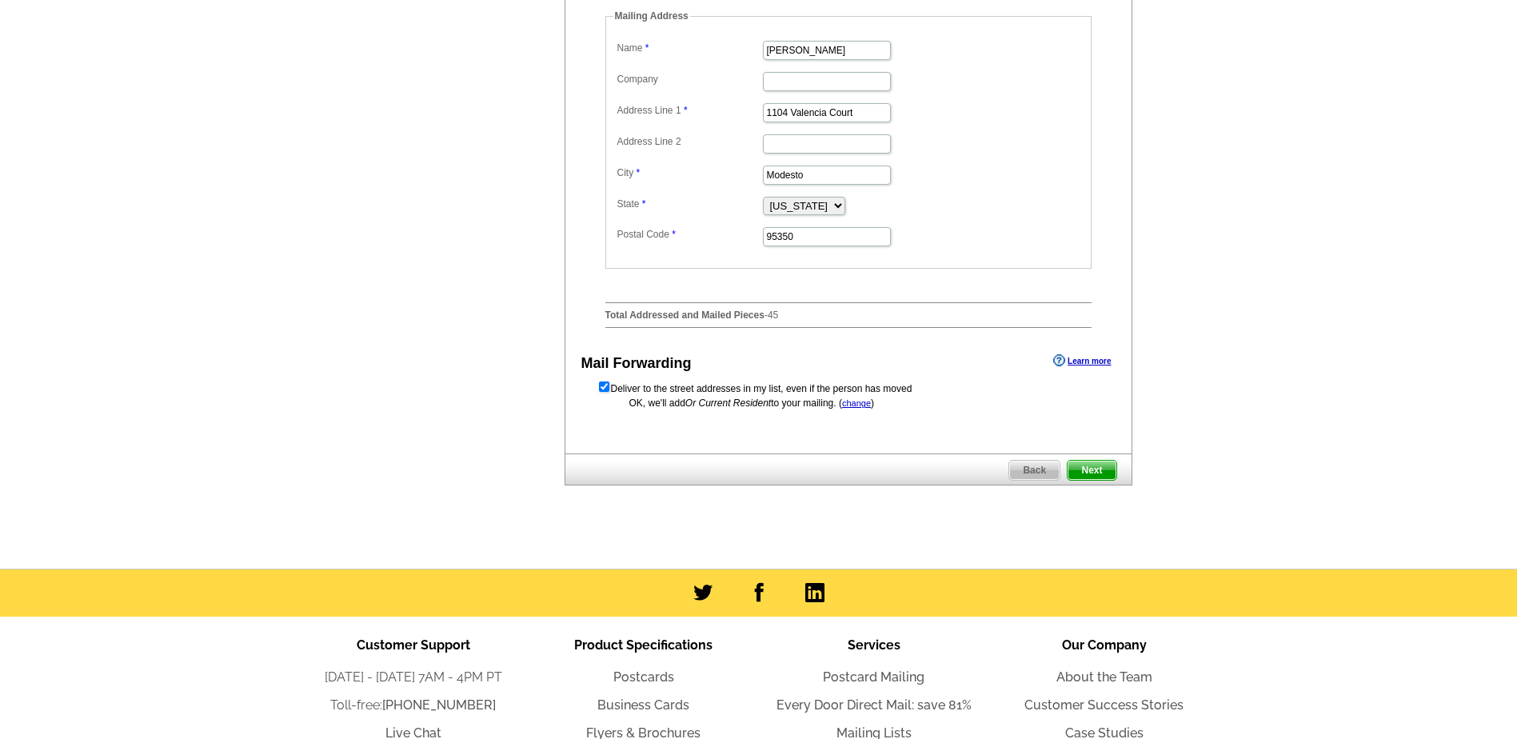
click at [1092, 480] on span "Next" at bounding box center [1092, 470] width 48 height 19
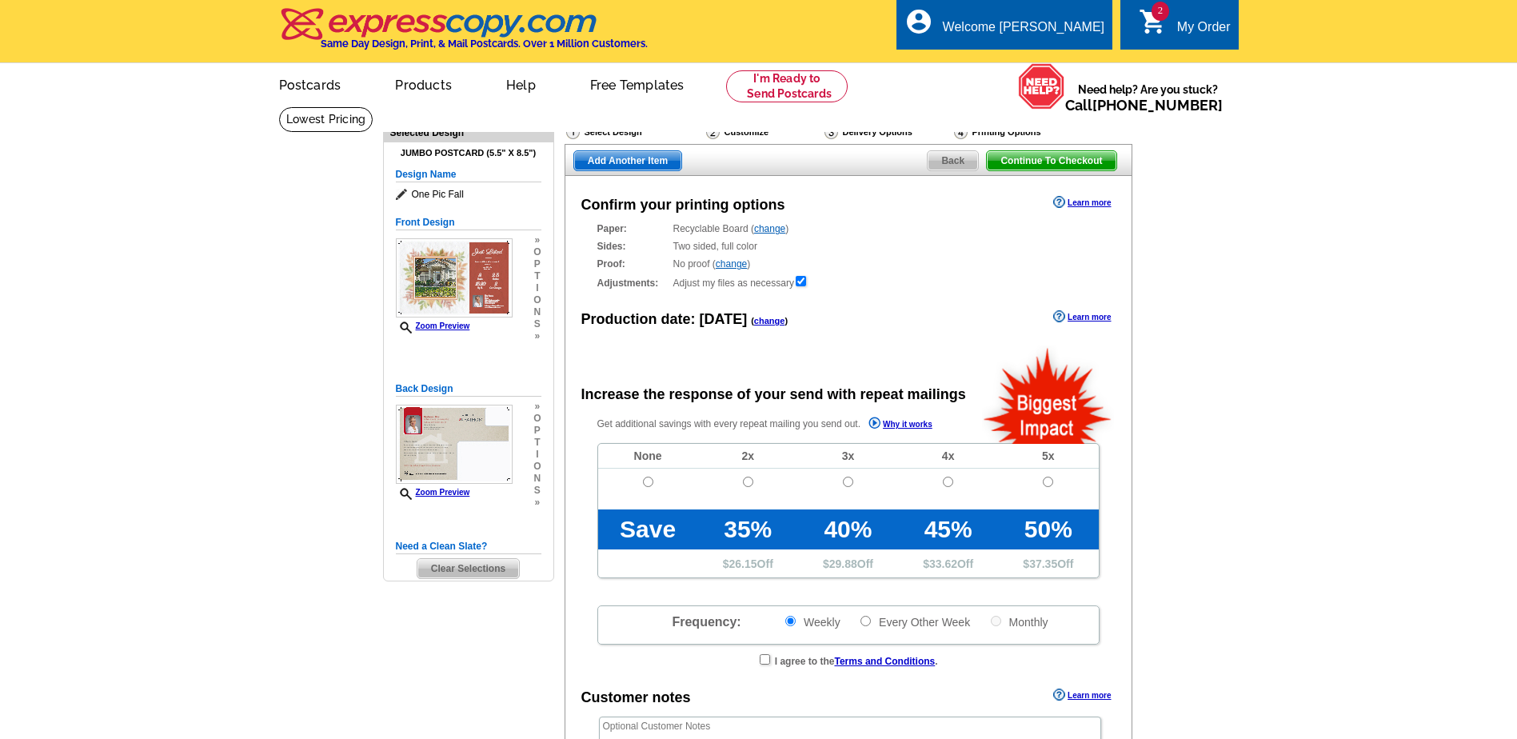
radio input "false"
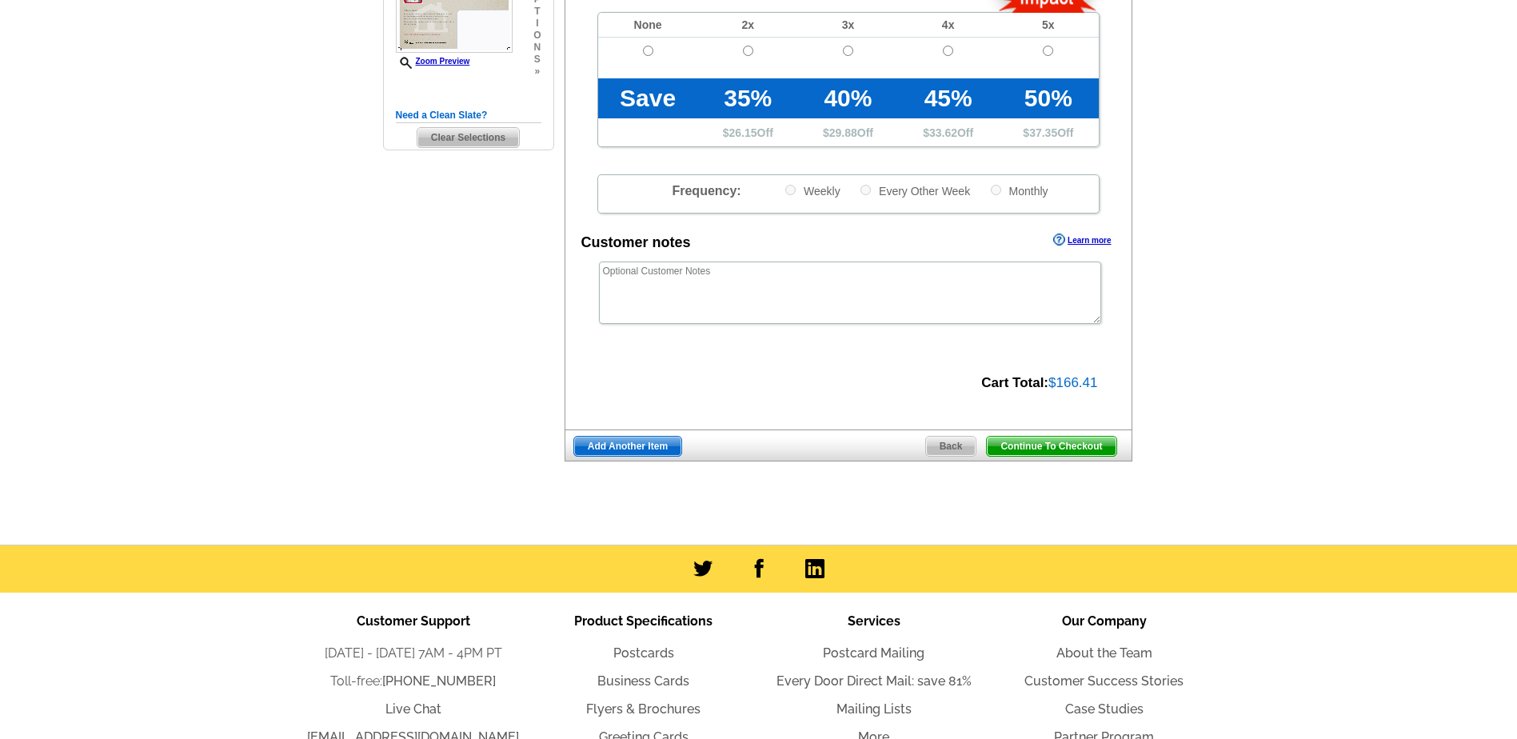
scroll to position [480, 0]
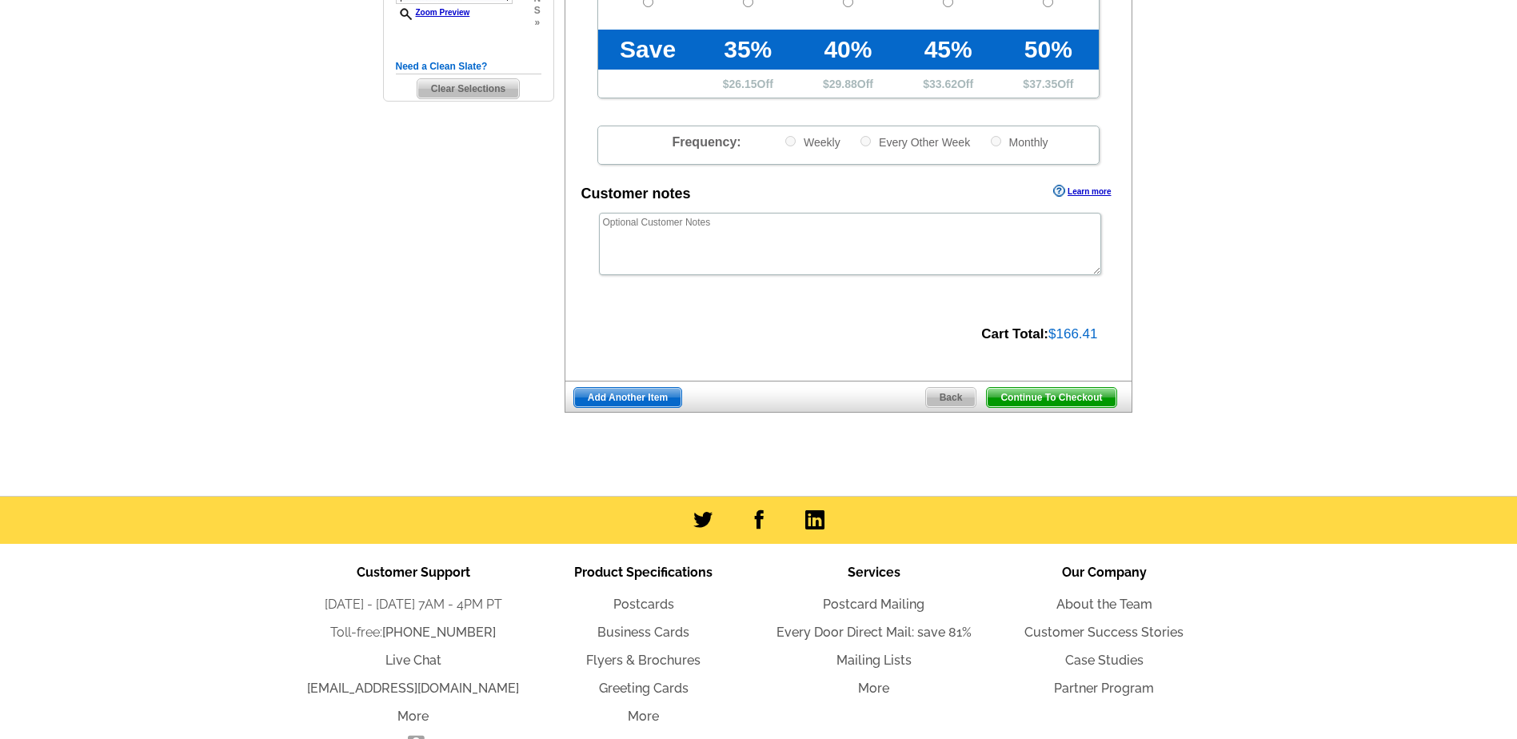
click at [942, 401] on span "Back" at bounding box center [951, 397] width 50 height 19
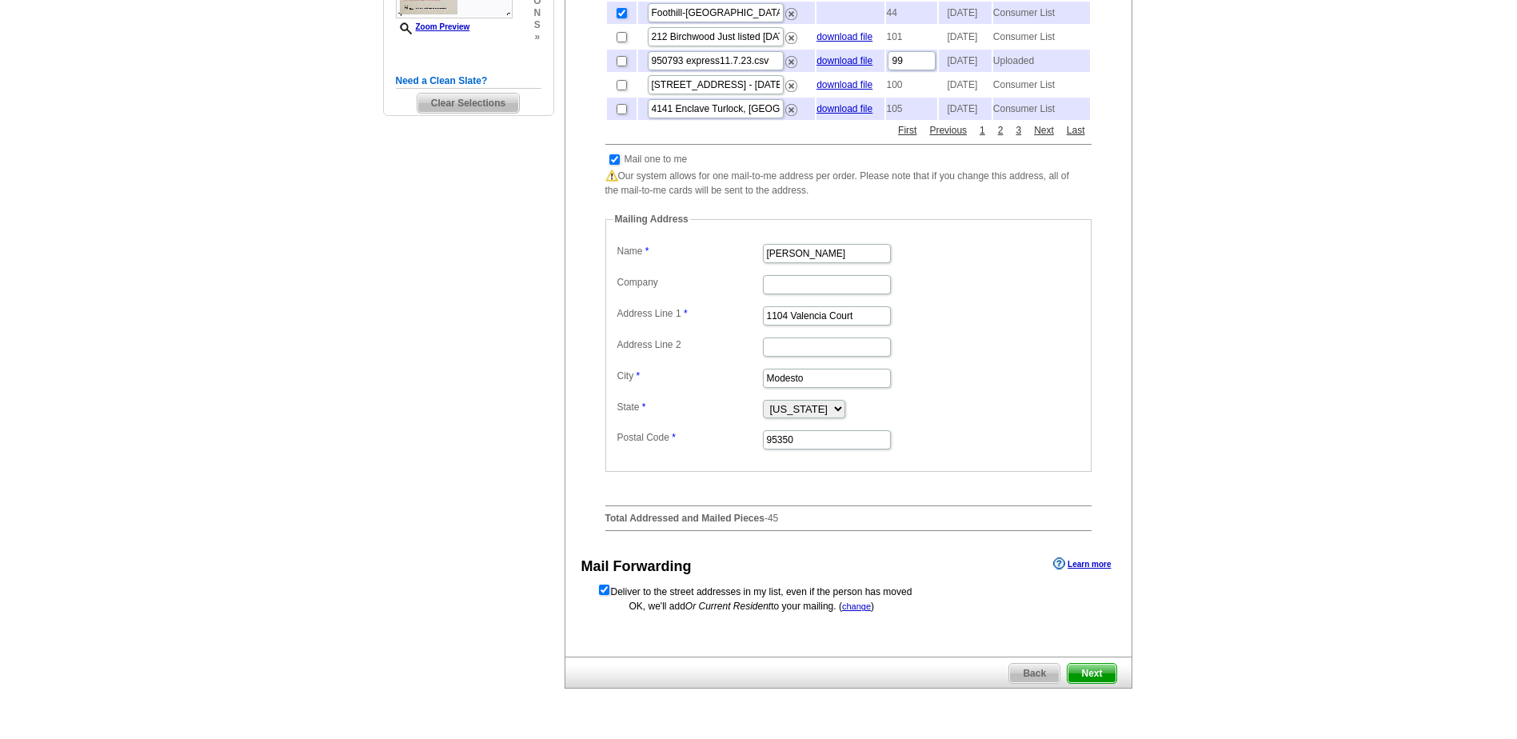
scroll to position [480, 0]
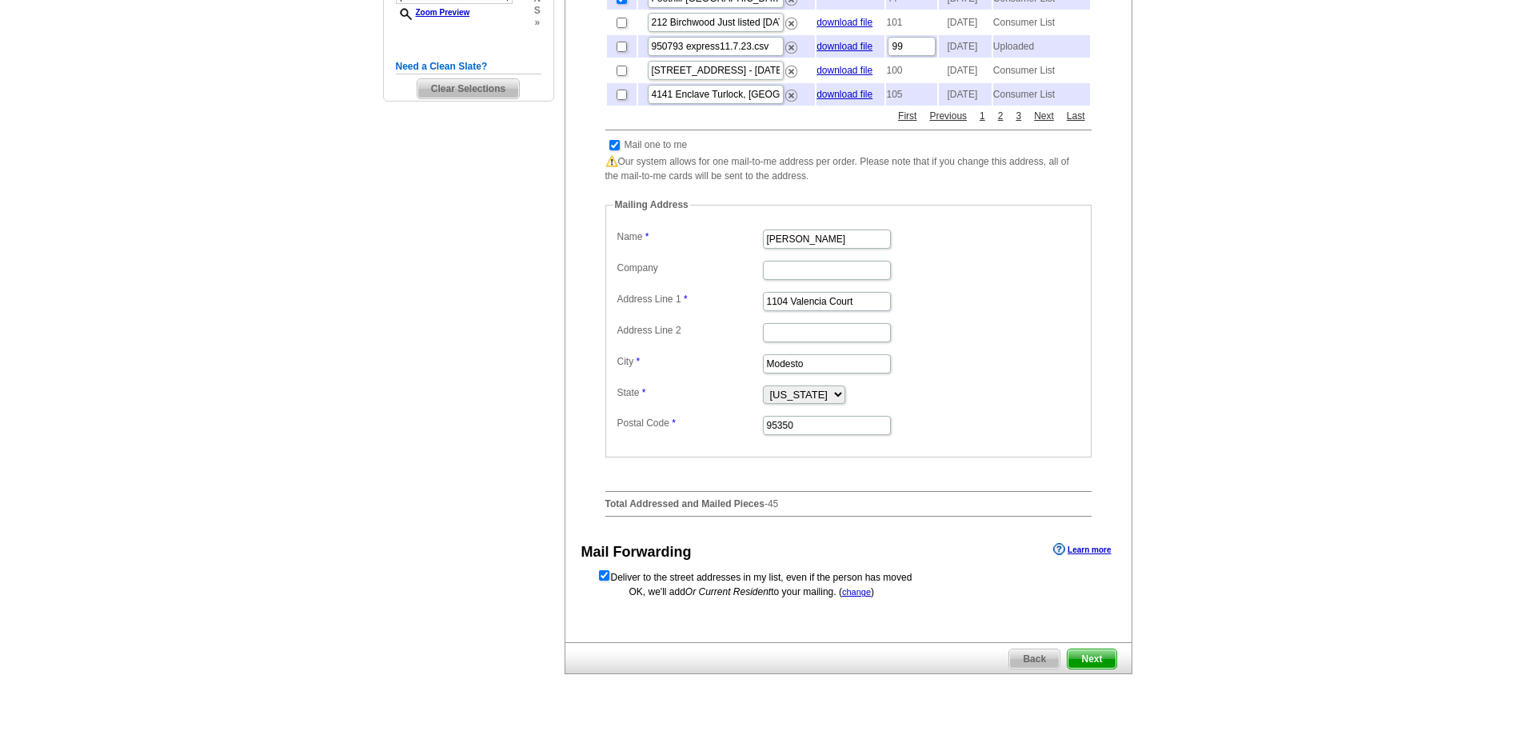
click at [857, 597] on link "change" at bounding box center [856, 592] width 29 height 10
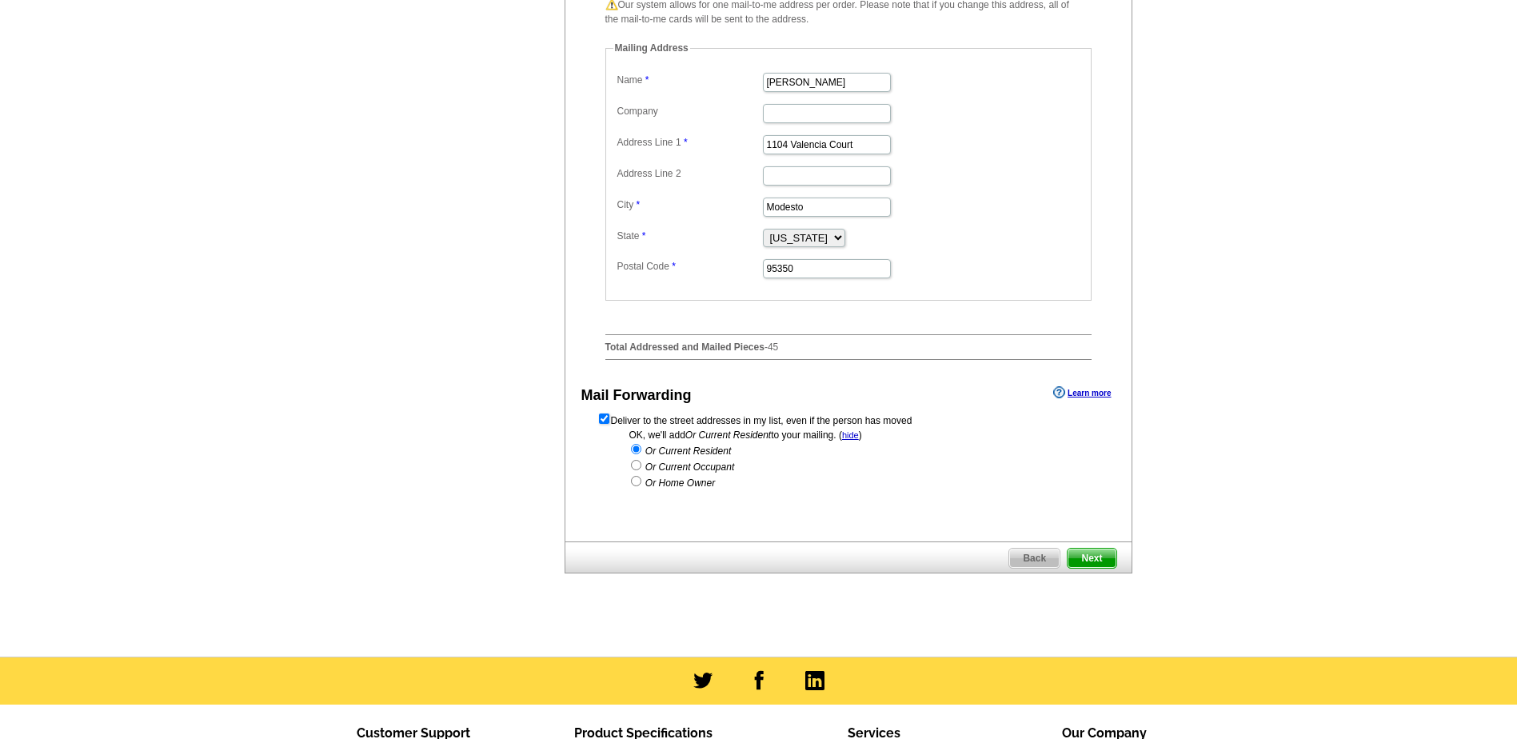
scroll to position [640, 0]
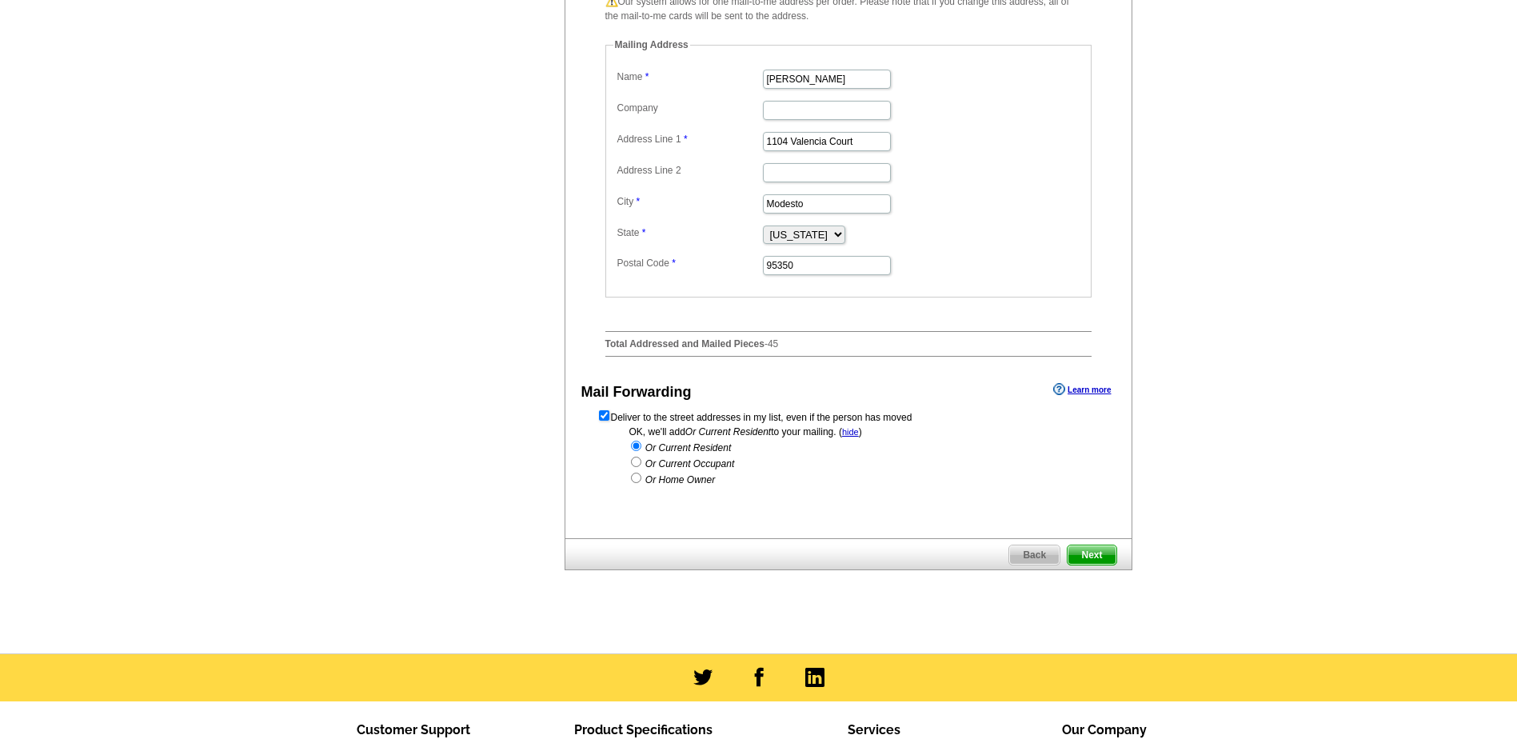
click at [1101, 565] on span "Next" at bounding box center [1092, 554] width 48 height 19
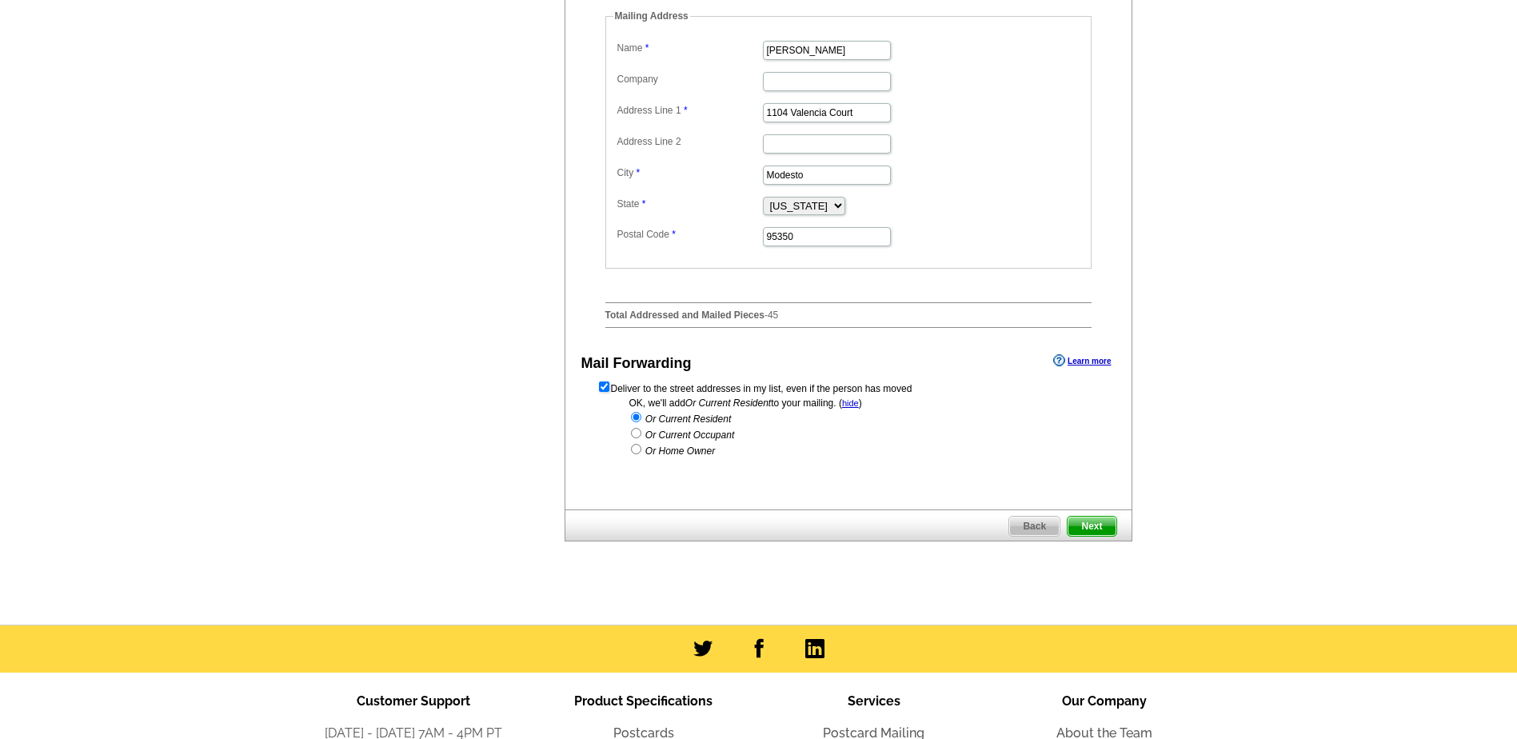
scroll to position [0, 0]
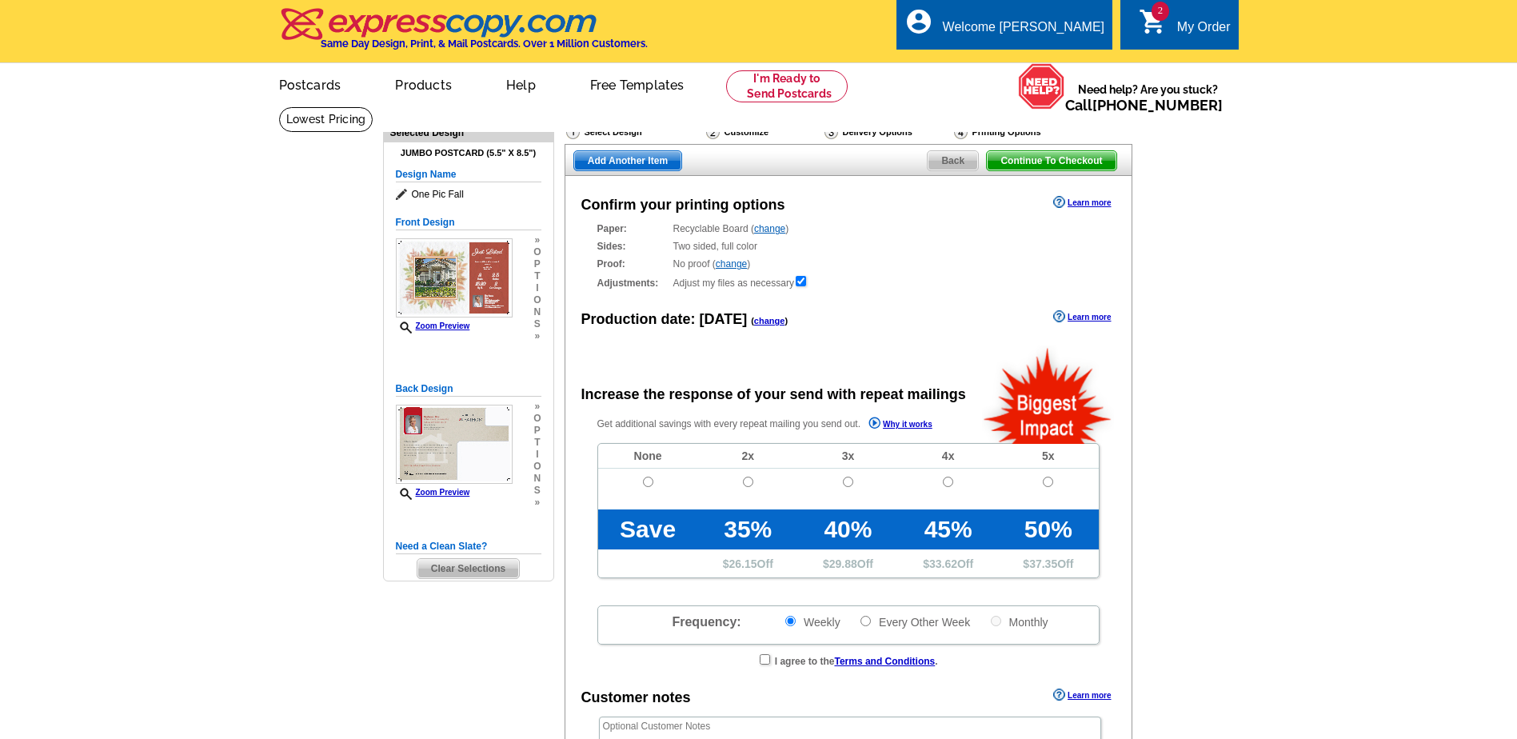
radio input "false"
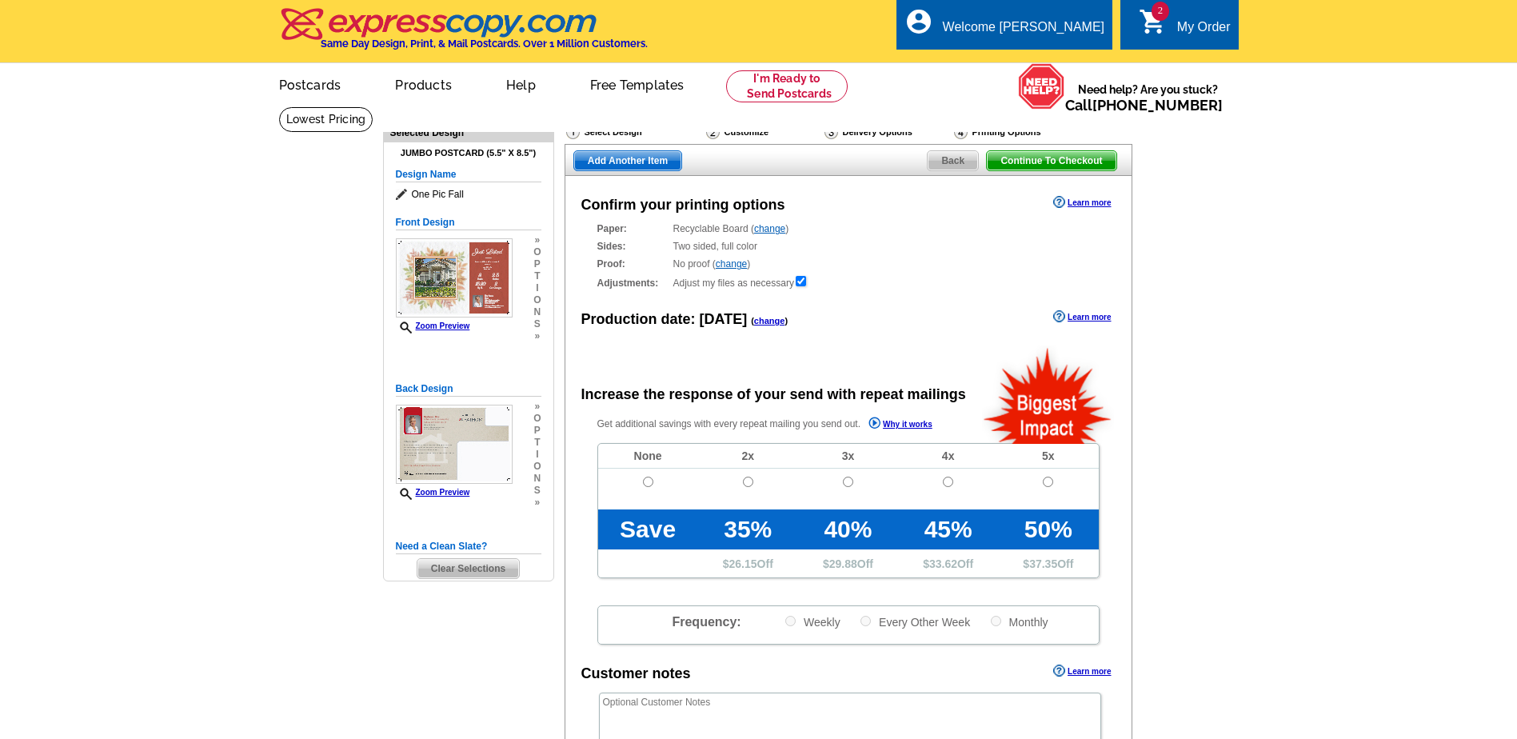
click at [1078, 203] on link "Learn more" at bounding box center [1082, 202] width 58 height 13
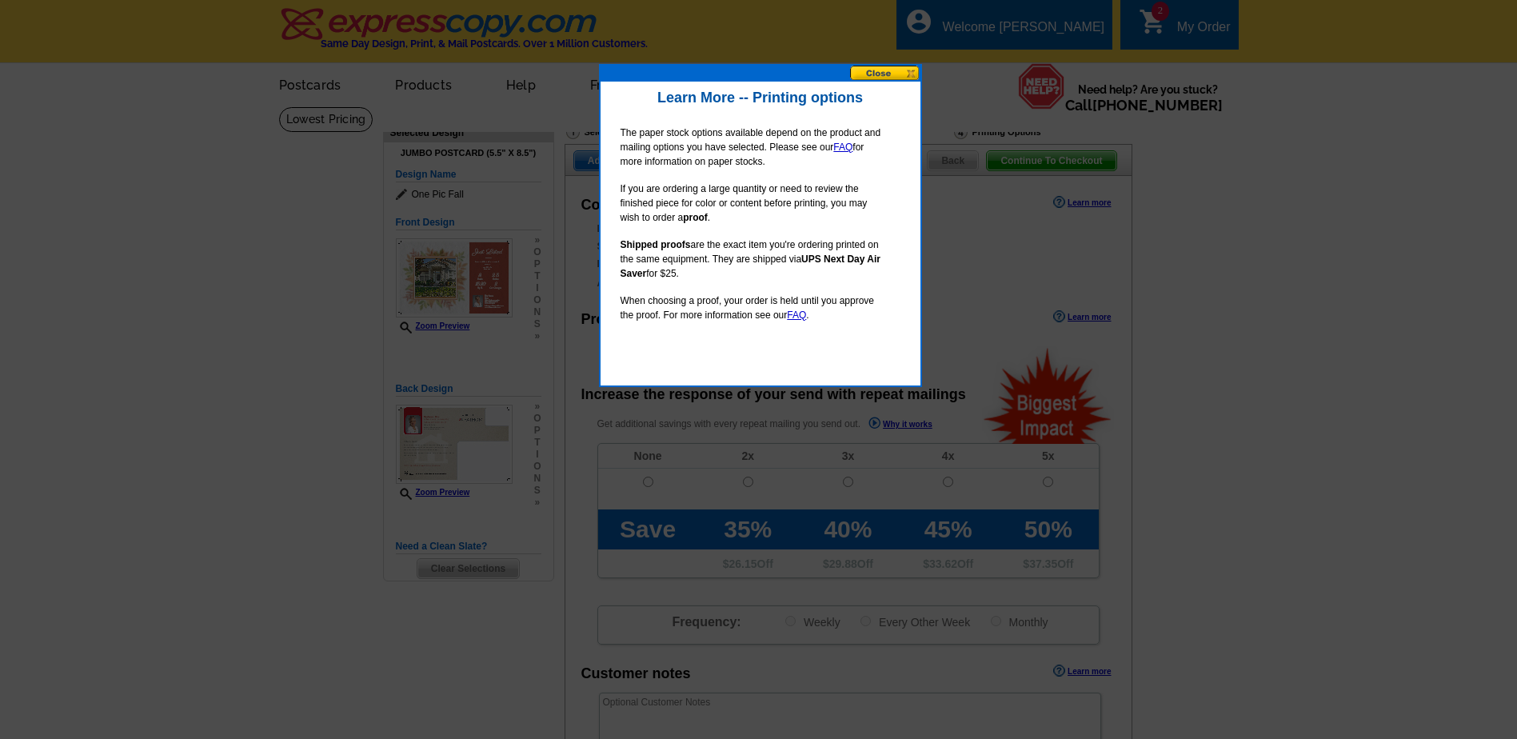
click at [889, 72] on button at bounding box center [885, 73] width 70 height 15
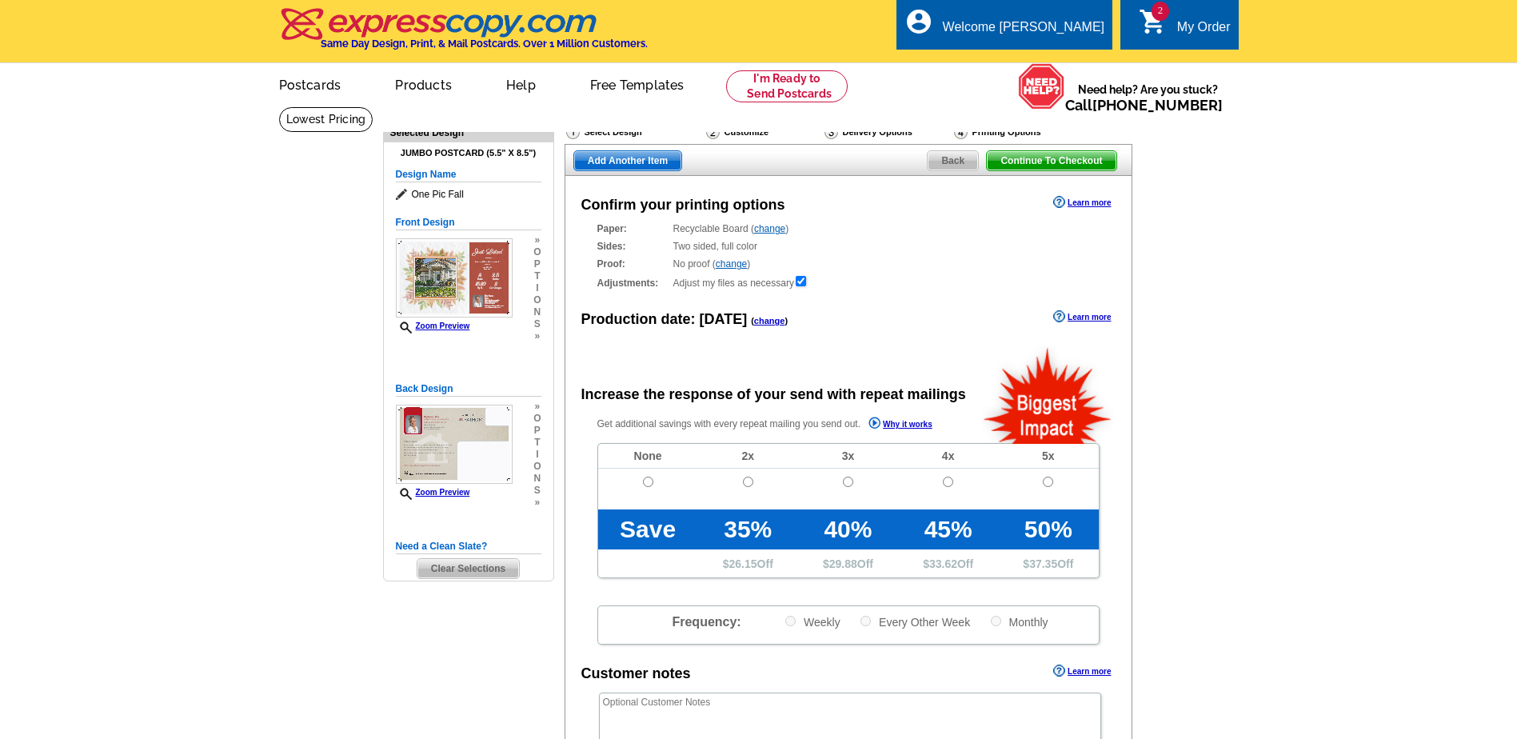
click at [1073, 162] on span "Continue To Checkout" at bounding box center [1051, 160] width 129 height 19
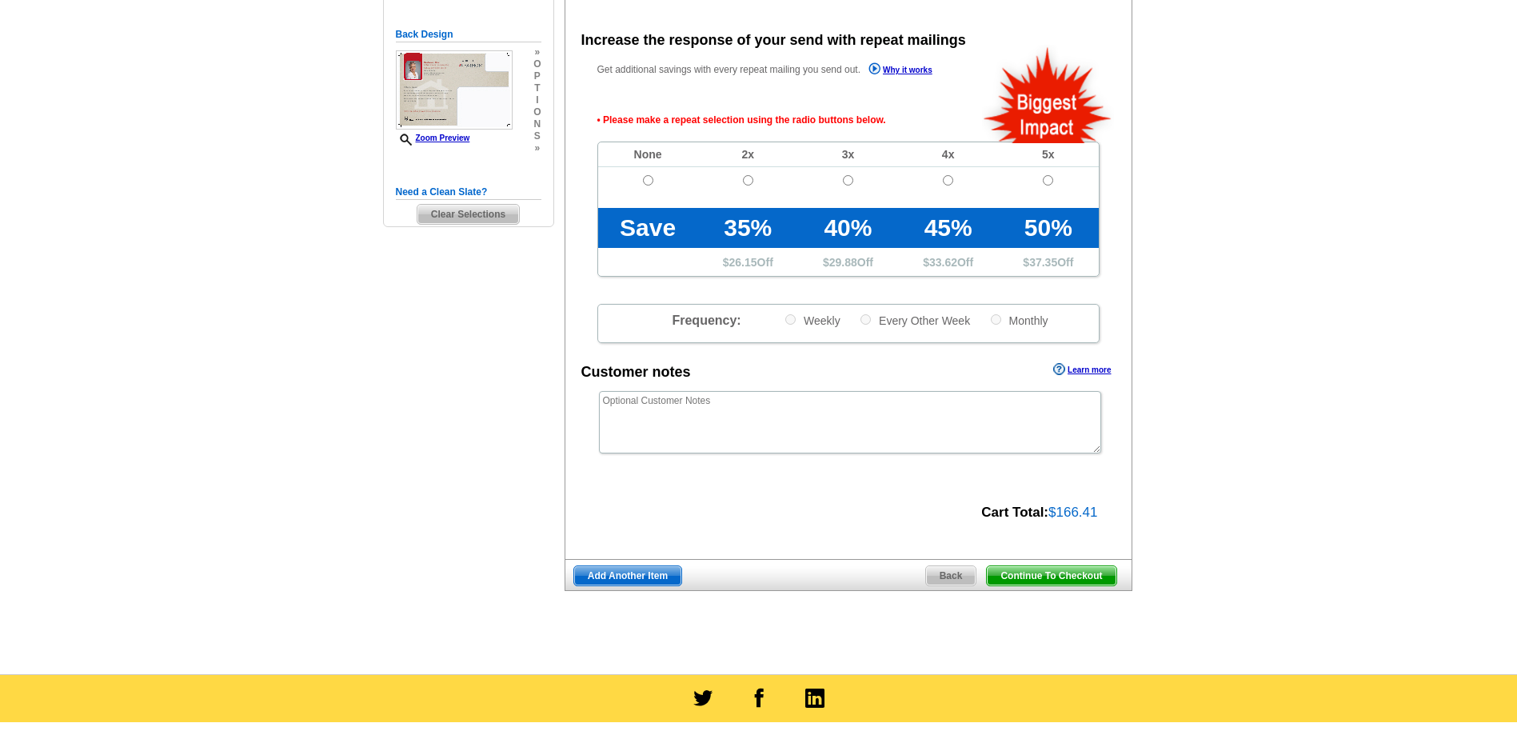
scroll to position [358, 0]
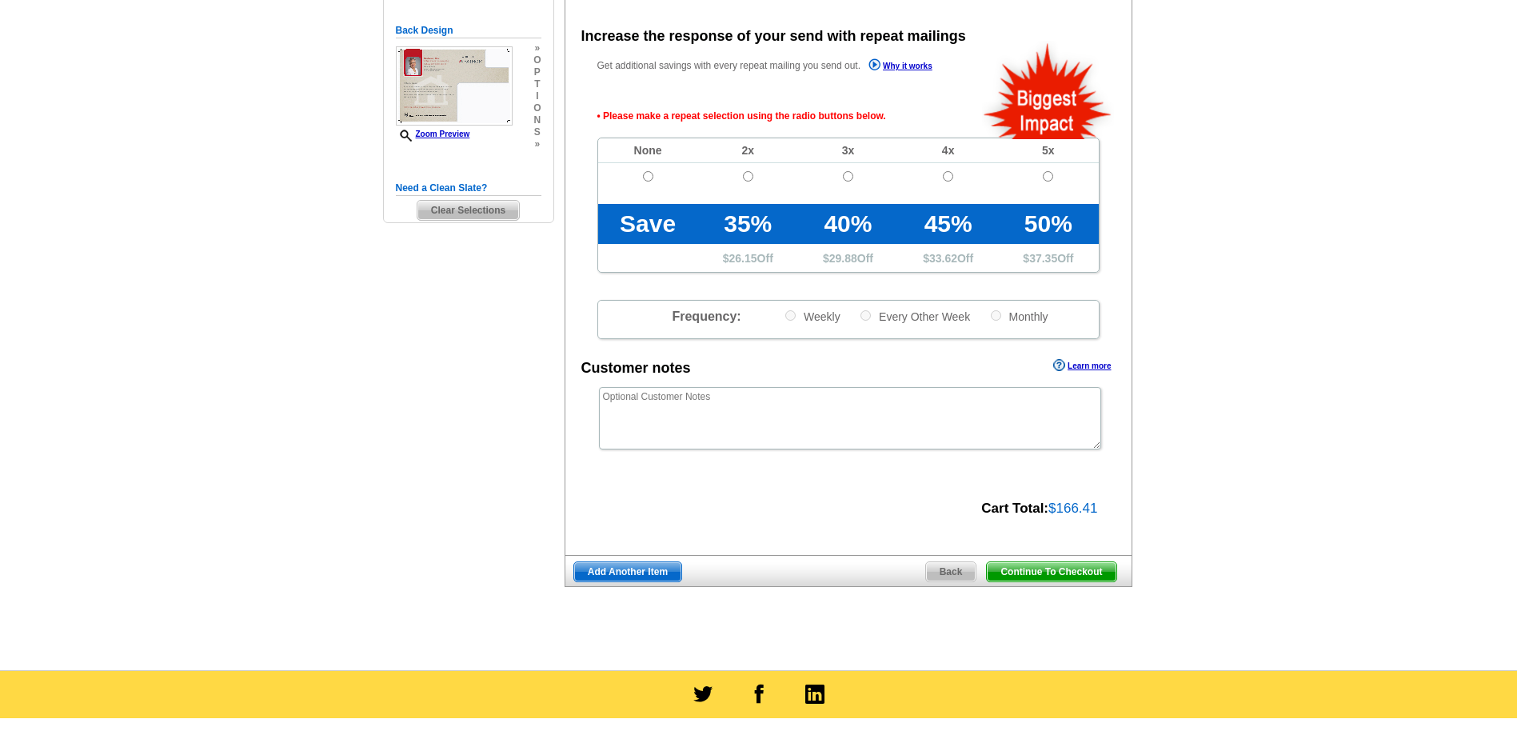
click at [1046, 572] on span "Continue To Checkout" at bounding box center [1051, 571] width 129 height 19
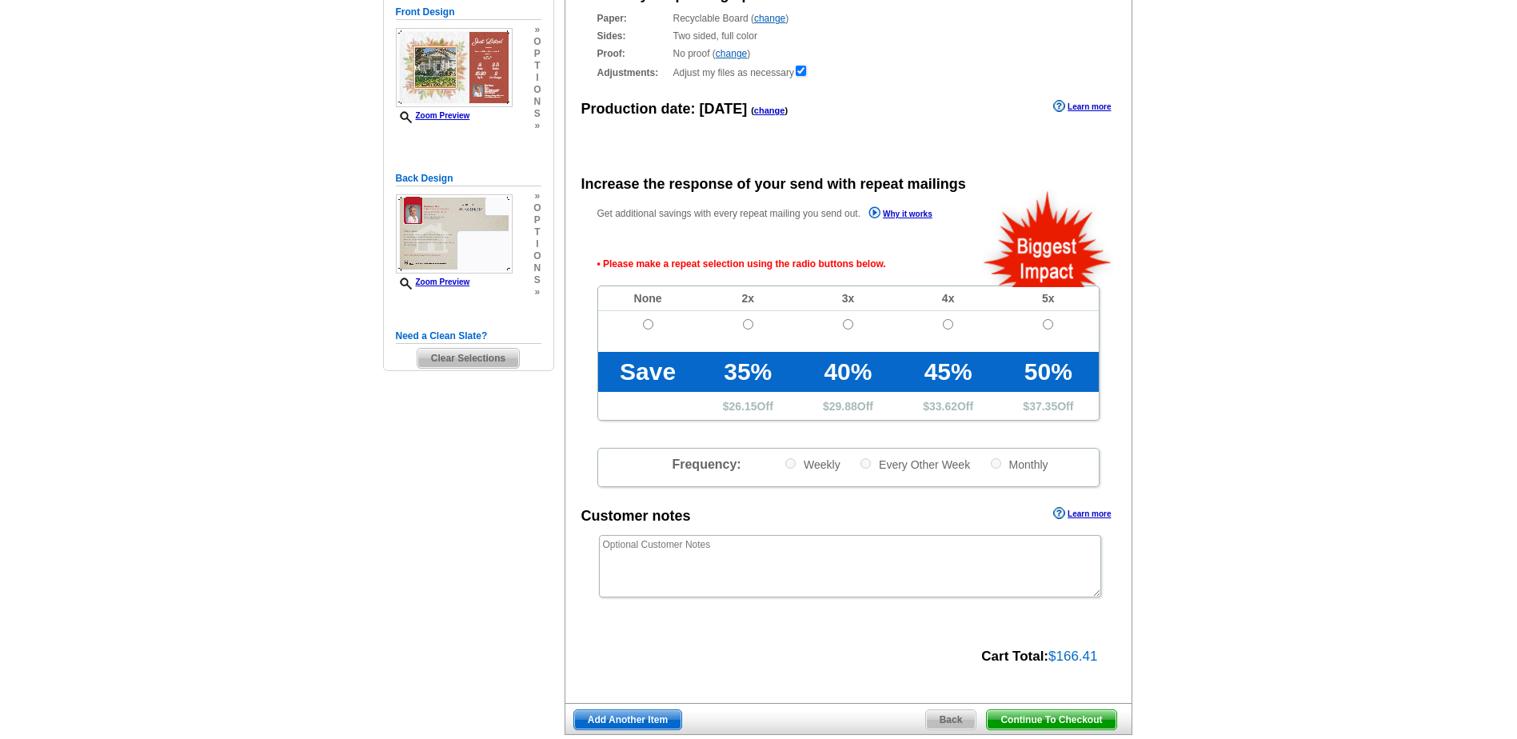
scroll to position [480, 0]
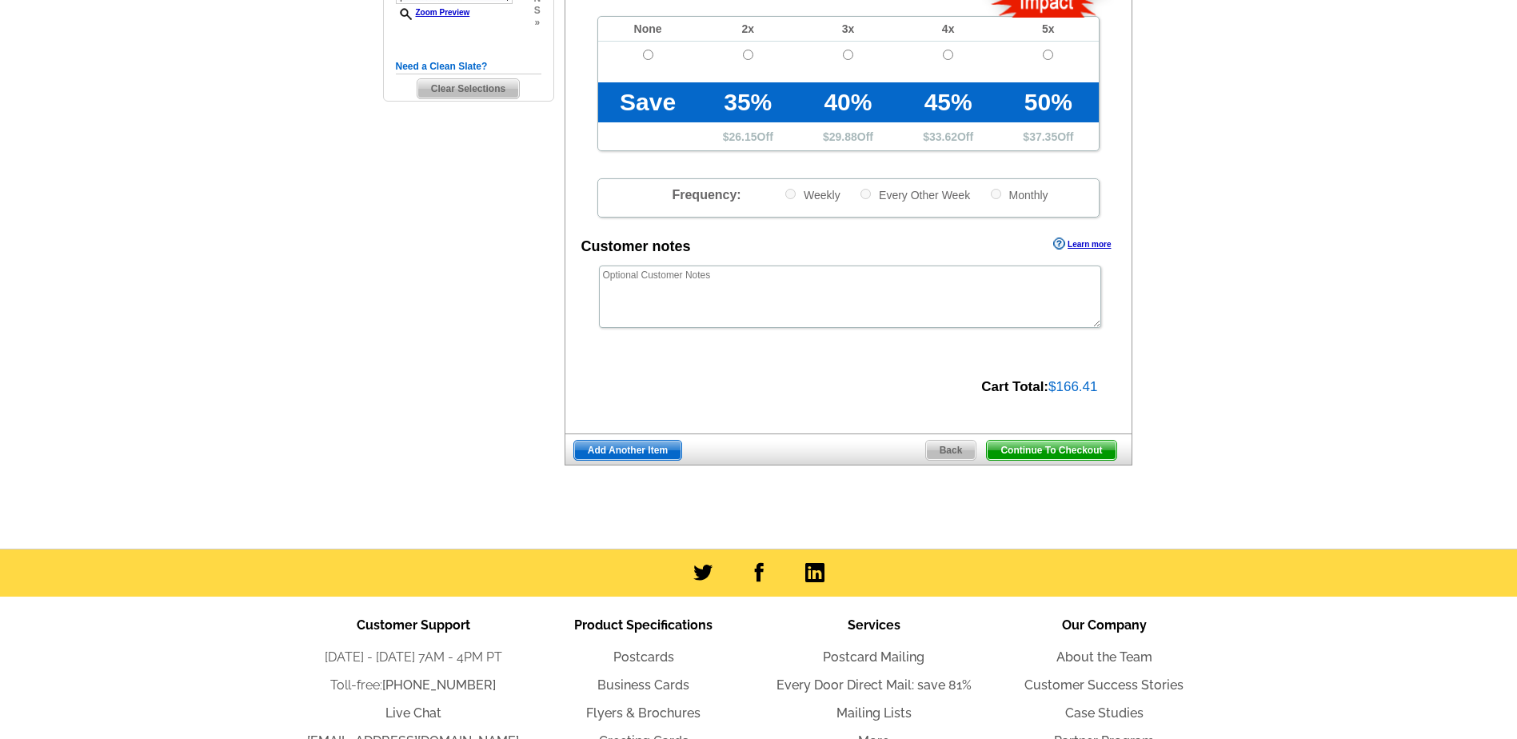
click at [1053, 457] on span "Continue To Checkout" at bounding box center [1051, 450] width 129 height 19
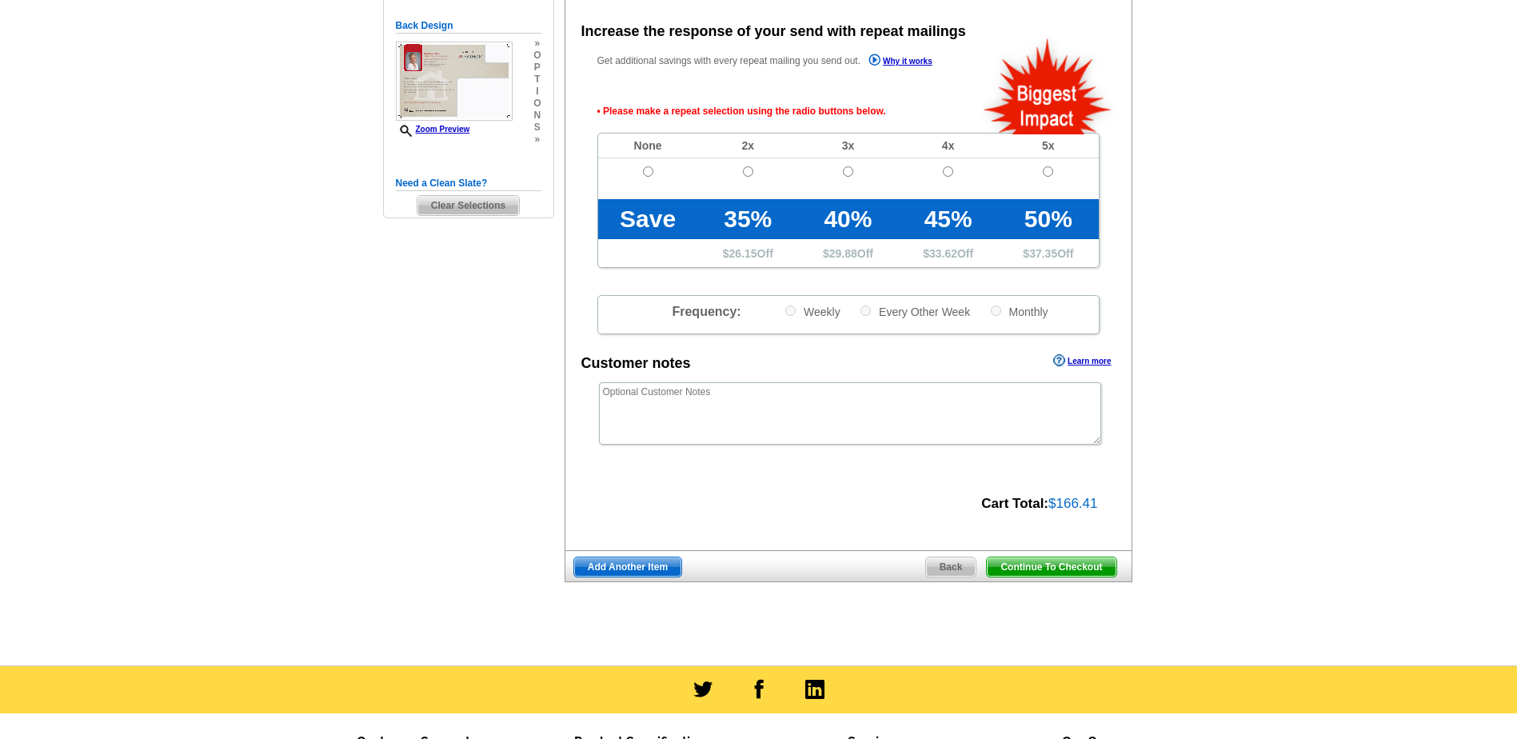
scroll to position [358, 0]
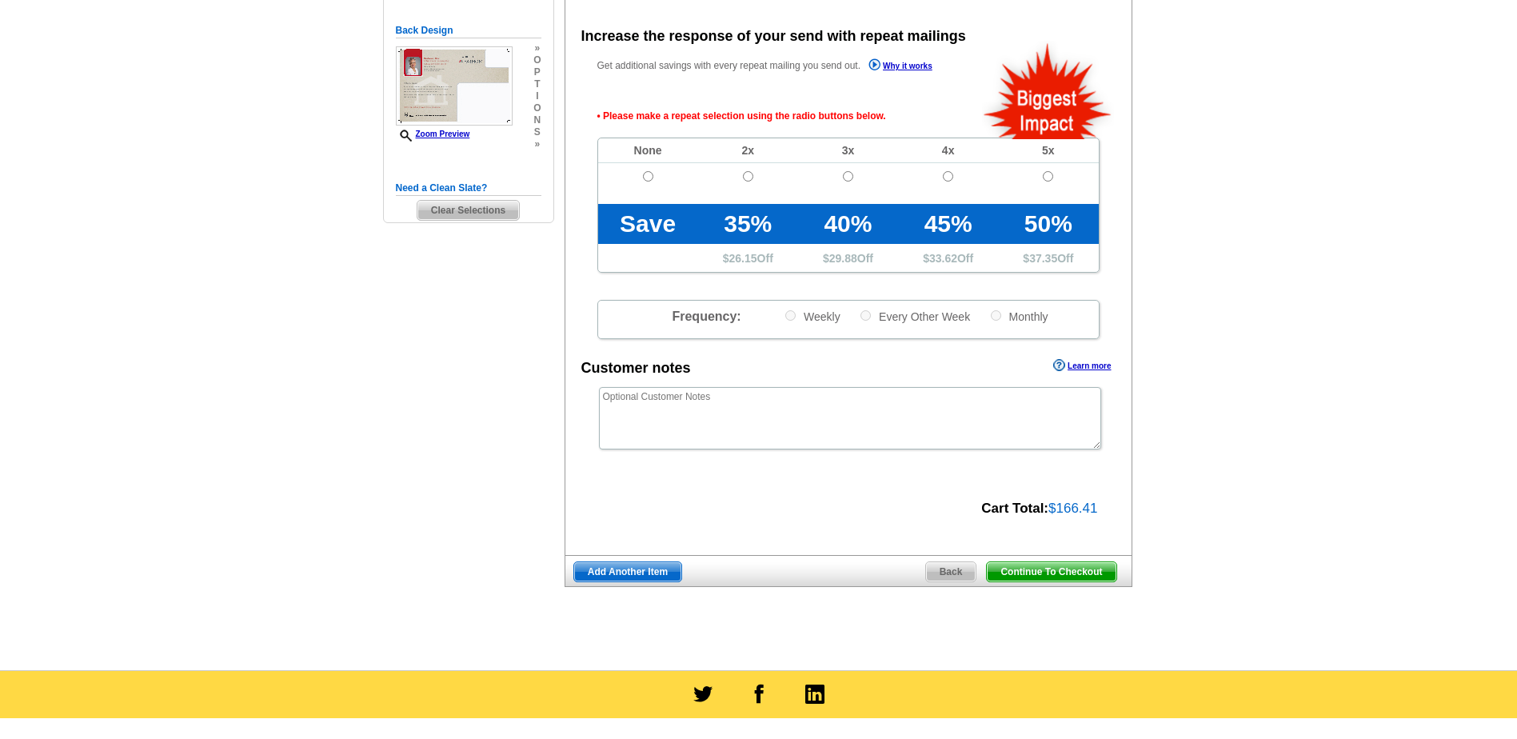
click at [646, 161] on tbody "None 2x 3x 4x 5x Save 35% 40% 45% 50% $ 26.15 Off $ 29.88 Off $ 33.62 Off $ 37.…" at bounding box center [848, 205] width 501 height 134
click at [646, 178] on input "radio" at bounding box center [648, 176] width 10 height 10
radio input "true"
click at [1056, 578] on span "Continue To Checkout" at bounding box center [1051, 571] width 129 height 19
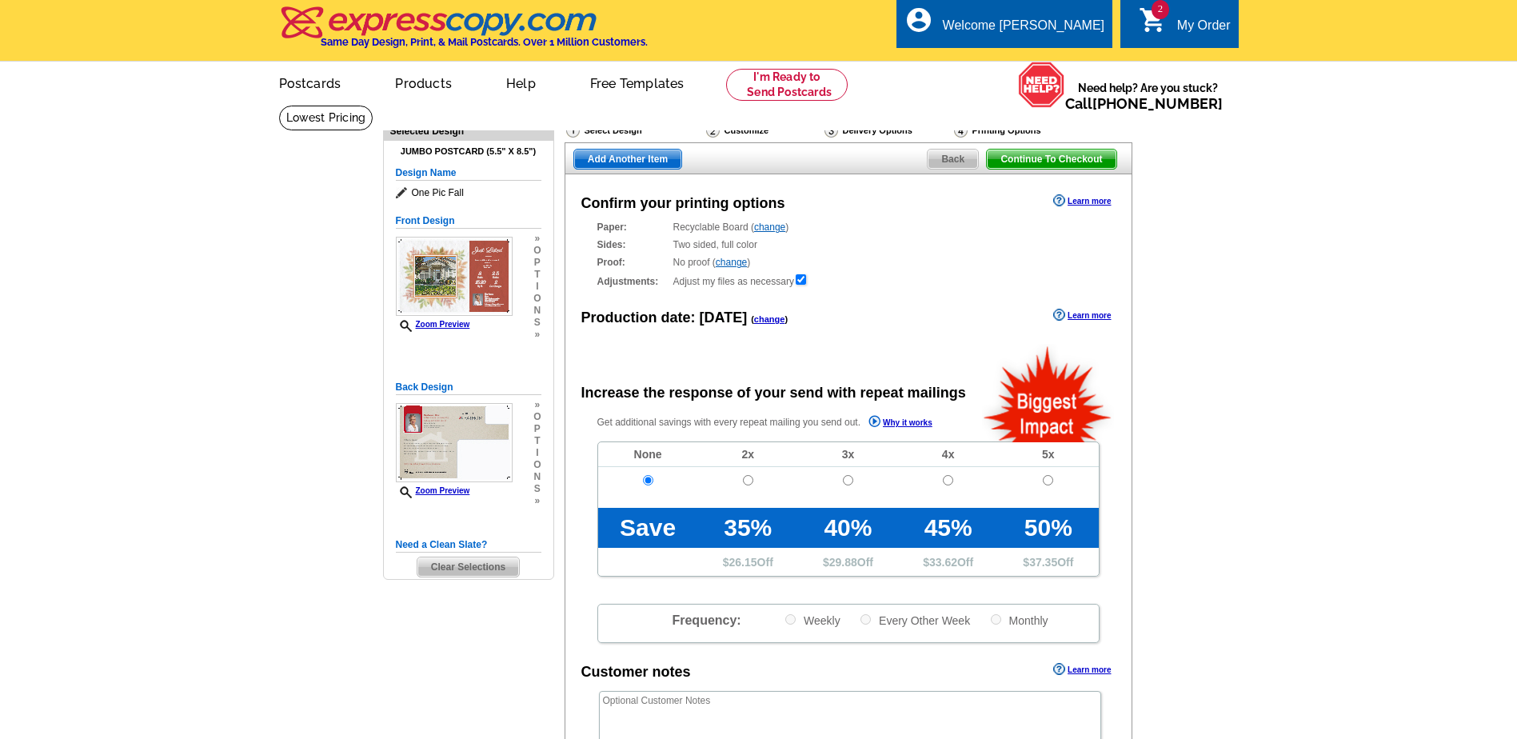
scroll to position [0, 0]
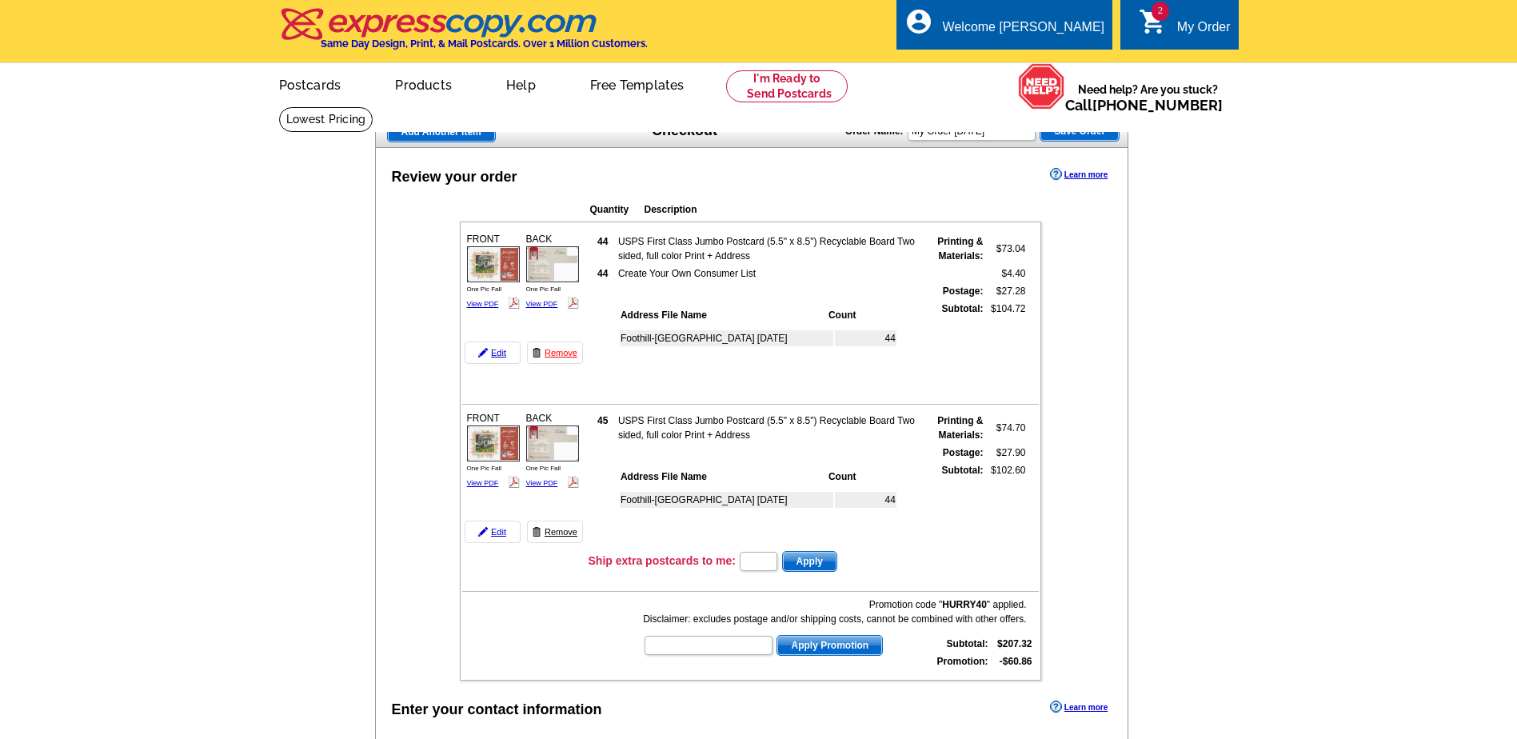
click at [561, 533] on link "Remove" at bounding box center [555, 532] width 56 height 22
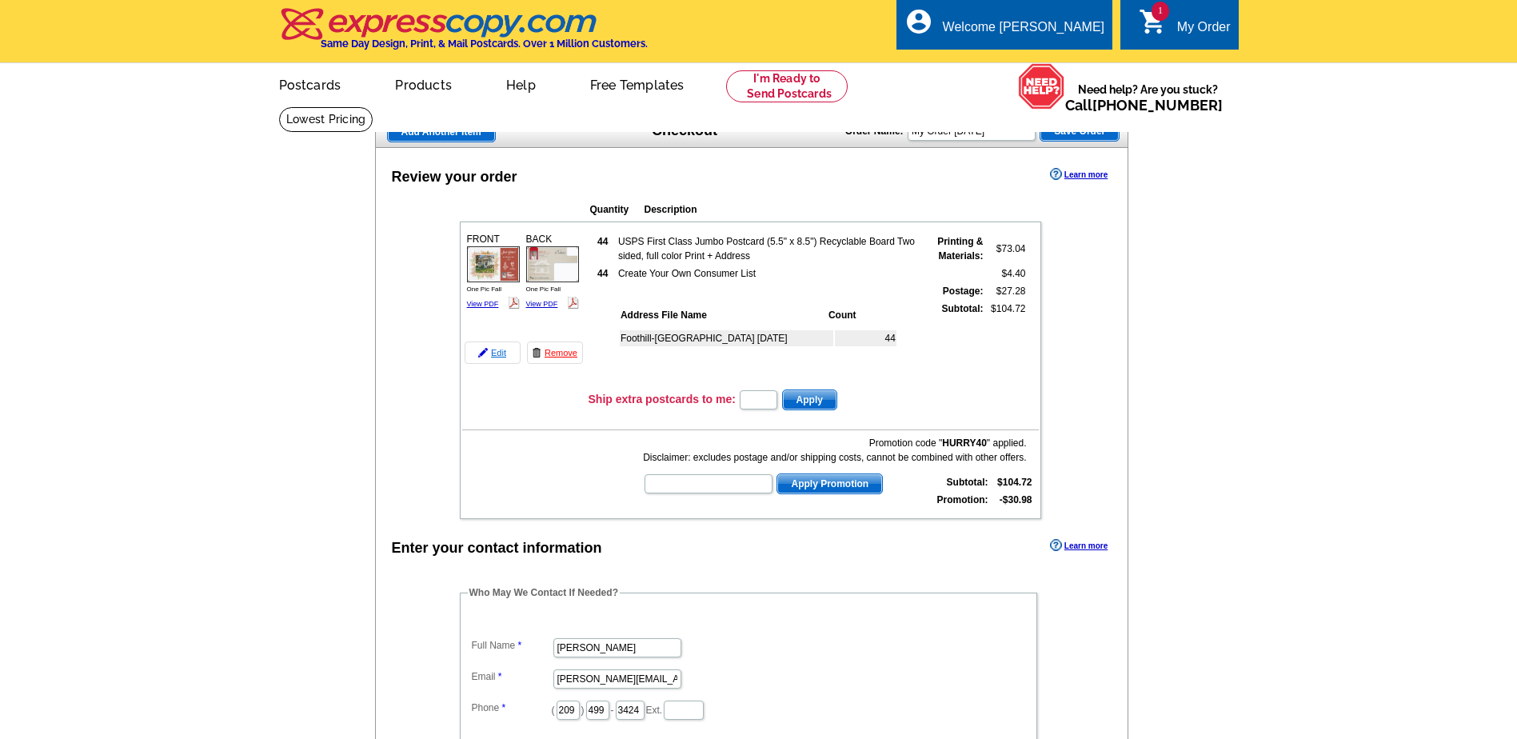
click at [500, 352] on link "Edit" at bounding box center [493, 353] width 56 height 22
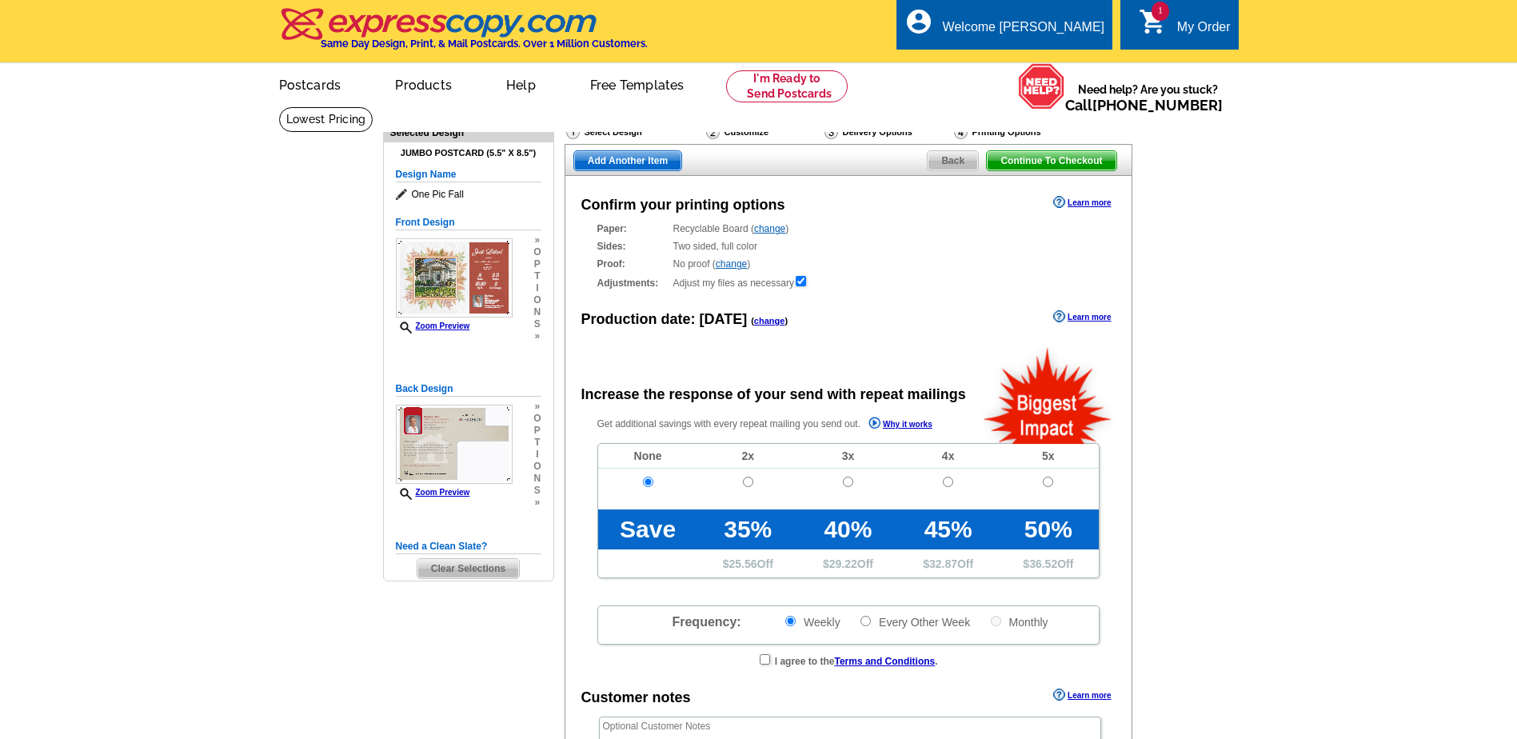
radio input "false"
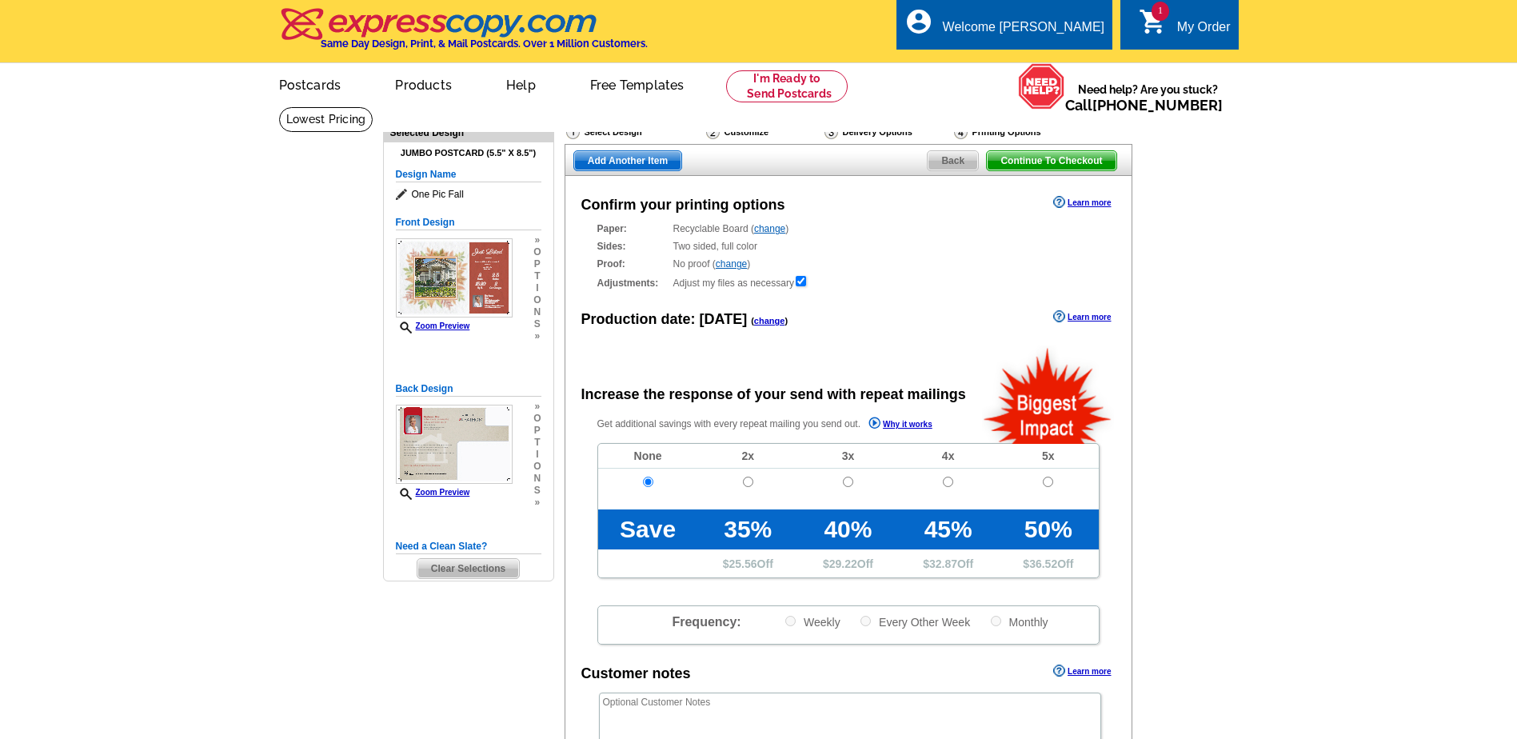
click at [957, 160] on span "Back" at bounding box center [953, 160] width 50 height 19
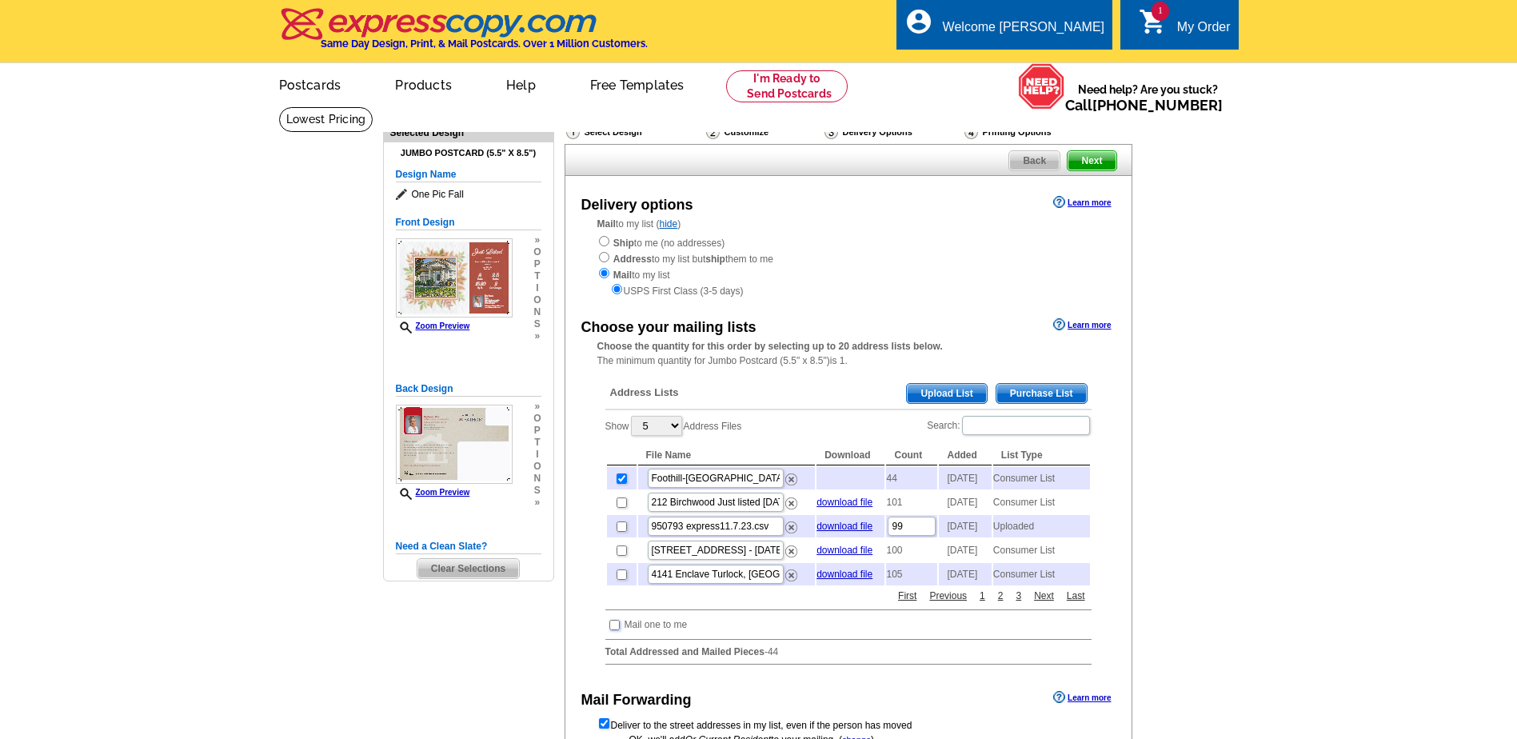
click at [619, 630] on input "checkbox" at bounding box center [614, 625] width 10 height 10
checkbox input "true"
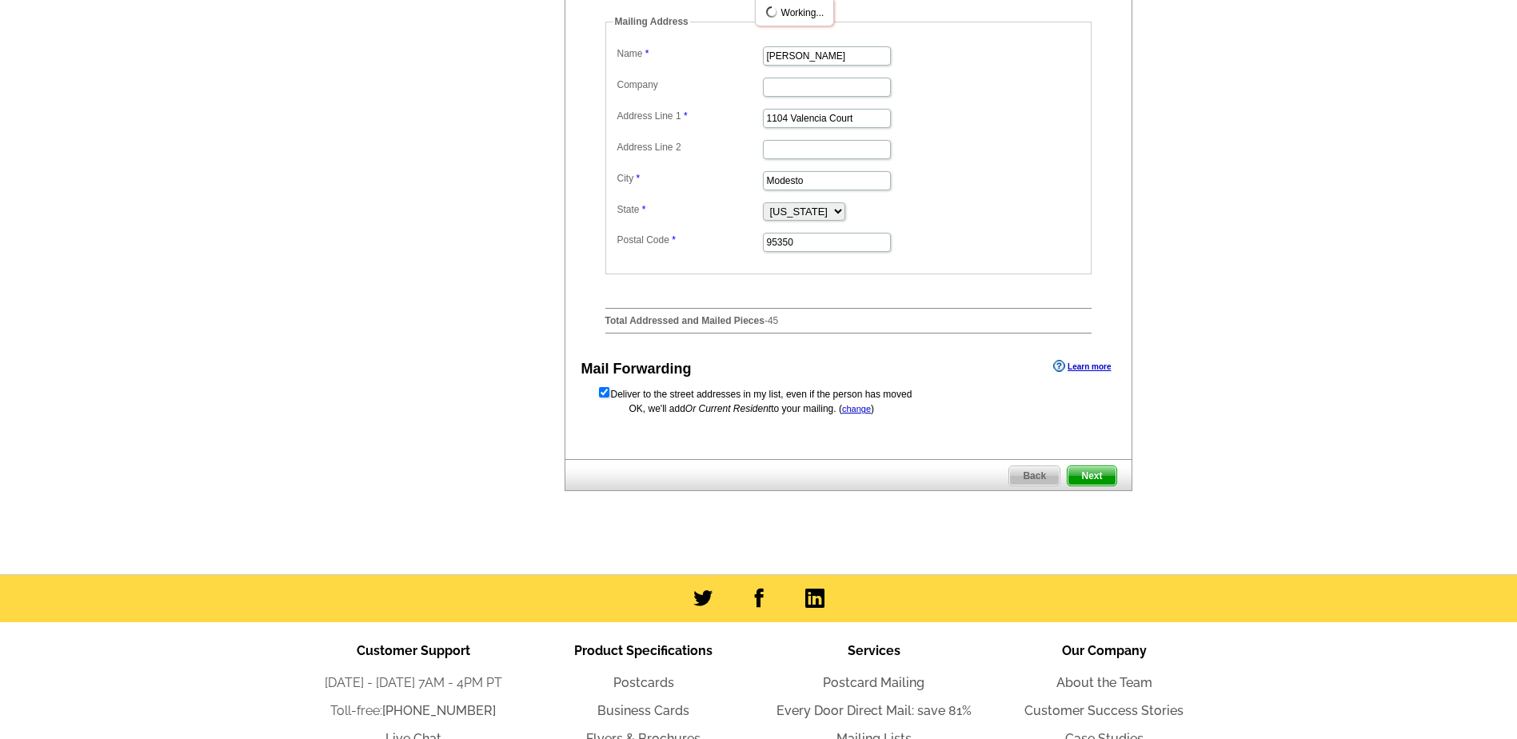
scroll to position [640, 0]
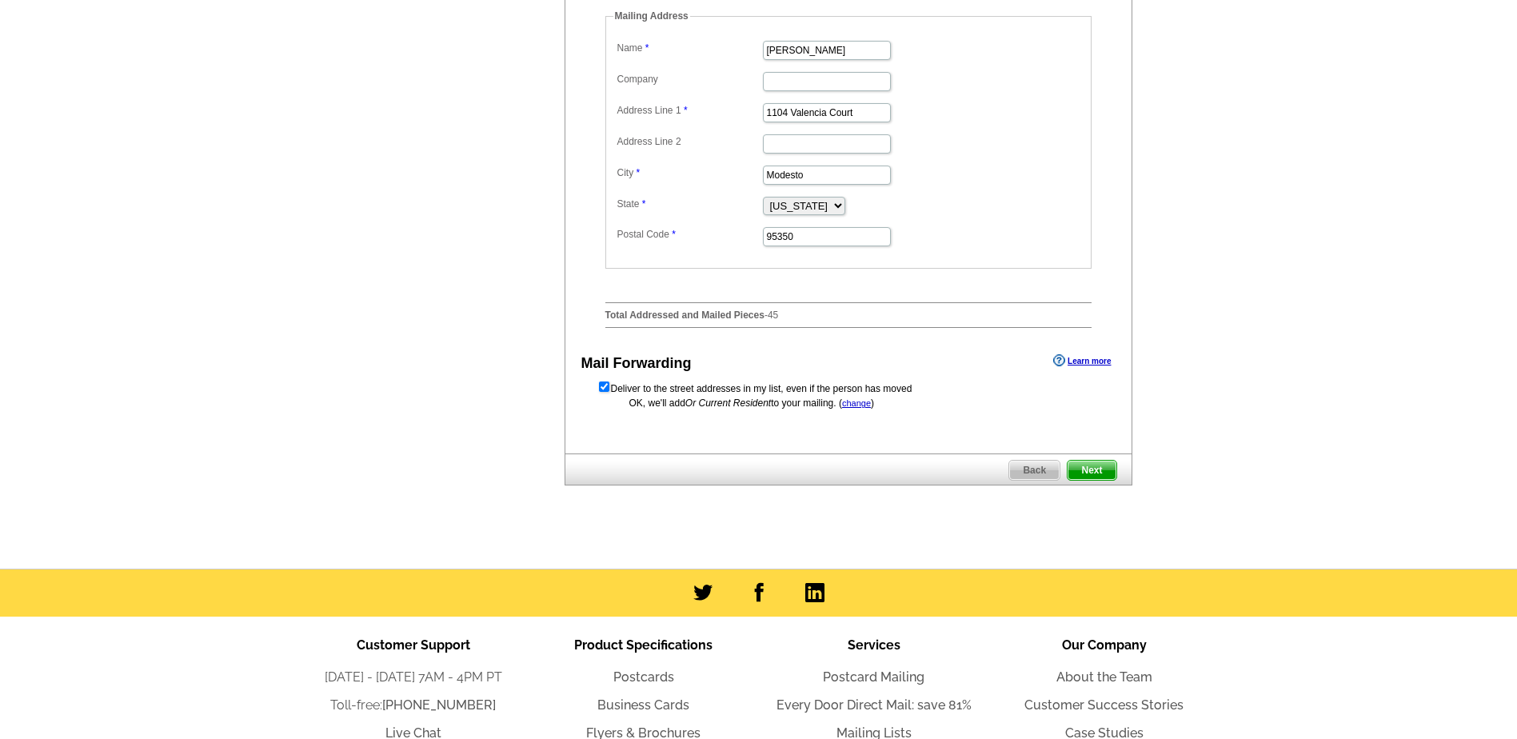
click at [863, 408] on link "change" at bounding box center [856, 403] width 29 height 10
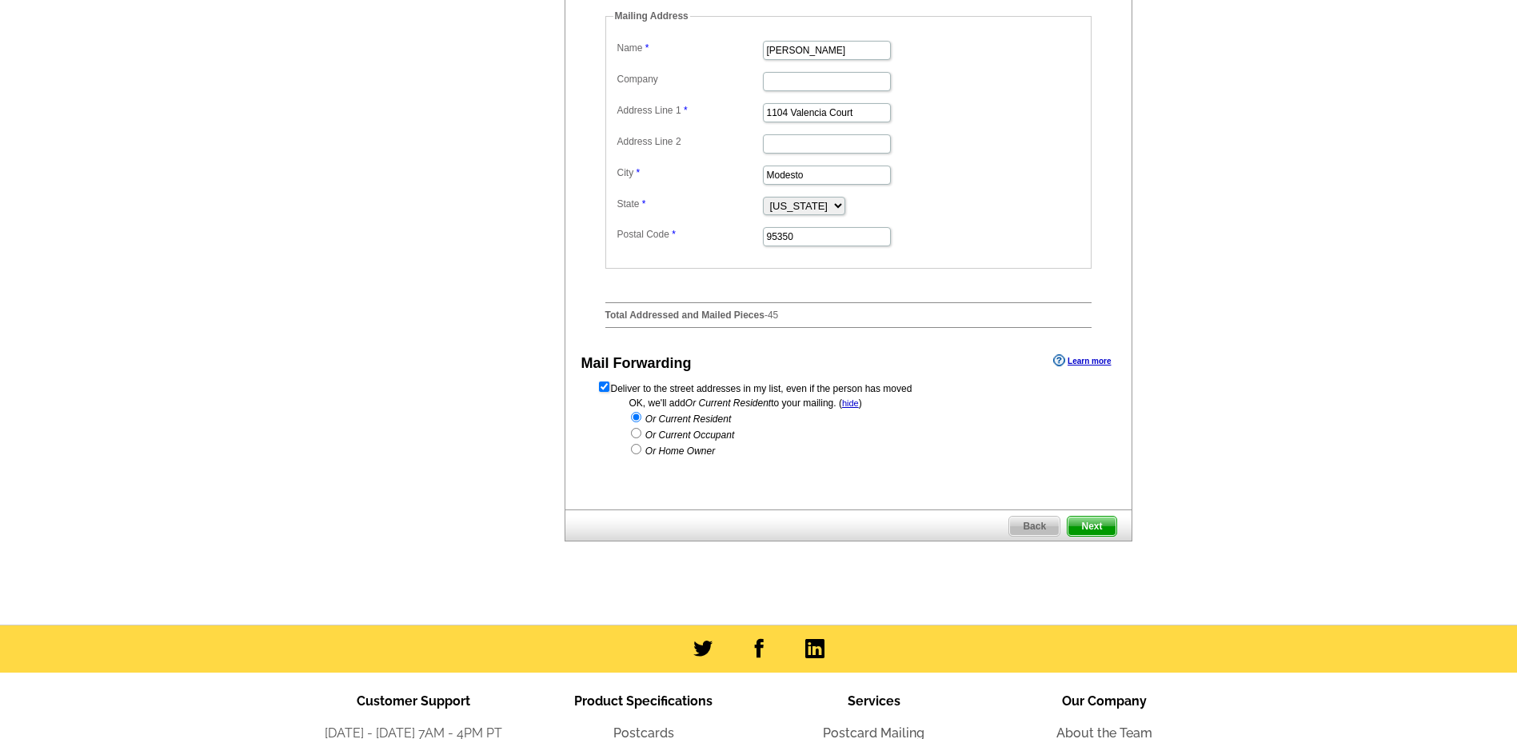
click at [1099, 536] on span "Next" at bounding box center [1092, 526] width 48 height 19
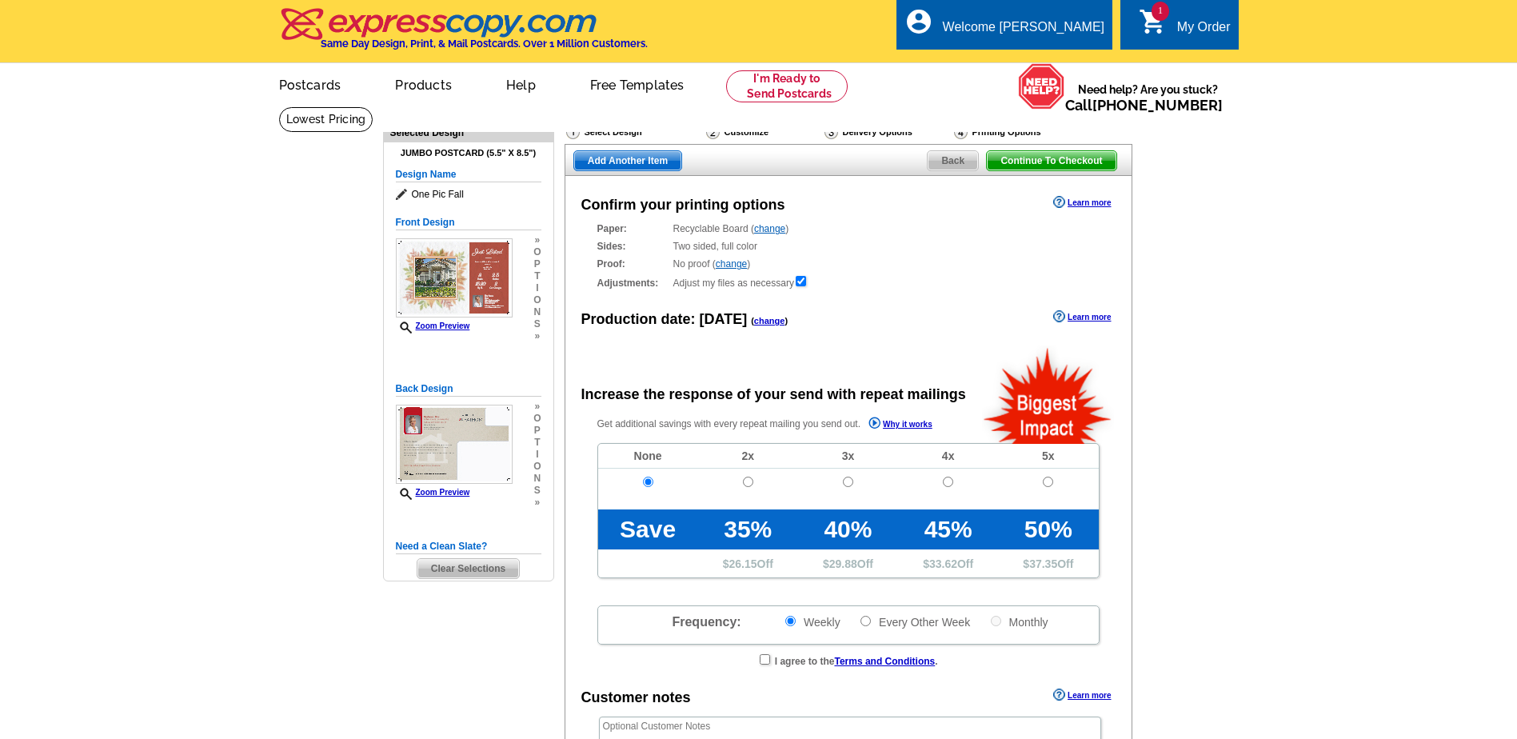
radio input "false"
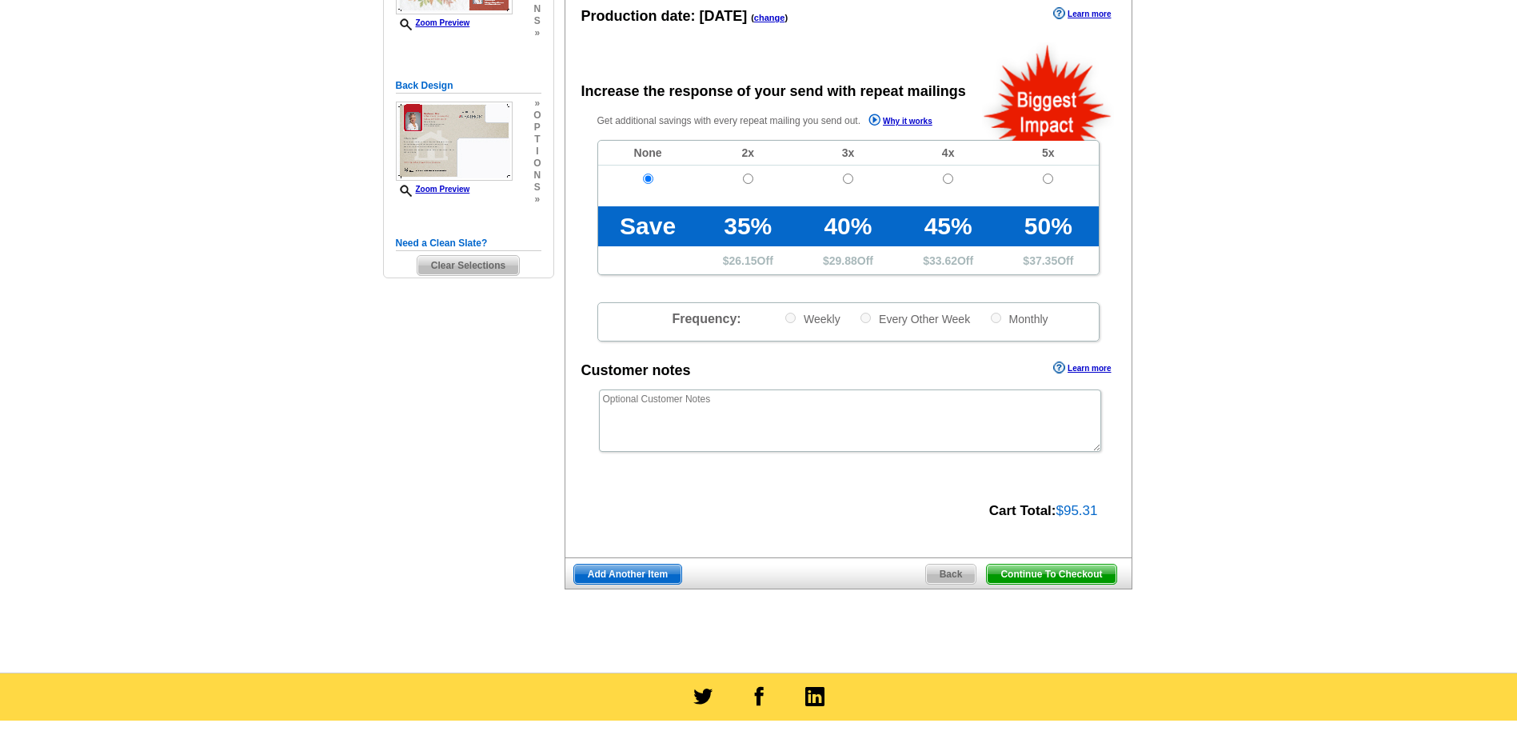
scroll to position [320, 0]
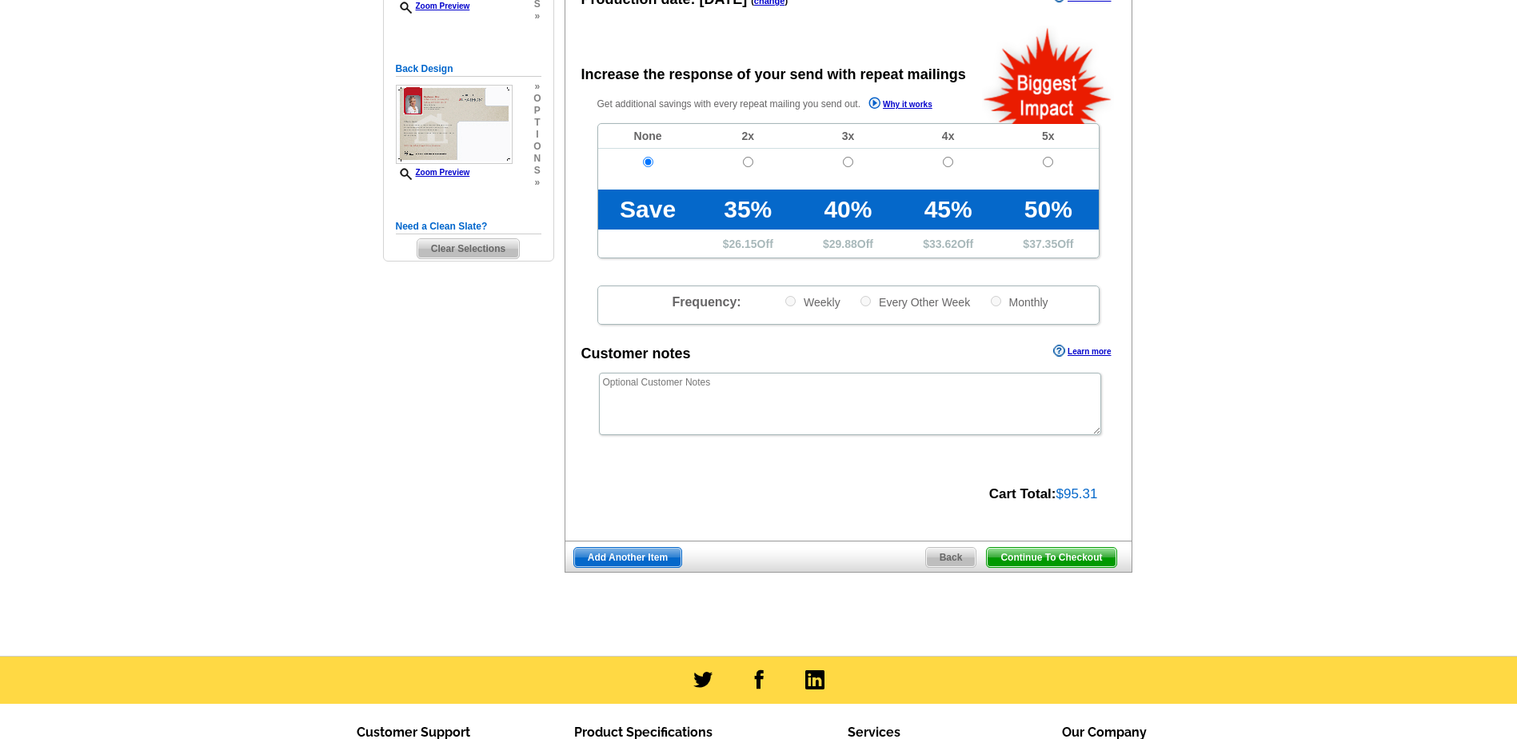
click at [1072, 557] on span "Continue To Checkout" at bounding box center [1051, 557] width 129 height 19
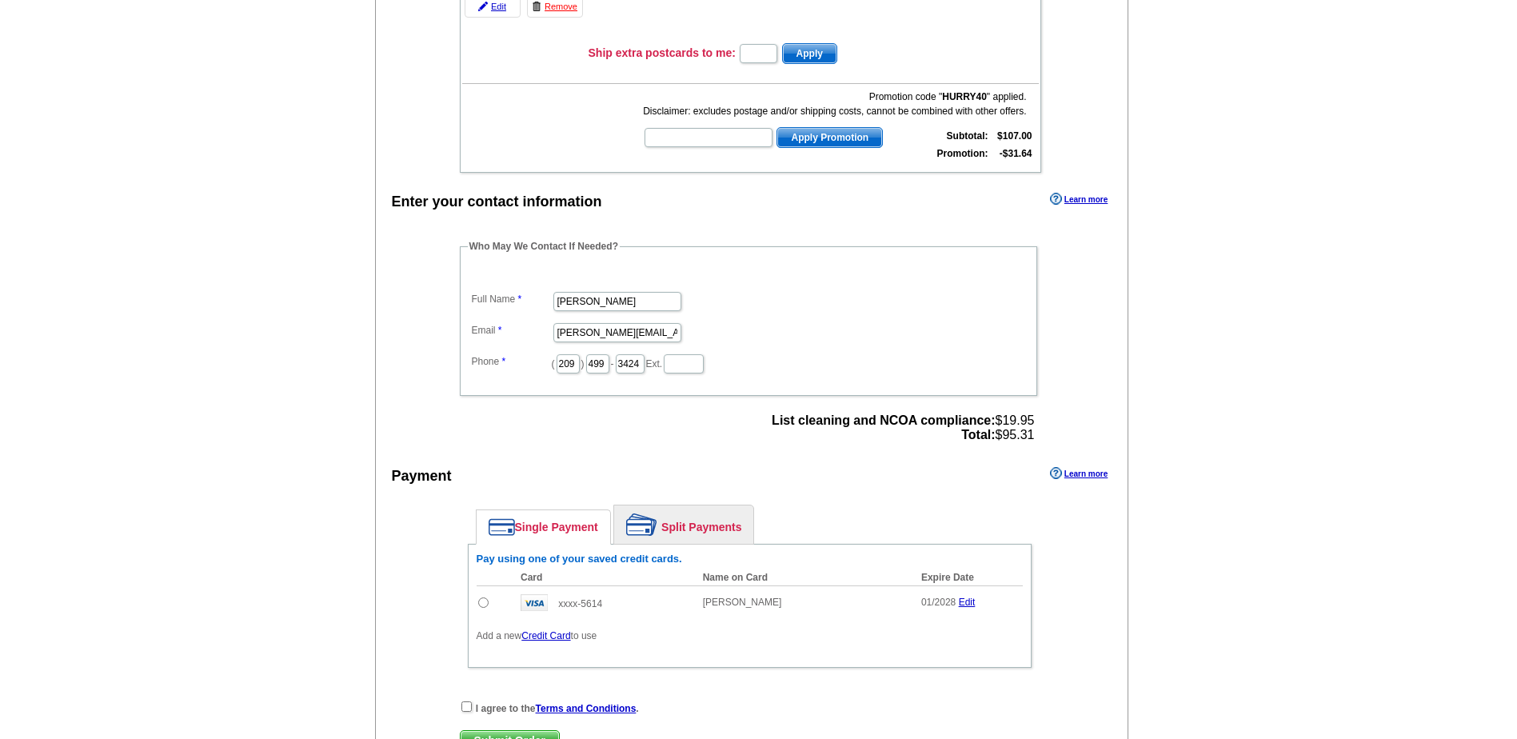
scroll to position [480, 0]
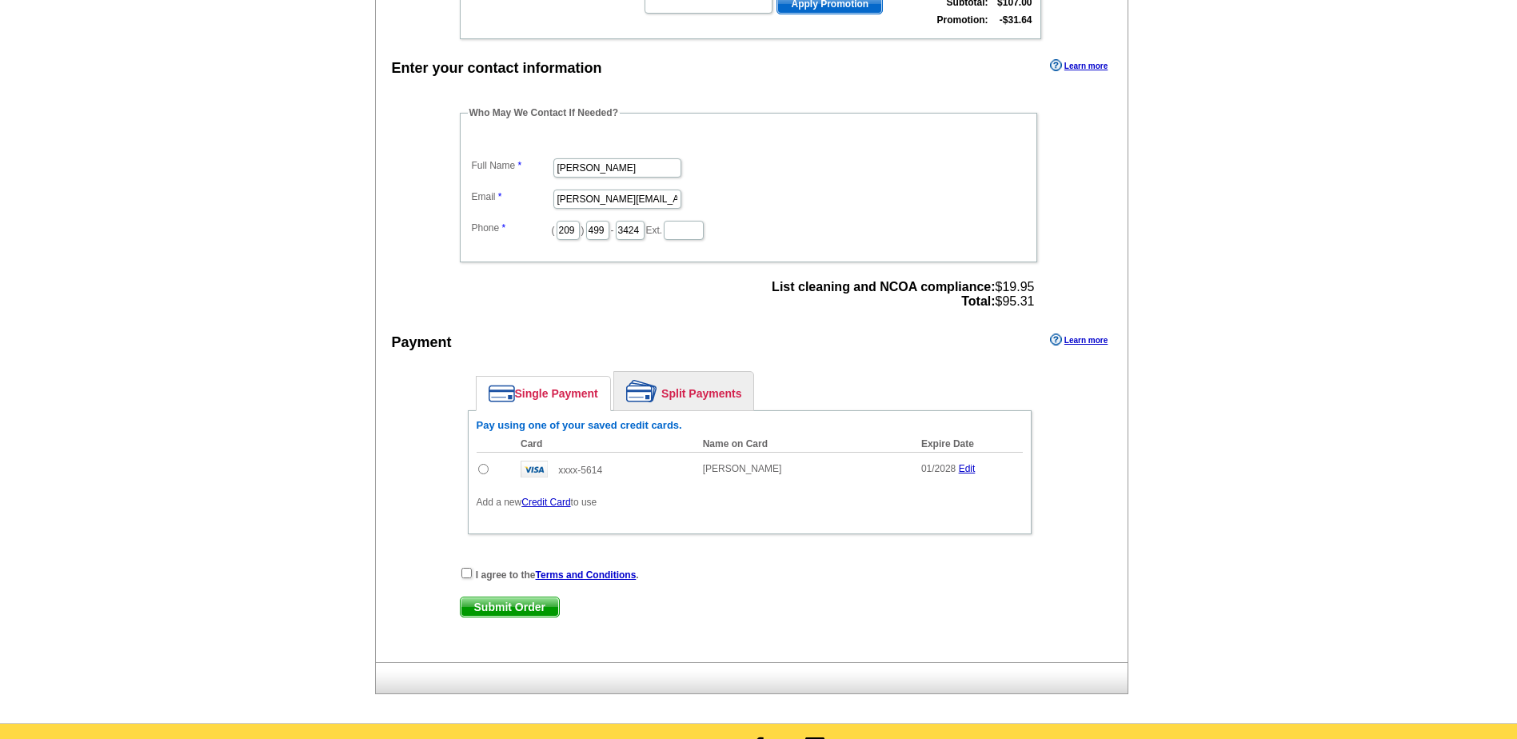
click at [540, 501] on link "Credit Card" at bounding box center [545, 502] width 49 height 11
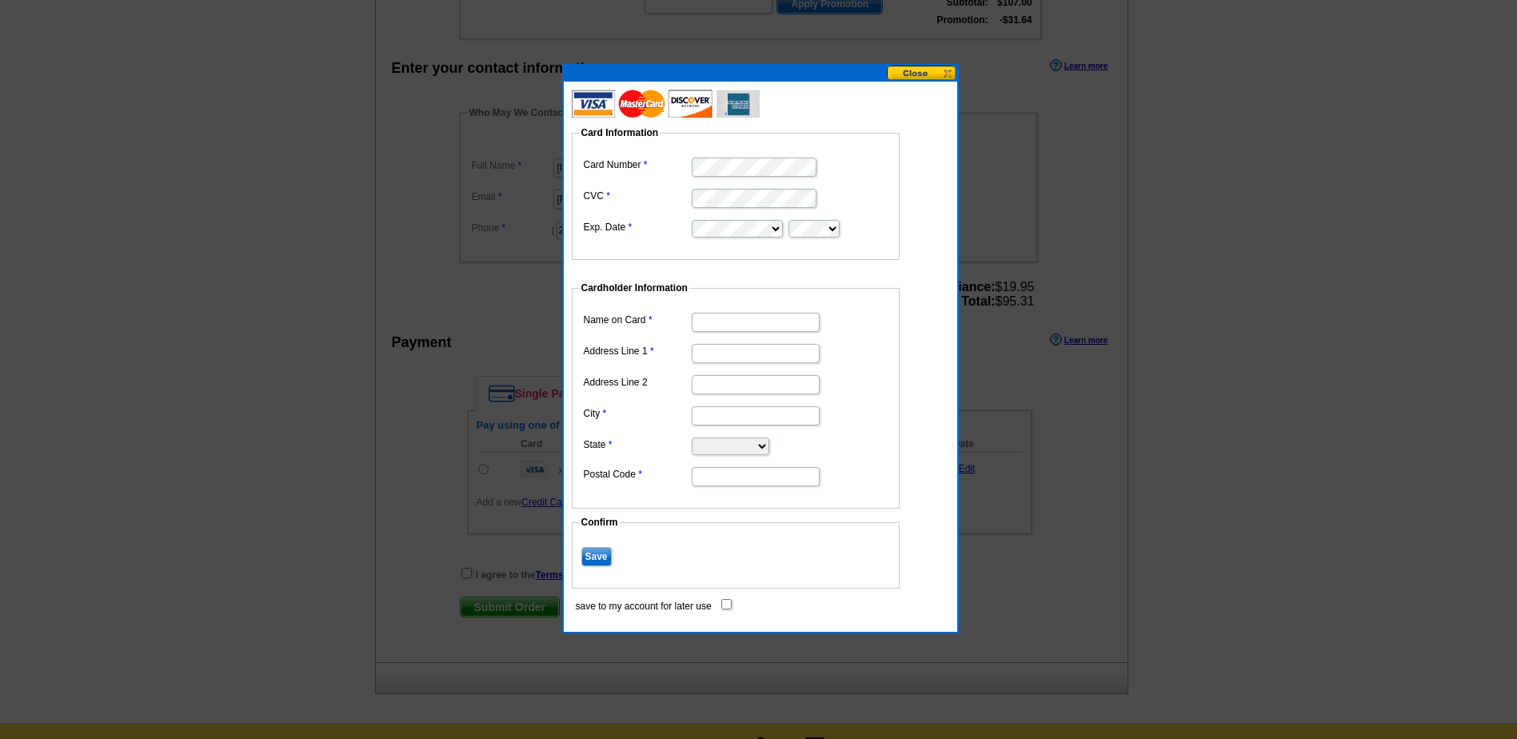
type input "1104 Valencia Court"
type input "Modesto"
select select "CA"
type input "95350"
type input "[PERSON_NAME]"
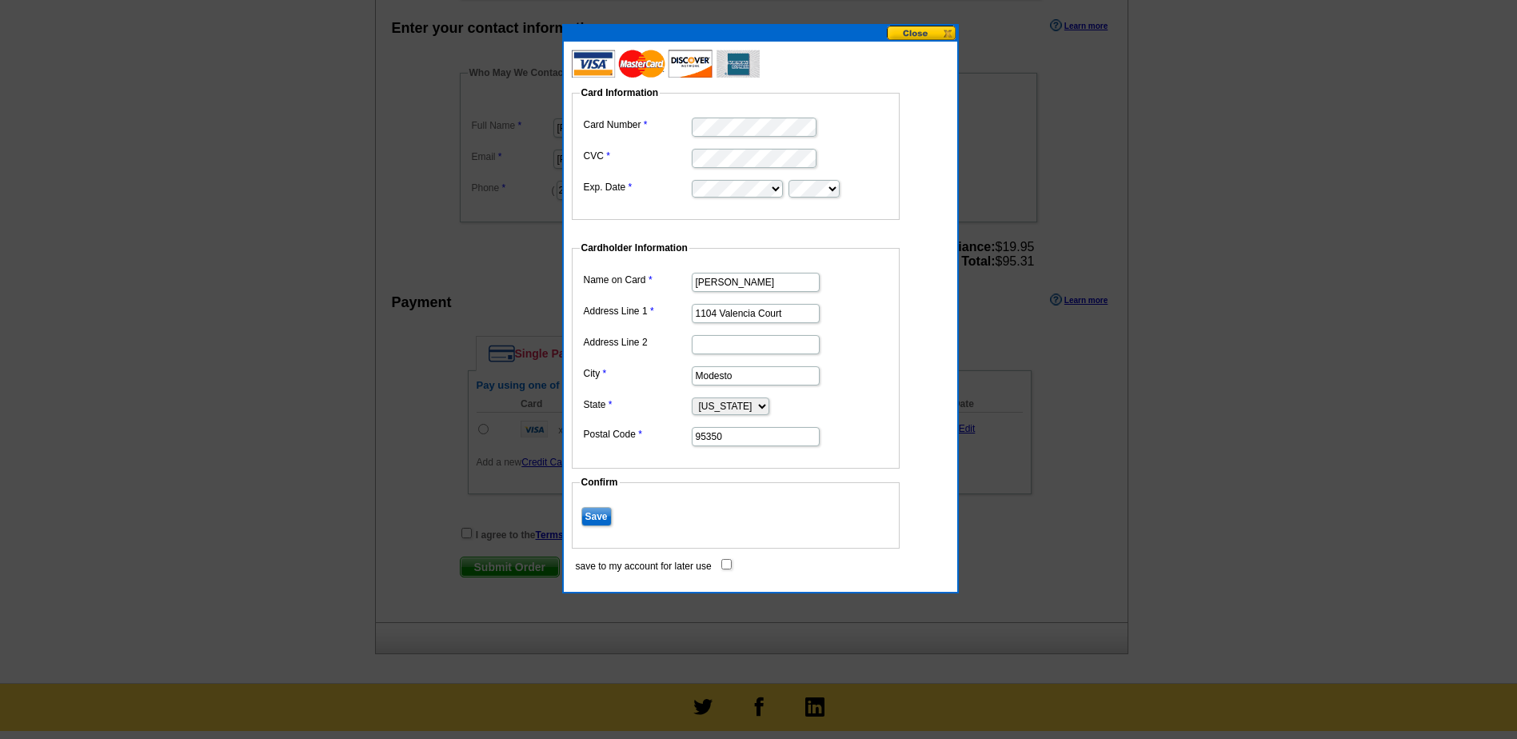
scroll to position [560, 0]
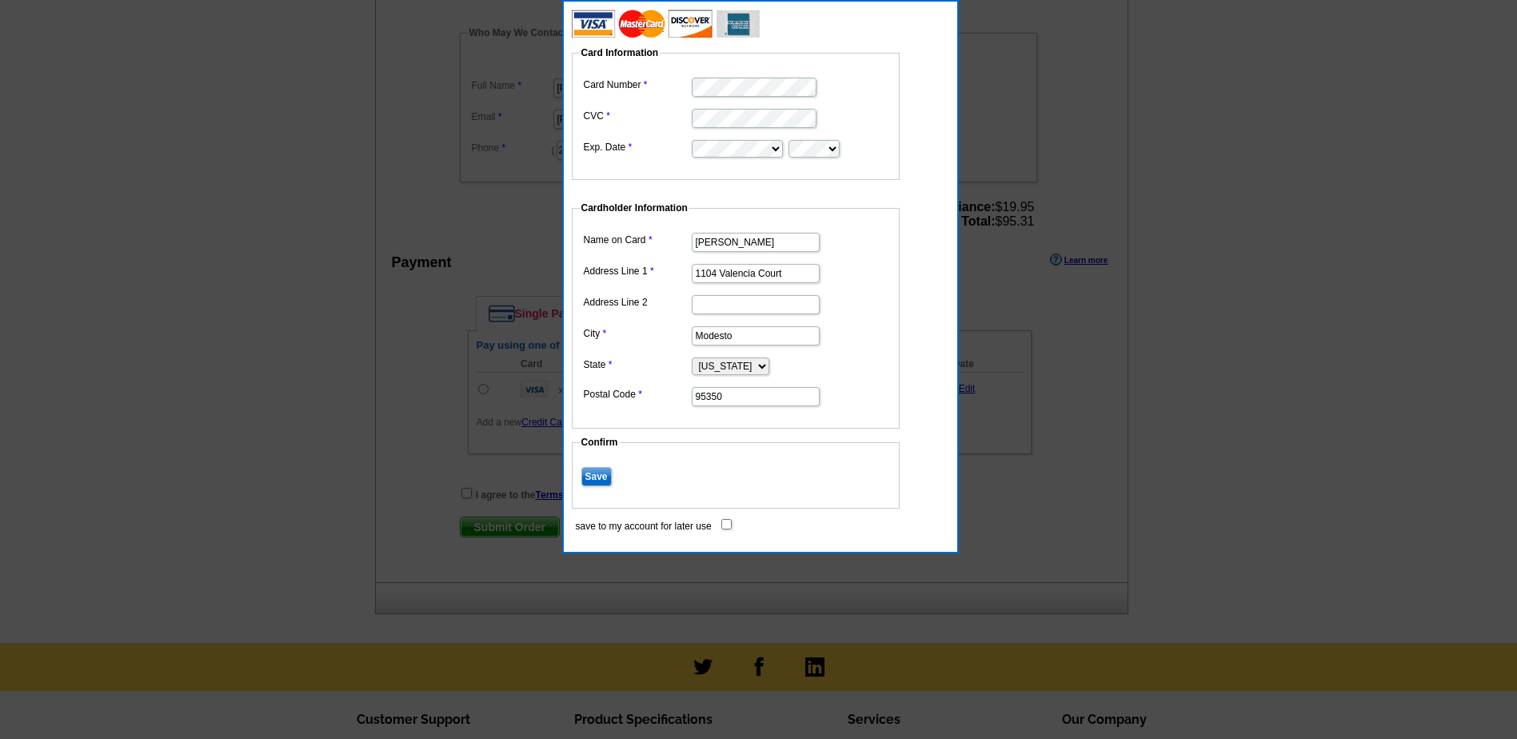
click at [592, 474] on input "Save" at bounding box center [596, 476] width 30 height 19
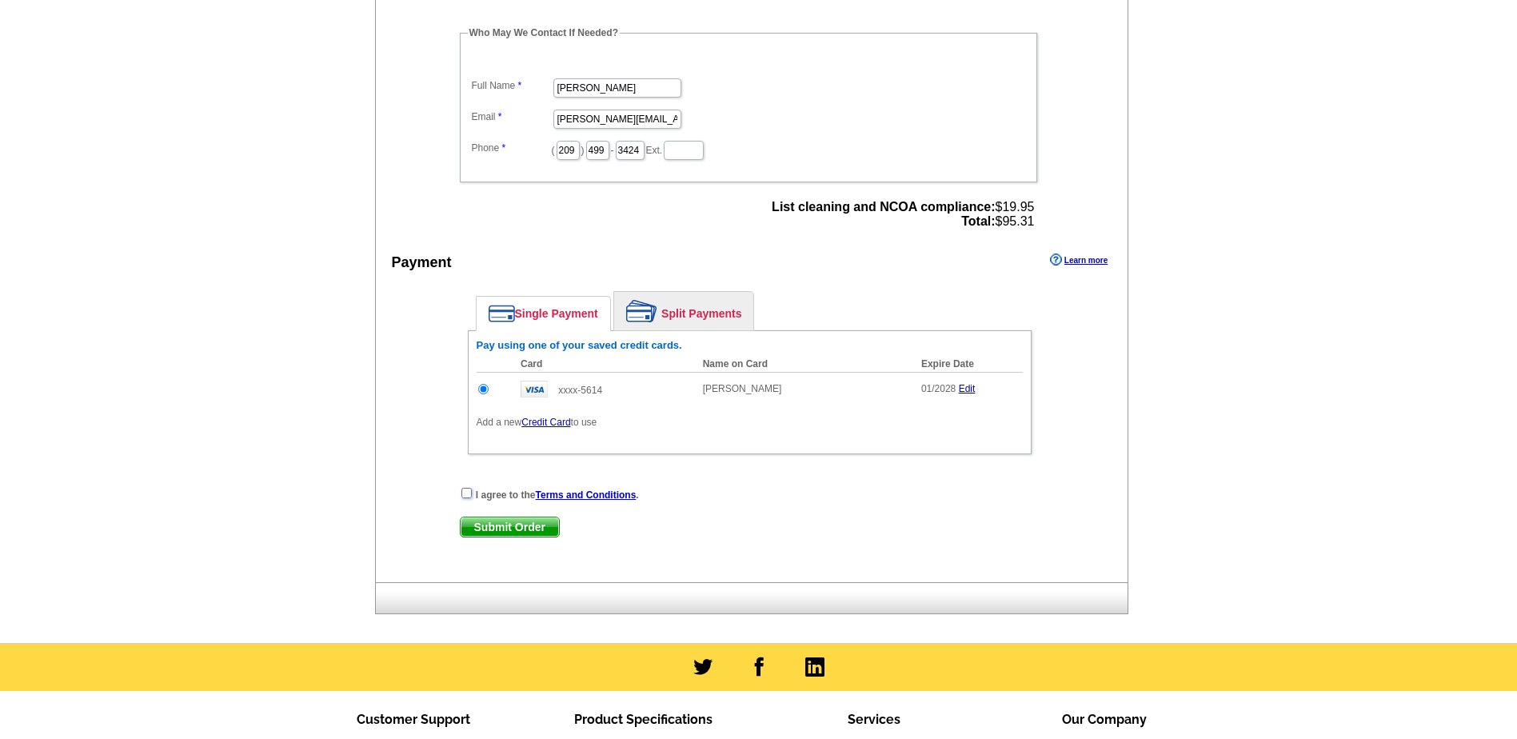
click at [465, 493] on input "checkbox" at bounding box center [466, 493] width 10 height 10
checkbox input "true"
click at [527, 531] on span "Submit Order" at bounding box center [510, 526] width 98 height 19
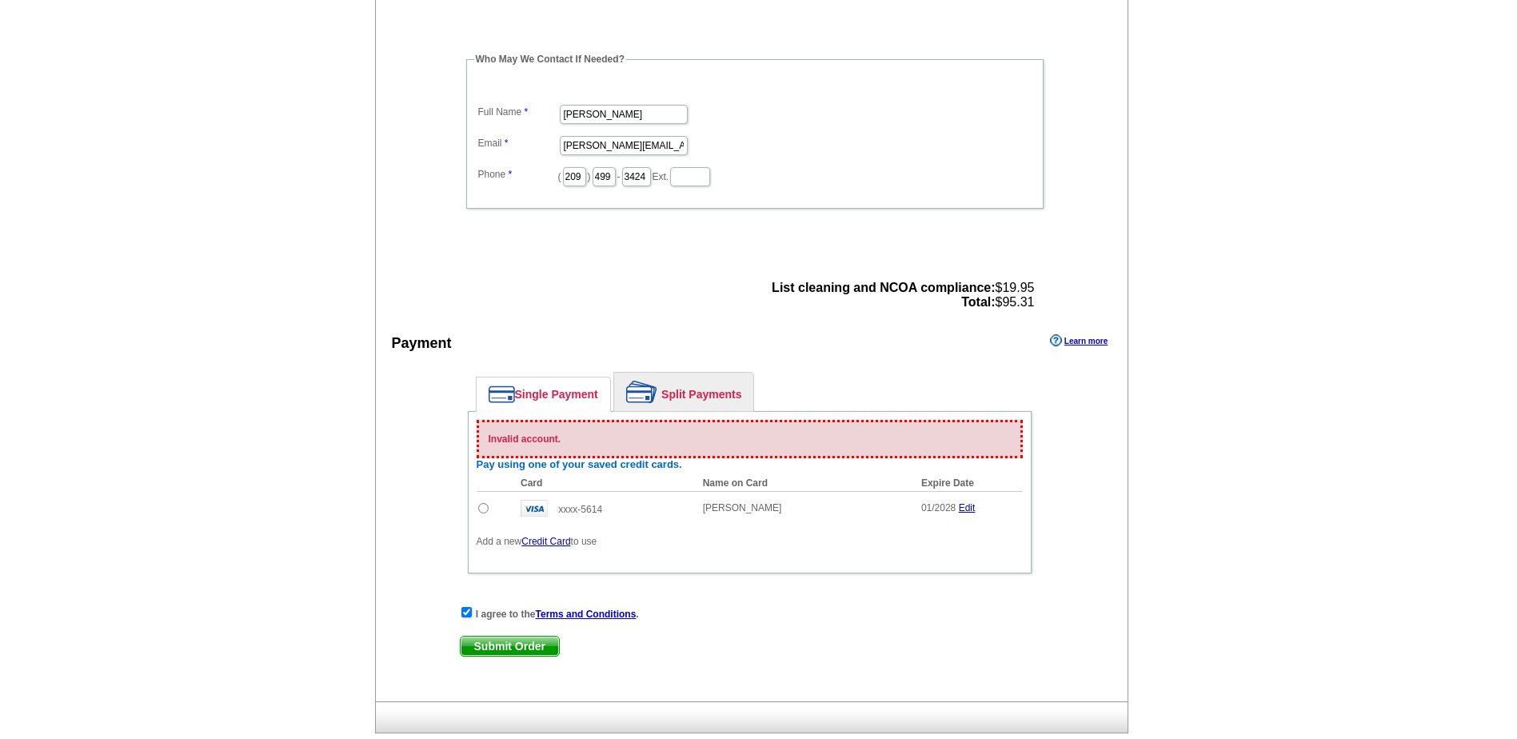
click at [970, 509] on link "Edit" at bounding box center [967, 507] width 17 height 11
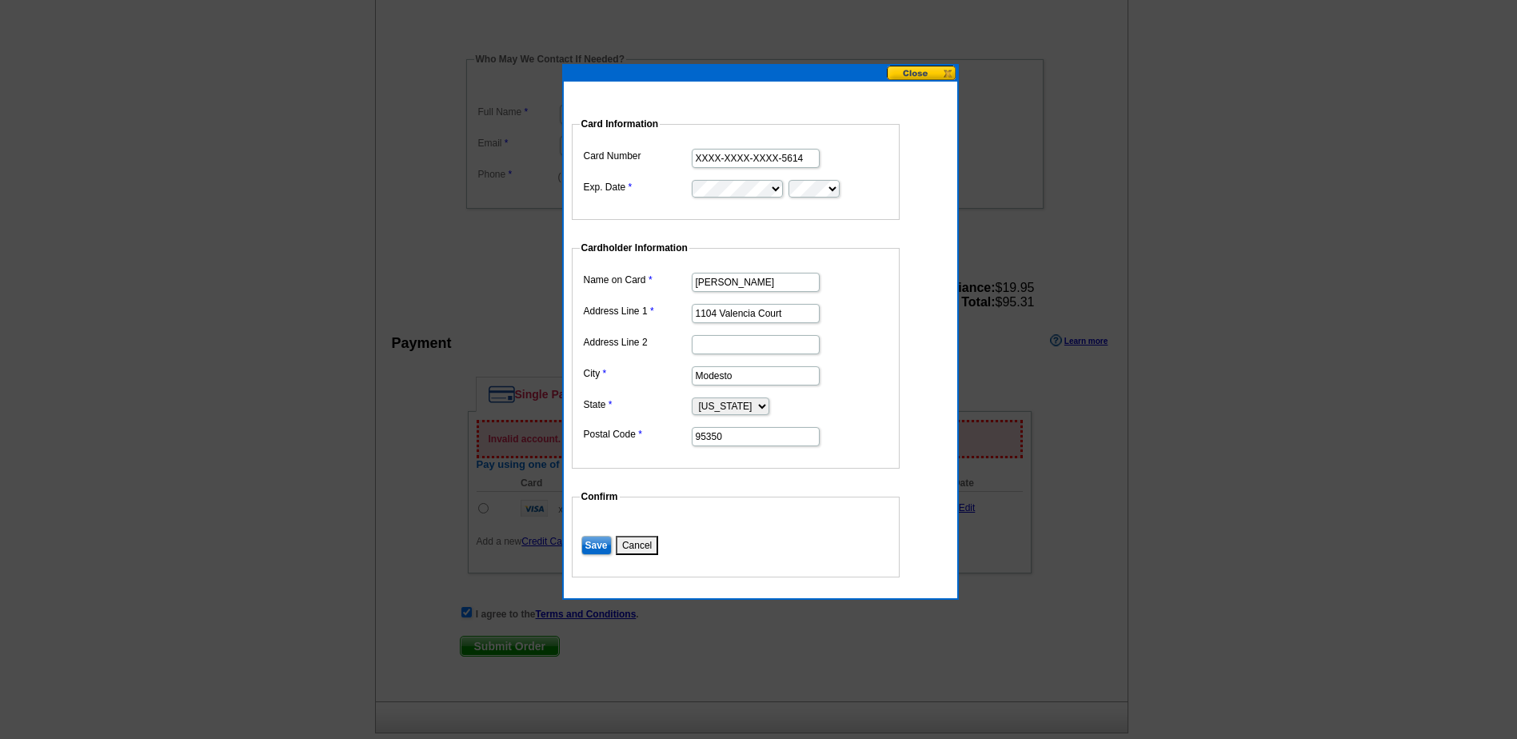
click at [701, 159] on input "XXXX-XXXX-XXXX-5614" at bounding box center [756, 158] width 128 height 19
click at [805, 158] on input "XXXX-XXXX-XXXX-5614" at bounding box center [756, 158] width 128 height 19
click at [693, 157] on input "XXXX-XXXX-XXXX-5614" at bounding box center [756, 158] width 128 height 19
click at [804, 157] on input "XXXX-XXXX-XXXX-5614" at bounding box center [756, 158] width 128 height 19
click at [632, 542] on button "Cancel" at bounding box center [637, 545] width 42 height 19
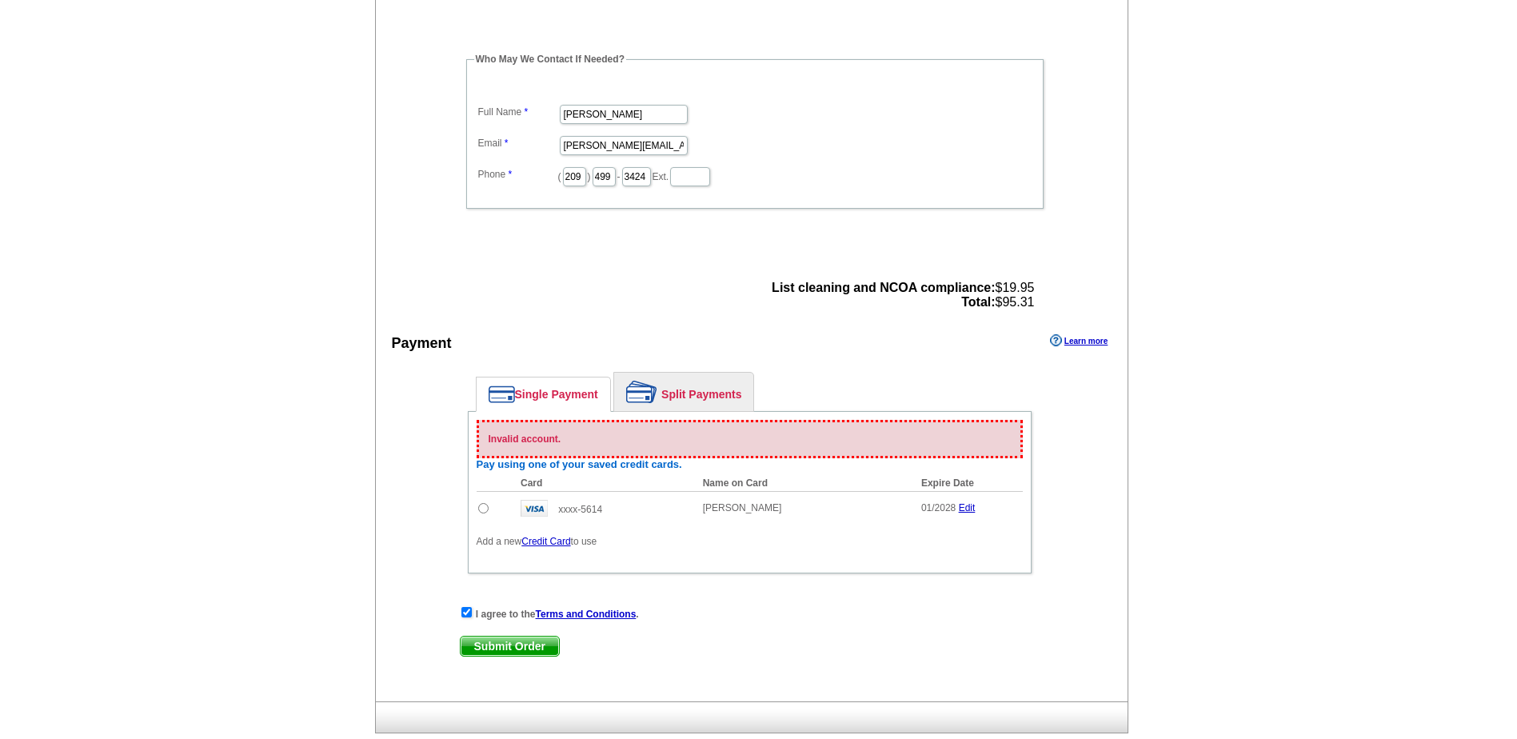
click at [540, 542] on link "Credit Card" at bounding box center [545, 541] width 49 height 11
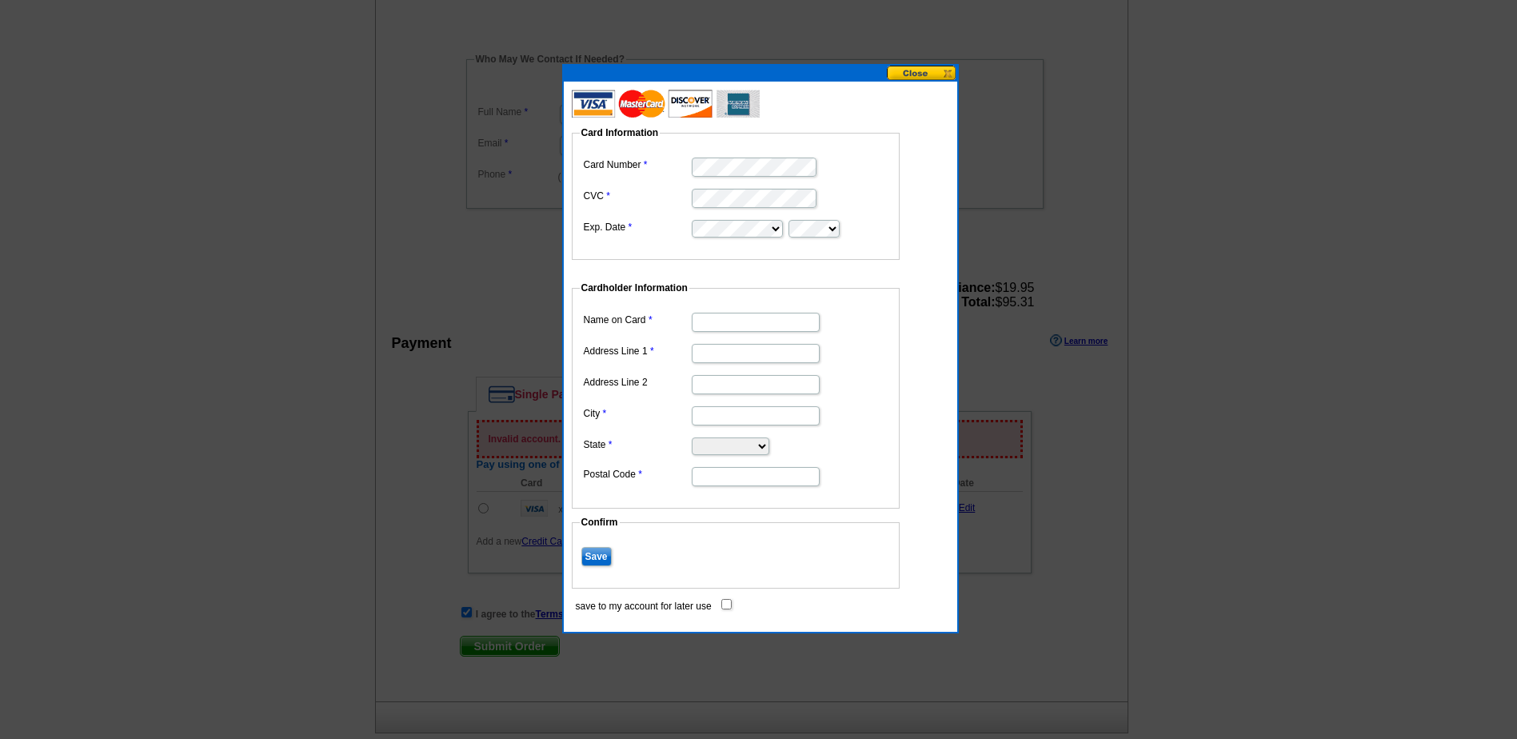
click at [669, 217] on dd at bounding box center [736, 227] width 312 height 23
click at [701, 223] on dd at bounding box center [736, 227] width 312 height 23
click at [732, 325] on input "Name on Card" at bounding box center [756, 322] width 128 height 19
type input "[PERSON_NAME]"
click at [650, 431] on dl "Name on Card [PERSON_NAME] Address Line 1 110 Address Line 2 City State [US_STA…" at bounding box center [736, 398] width 312 height 179
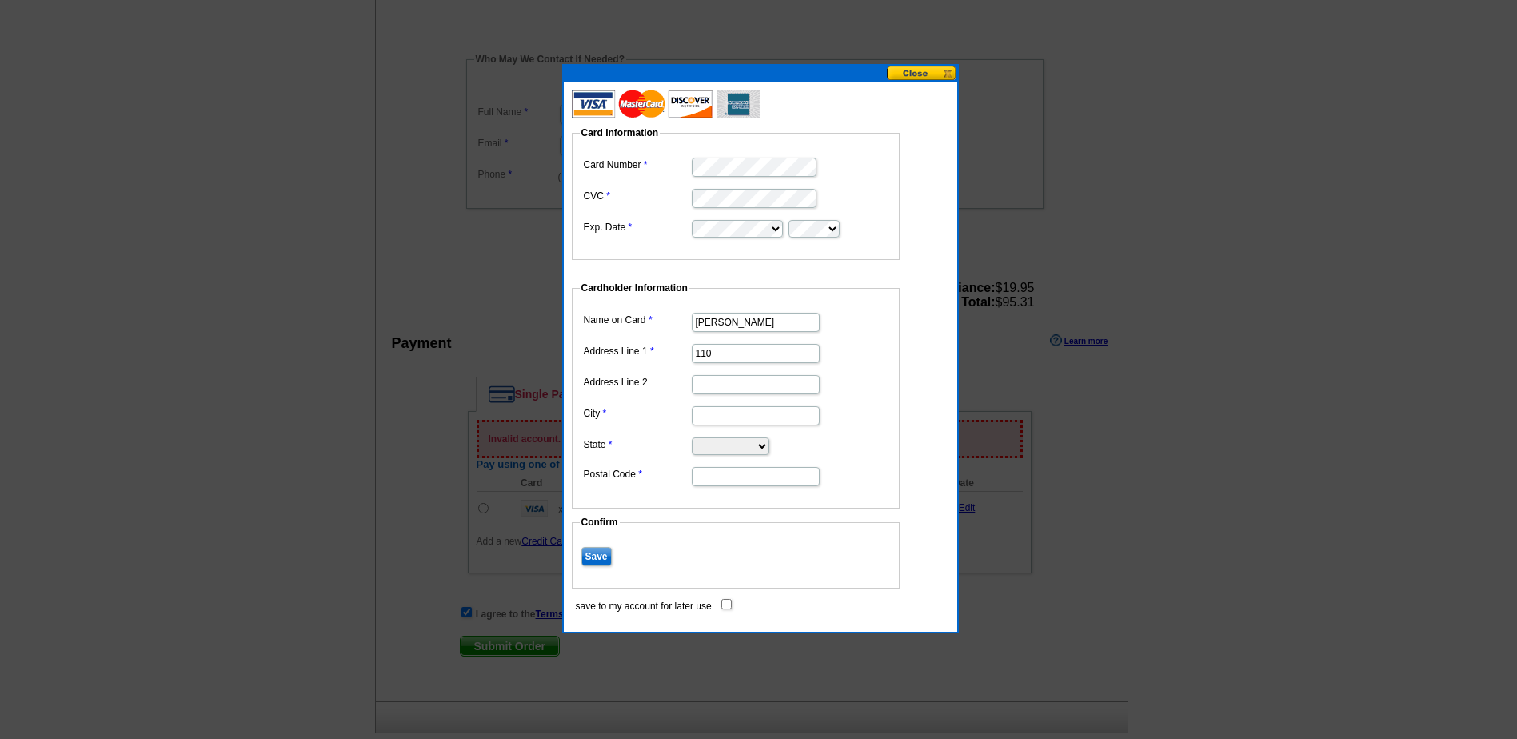
click at [711, 414] on input "City" at bounding box center [756, 415] width 128 height 19
click at [716, 359] on input "110" at bounding box center [756, 353] width 128 height 19
type input "1104 Valencia Court"
type input "Modesto"
select select "CA"
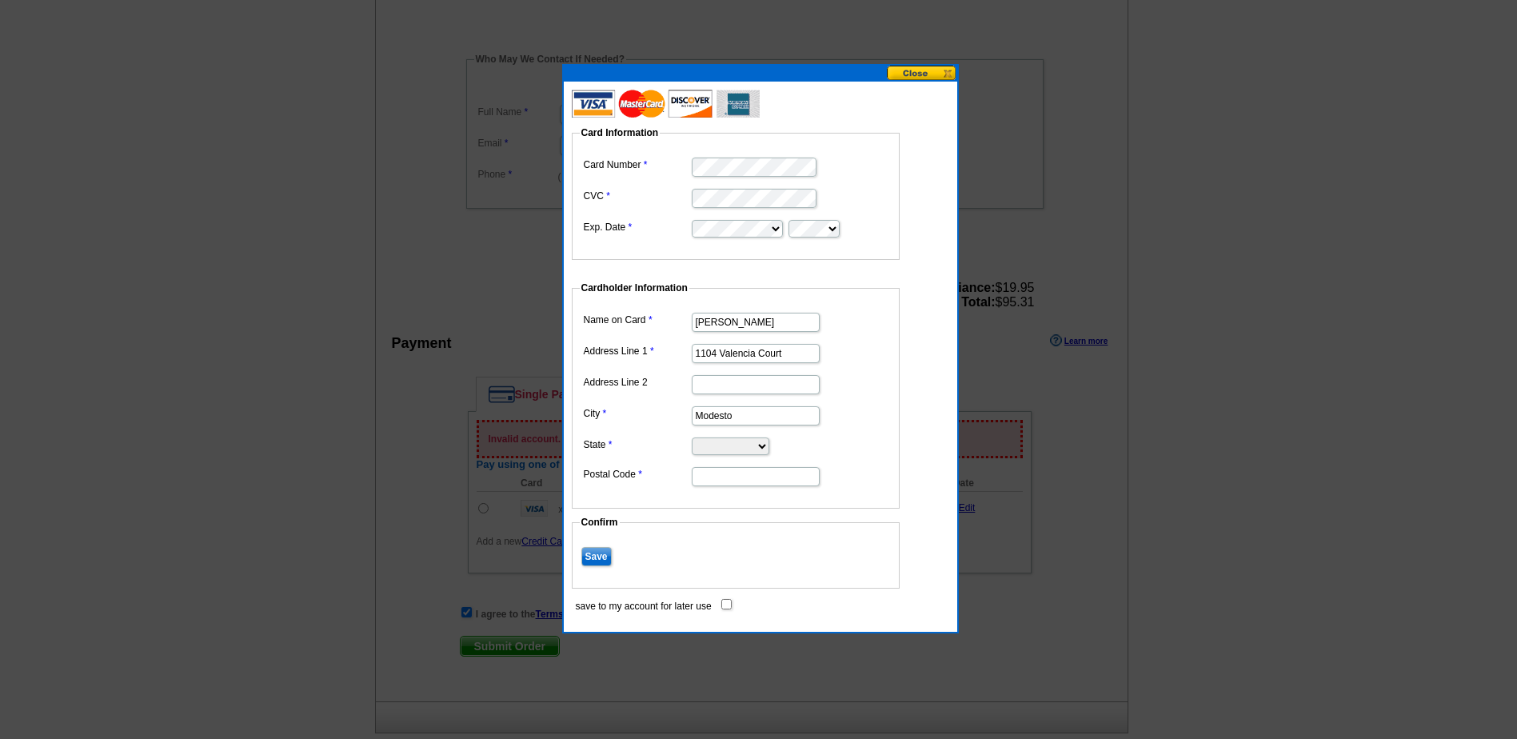
type input "95350"
click at [593, 557] on input "Save" at bounding box center [596, 556] width 30 height 19
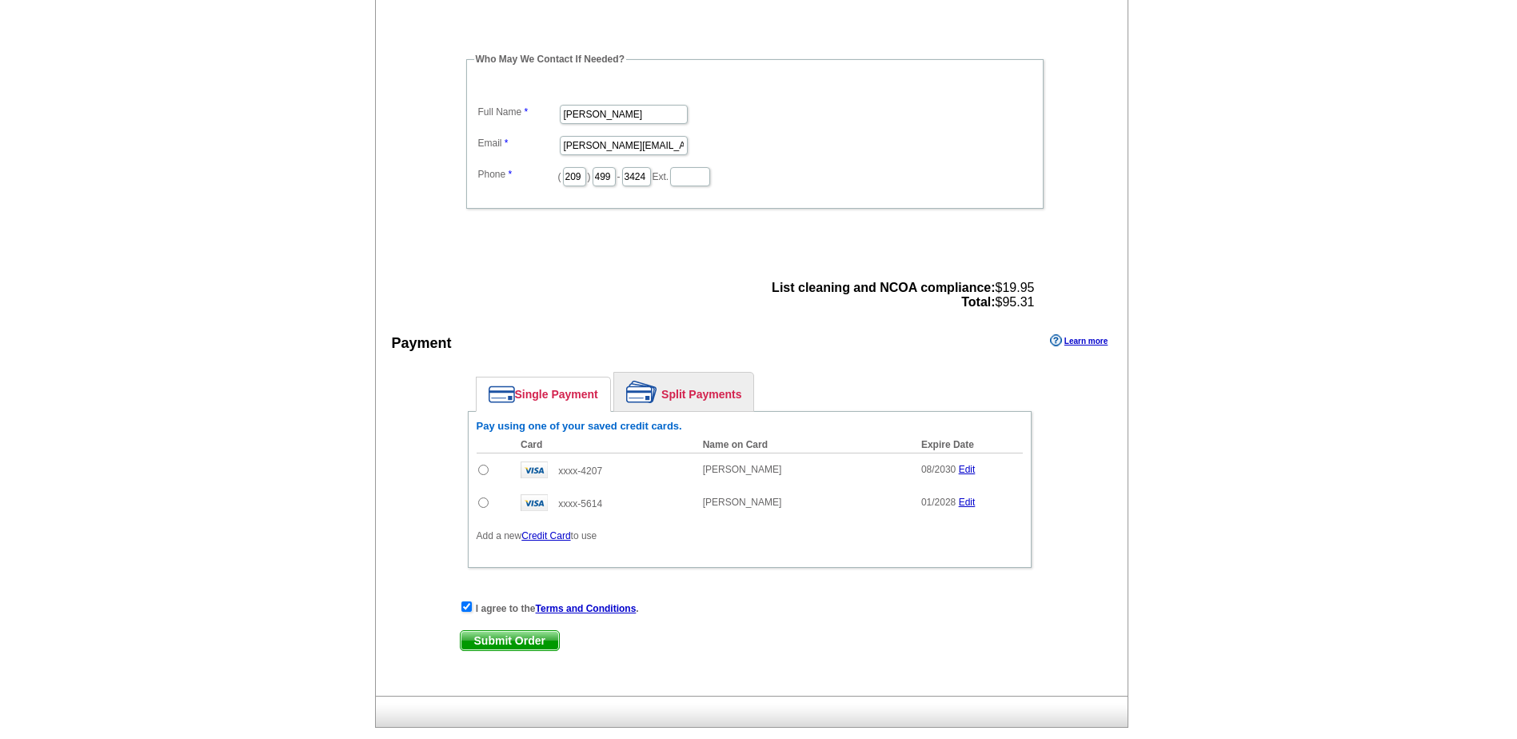
click at [481, 471] on input "radio" at bounding box center [483, 470] width 10 height 10
radio input "true"
click at [513, 644] on span "Submit Order" at bounding box center [510, 640] width 98 height 19
